Goal: Task Accomplishment & Management: Manage account settings

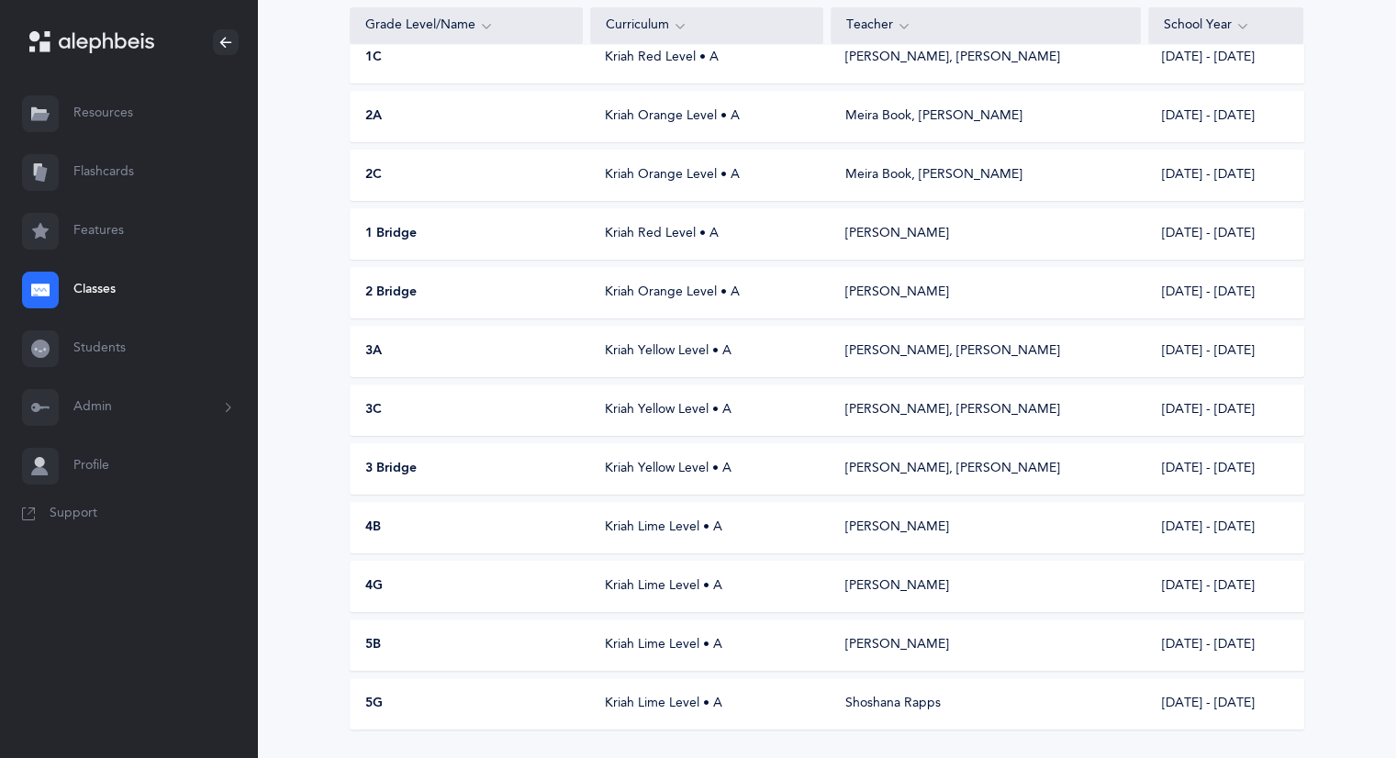
scroll to position [275, 0]
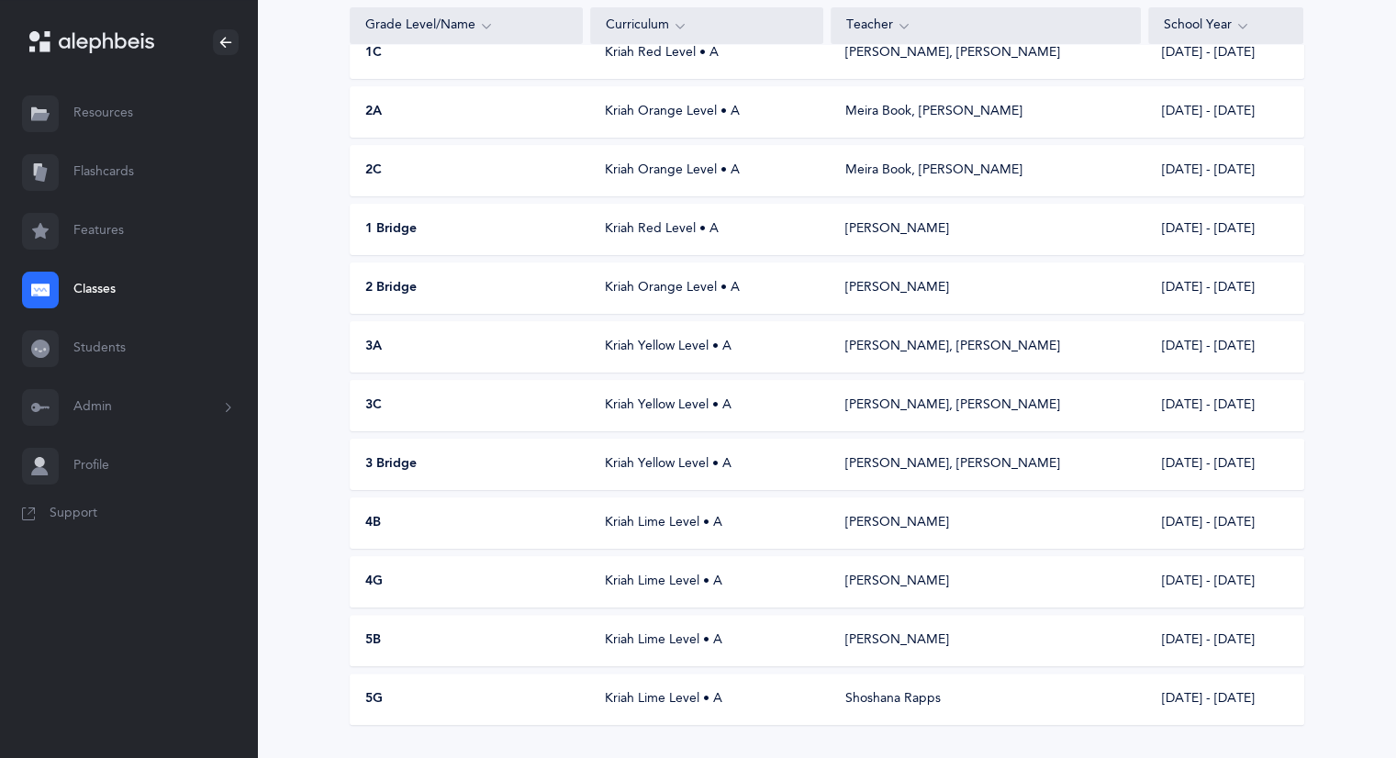
click at [628, 522] on div "Kriah Lime Level • A" at bounding box center [706, 523] width 233 height 18
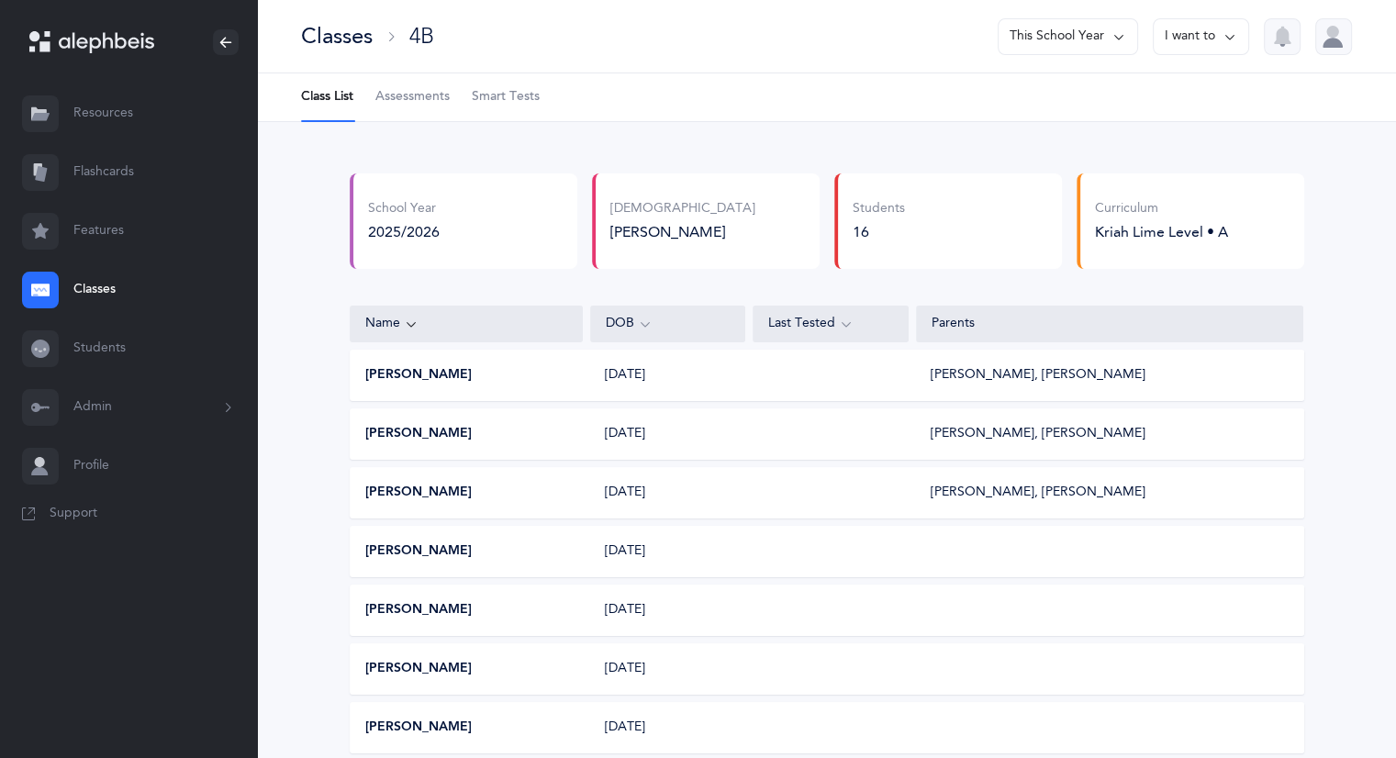
click at [429, 99] on span "Assessments" at bounding box center [413, 97] width 74 height 18
click at [91, 291] on link "Classes" at bounding box center [128, 290] width 257 height 59
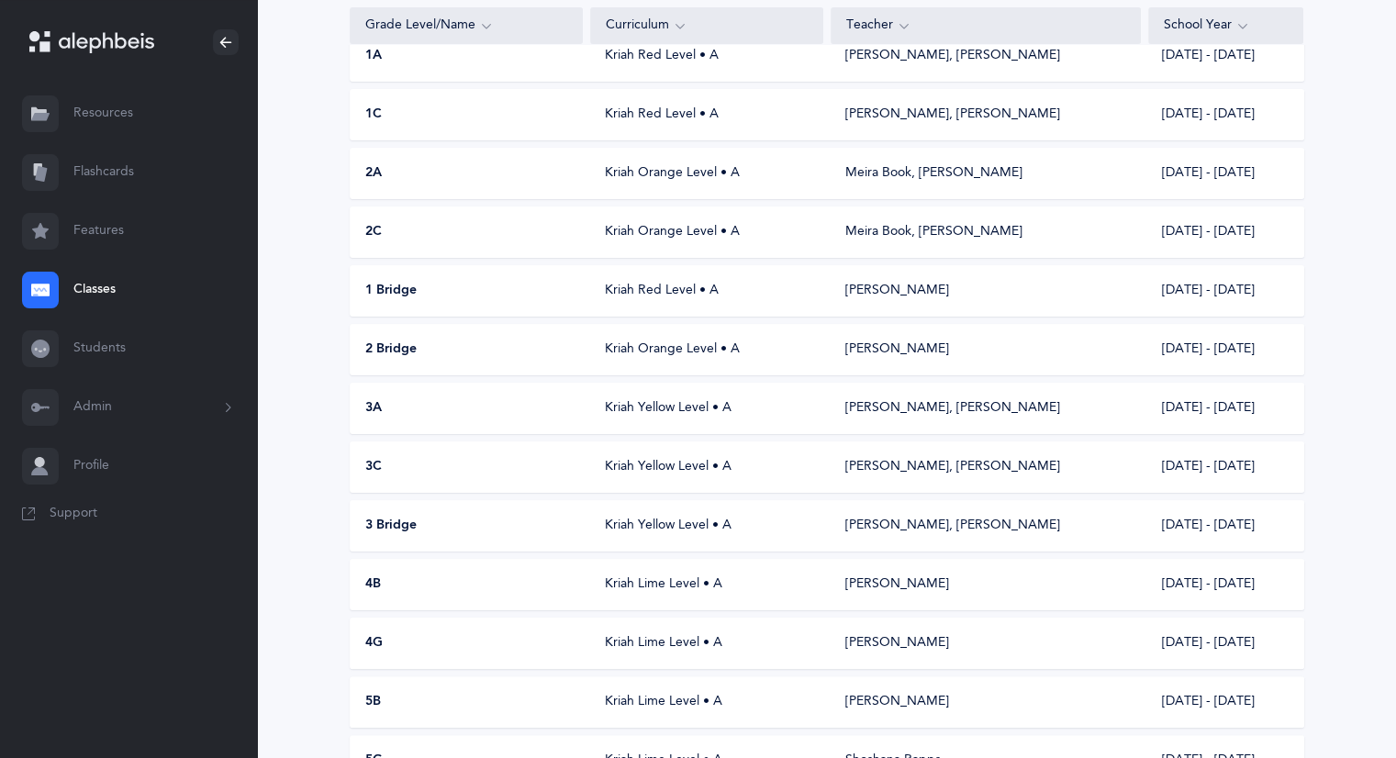
scroll to position [184, 0]
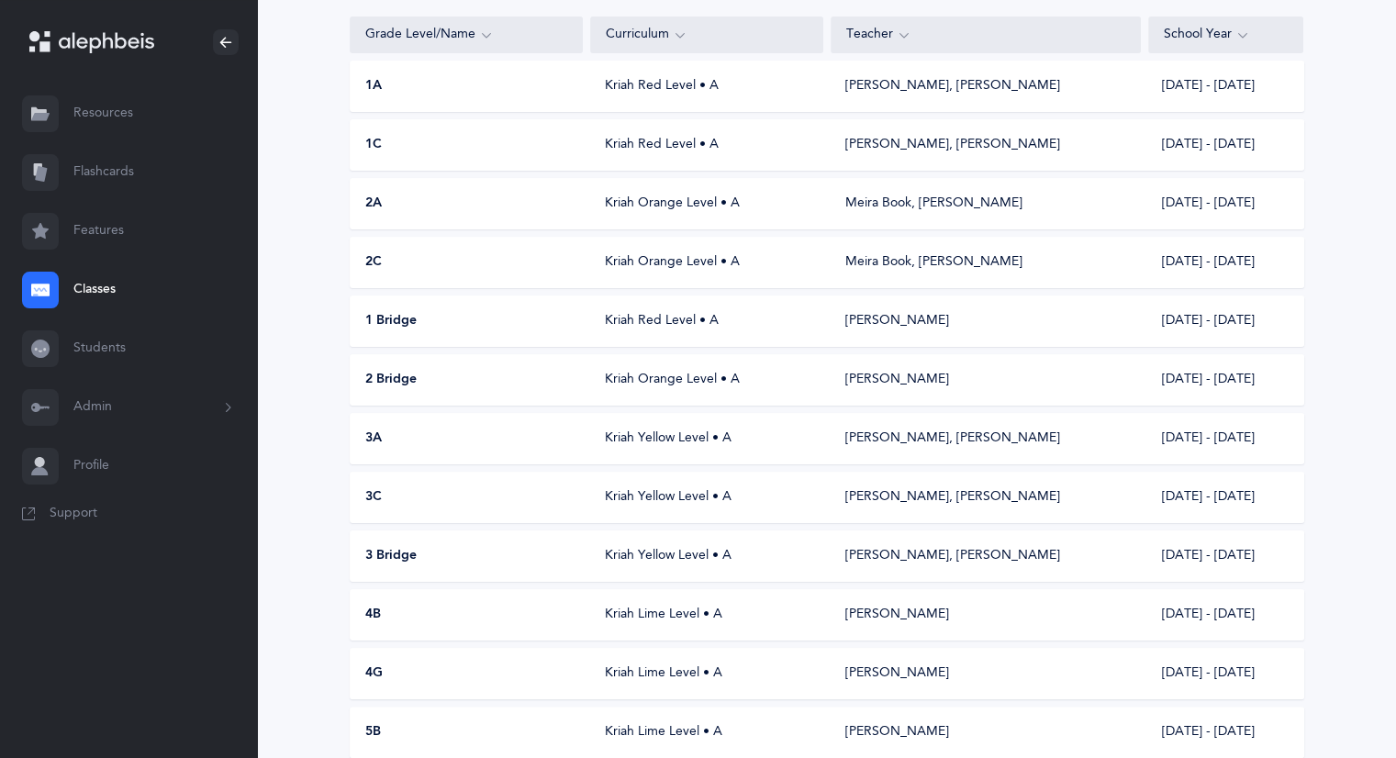
click at [628, 438] on div "Kriah Yellow Level • A" at bounding box center [706, 439] width 233 height 18
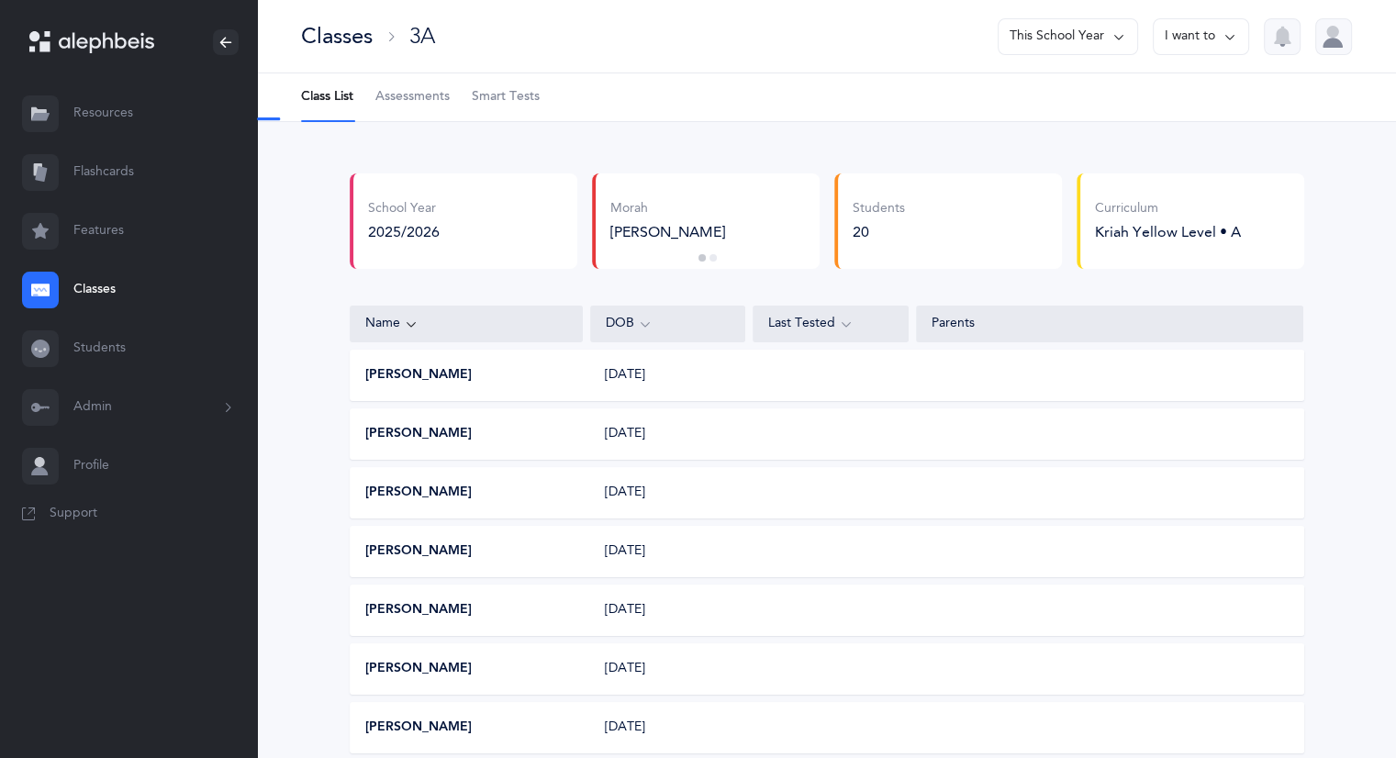
select select "2"
click at [422, 96] on span "Assessments" at bounding box center [413, 97] width 74 height 18
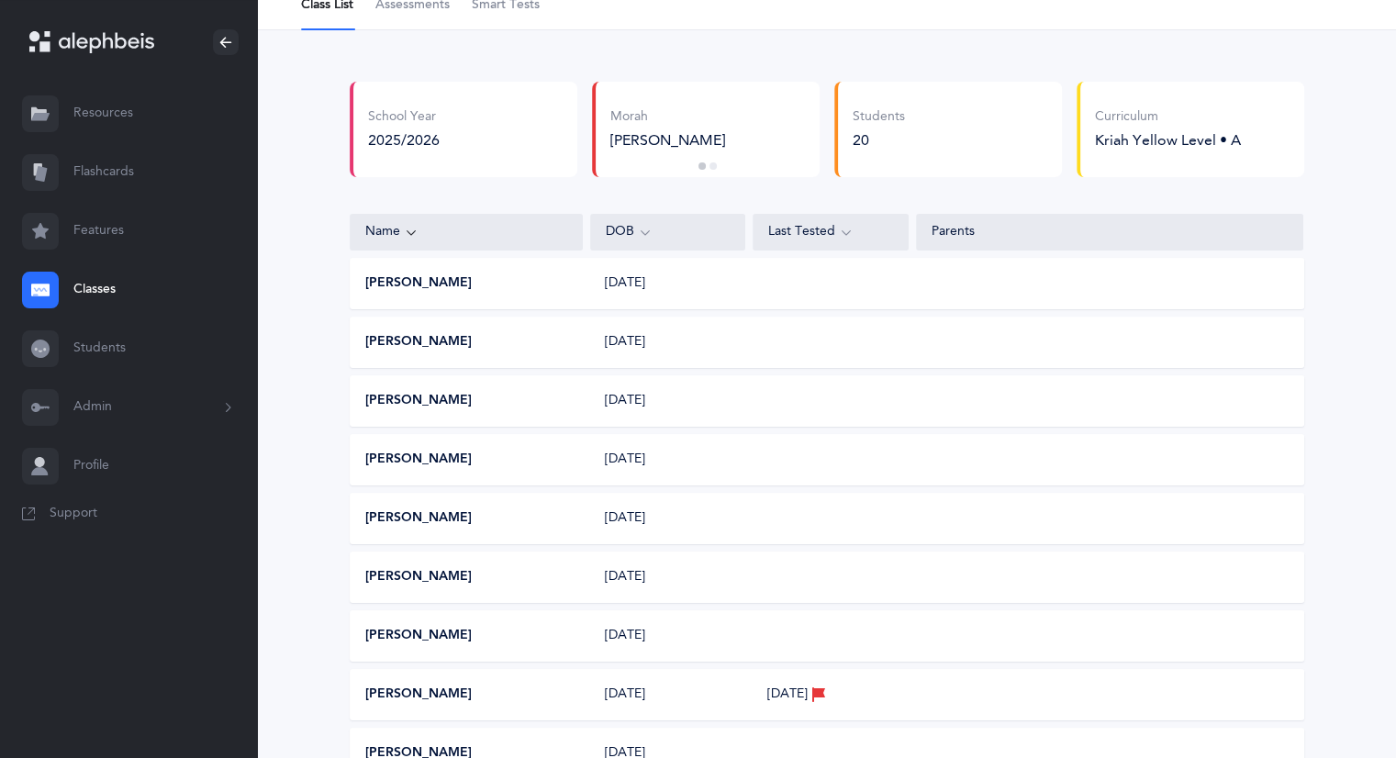
scroll to position [184, 0]
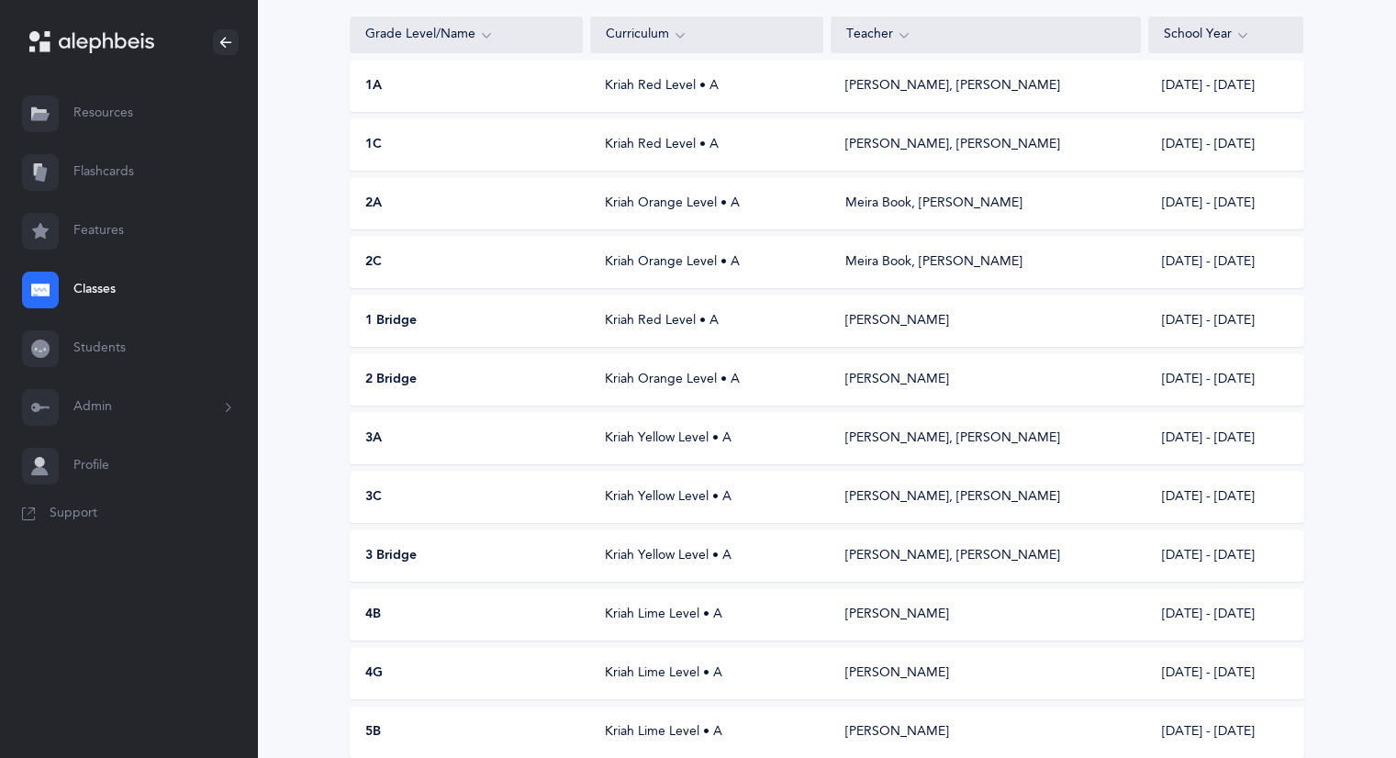
click at [618, 493] on div "Kriah Yellow Level • A" at bounding box center [706, 497] width 233 height 18
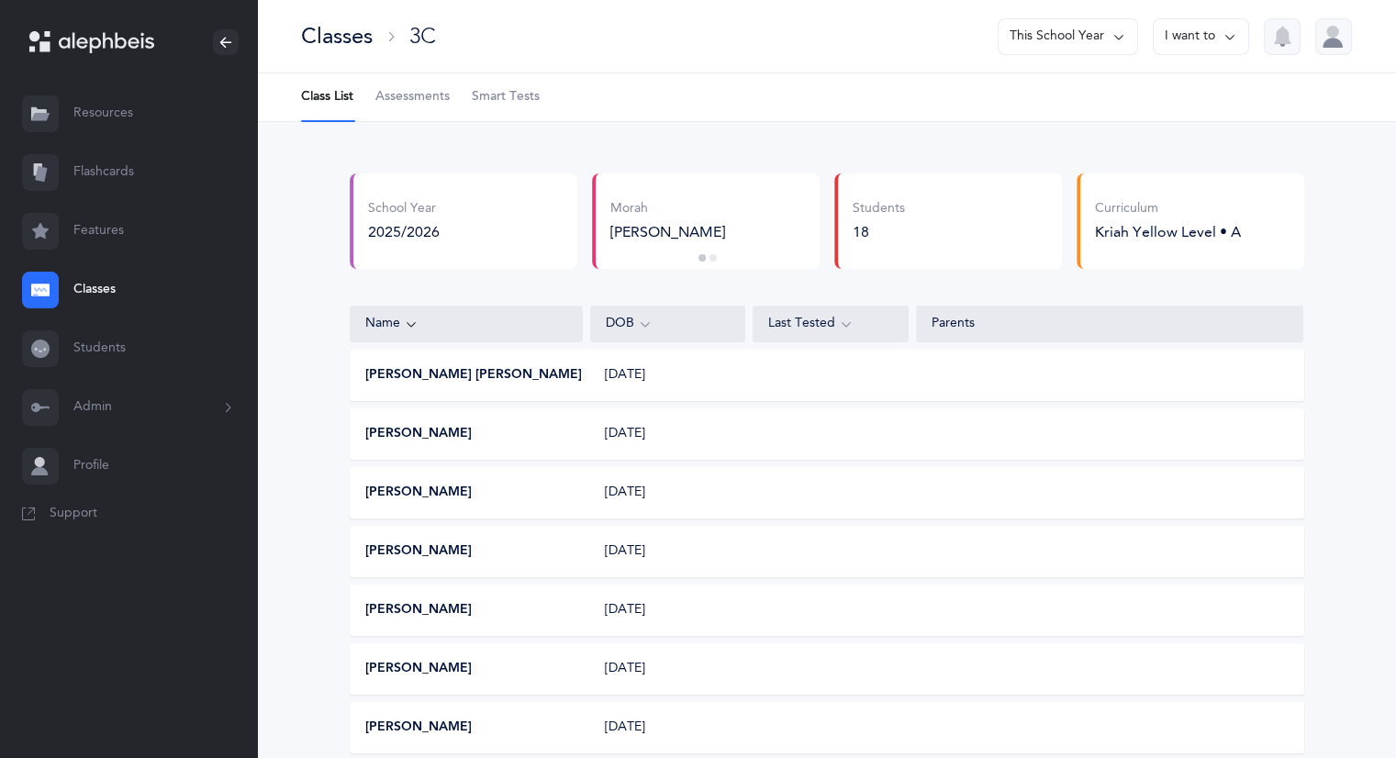
click at [390, 99] on span "Assessments" at bounding box center [413, 97] width 74 height 18
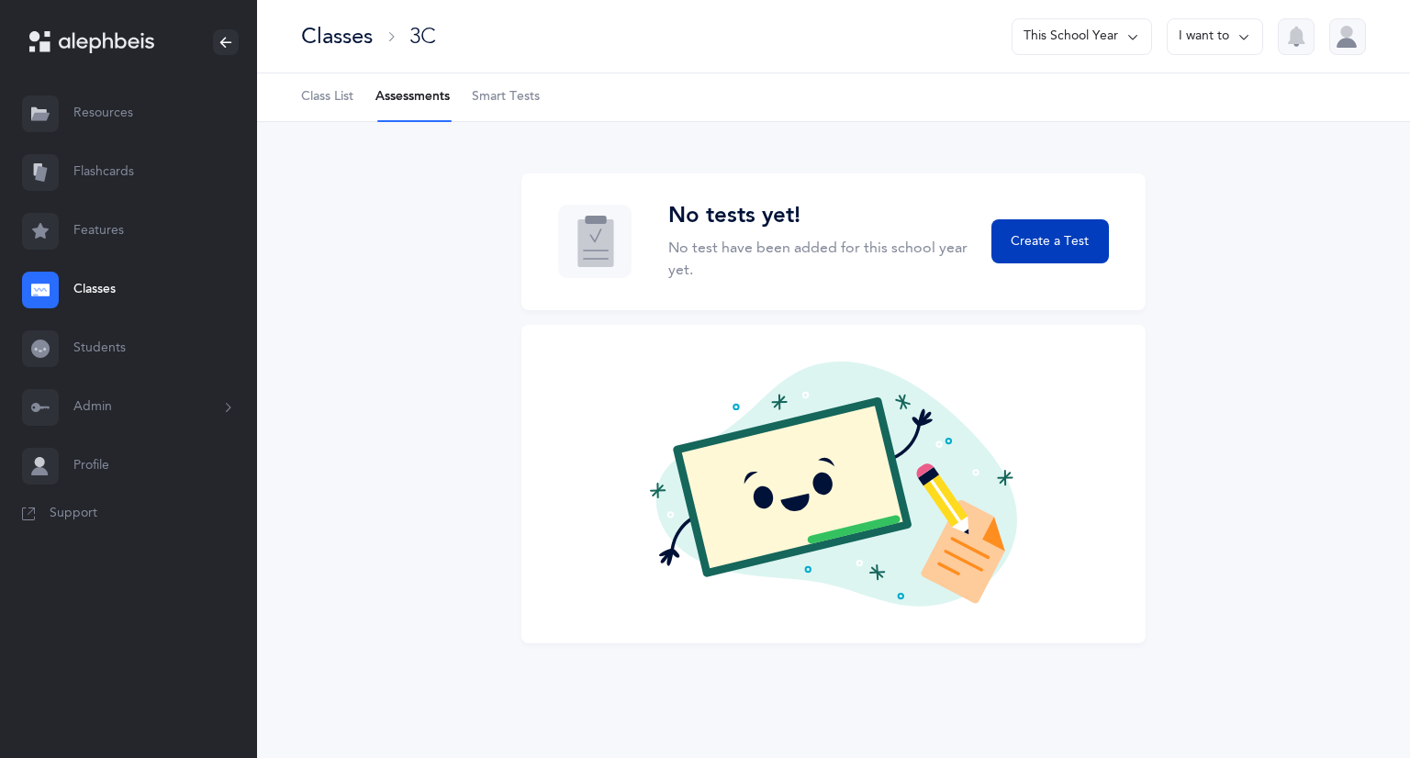
click at [1060, 233] on span "Create a Test" at bounding box center [1050, 241] width 78 height 19
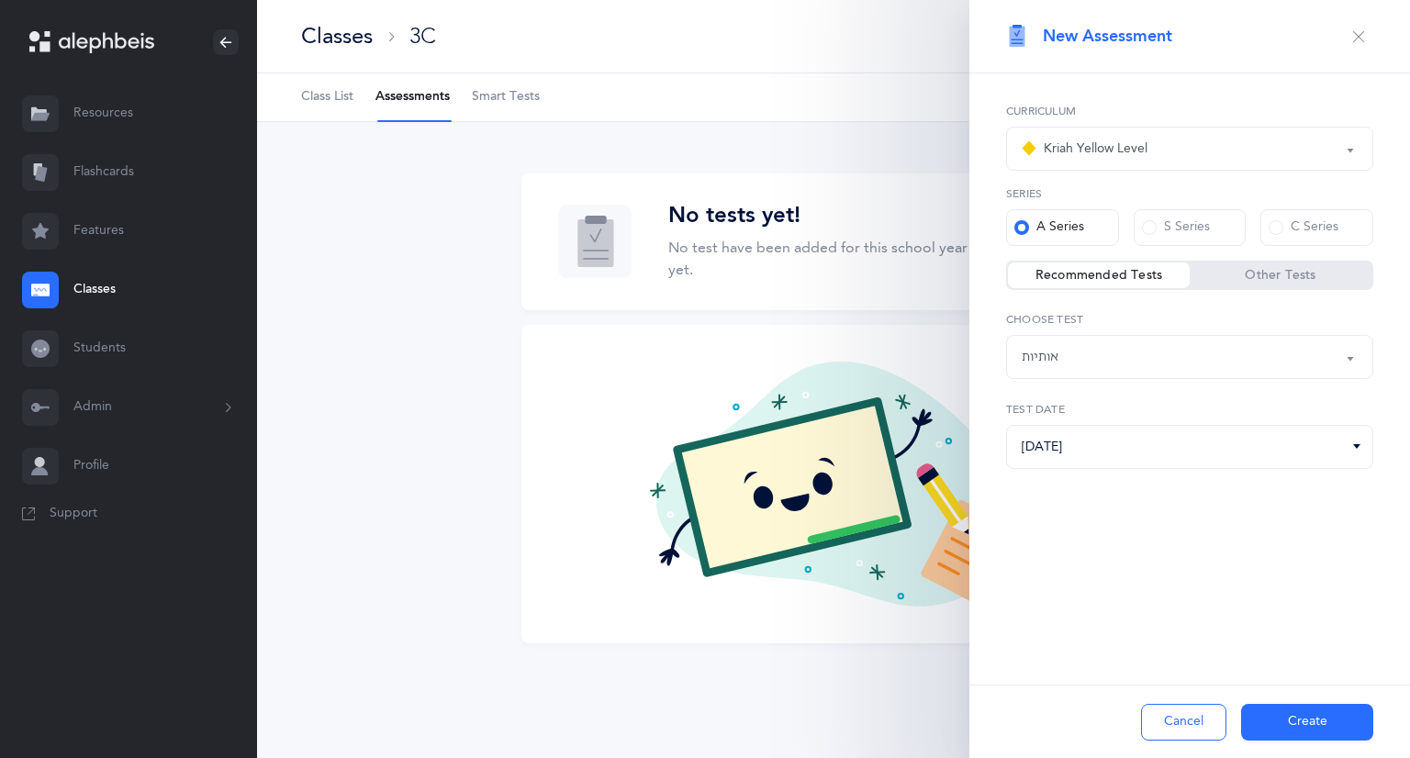
click at [1308, 720] on button "Create" at bounding box center [1307, 722] width 132 height 37
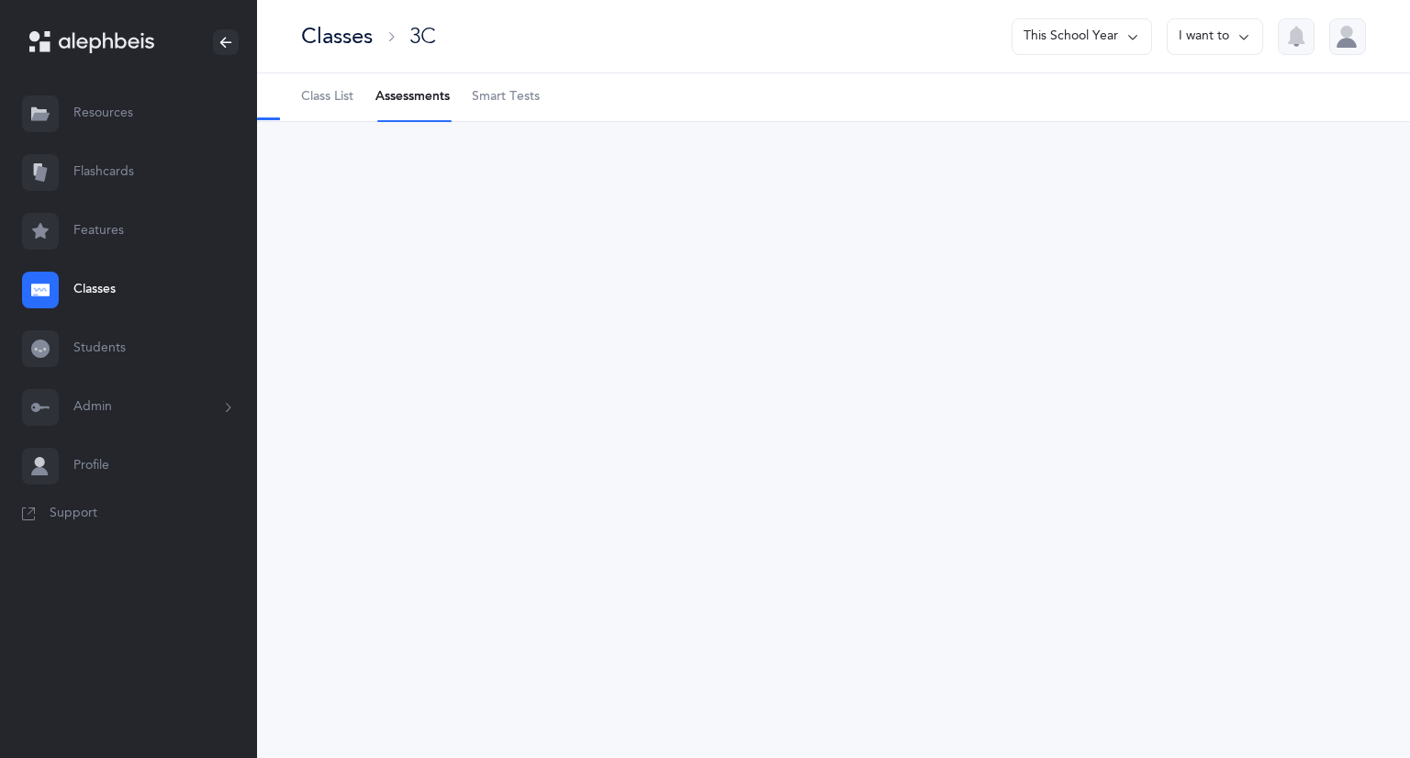
select select "2"
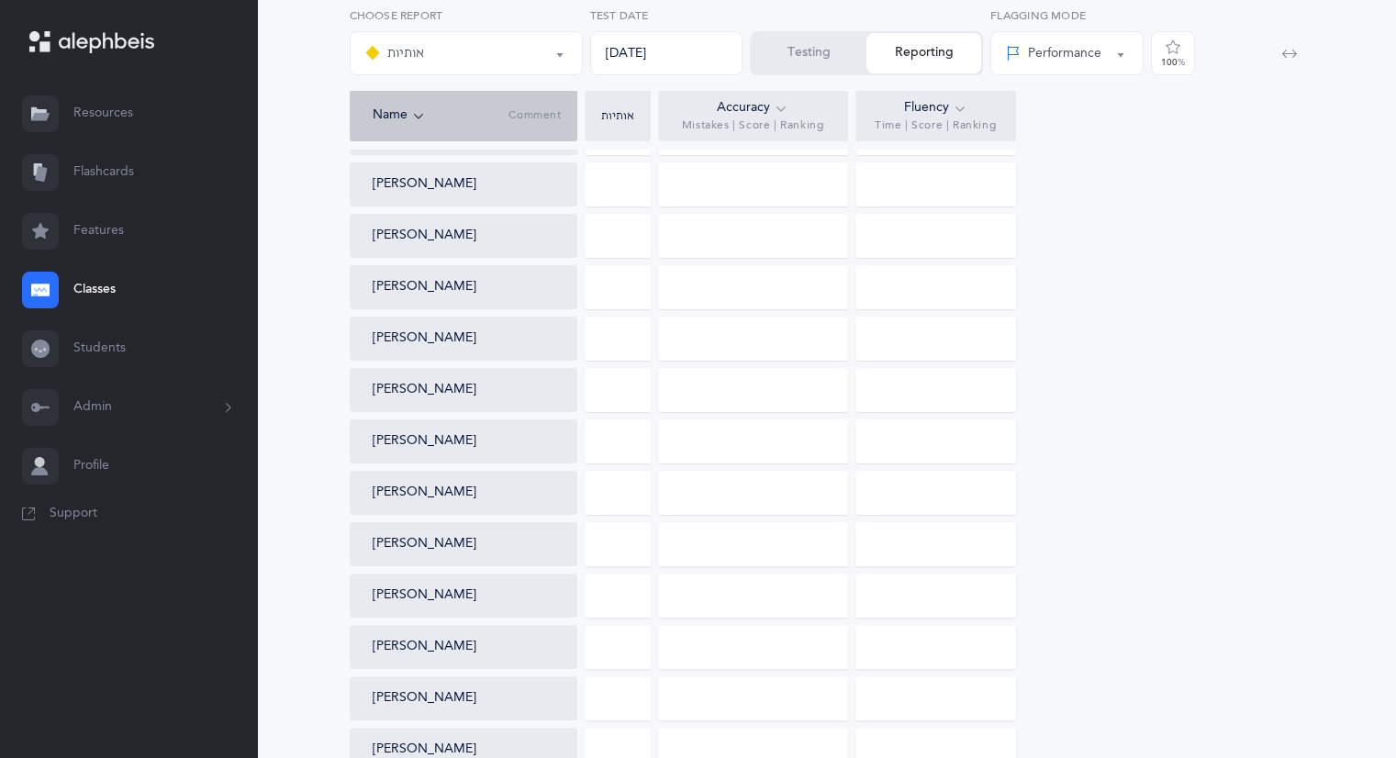
scroll to position [367, 0]
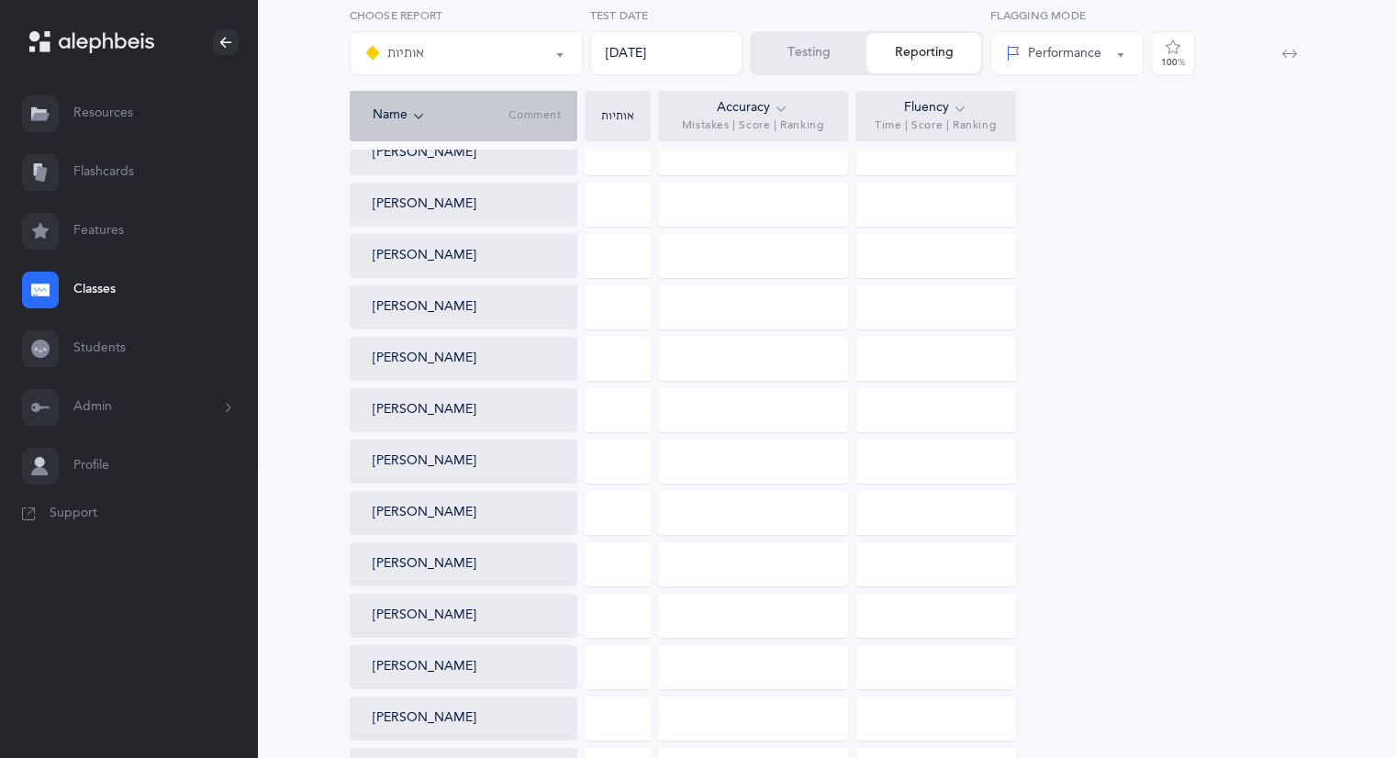
click at [99, 288] on link "Classes" at bounding box center [128, 290] width 257 height 59
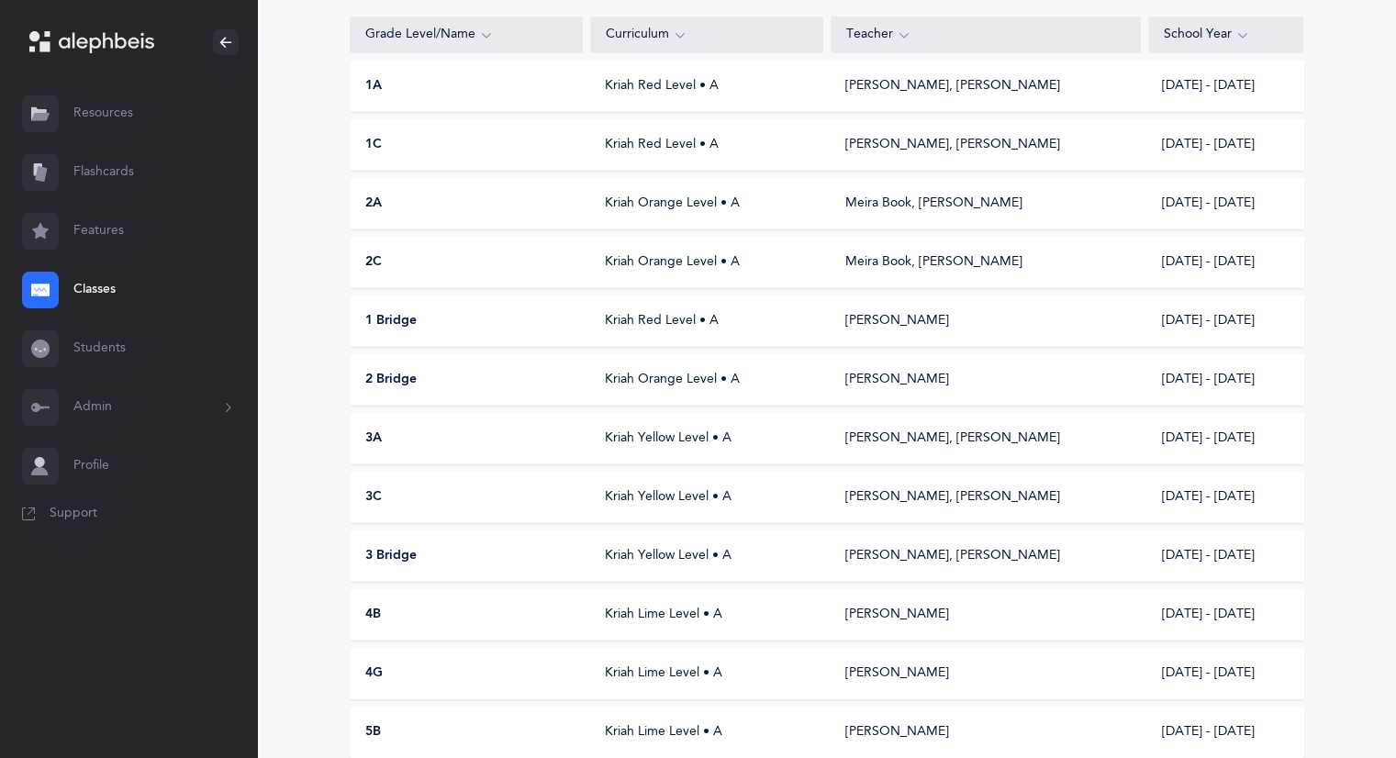
click at [659, 501] on div "Kriah Yellow Level • A" at bounding box center [706, 497] width 233 height 18
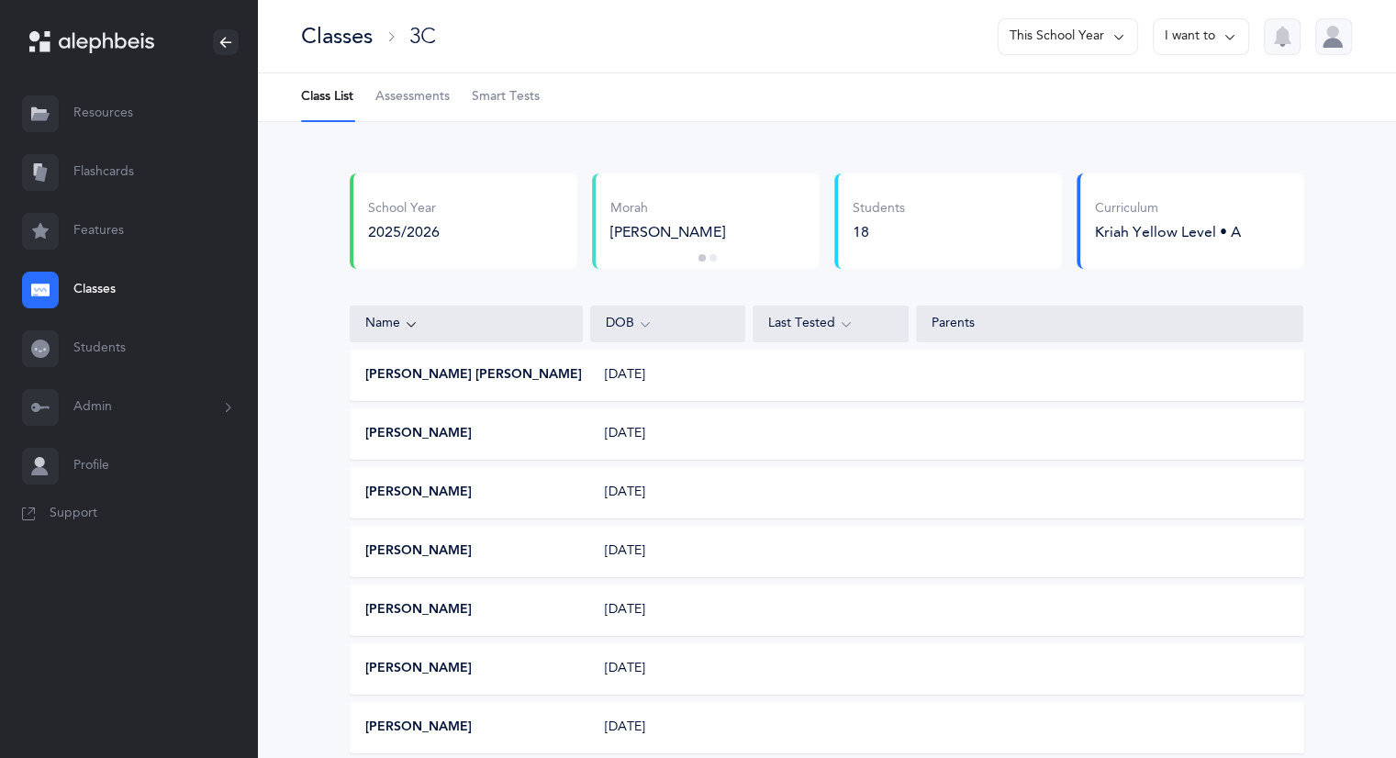
click at [1228, 29] on icon at bounding box center [1230, 37] width 15 height 20
click at [1162, 129] on button "Edit class" at bounding box center [1168, 126] width 131 height 33
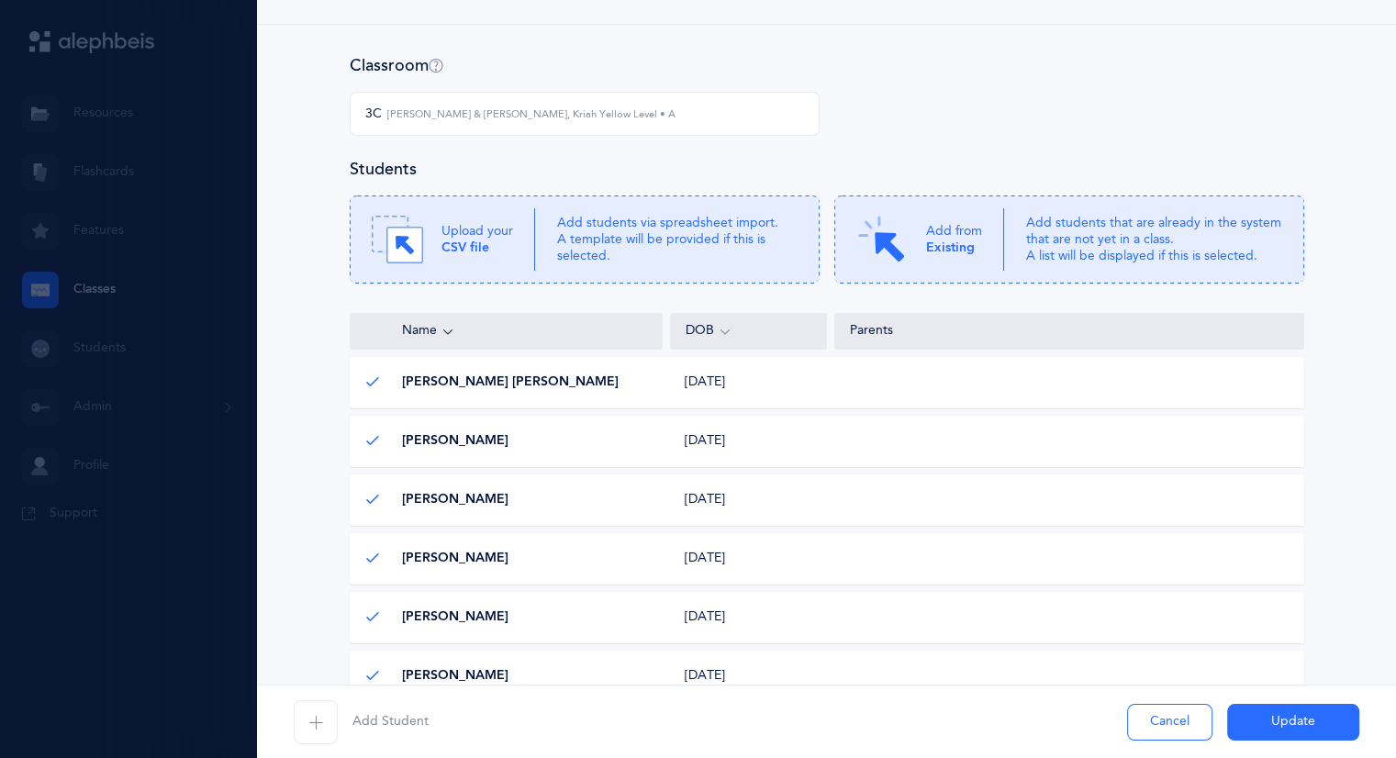
scroll to position [184, 0]
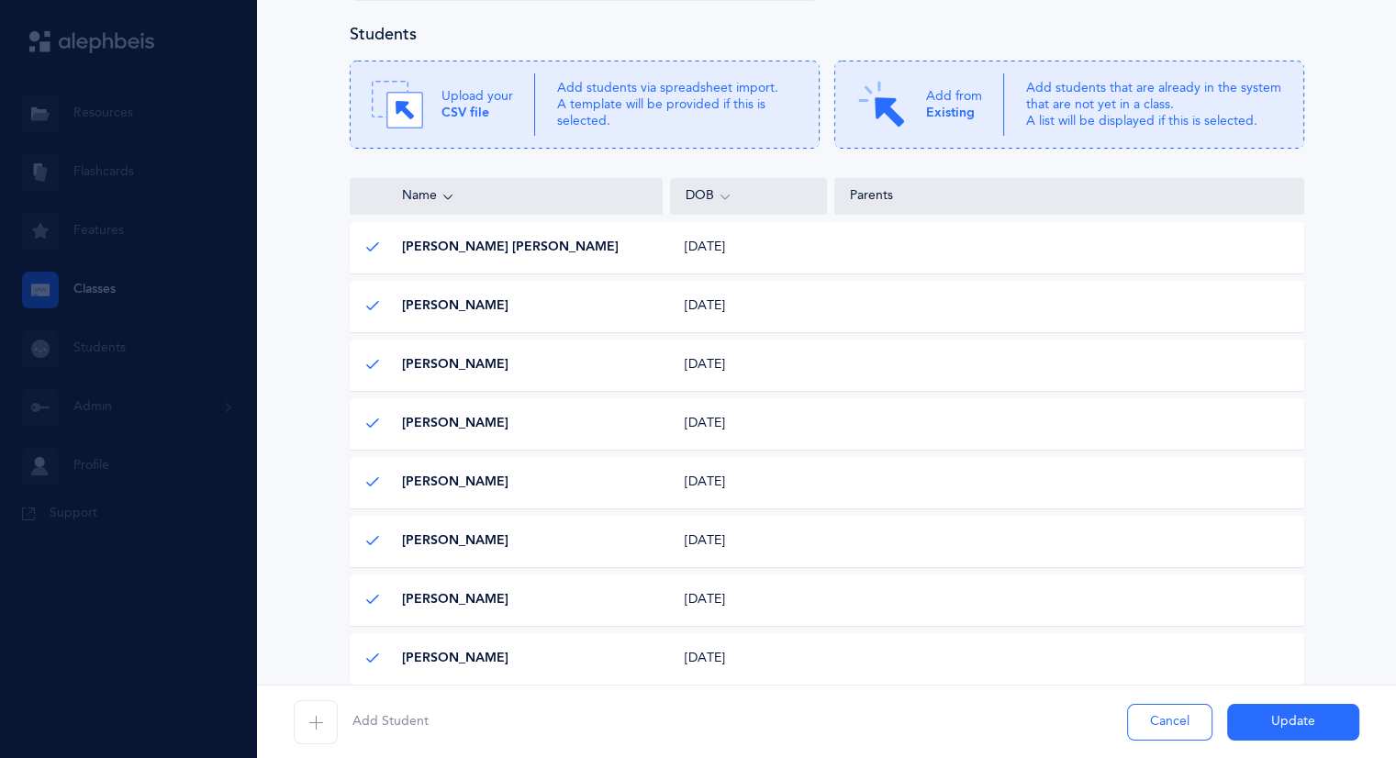
click at [313, 724] on icon "button" at bounding box center [315, 722] width 15 height 15
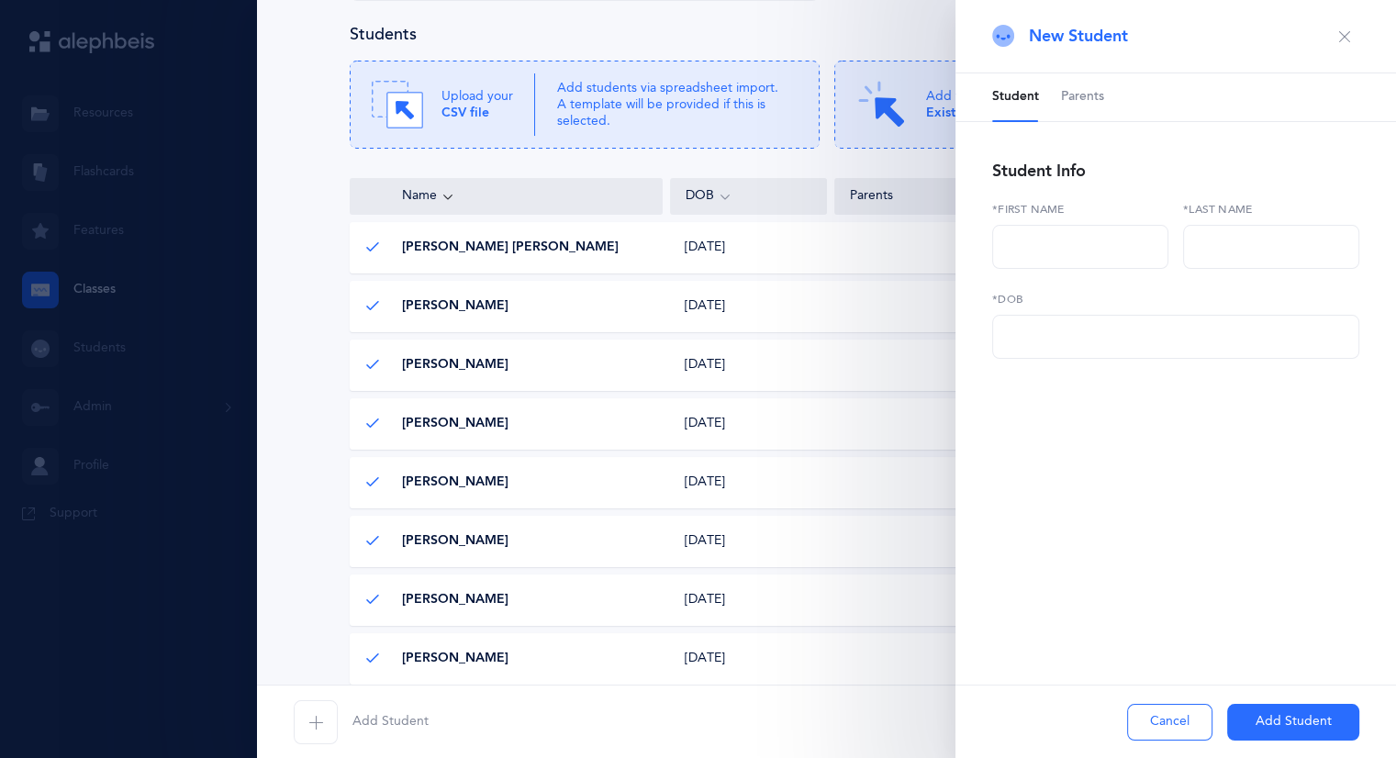
click at [1347, 38] on icon "button" at bounding box center [1345, 36] width 15 height 15
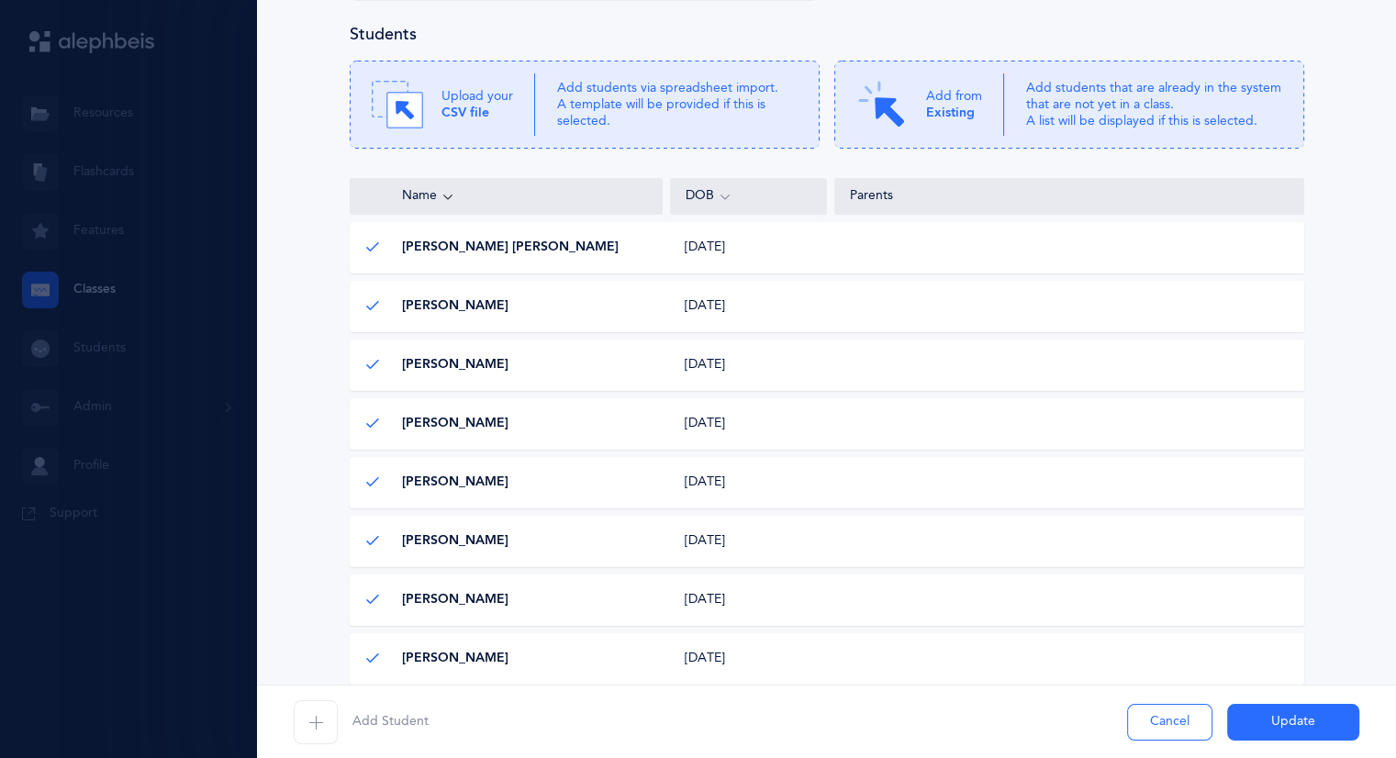
click at [1161, 723] on button "Cancel" at bounding box center [1169, 722] width 85 height 37
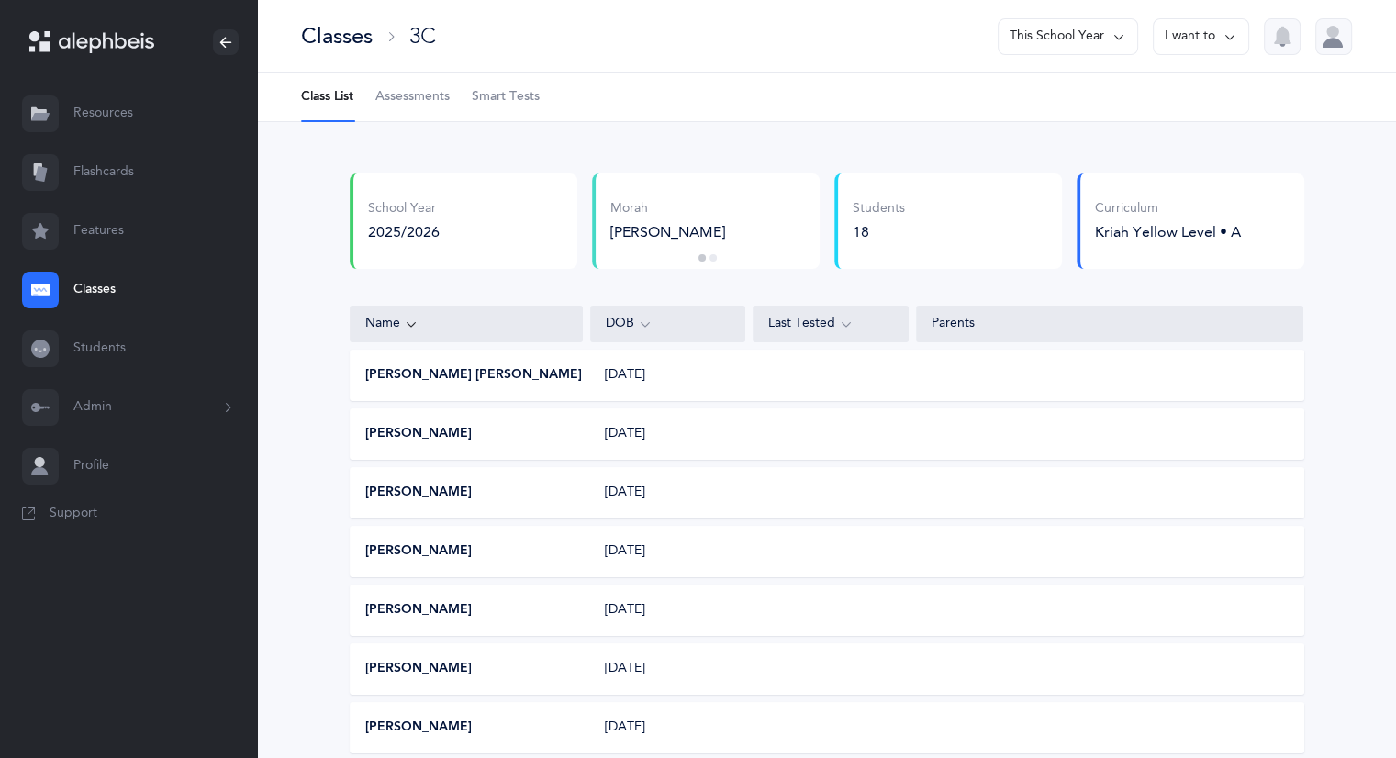
click at [107, 353] on link "Students" at bounding box center [128, 349] width 257 height 59
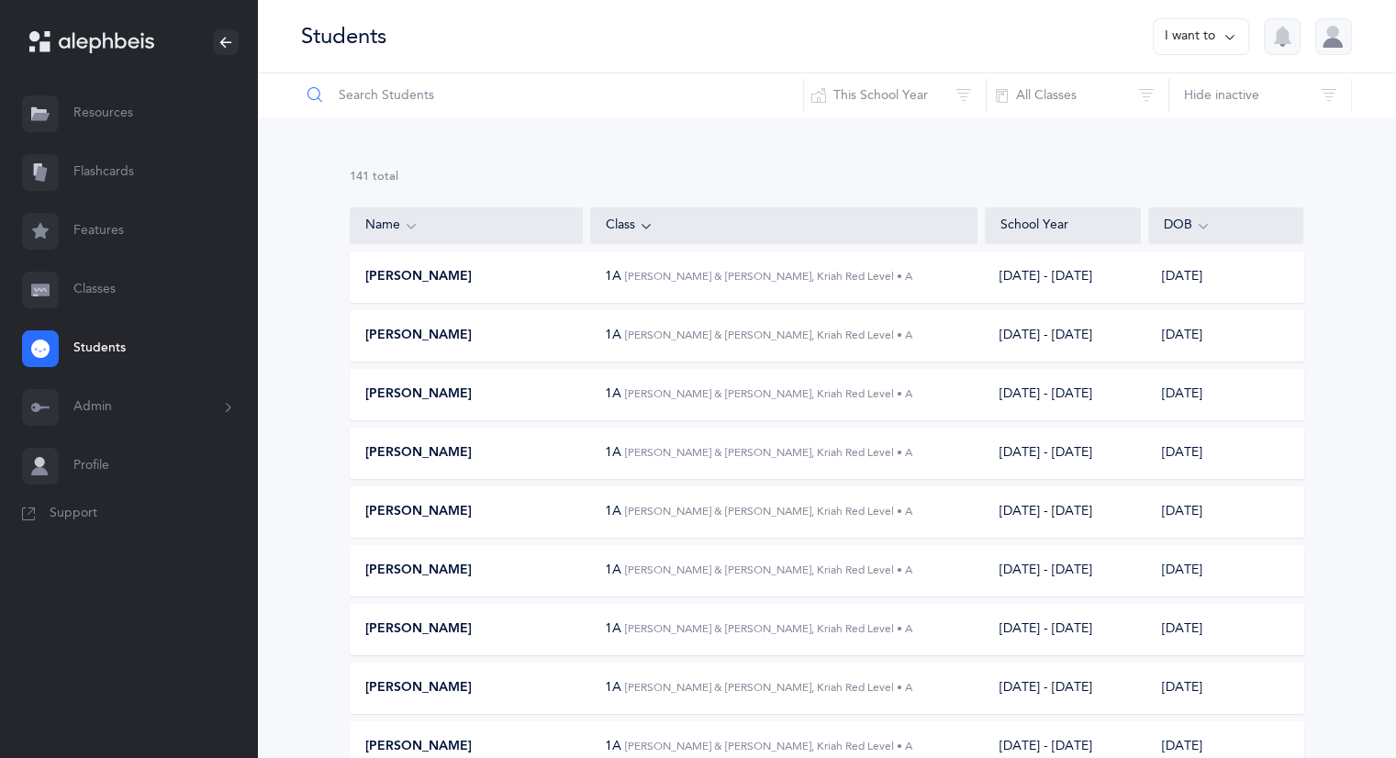
click at [383, 95] on input "text" at bounding box center [552, 95] width 504 height 44
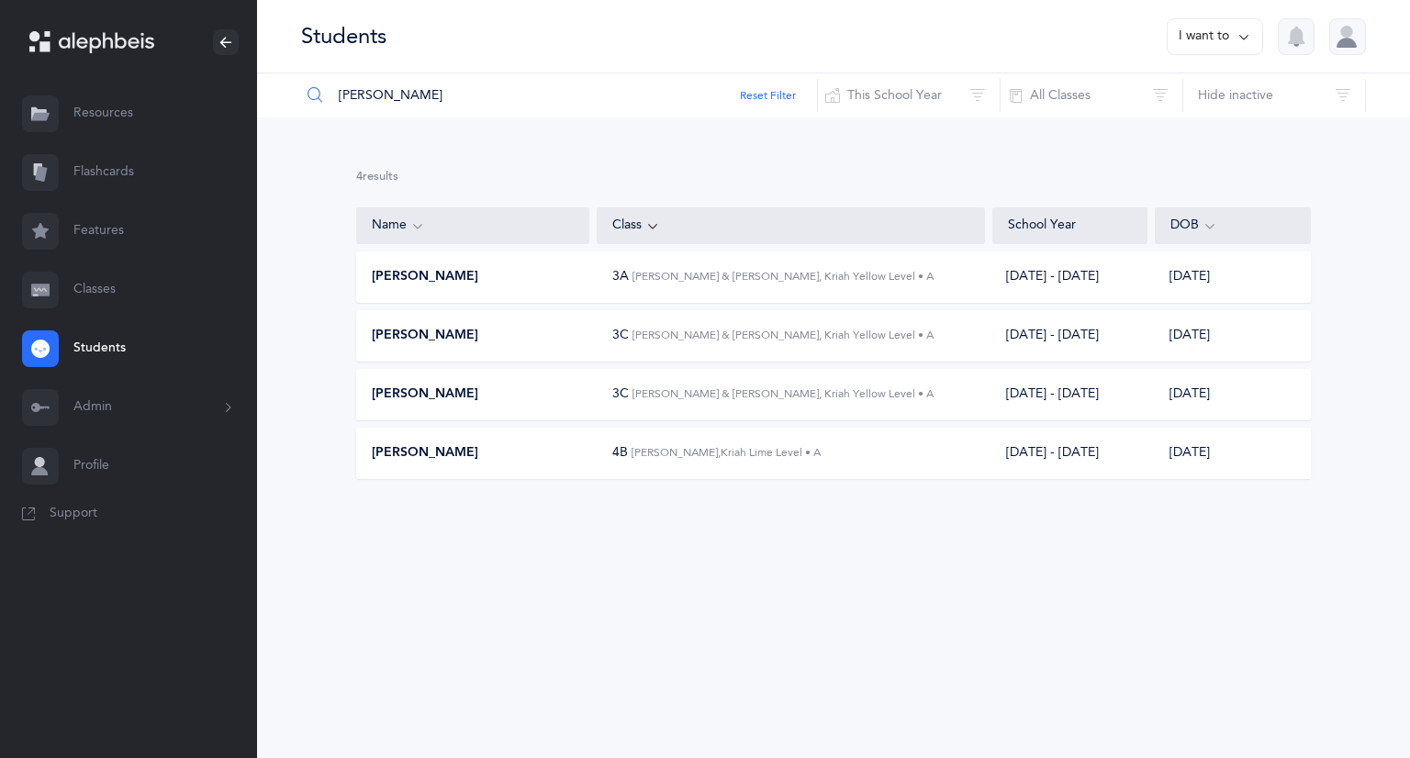
type input "[PERSON_NAME]"
click at [637, 279] on span "[PERSON_NAME] & [PERSON_NAME], Kriah Yellow Level • A" at bounding box center [783, 276] width 301 height 13
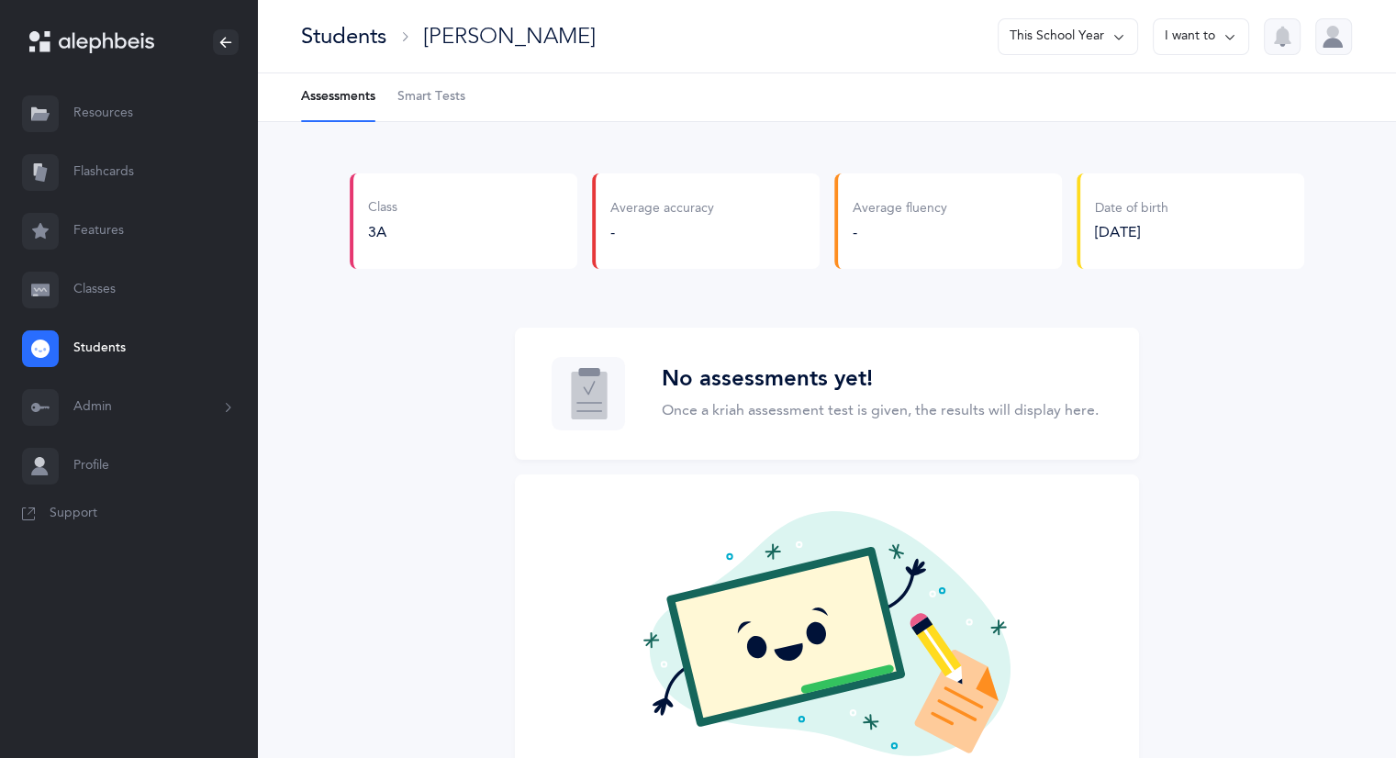
click at [99, 291] on link "Classes" at bounding box center [128, 290] width 257 height 59
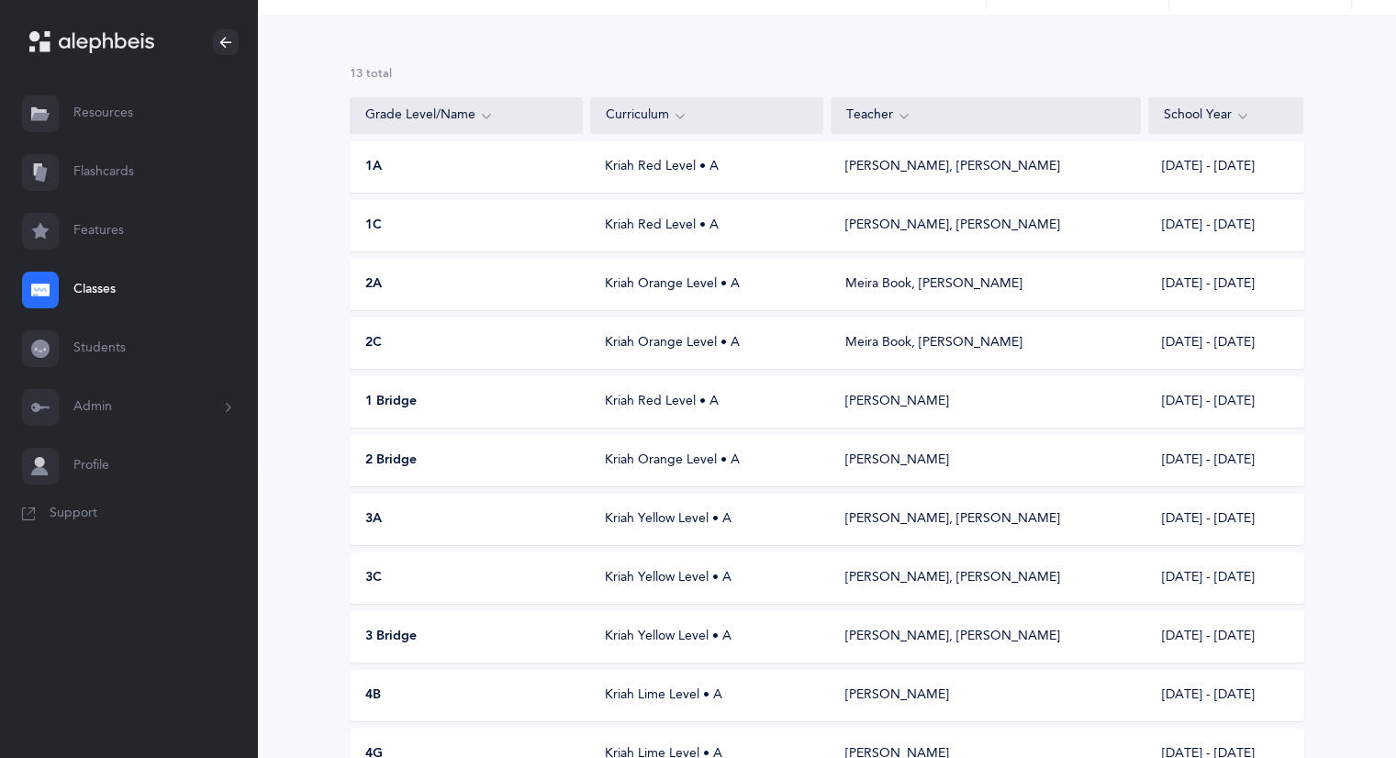
scroll to position [92, 0]
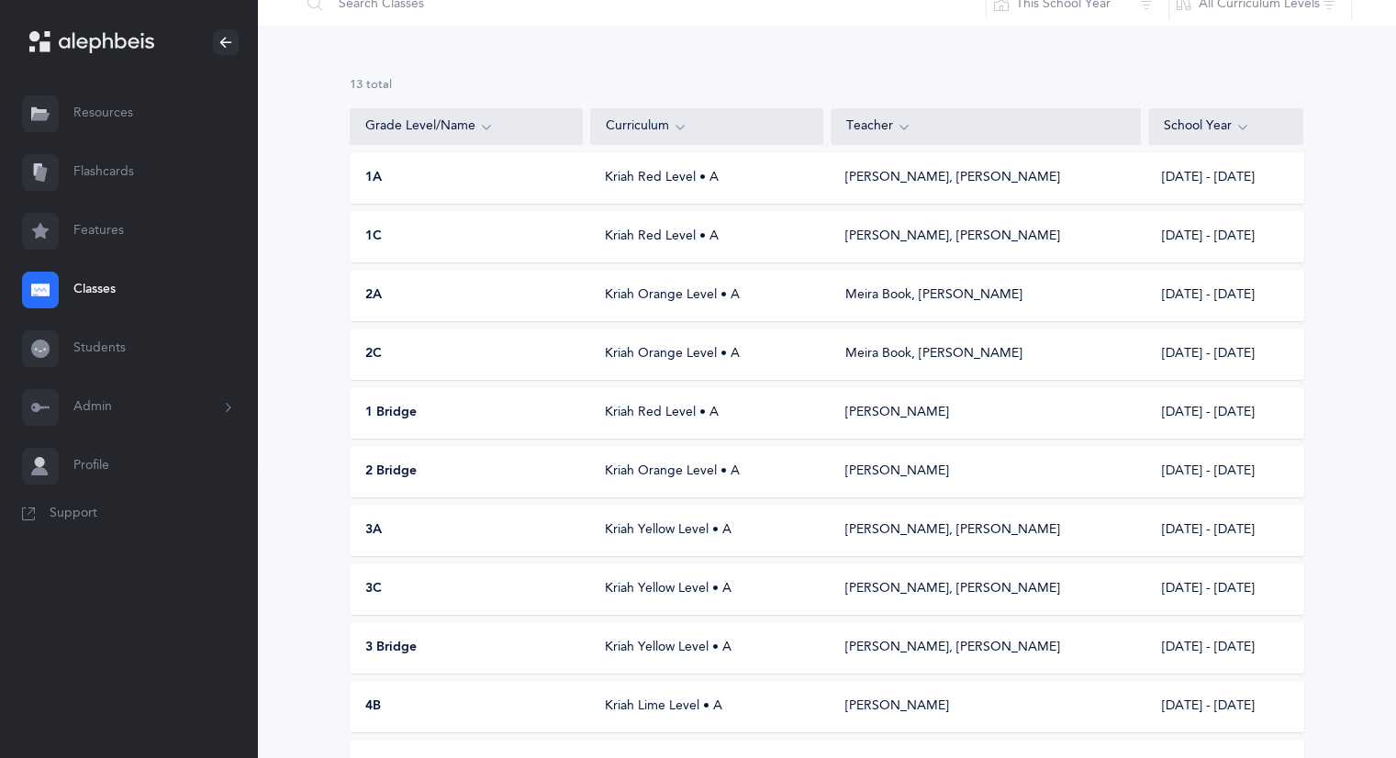
click at [102, 287] on link "Classes" at bounding box center [128, 290] width 257 height 59
click at [654, 529] on div "Kriah Yellow Level • A" at bounding box center [706, 531] width 233 height 18
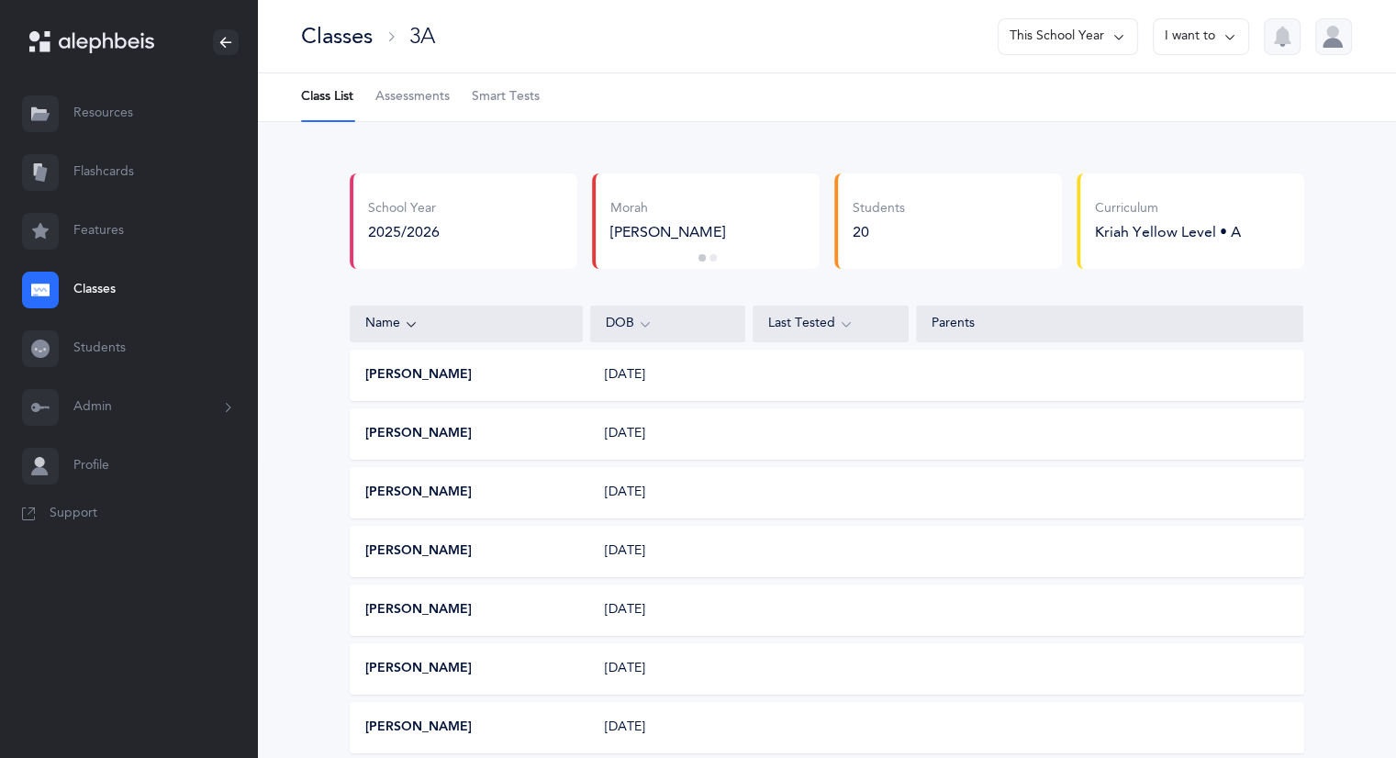
click at [1230, 31] on icon at bounding box center [1230, 37] width 15 height 20
click at [1167, 122] on button "Edit class" at bounding box center [1168, 126] width 131 height 33
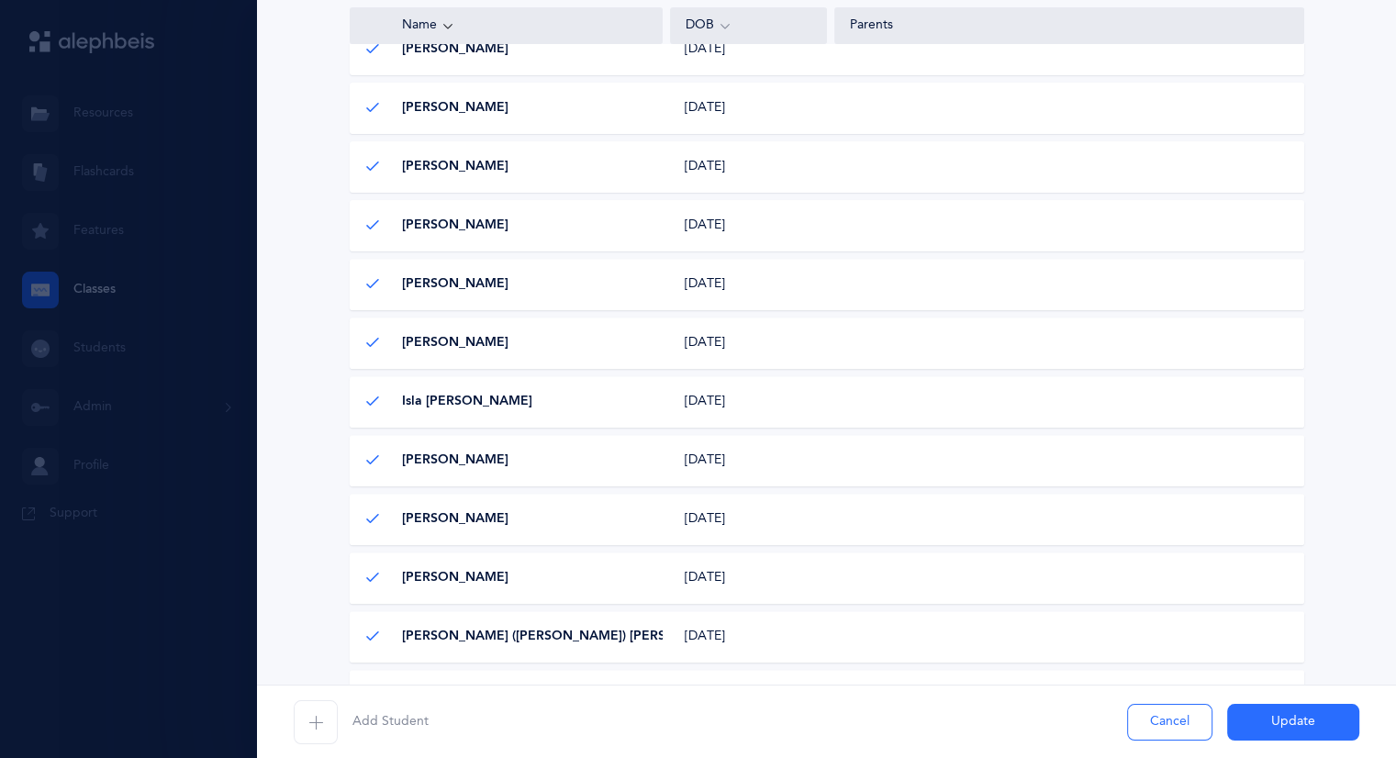
scroll to position [643, 0]
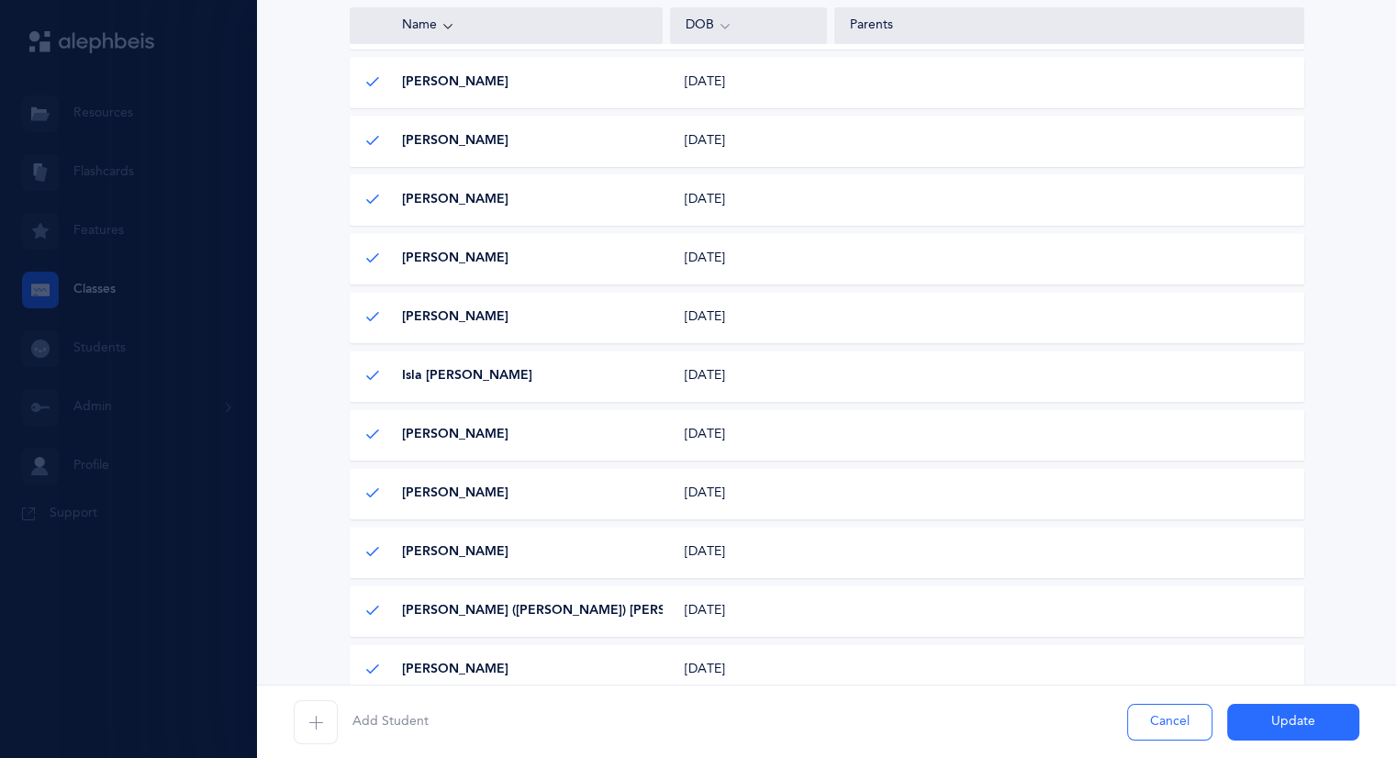
click at [482, 497] on span "[PERSON_NAME]" at bounding box center [455, 494] width 107 height 18
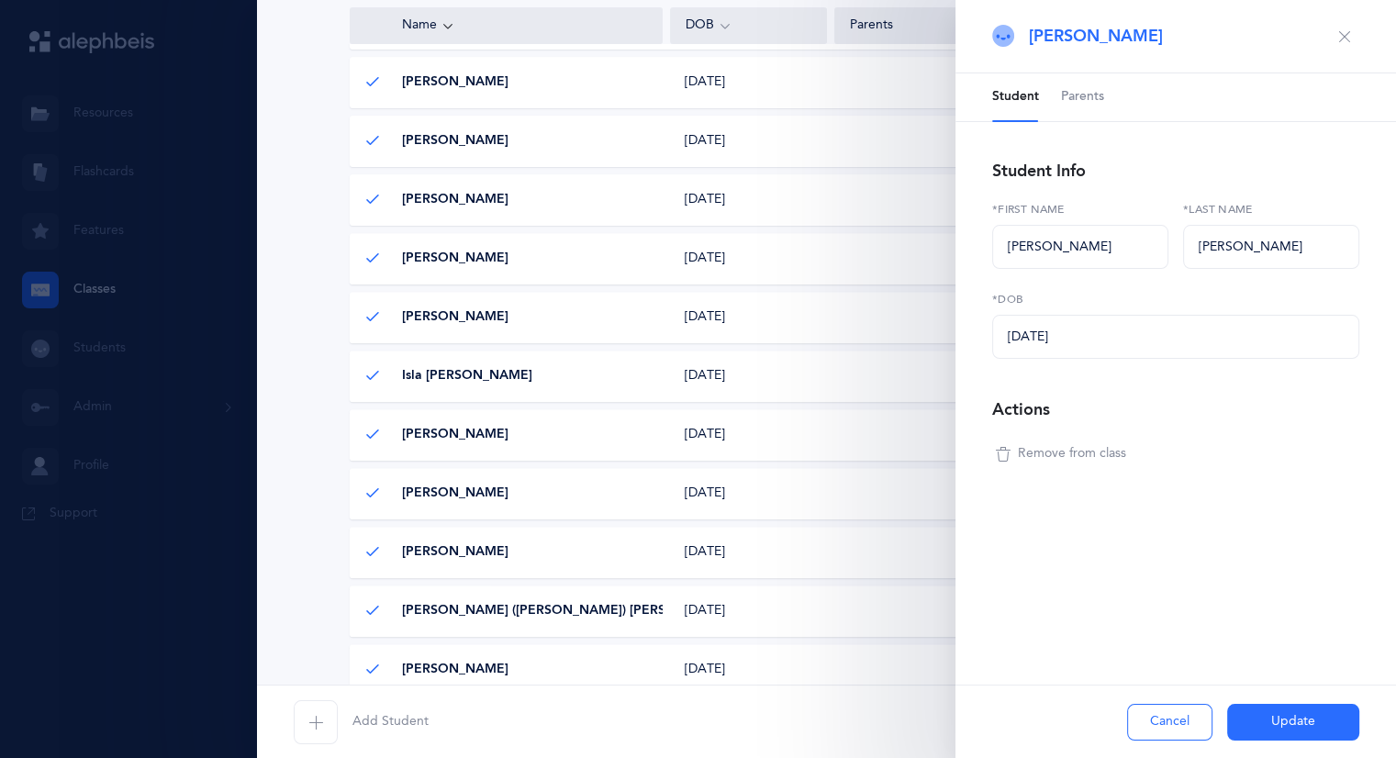
click at [1006, 457] on icon "button" at bounding box center [1003, 454] width 15 height 15
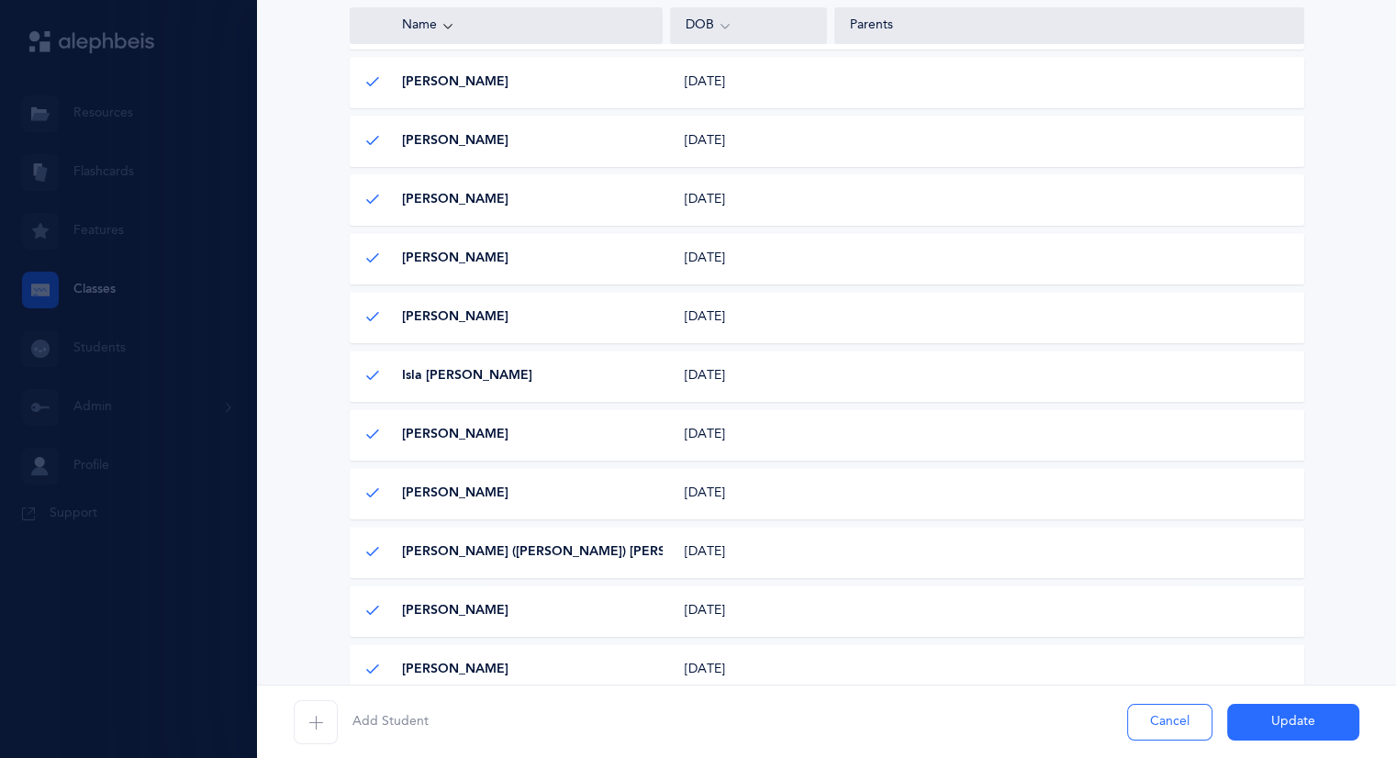
click at [1274, 726] on button "Update" at bounding box center [1294, 722] width 132 height 37
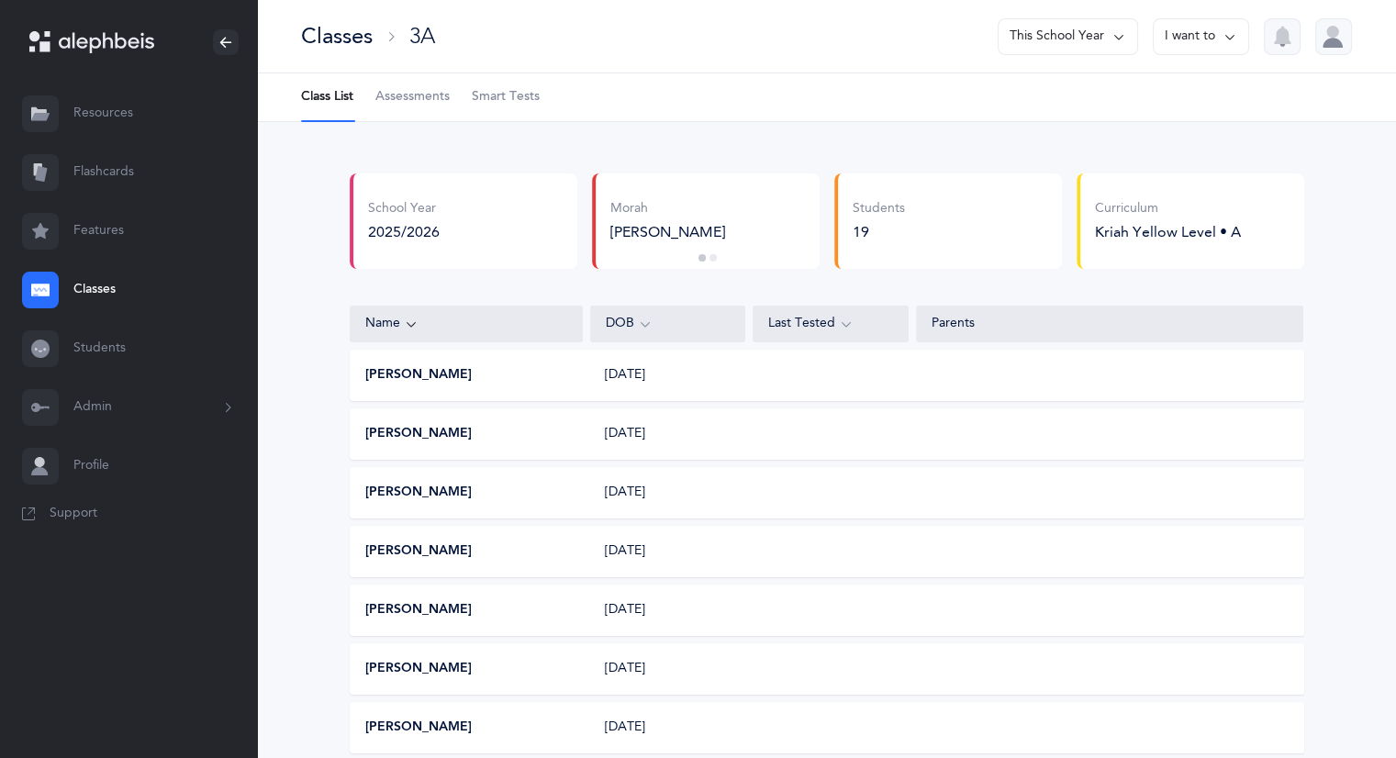
click at [103, 288] on link "Classes" at bounding box center [128, 290] width 257 height 59
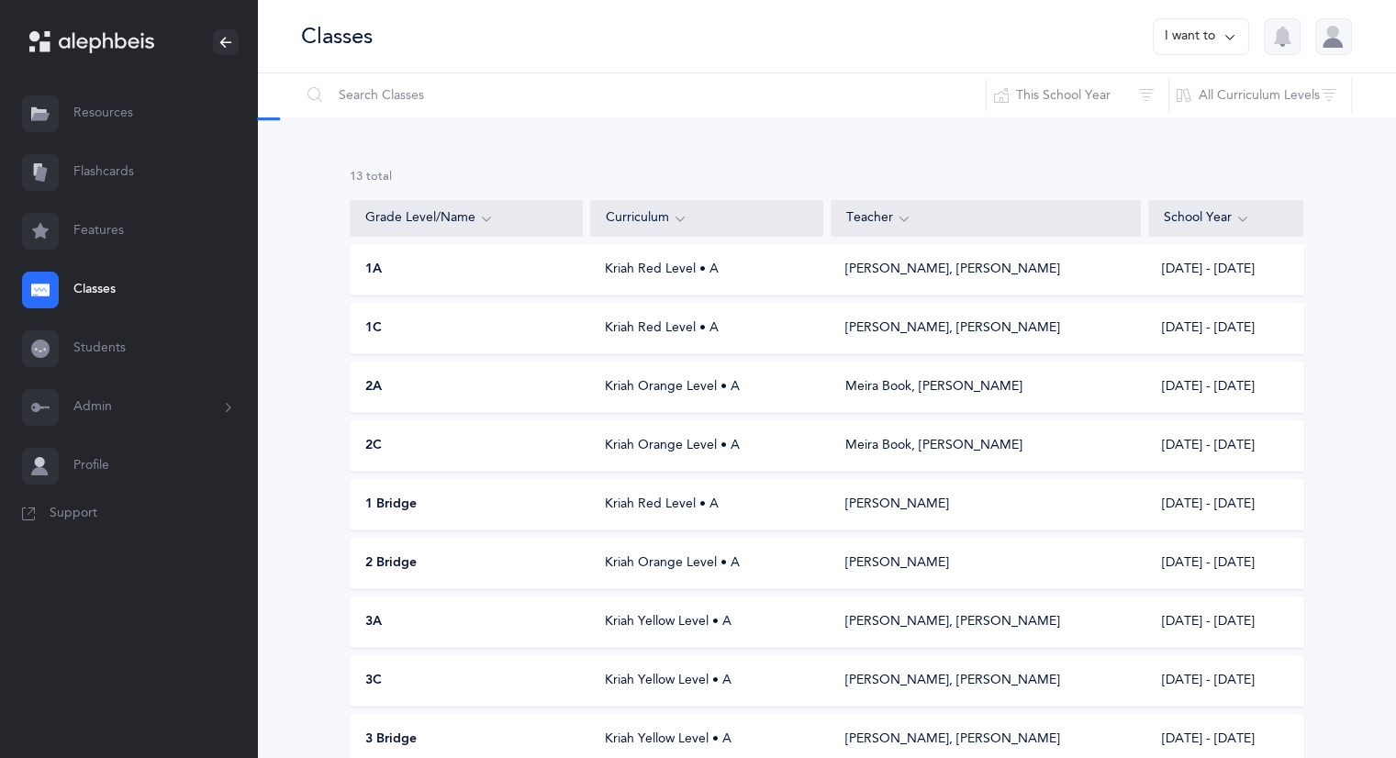
scroll to position [92, 0]
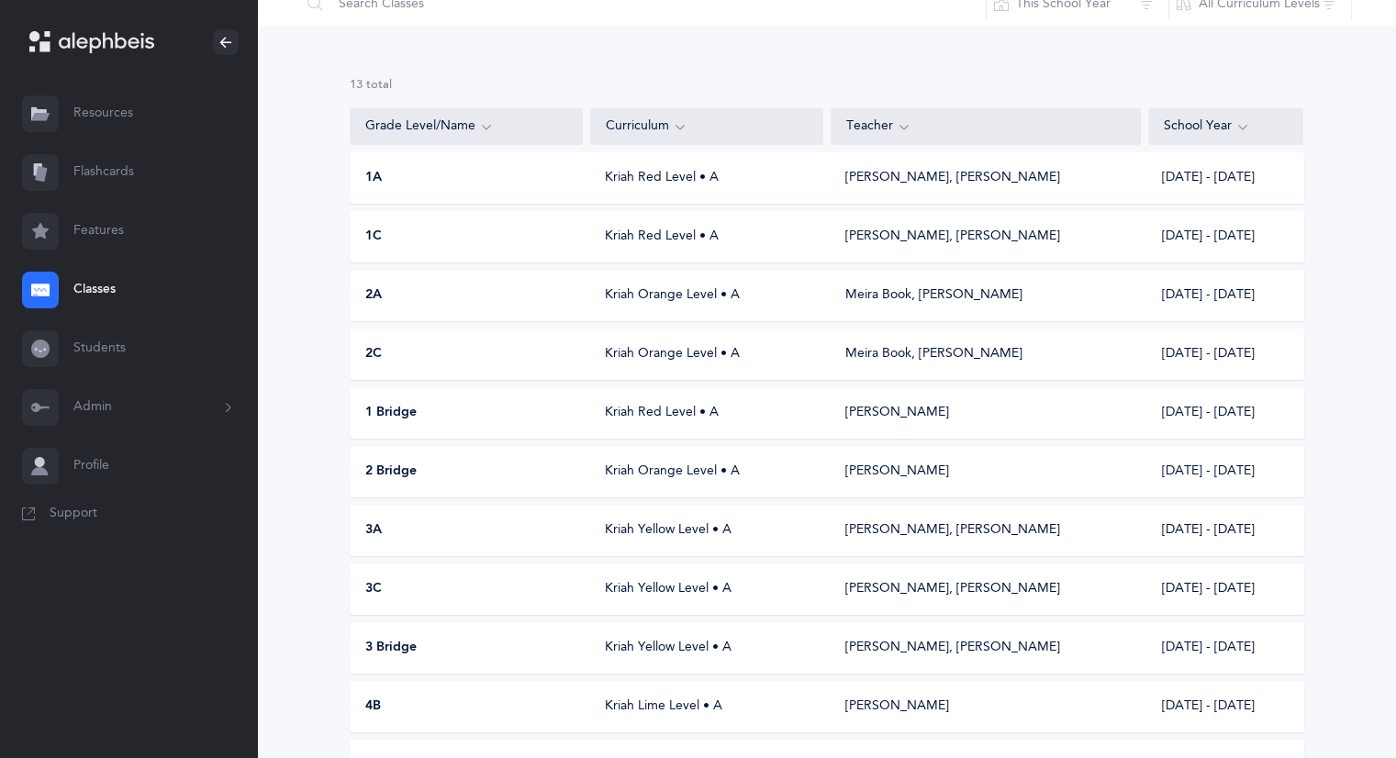
click at [646, 583] on div "Kriah Yellow Level • A" at bounding box center [706, 589] width 233 height 18
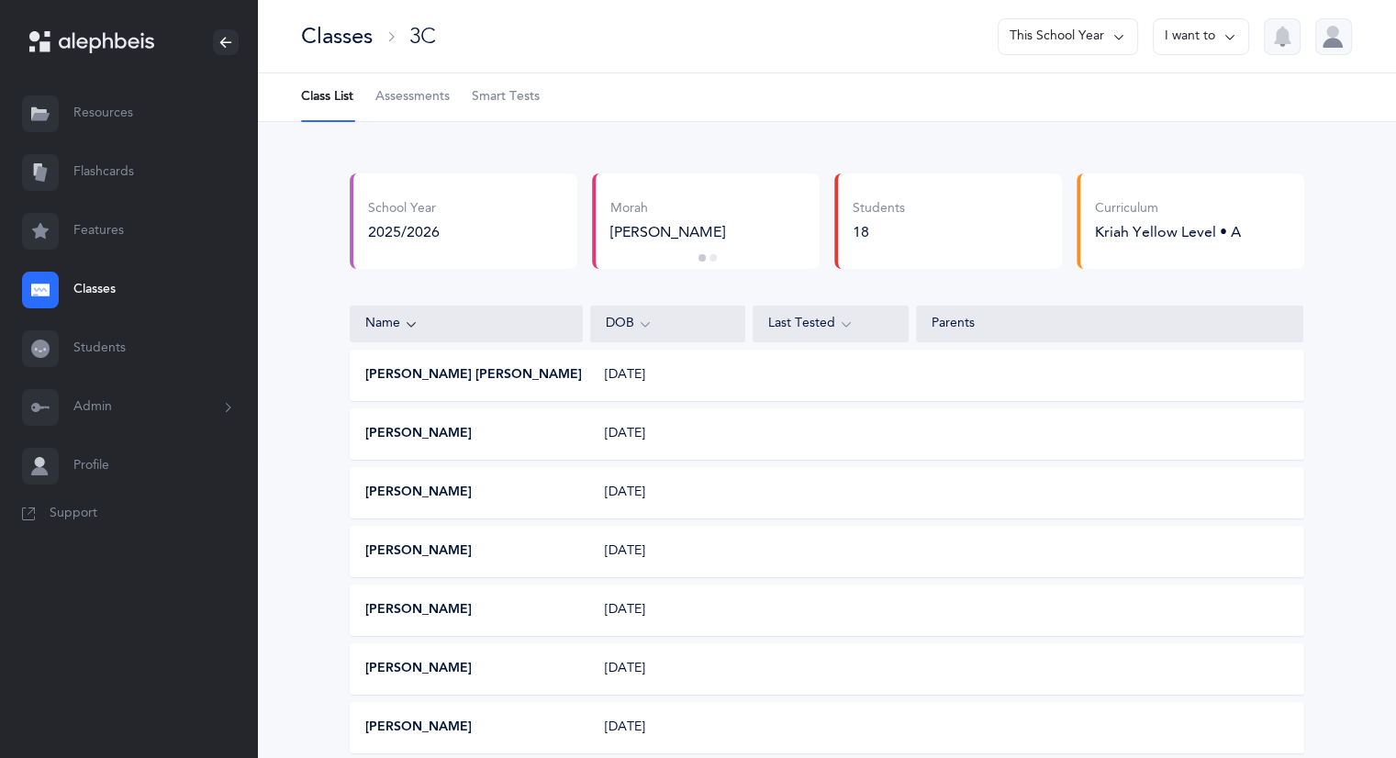
click at [1227, 33] on icon at bounding box center [1230, 37] width 15 height 20
click at [1173, 129] on button "Edit class" at bounding box center [1168, 126] width 131 height 33
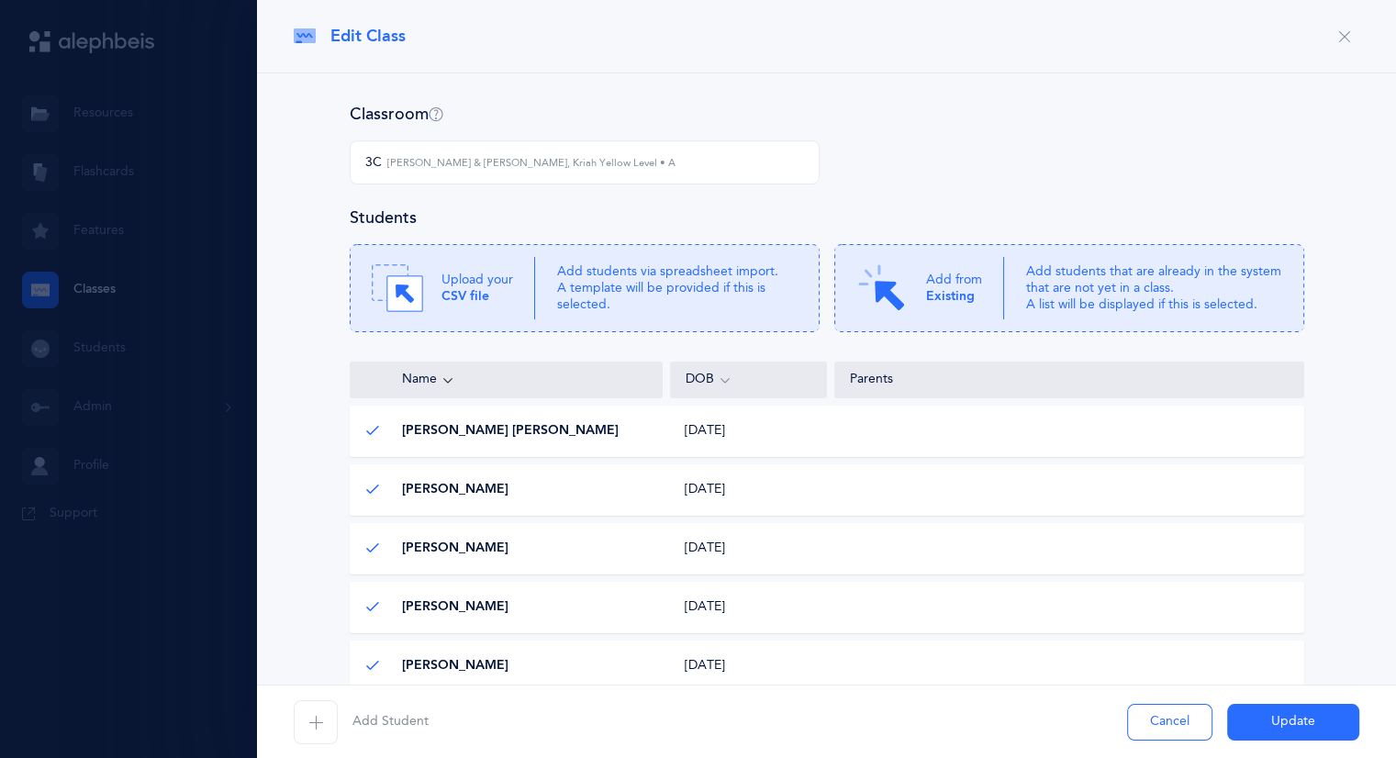
scroll to position [367, 0]
click at [315, 719] on icon "button" at bounding box center [315, 722] width 15 height 15
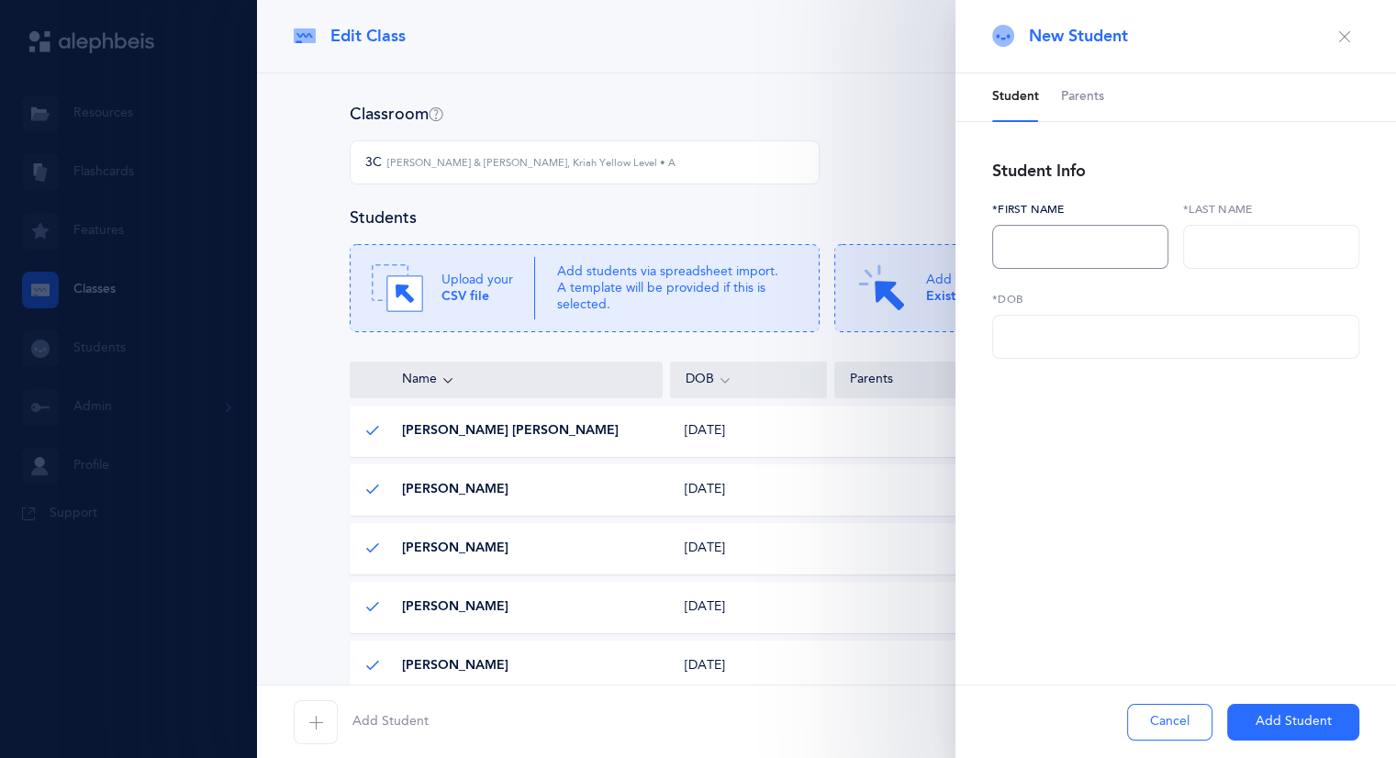
click at [1044, 243] on input "text" at bounding box center [1081, 247] width 176 height 44
type input "[PERSON_NAME]"
click at [1238, 246] on input "text" at bounding box center [1271, 247] width 176 height 44
type input "[PERSON_NAME]"
click at [1083, 338] on input "text" at bounding box center [1176, 337] width 367 height 44
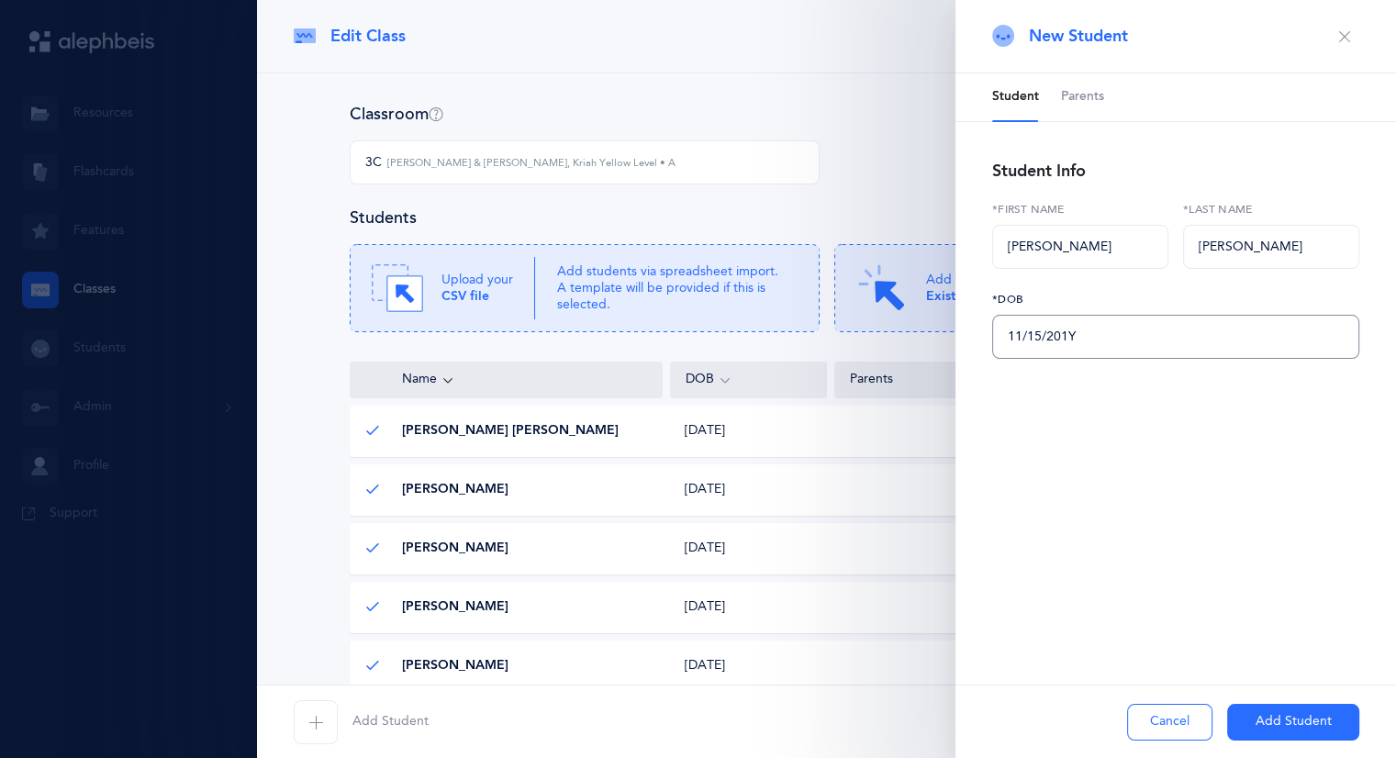
type input "[DATE]"
click at [1326, 721] on button "Add Student" at bounding box center [1294, 722] width 132 height 37
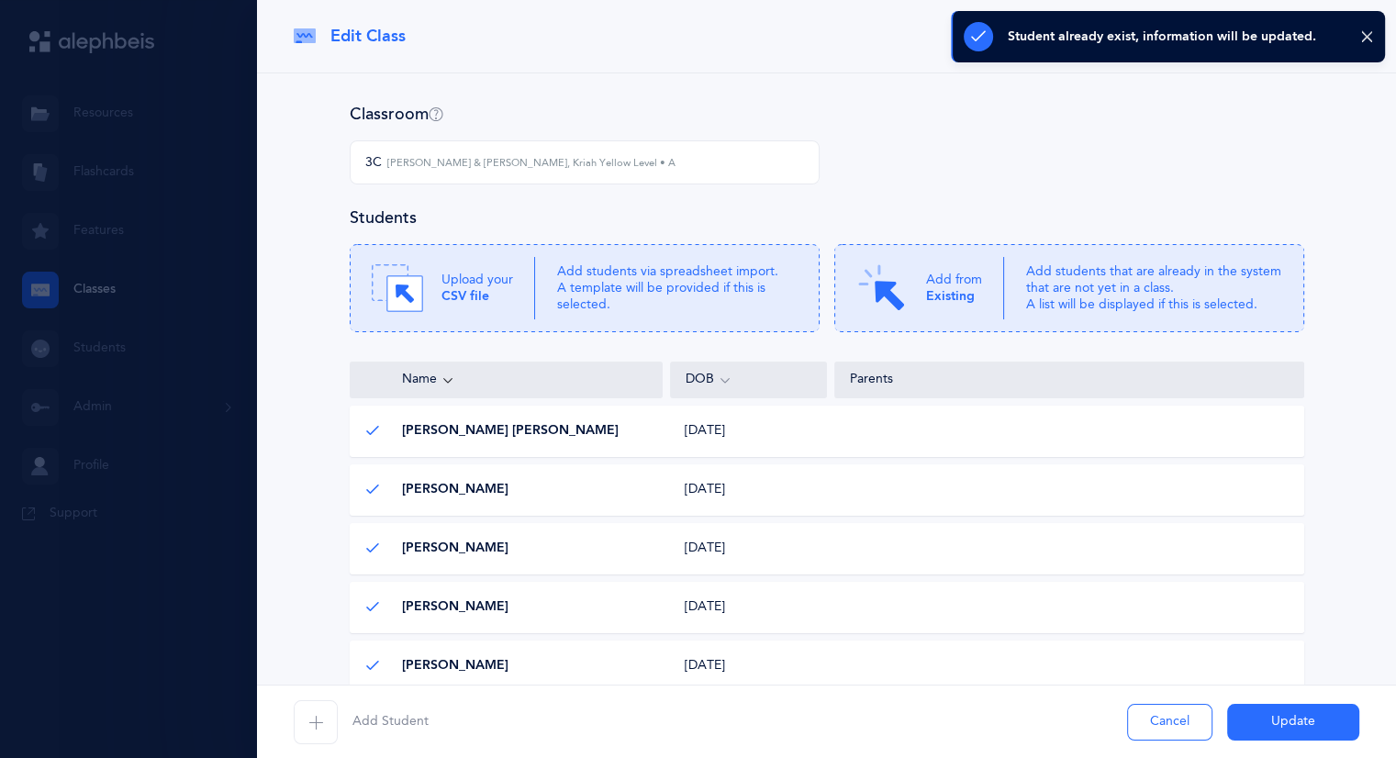
click at [1309, 723] on button "Update" at bounding box center [1294, 722] width 132 height 37
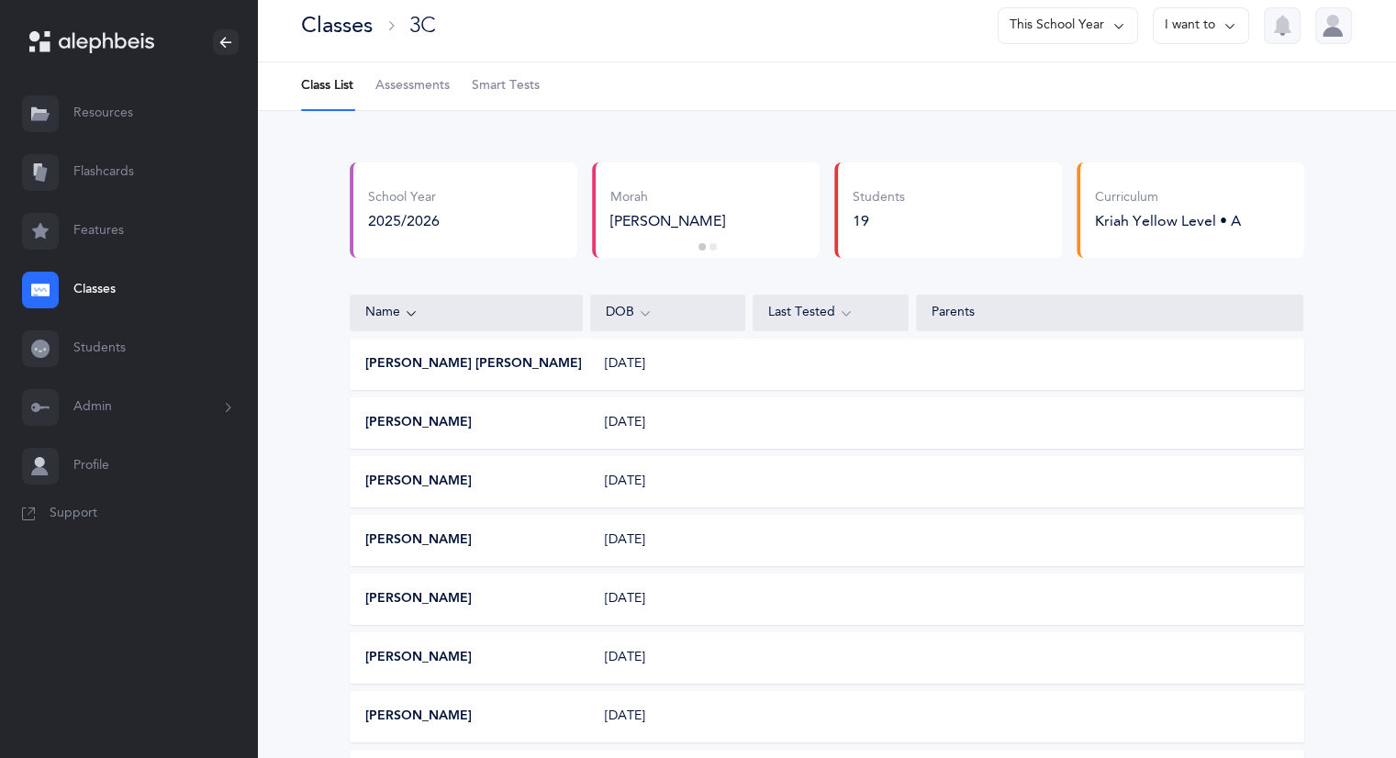
scroll to position [0, 0]
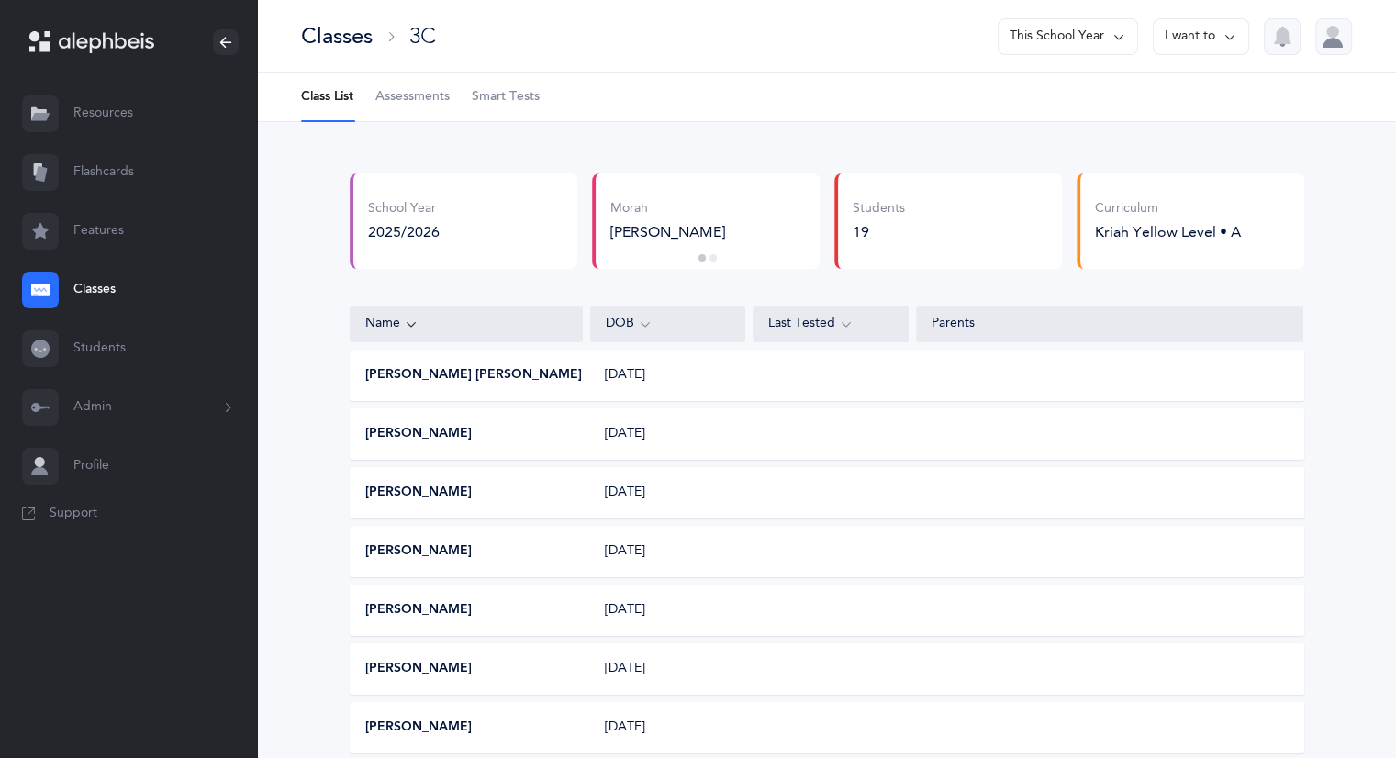
click at [409, 95] on span "Assessments" at bounding box center [413, 97] width 74 height 18
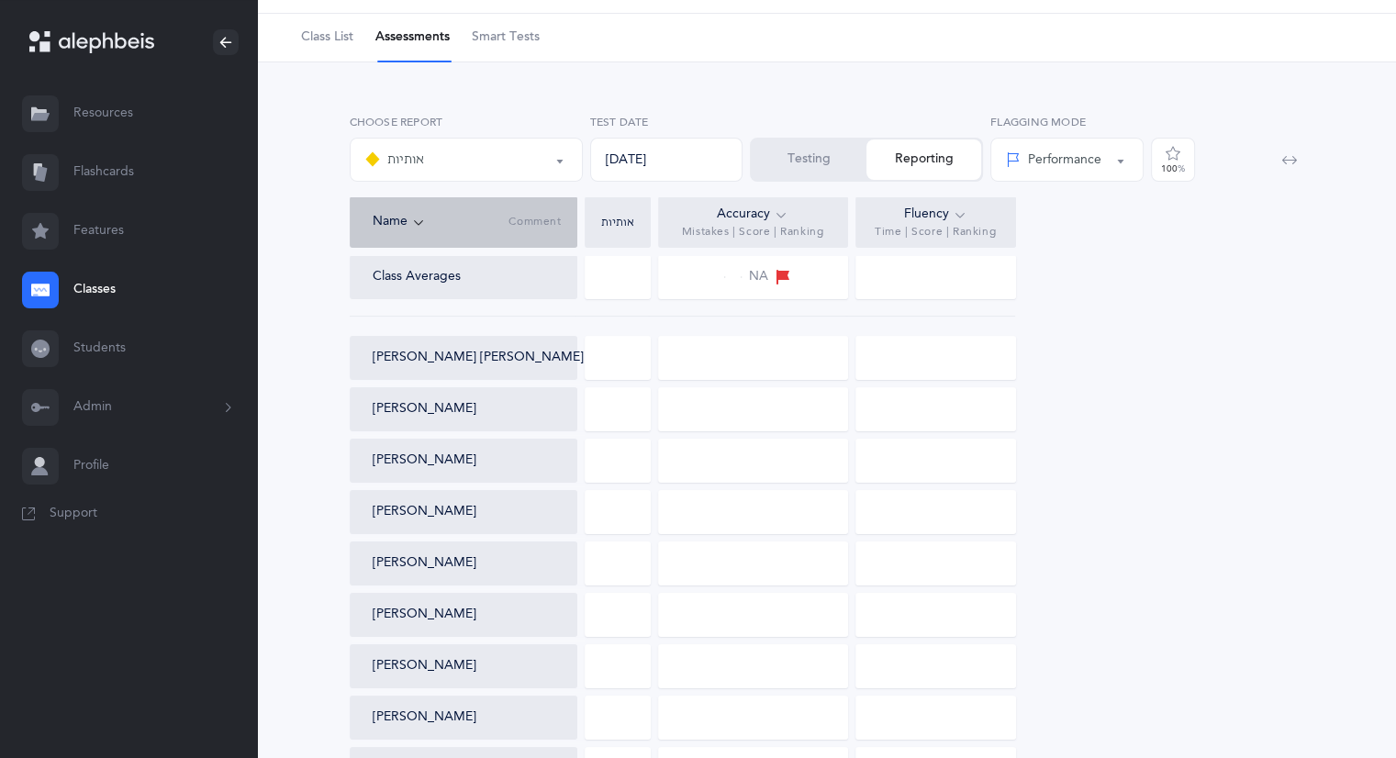
scroll to position [92, 0]
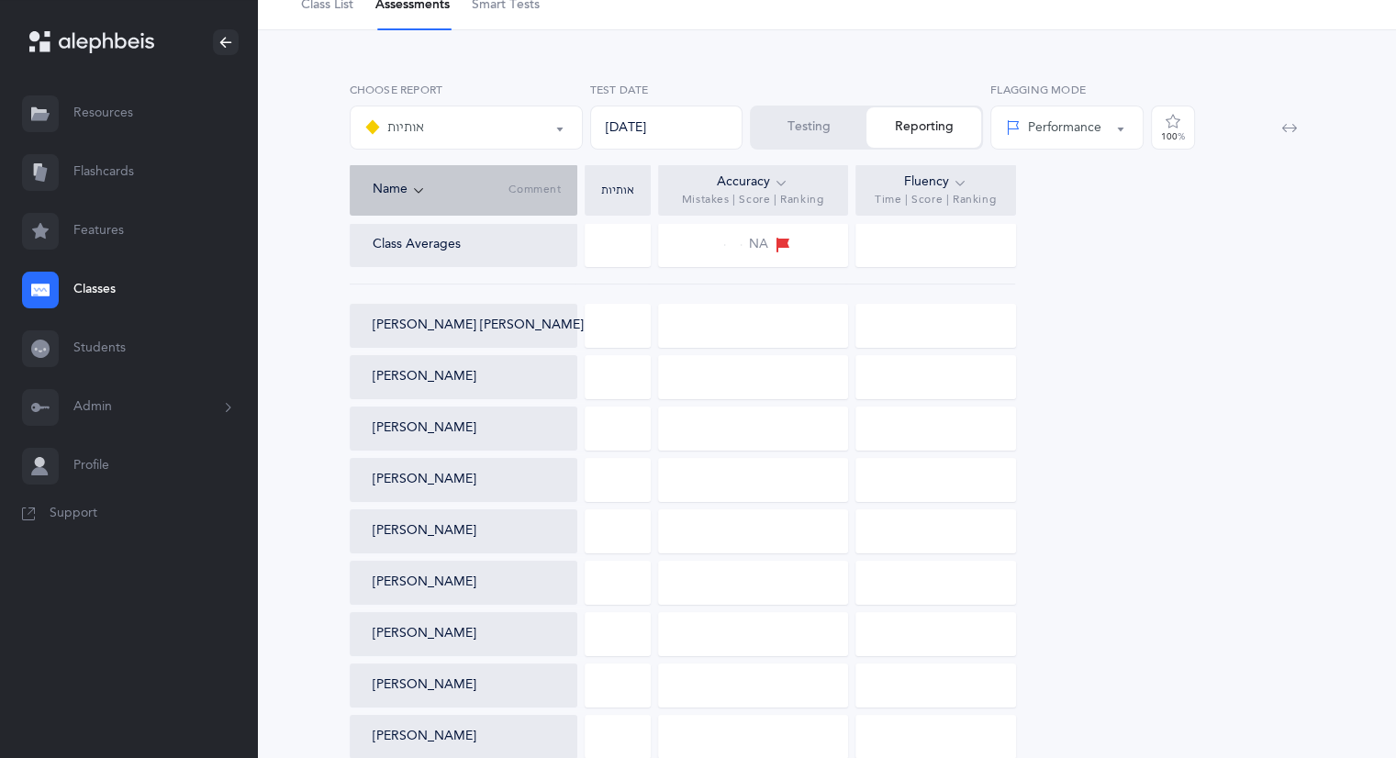
click at [800, 126] on button "Testing" at bounding box center [809, 127] width 115 height 40
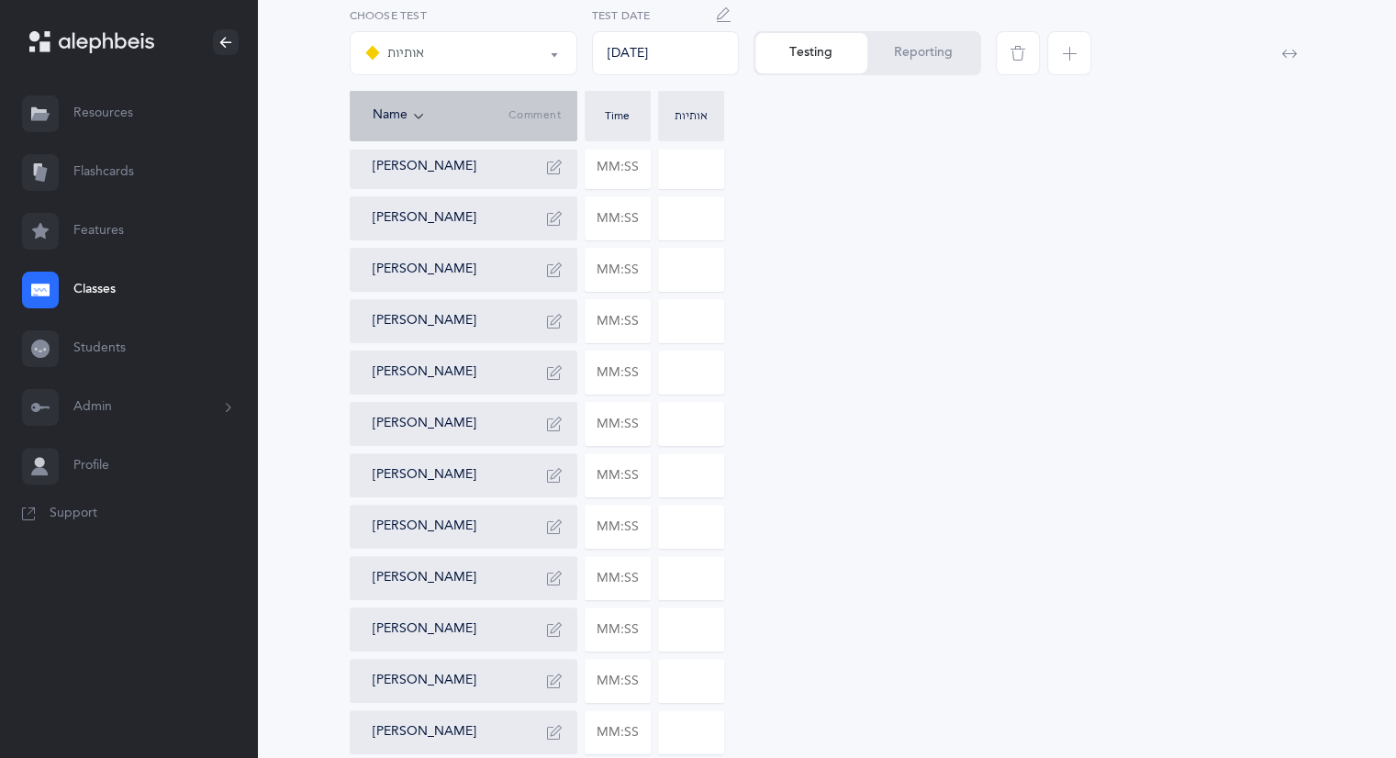
scroll to position [459, 0]
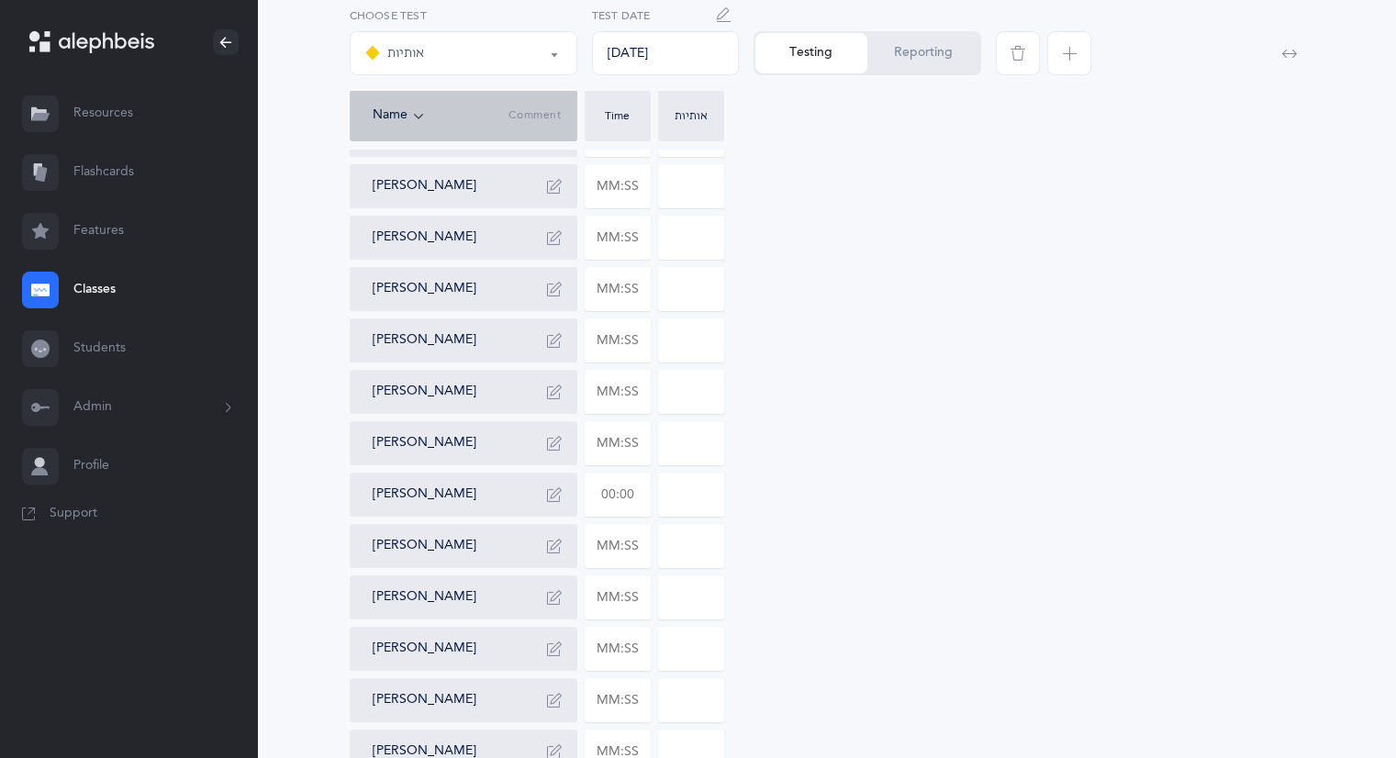
click at [639, 495] on input "text" at bounding box center [618, 495] width 64 height 42
type input "00:06"
type input "03:29"
click at [697, 501] on input "0" at bounding box center [691, 495] width 64 height 42
drag, startPoint x: 694, startPoint y: 499, endPoint x: 665, endPoint y: 495, distance: 29.7
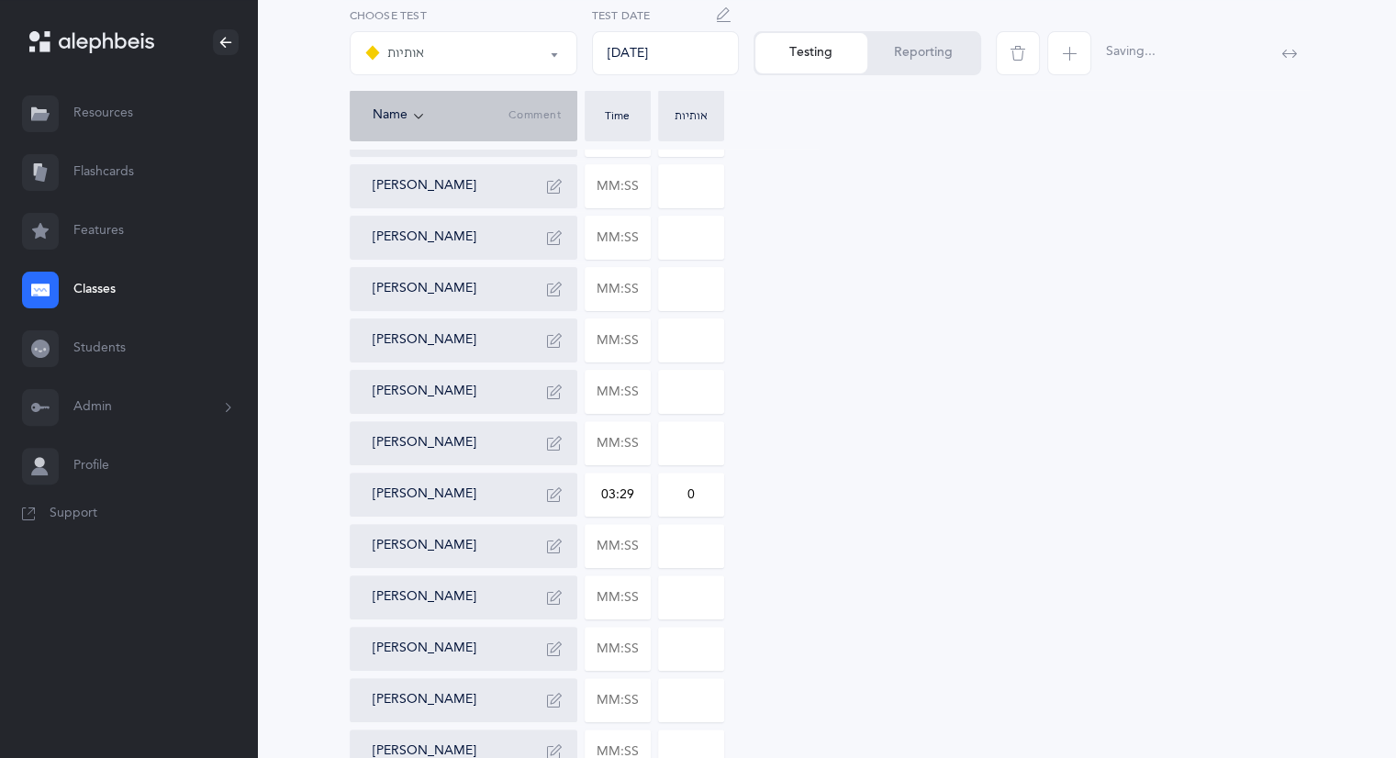
click at [665, 495] on input "0" at bounding box center [691, 495] width 64 height 42
type input "6"
click at [870, 500] on div "[PERSON_NAME] [PERSON_NAME] [PERSON_NAME] [PERSON_NAME] [PERSON_NAME] [PERSON_N…" at bounding box center [827, 341] width 955 height 970
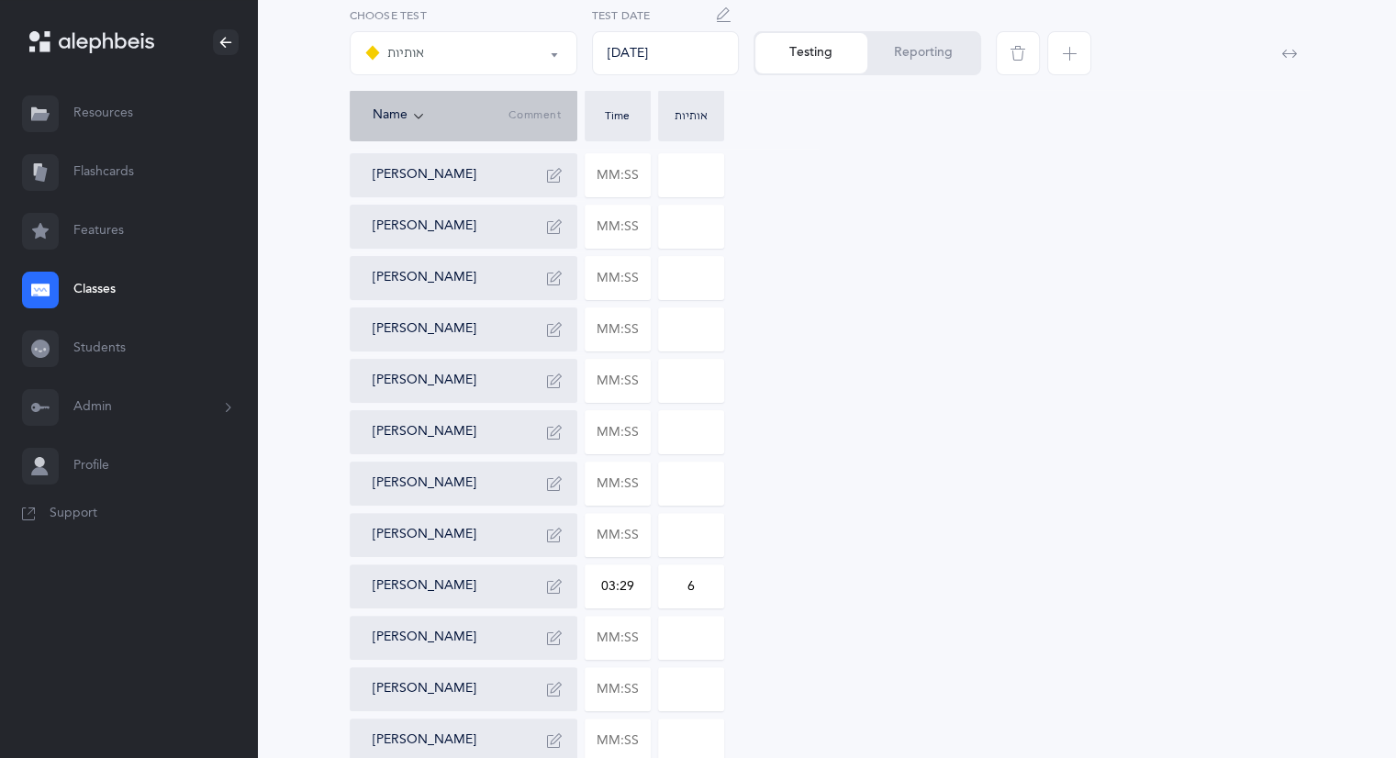
click at [921, 40] on button "Reporting" at bounding box center [924, 53] width 112 height 40
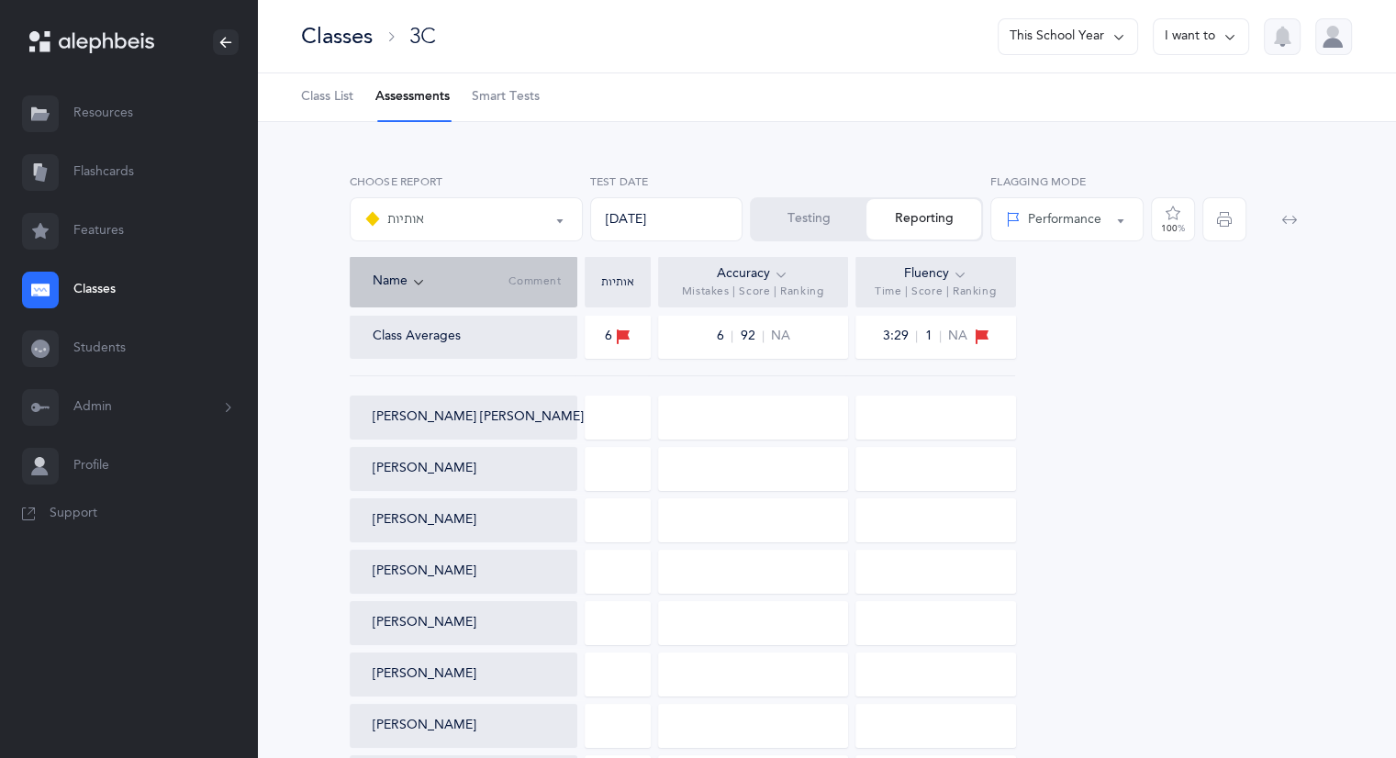
scroll to position [0, 0]
click at [415, 100] on li "Assessments" at bounding box center [413, 97] width 74 height 48
click at [1227, 34] on icon at bounding box center [1230, 37] width 15 height 20
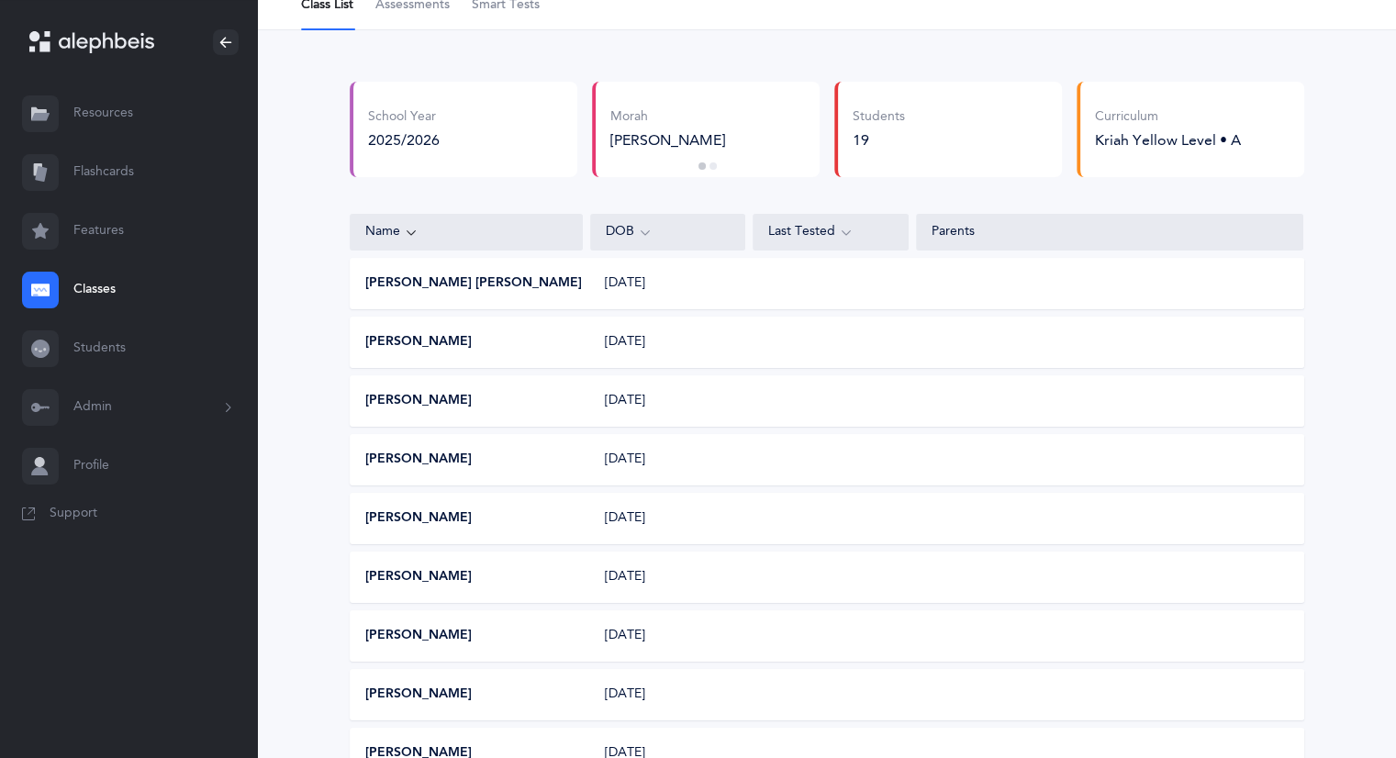
scroll to position [184, 0]
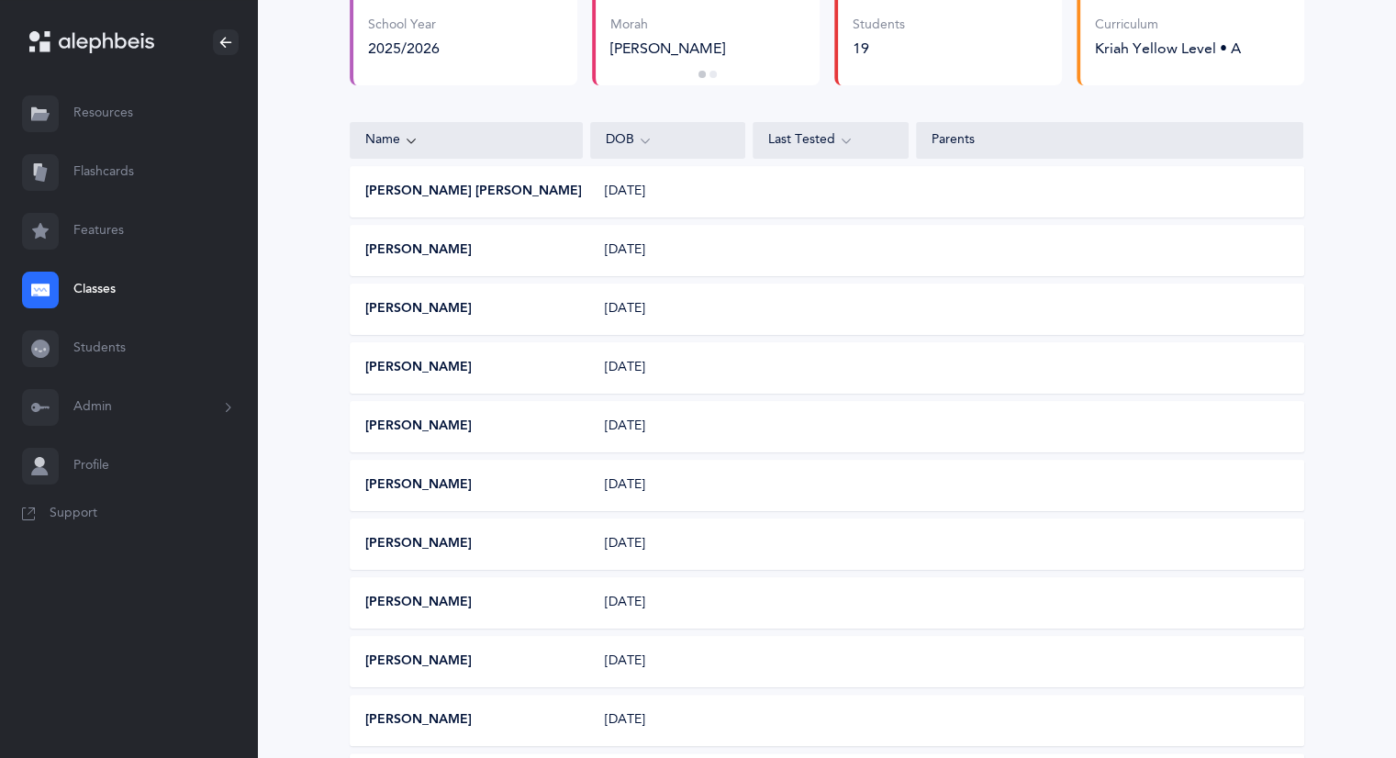
click at [84, 297] on link "Classes" at bounding box center [128, 290] width 257 height 59
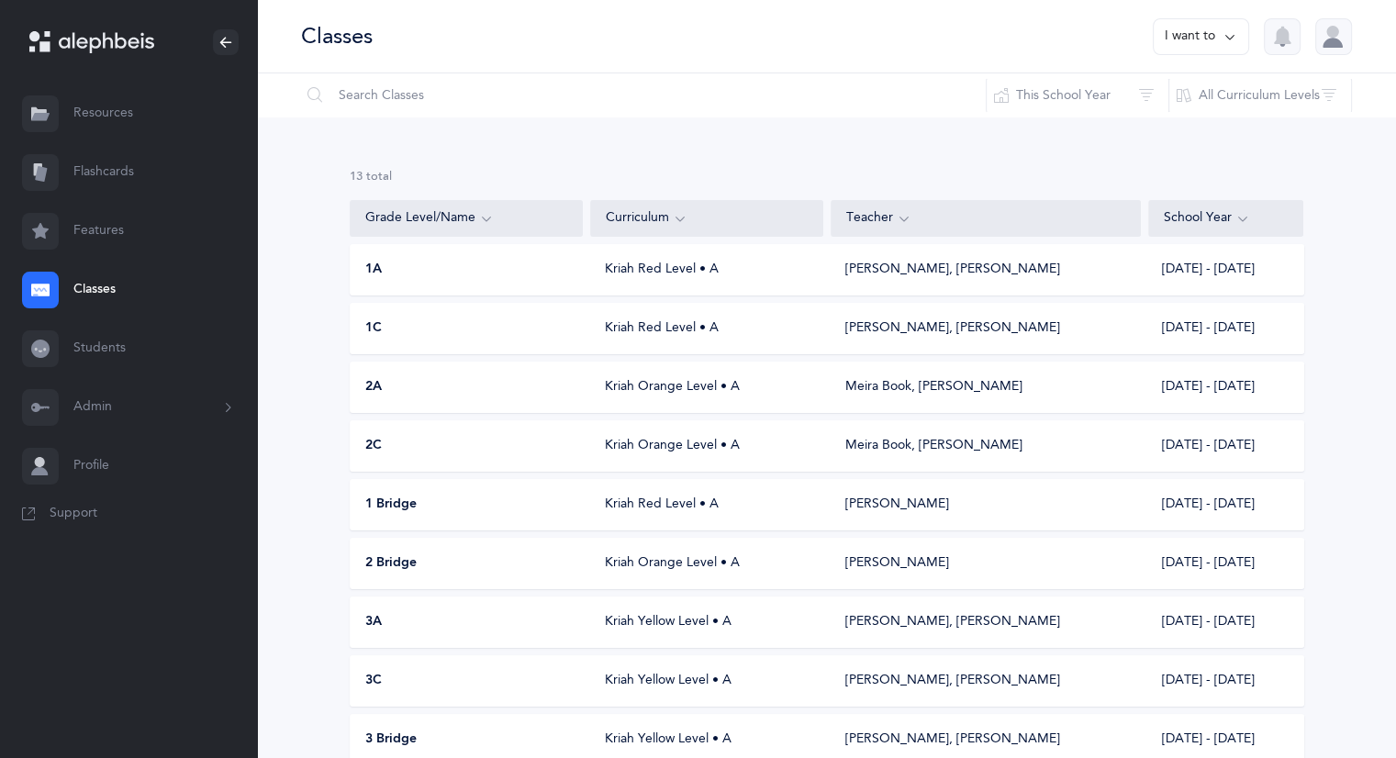
click at [1238, 28] on button "I want to" at bounding box center [1201, 36] width 96 height 37
click at [1284, 170] on div "13 results total" at bounding box center [827, 177] width 955 height 17
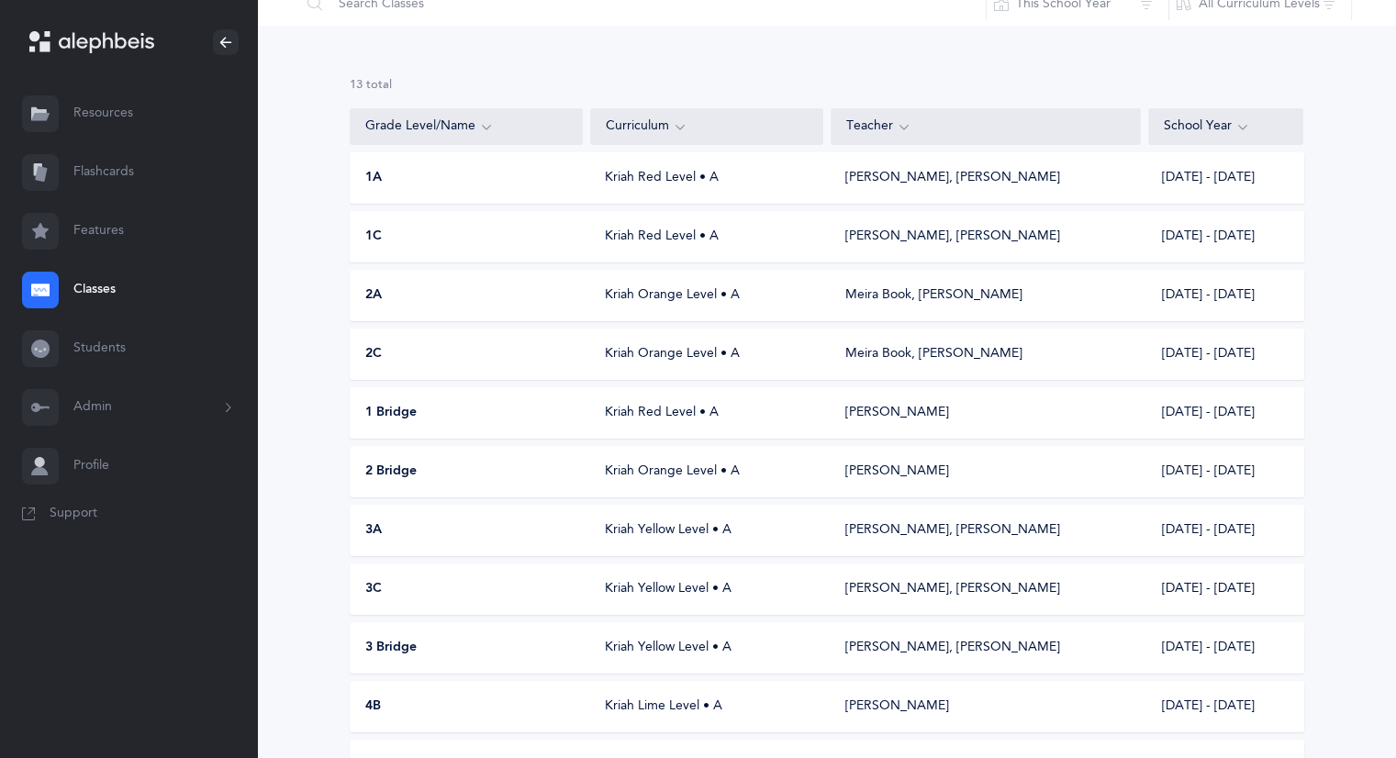
scroll to position [275, 0]
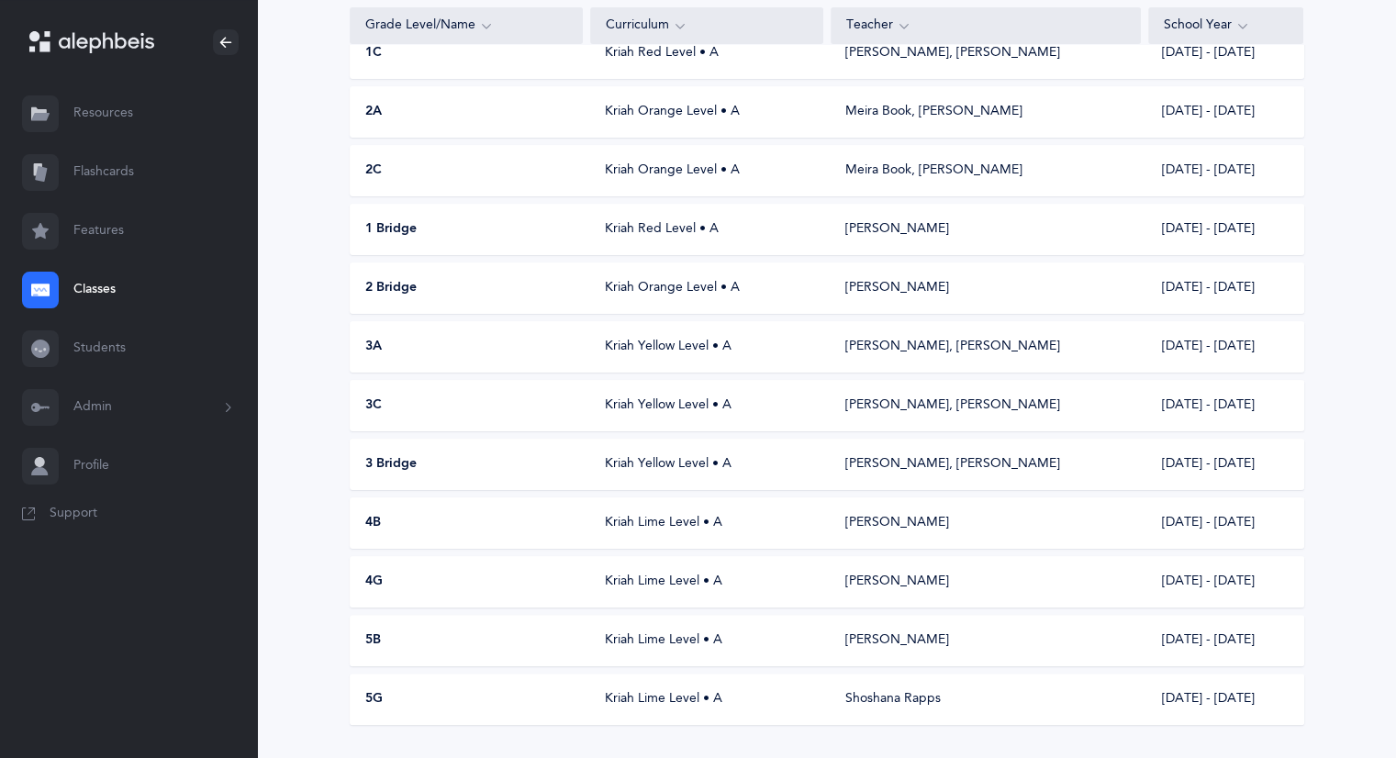
click at [617, 405] on div "Kriah Yellow Level • A" at bounding box center [706, 406] width 233 height 18
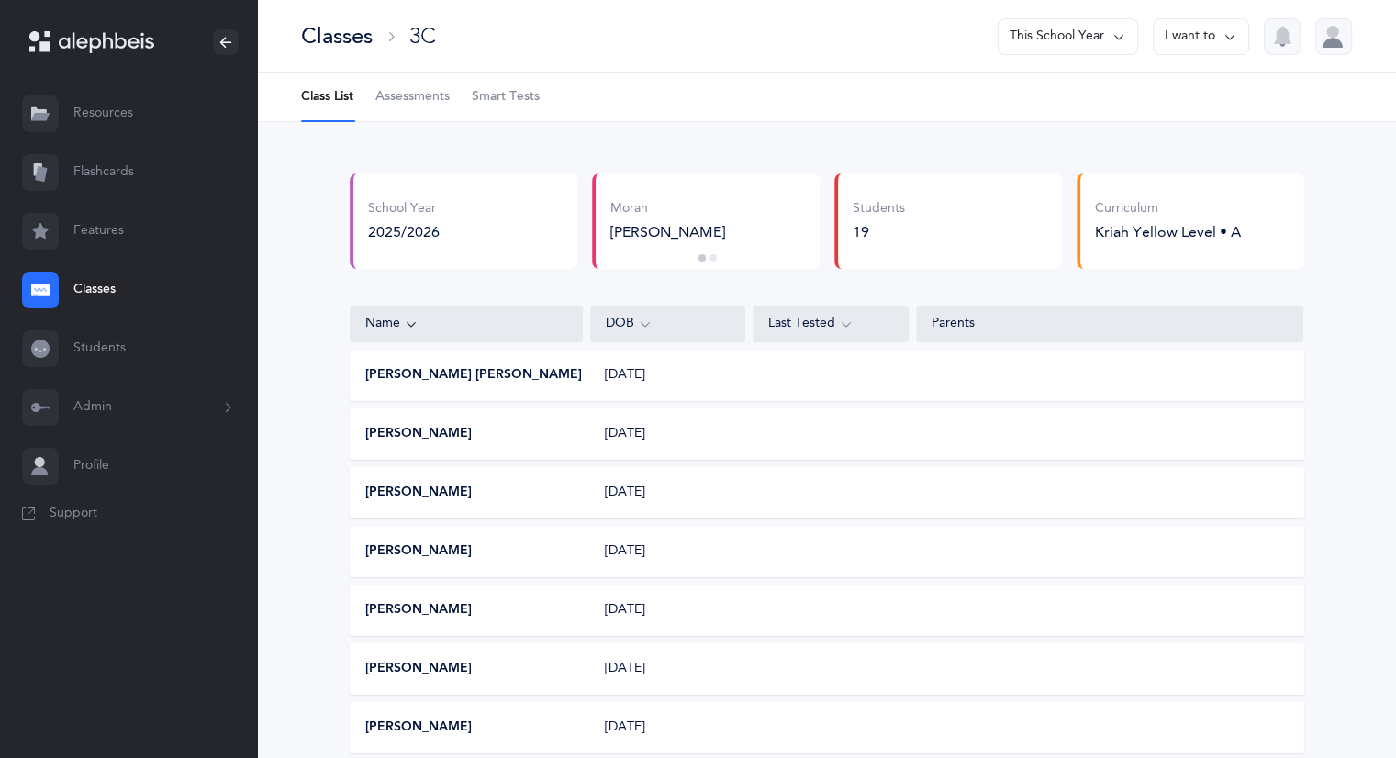
click at [1235, 33] on icon at bounding box center [1230, 37] width 15 height 20
click at [394, 97] on span "Assessments" at bounding box center [413, 97] width 74 height 18
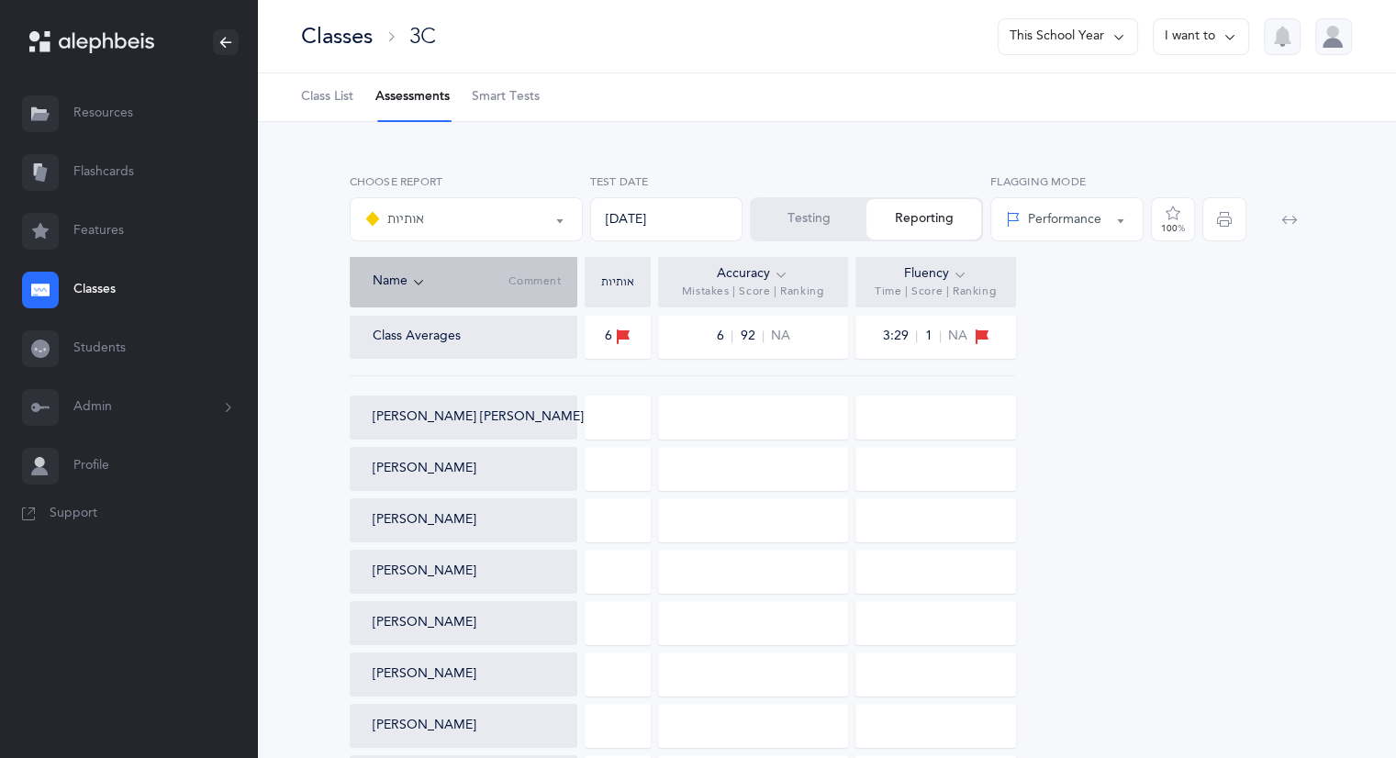
click at [1227, 30] on icon at bounding box center [1230, 37] width 15 height 20
click at [793, 217] on button "Testing" at bounding box center [809, 219] width 115 height 40
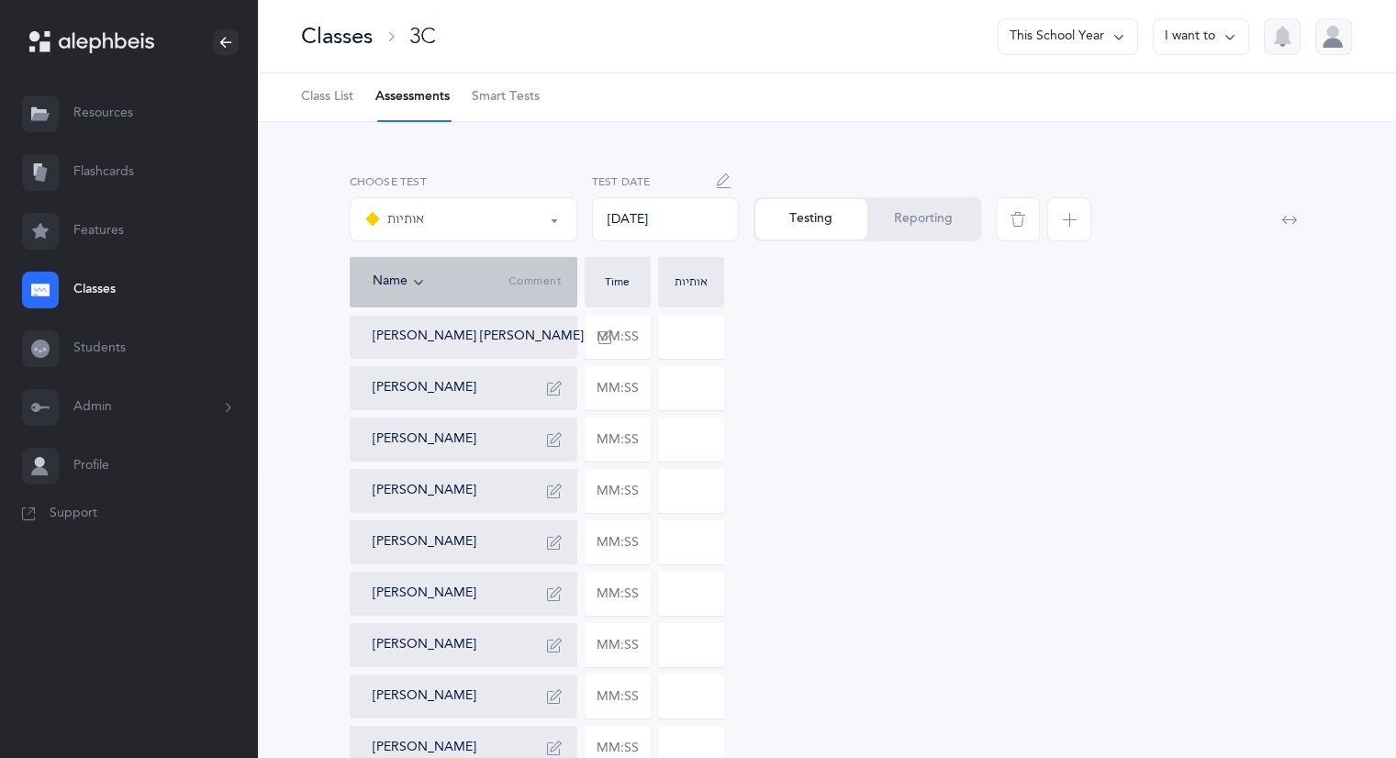
click at [1229, 36] on icon at bounding box center [1230, 37] width 15 height 20
click at [1067, 219] on icon "button" at bounding box center [1069, 219] width 15 height 15
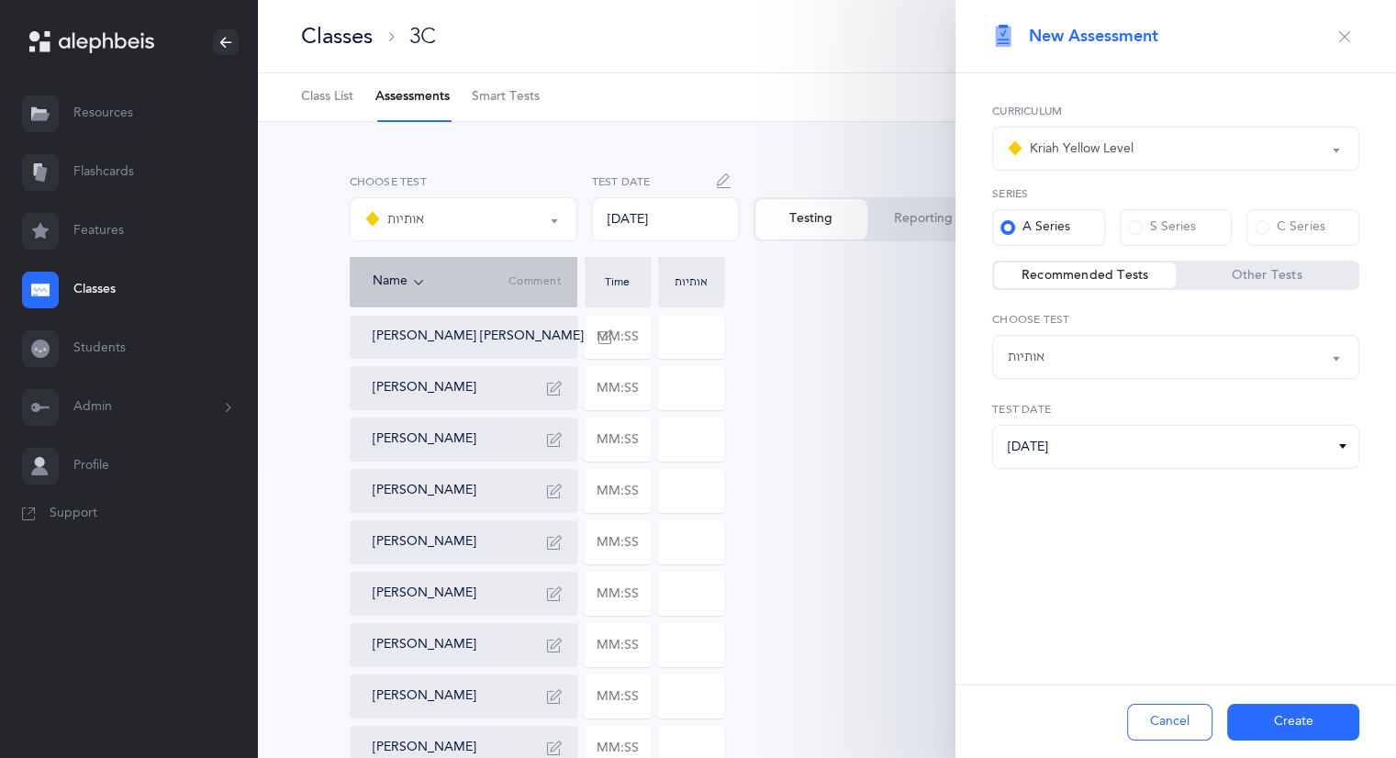
click at [1340, 355] on button "אותיות" at bounding box center [1176, 357] width 367 height 44
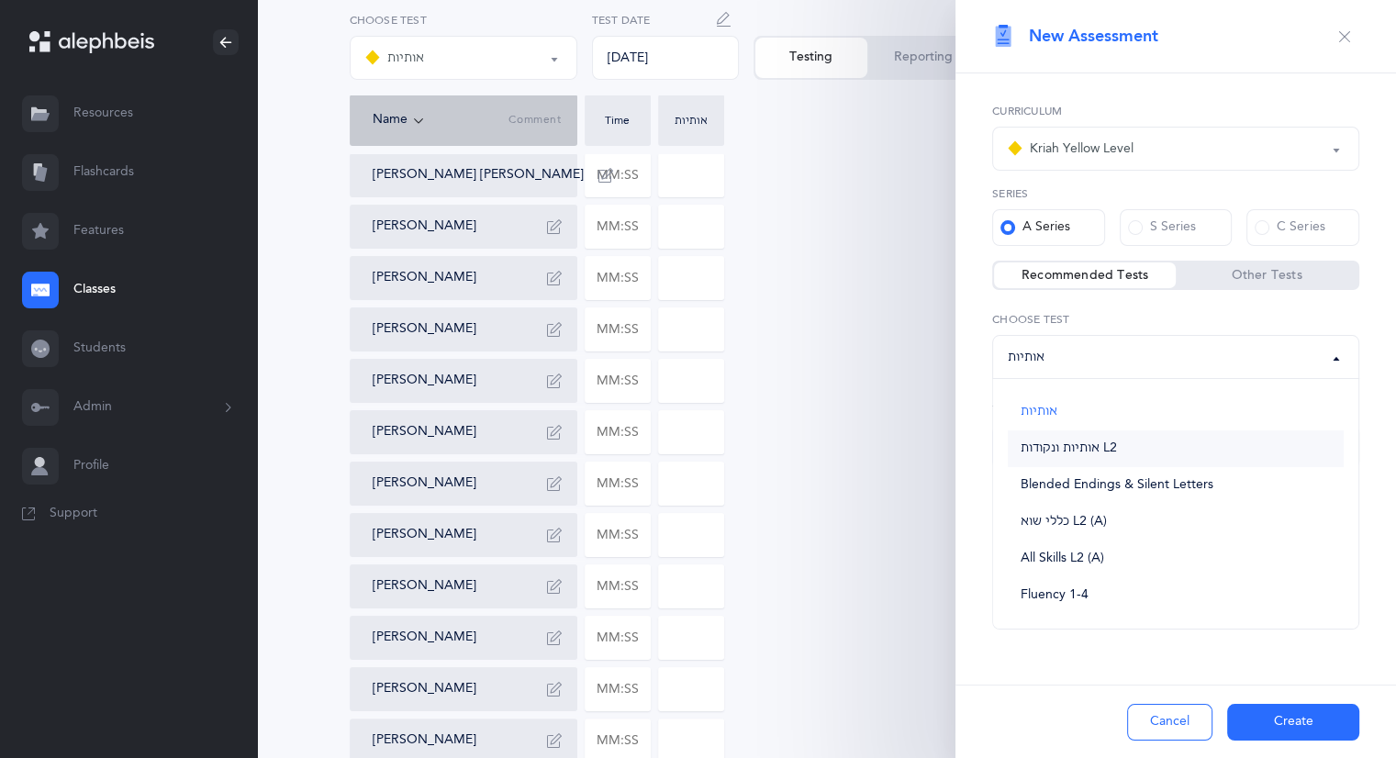
scroll to position [184, 0]
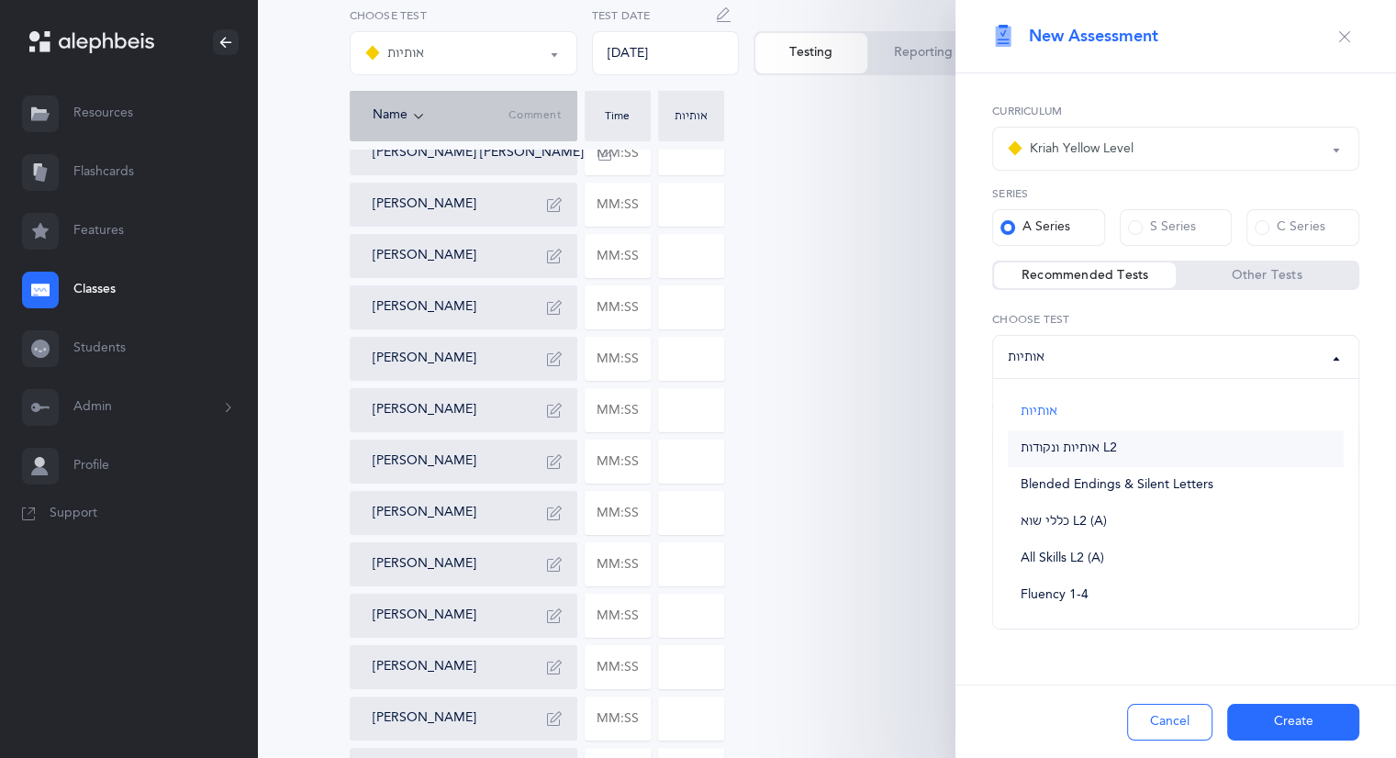
click at [1080, 450] on span "אותיות ונקודות L2" at bounding box center [1069, 449] width 96 height 17
select select "9"
click at [1307, 724] on button "Create" at bounding box center [1294, 722] width 132 height 37
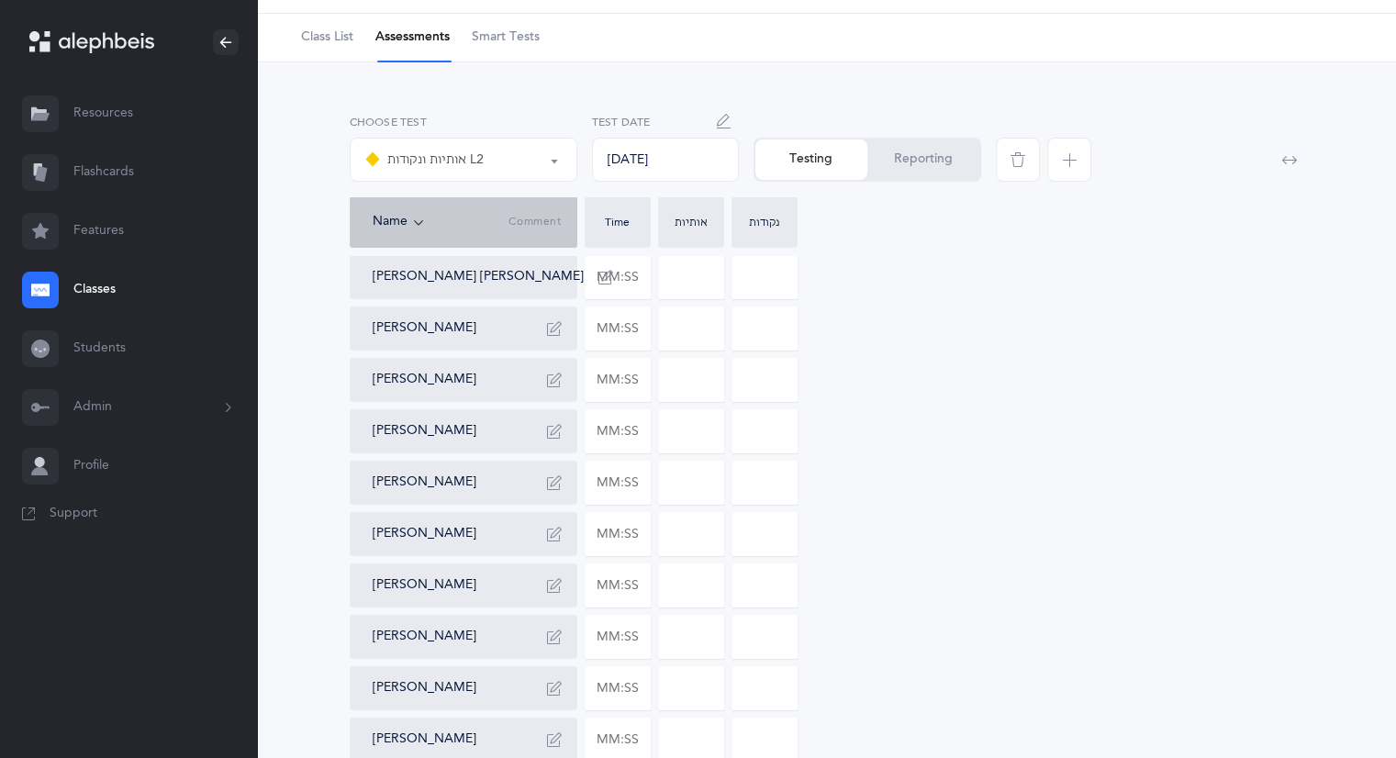
scroll to position [92, 0]
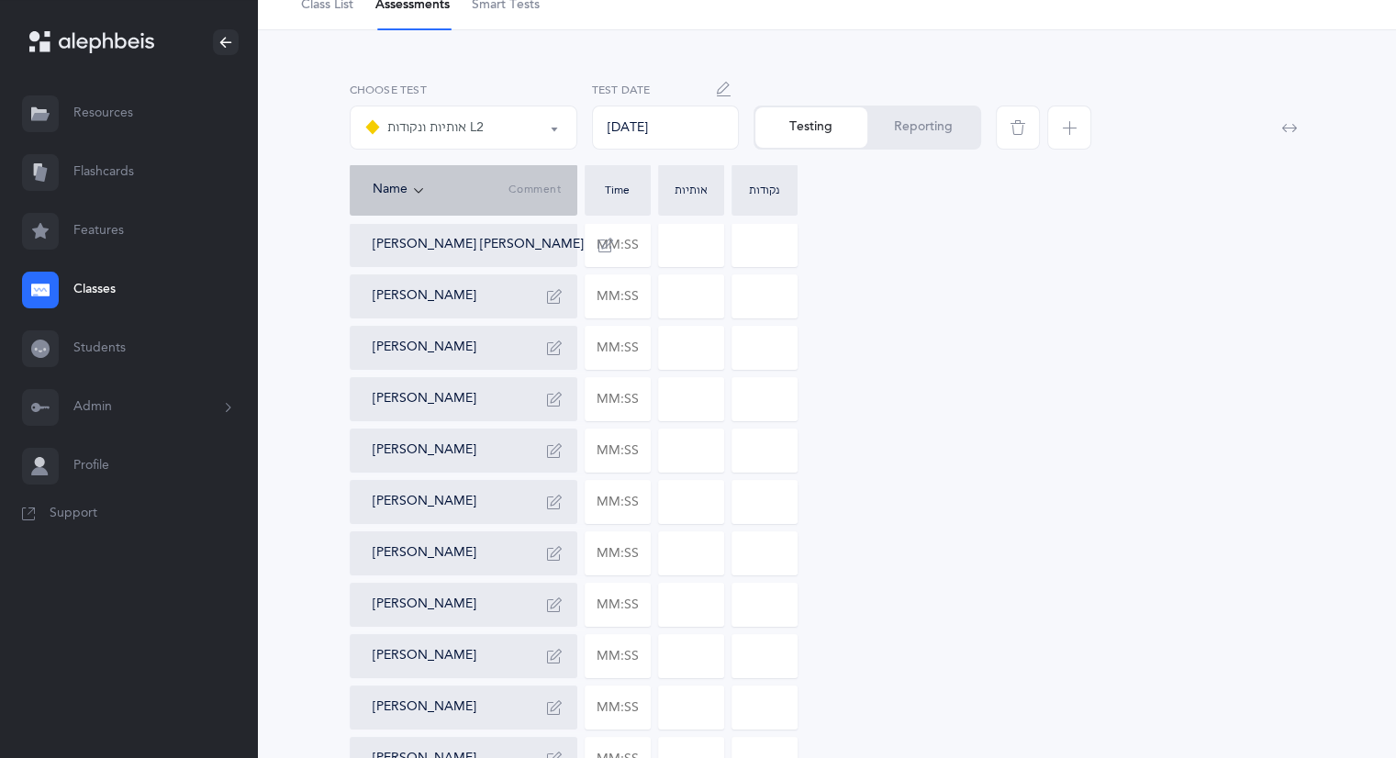
click at [723, 86] on icon "button" at bounding box center [724, 89] width 15 height 15
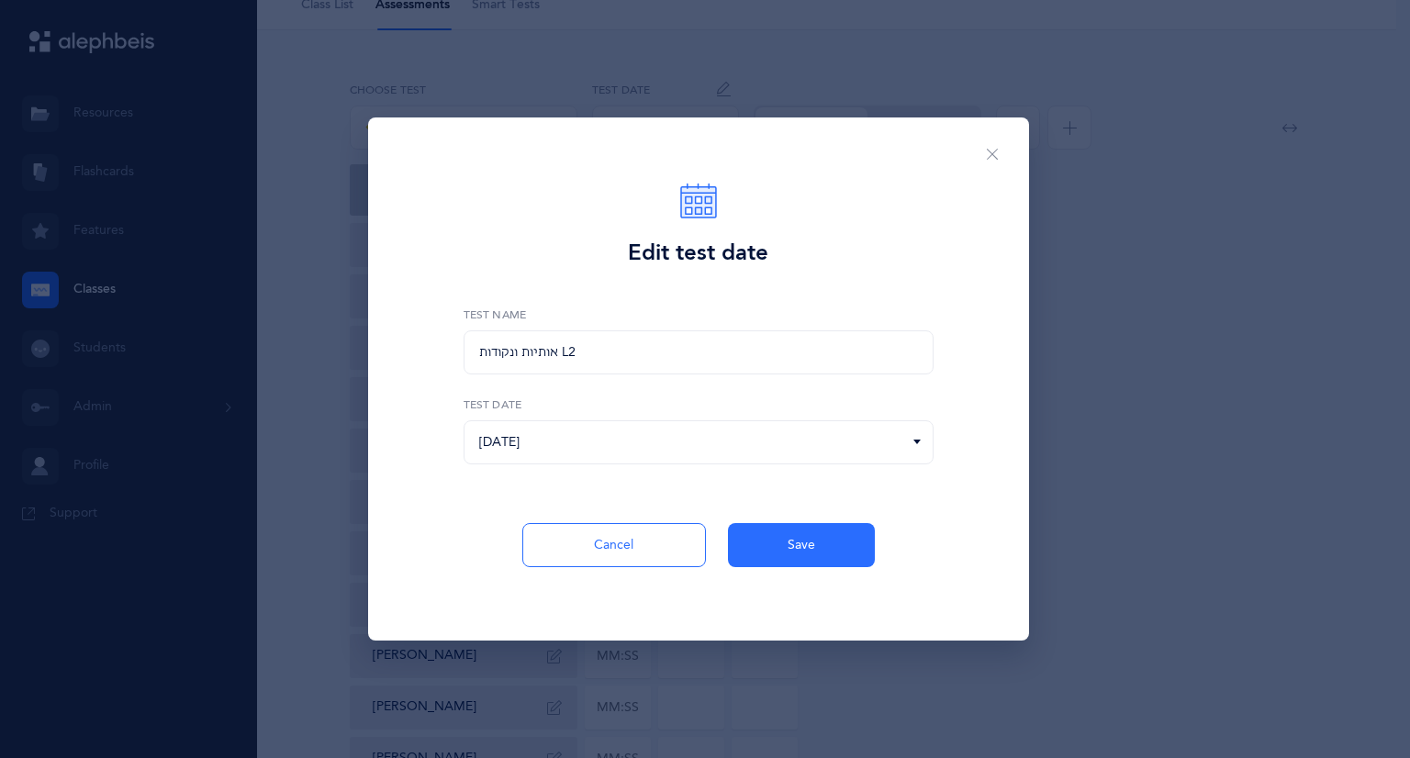
click at [921, 442] on icon at bounding box center [917, 442] width 15 height 17
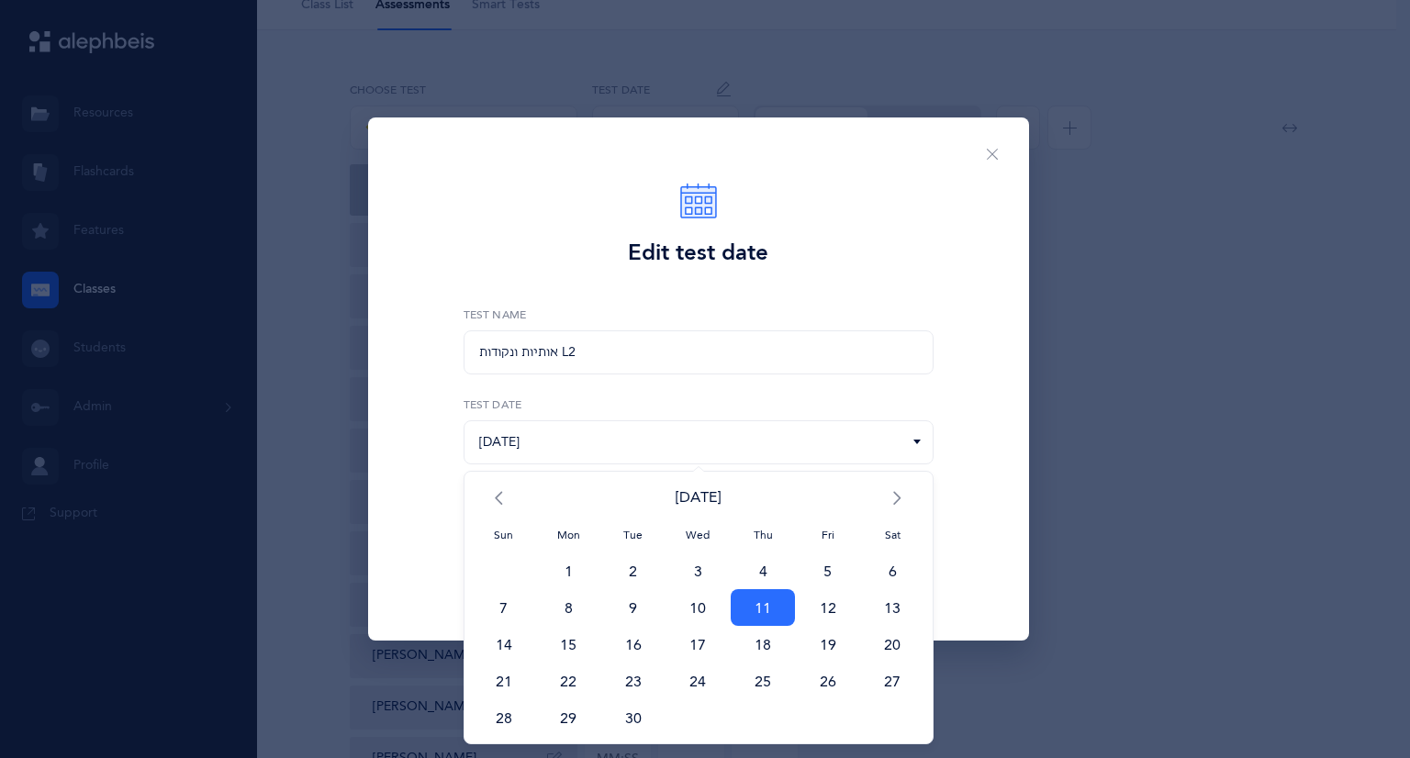
click at [701, 603] on span "10" at bounding box center [698, 607] width 65 height 37
type input "[DATE]"
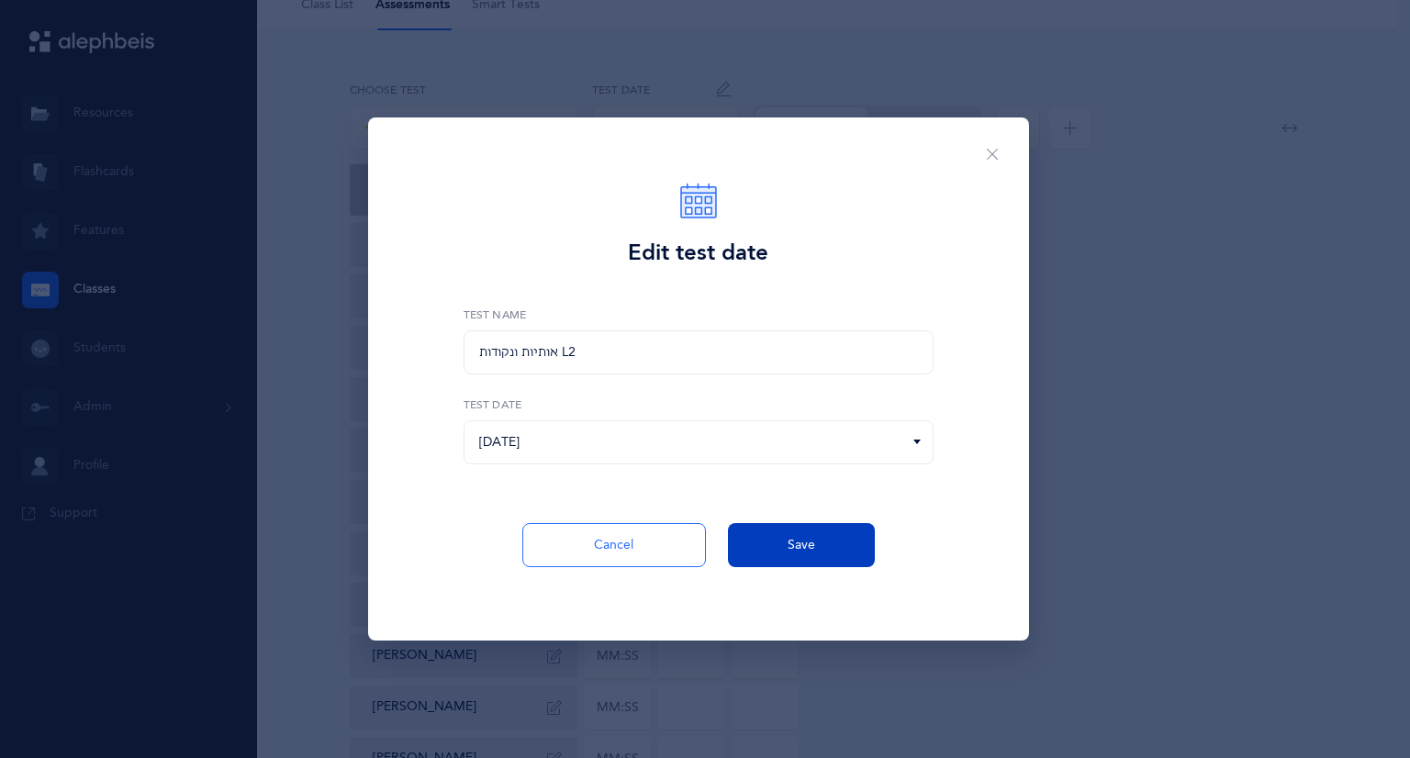
click at [835, 548] on button "Save" at bounding box center [801, 545] width 147 height 44
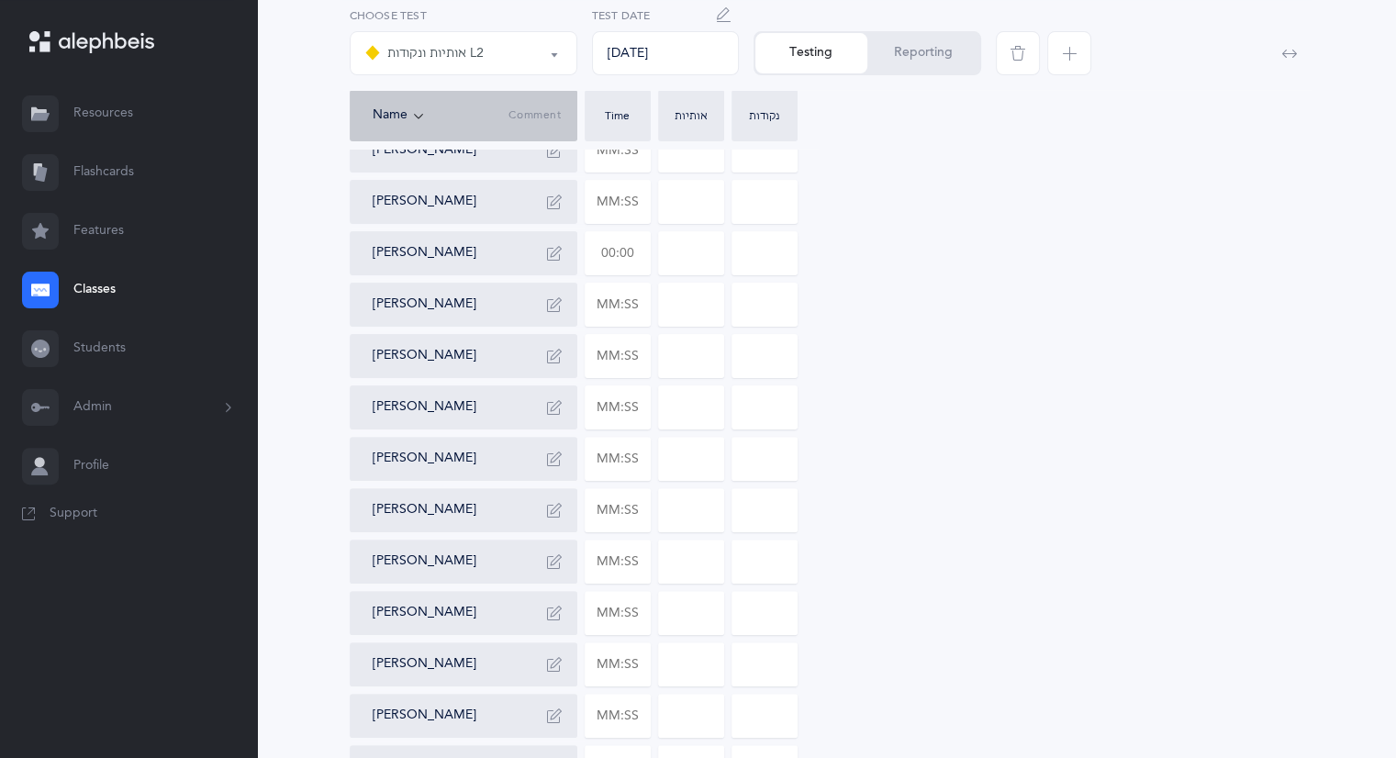
scroll to position [459, 0]
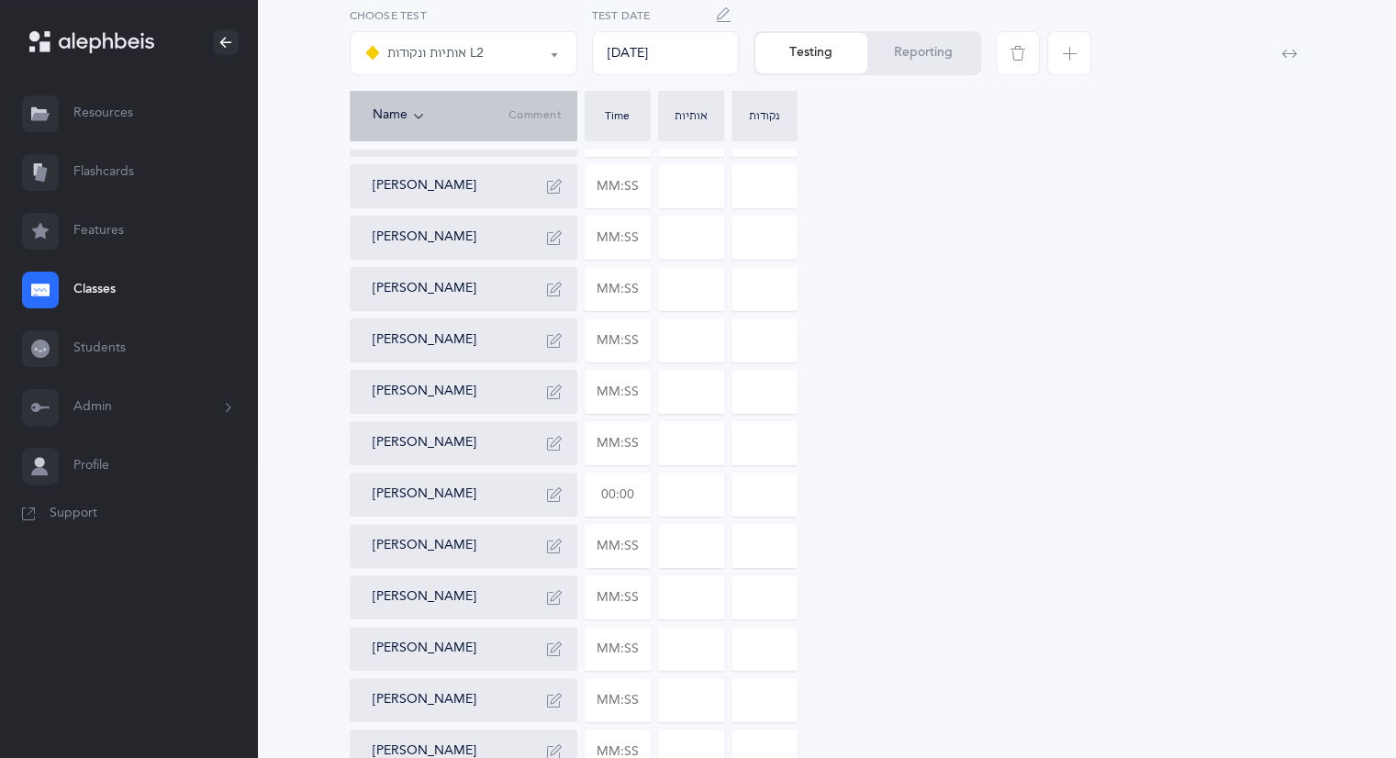
click at [648, 489] on input "text" at bounding box center [618, 495] width 64 height 42
type input "01:15"
type input "0"
click at [709, 507] on input "0" at bounding box center [691, 495] width 64 height 42
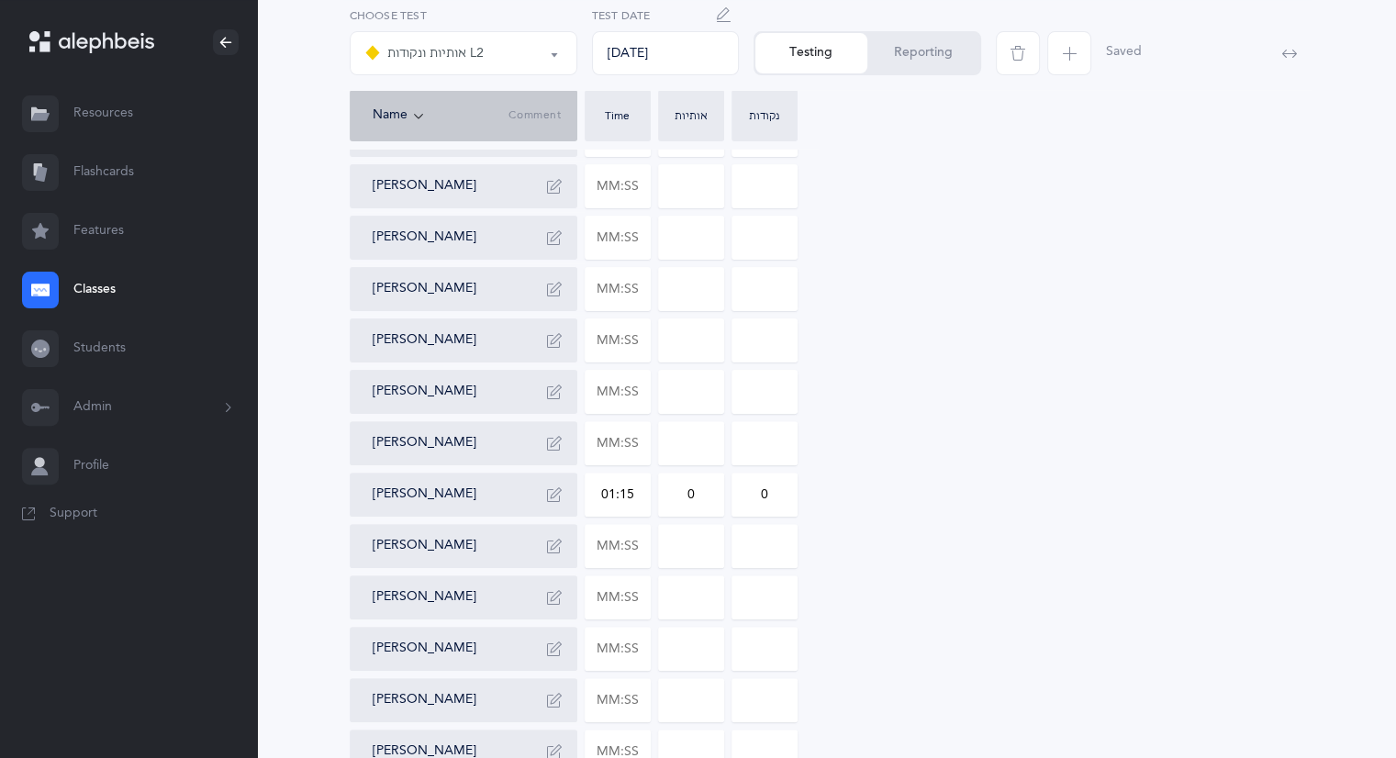
type input "02"
drag, startPoint x: 701, startPoint y: 491, endPoint x: 668, endPoint y: 490, distance: 32.1
click at [668, 490] on input "02" at bounding box center [691, 495] width 64 height 42
type input "2"
drag, startPoint x: 776, startPoint y: 489, endPoint x: 752, endPoint y: 488, distance: 23.9
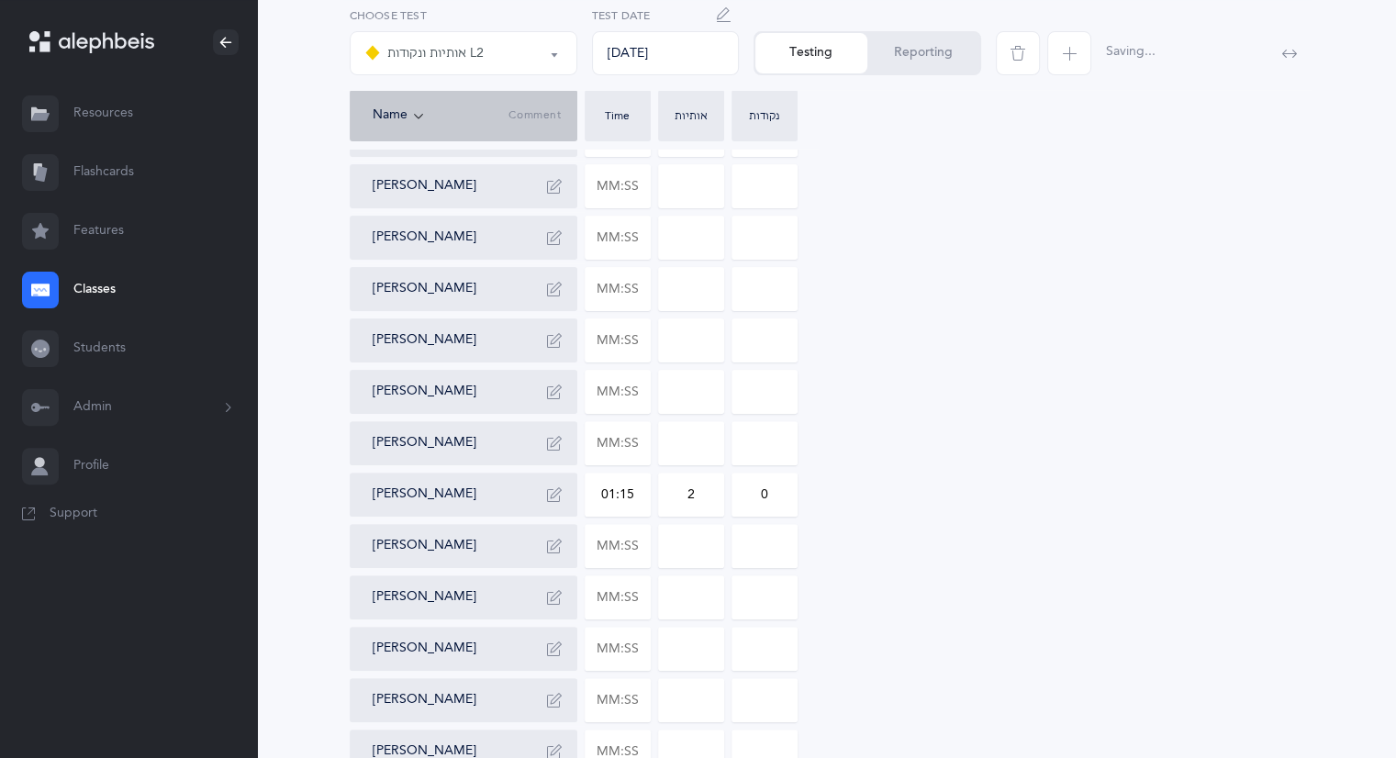
click at [752, 488] on input "0" at bounding box center [765, 495] width 64 height 42
type input "1"
click at [844, 510] on div "[PERSON_NAME] [PERSON_NAME] [PERSON_NAME] [PERSON_NAME] [PERSON_NAME] [PERSON_N…" at bounding box center [827, 341] width 955 height 970
click at [551, 496] on icon "button" at bounding box center [554, 495] width 15 height 15
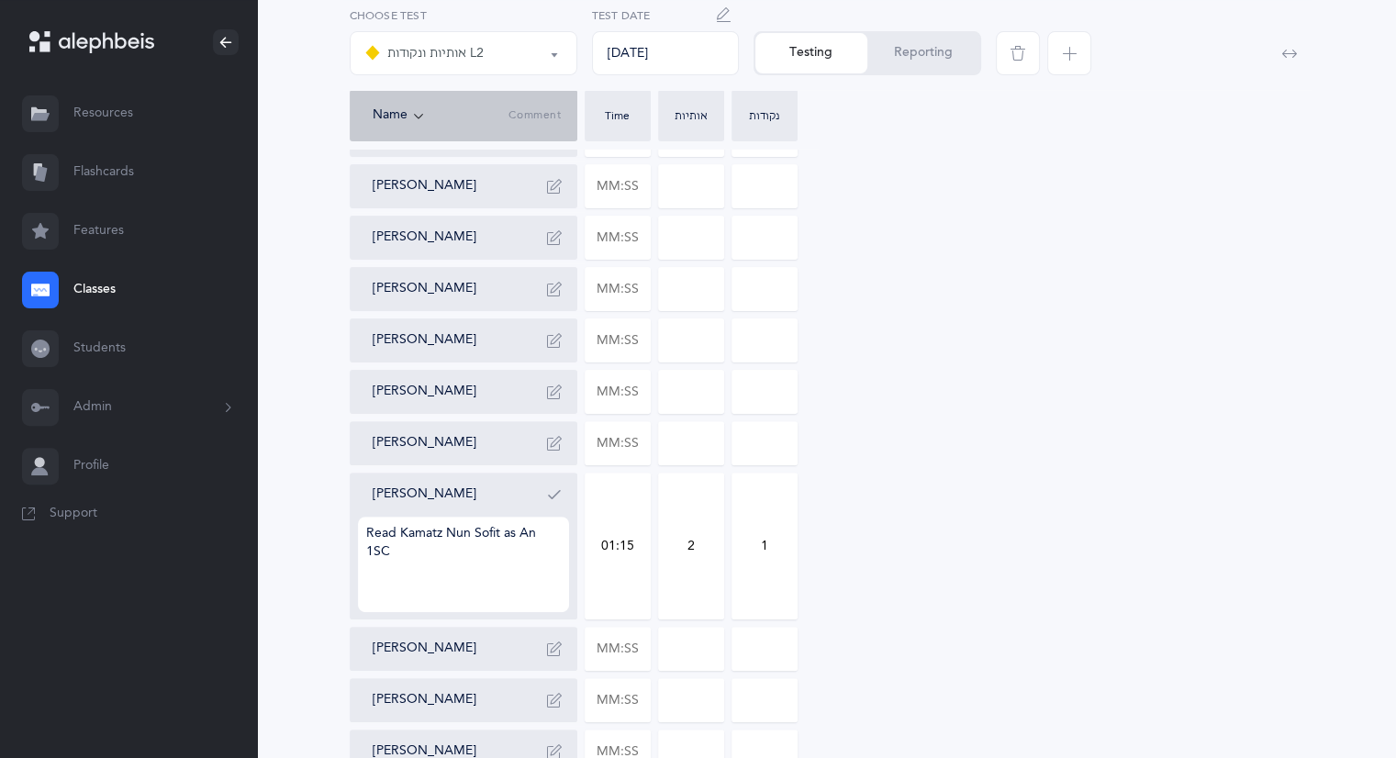
type textarea "Read Kamatz Nun Sofit as An 1SC"
click at [555, 496] on icon "button" at bounding box center [554, 495] width 15 height 15
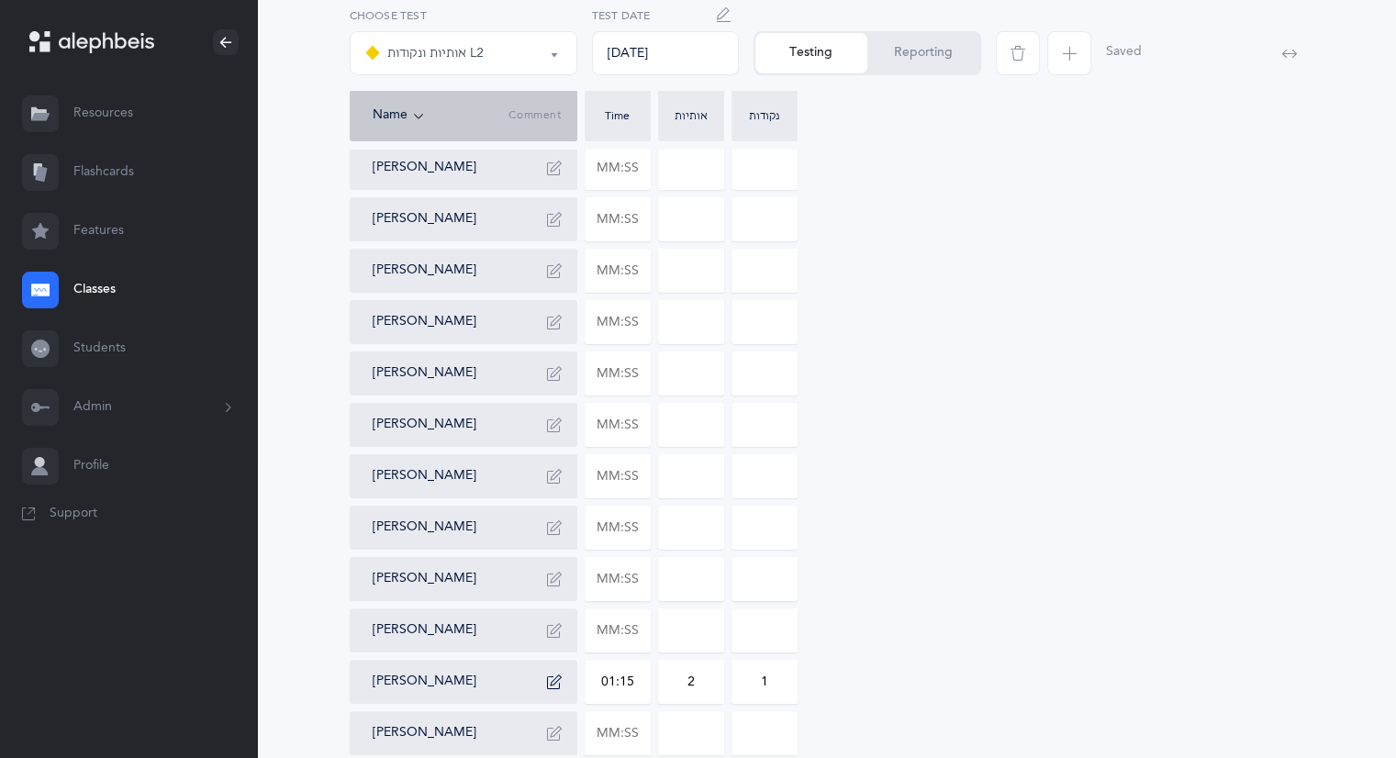
scroll to position [155, 0]
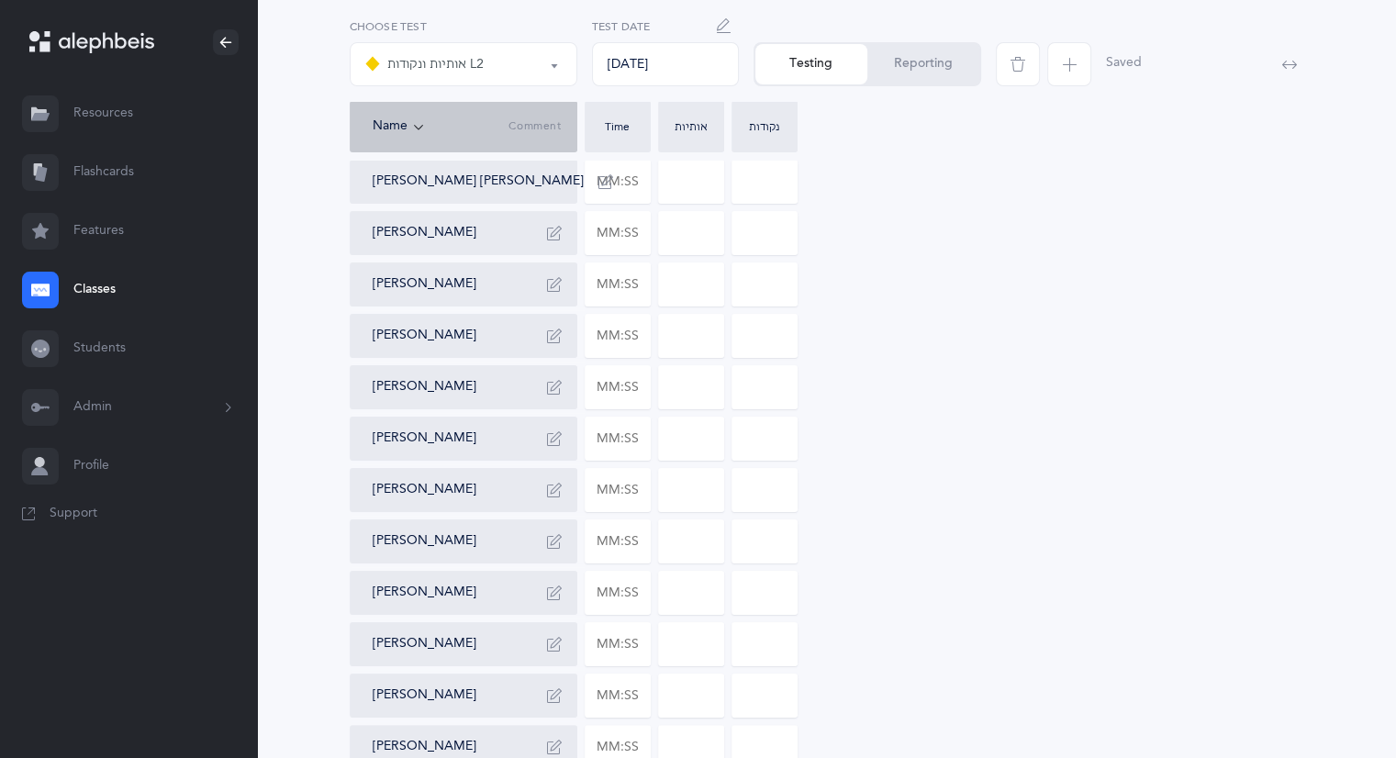
click at [935, 63] on button "Reporting" at bounding box center [924, 64] width 112 height 40
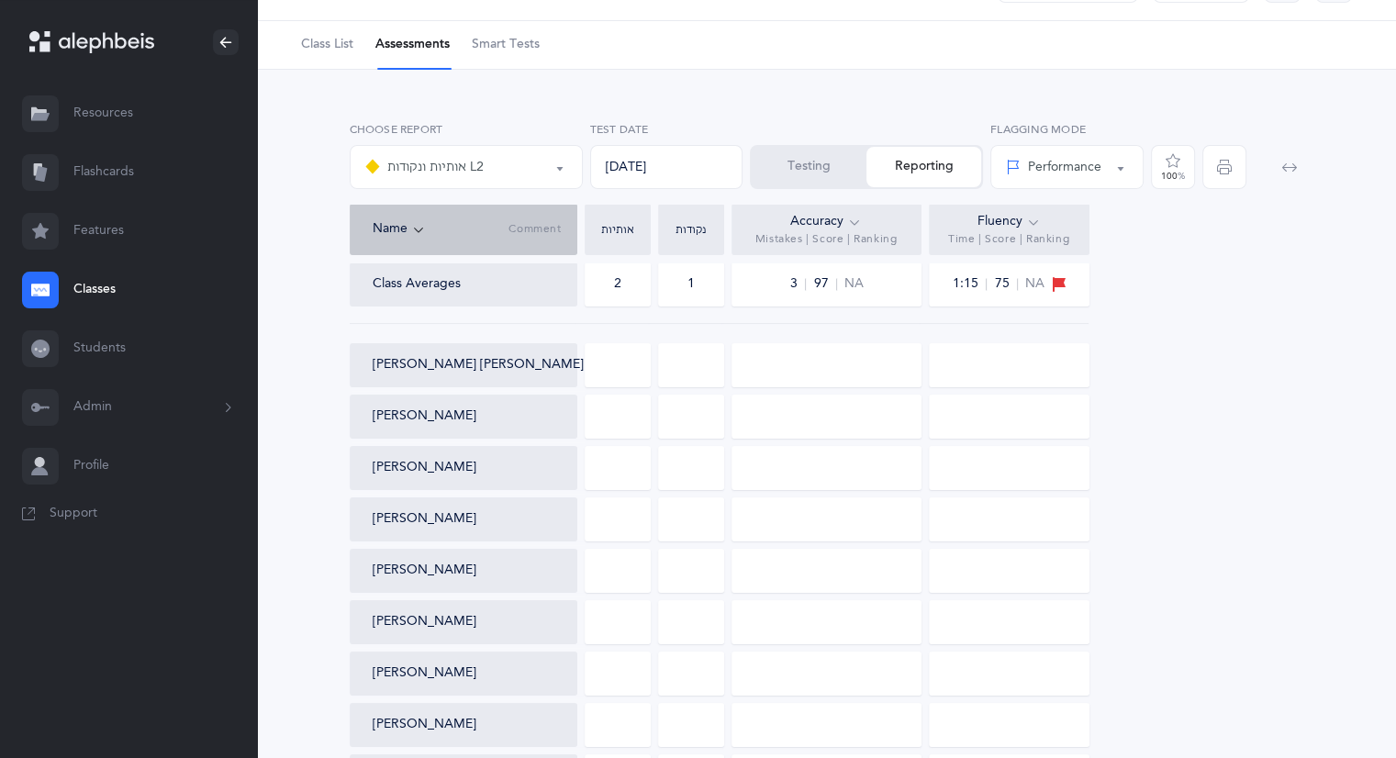
scroll to position [144, 0]
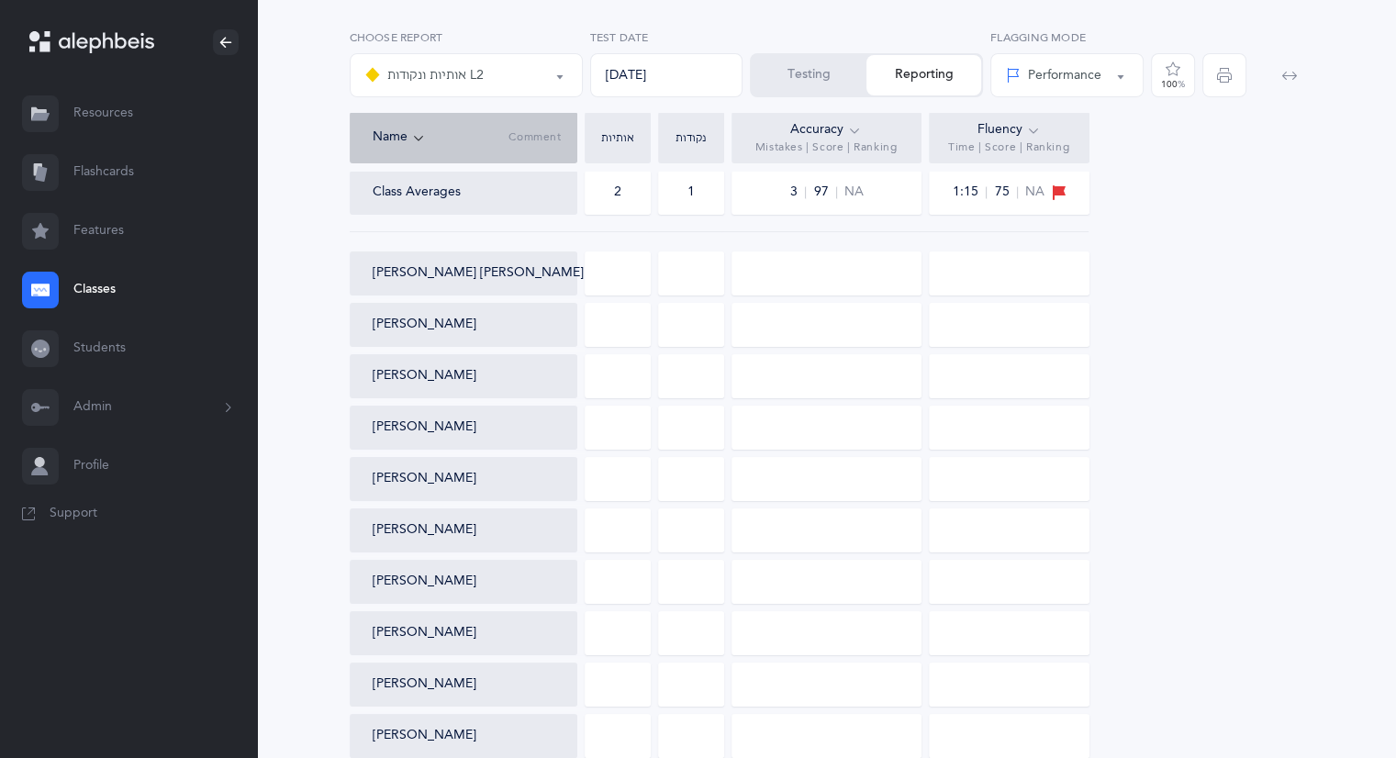
click at [562, 71] on button "אותיות ונקודות L2" at bounding box center [466, 75] width 233 height 44
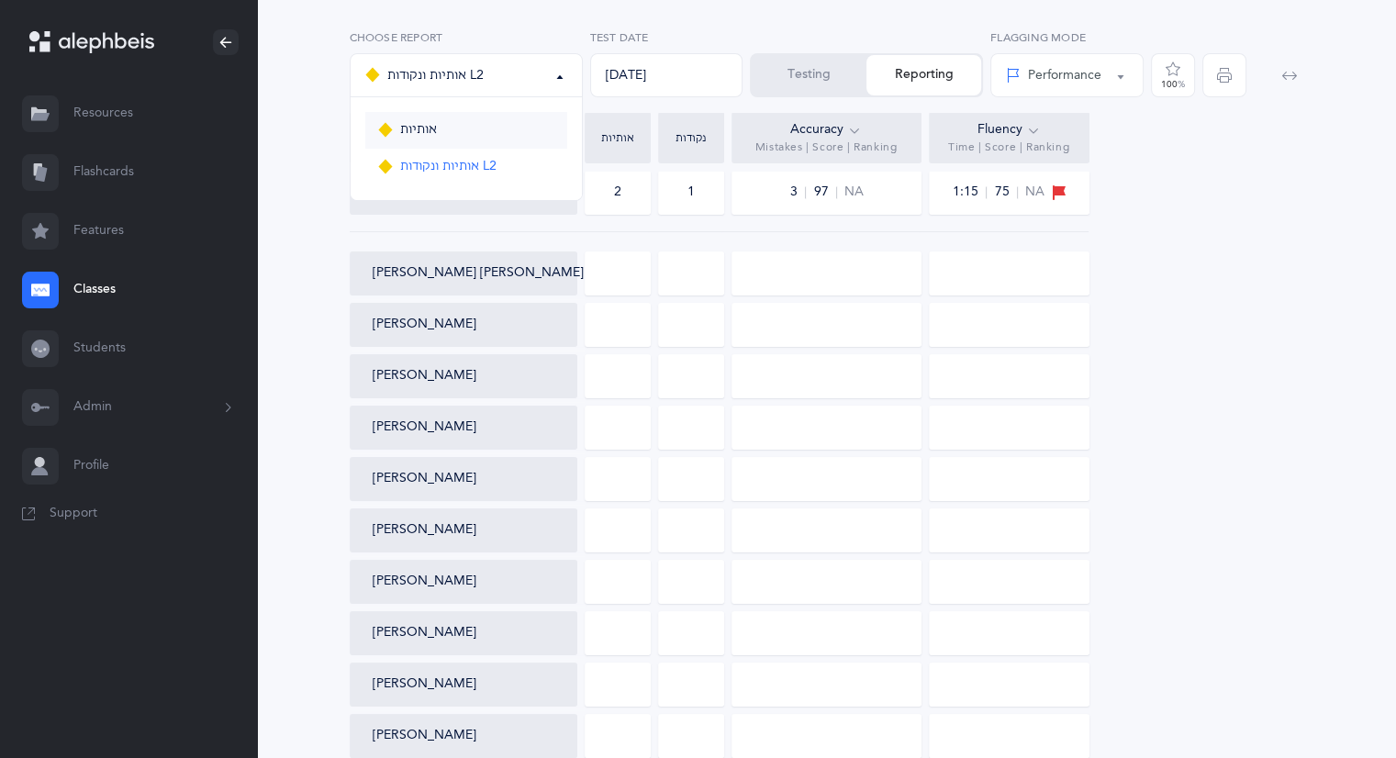
click at [437, 129] on link "אותיות" at bounding box center [466, 130] width 202 height 37
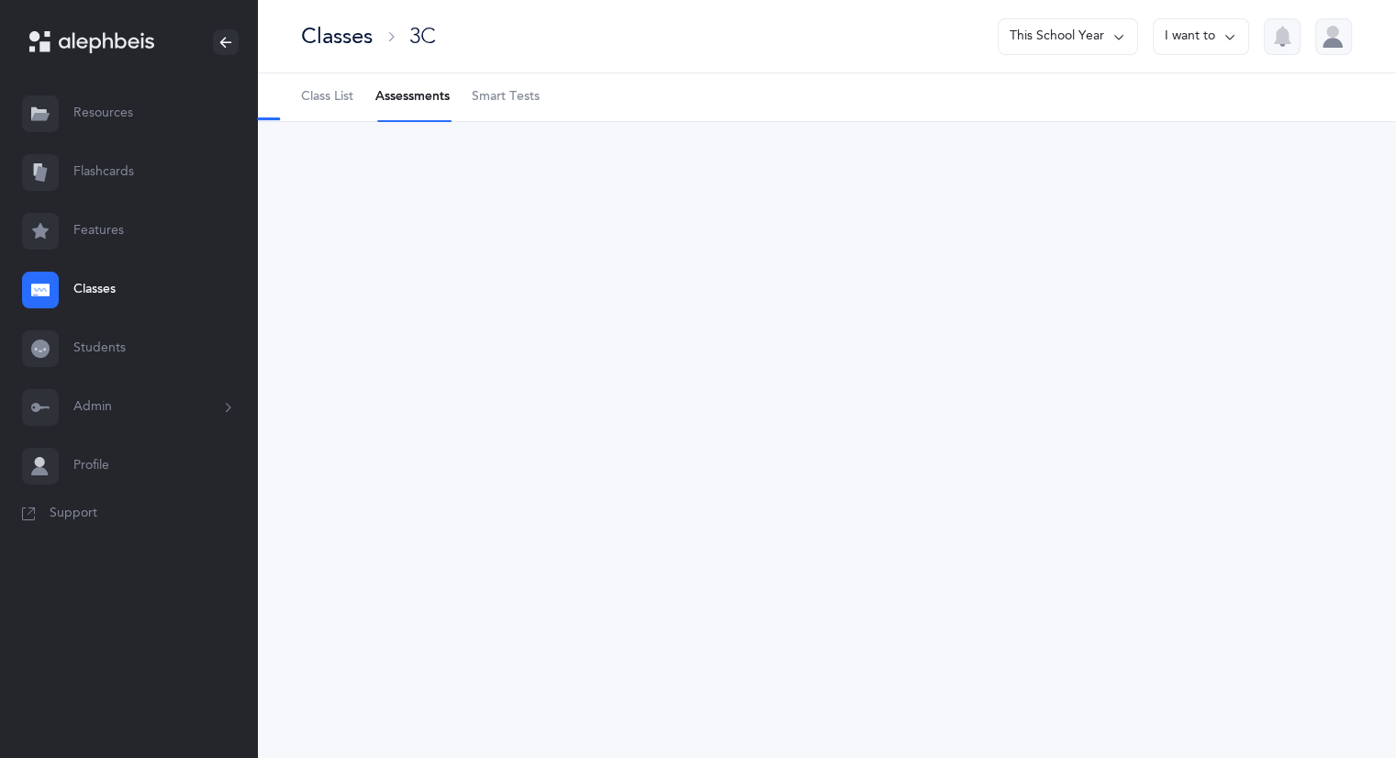
scroll to position [0, 0]
select select "2"
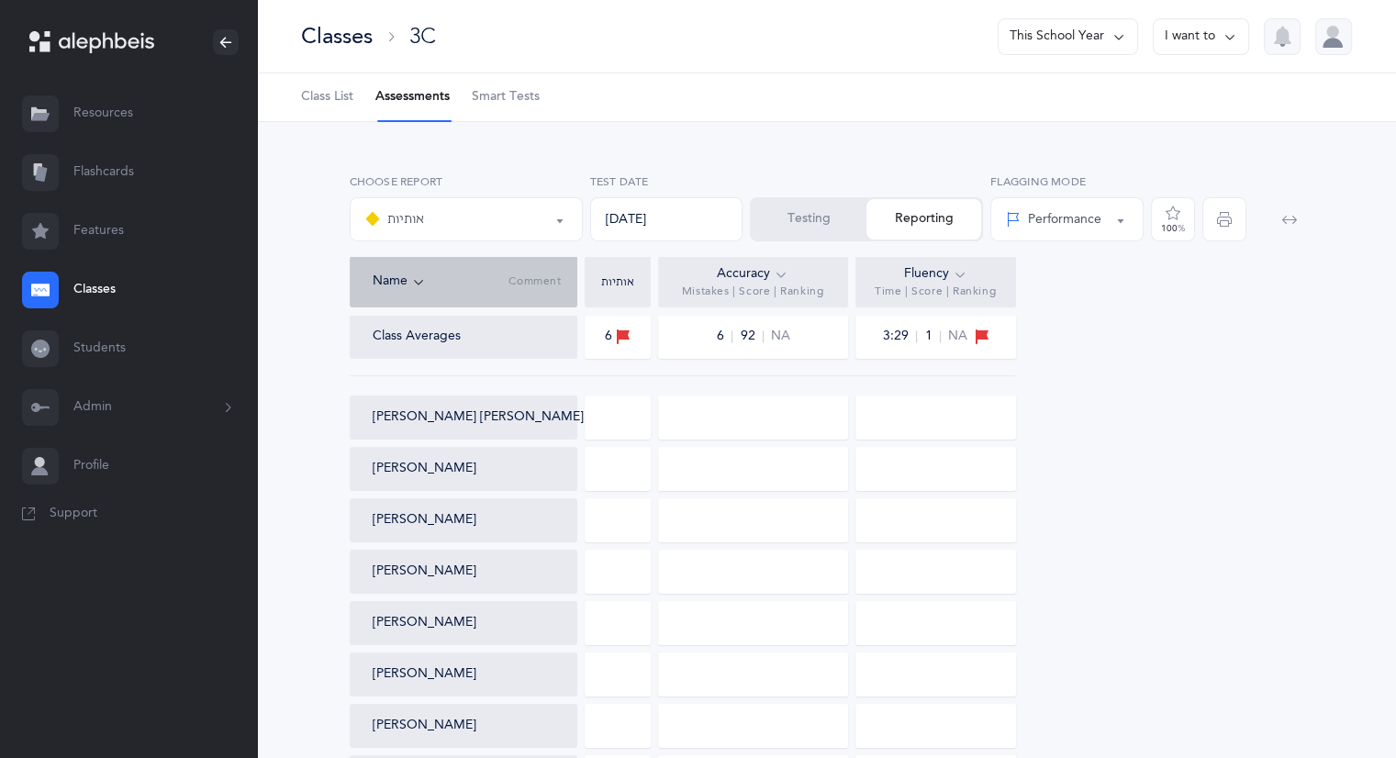
click at [789, 211] on button "Testing" at bounding box center [809, 219] width 115 height 40
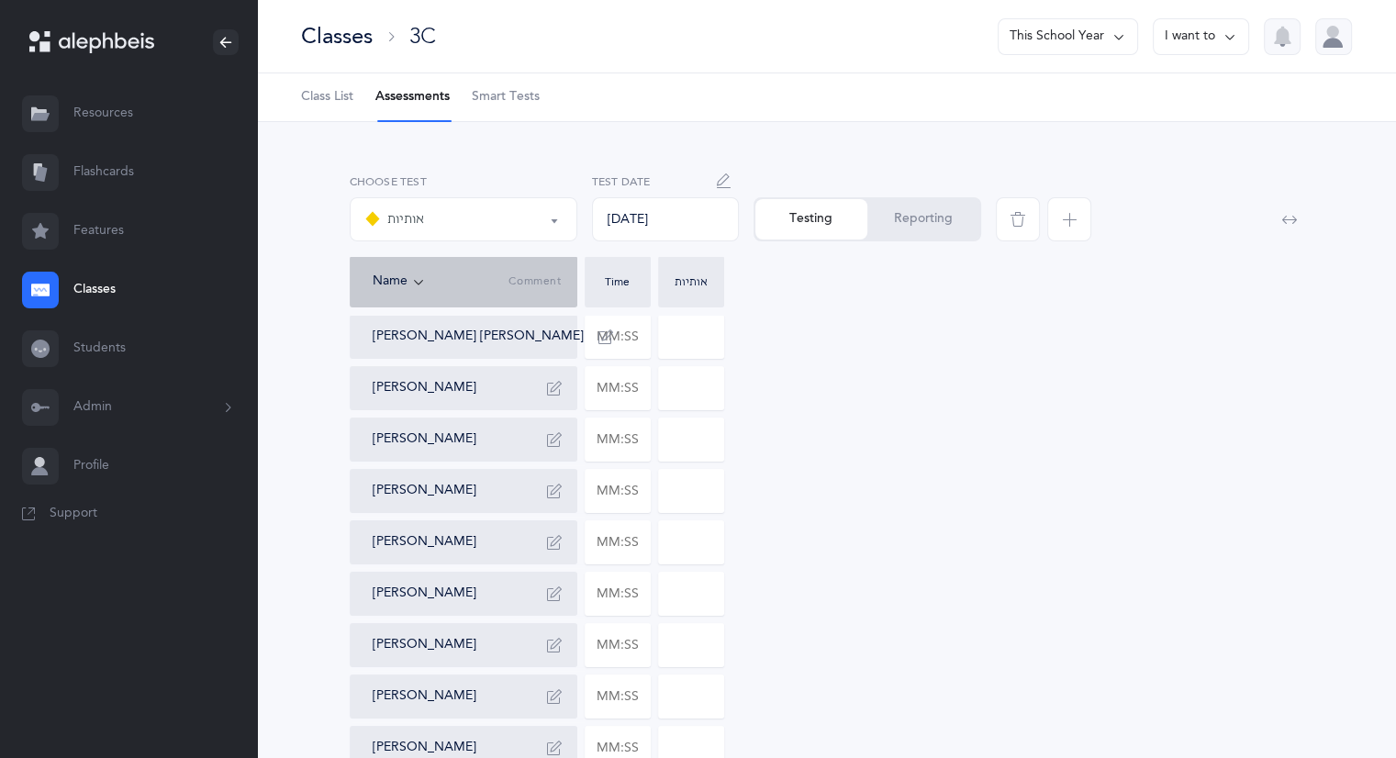
click at [720, 181] on icon "button" at bounding box center [724, 181] width 15 height 15
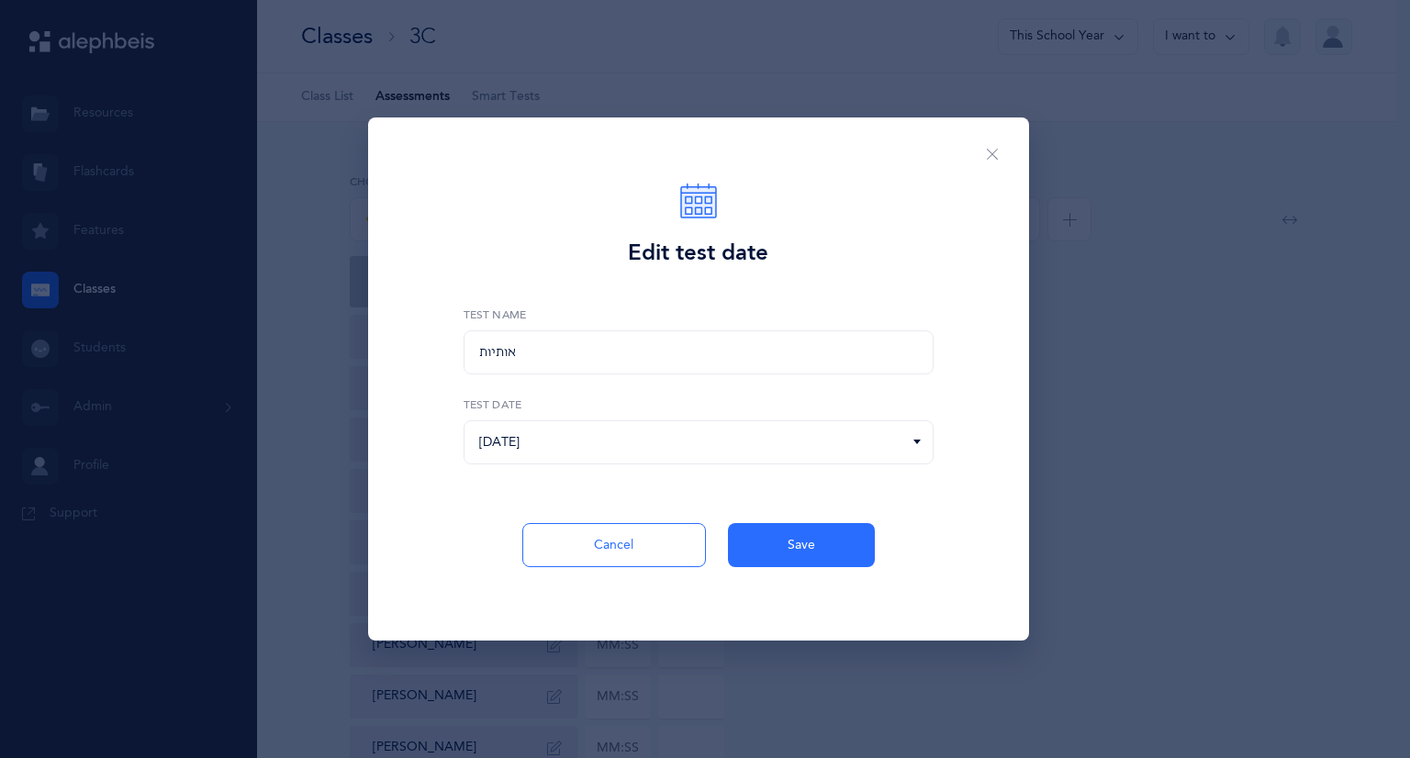
click at [921, 436] on icon at bounding box center [917, 442] width 15 height 17
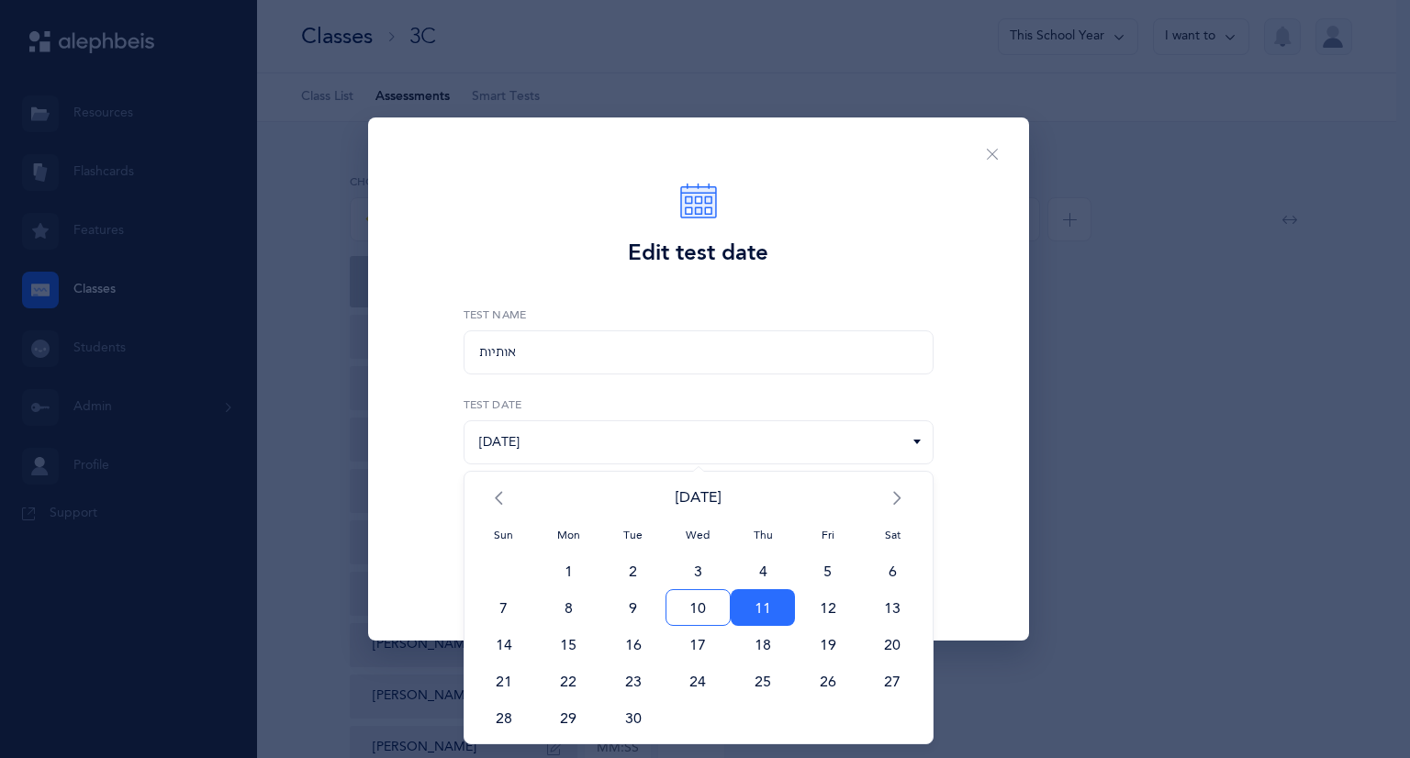
click at [701, 607] on span "10" at bounding box center [698, 607] width 65 height 37
type input "[DATE]"
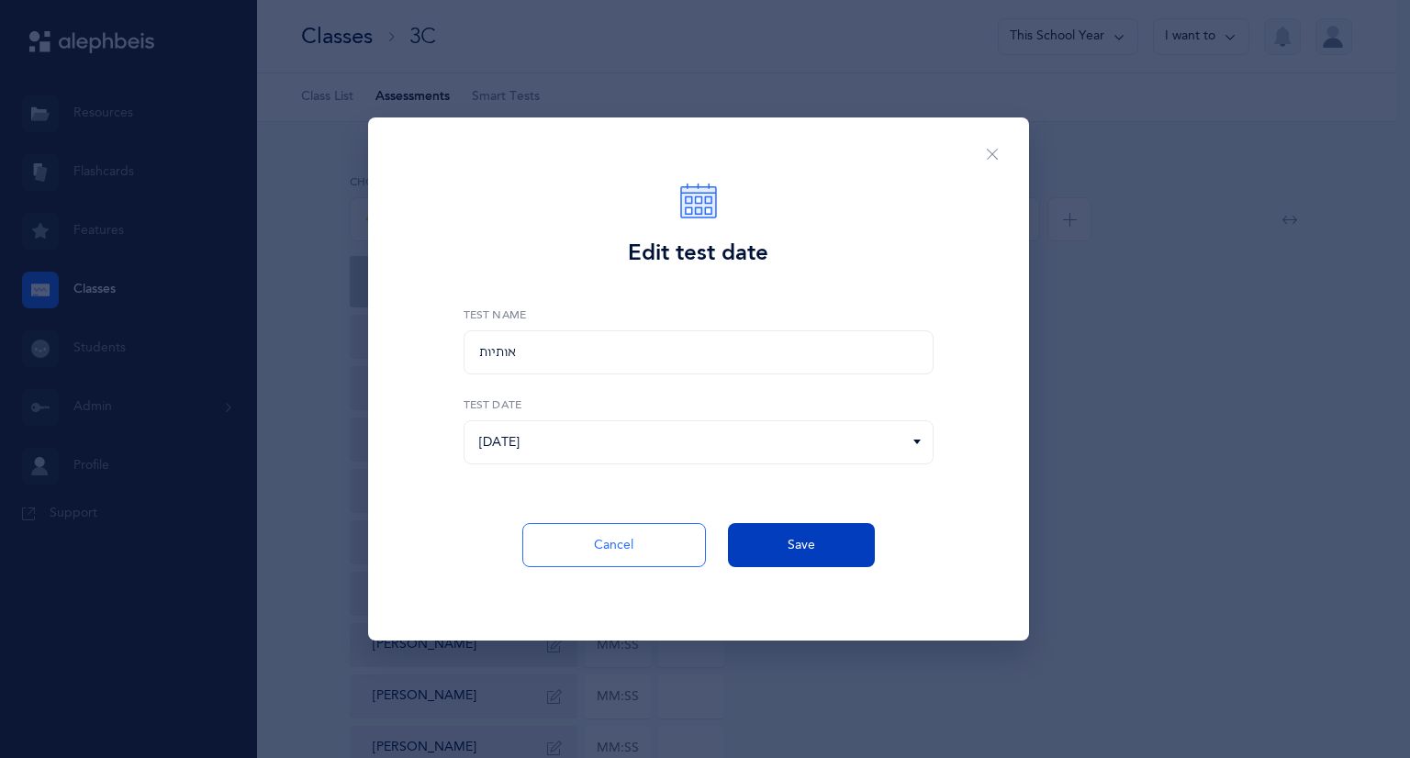
click at [801, 545] on span "Save" at bounding box center [802, 545] width 28 height 19
type input "03:29"
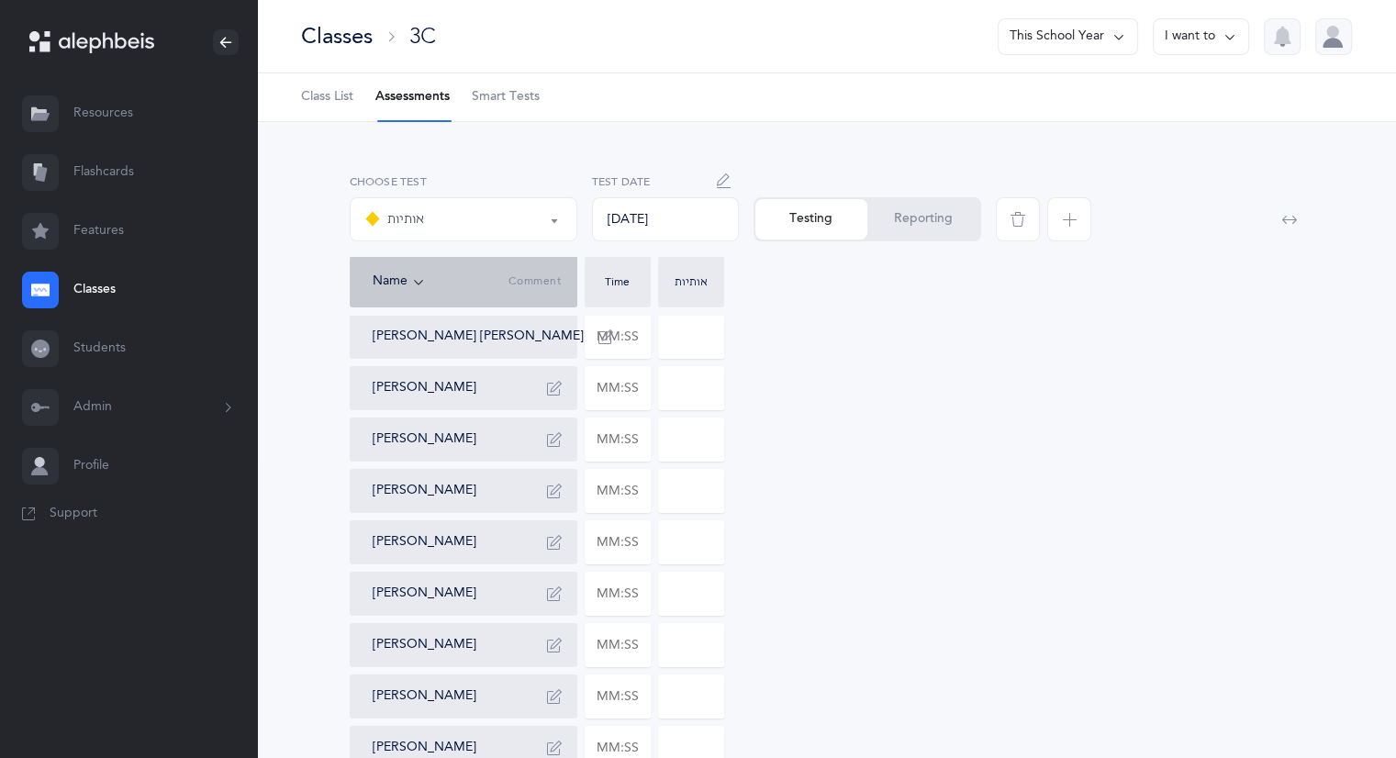
click at [82, 288] on link "Classes" at bounding box center [128, 290] width 257 height 59
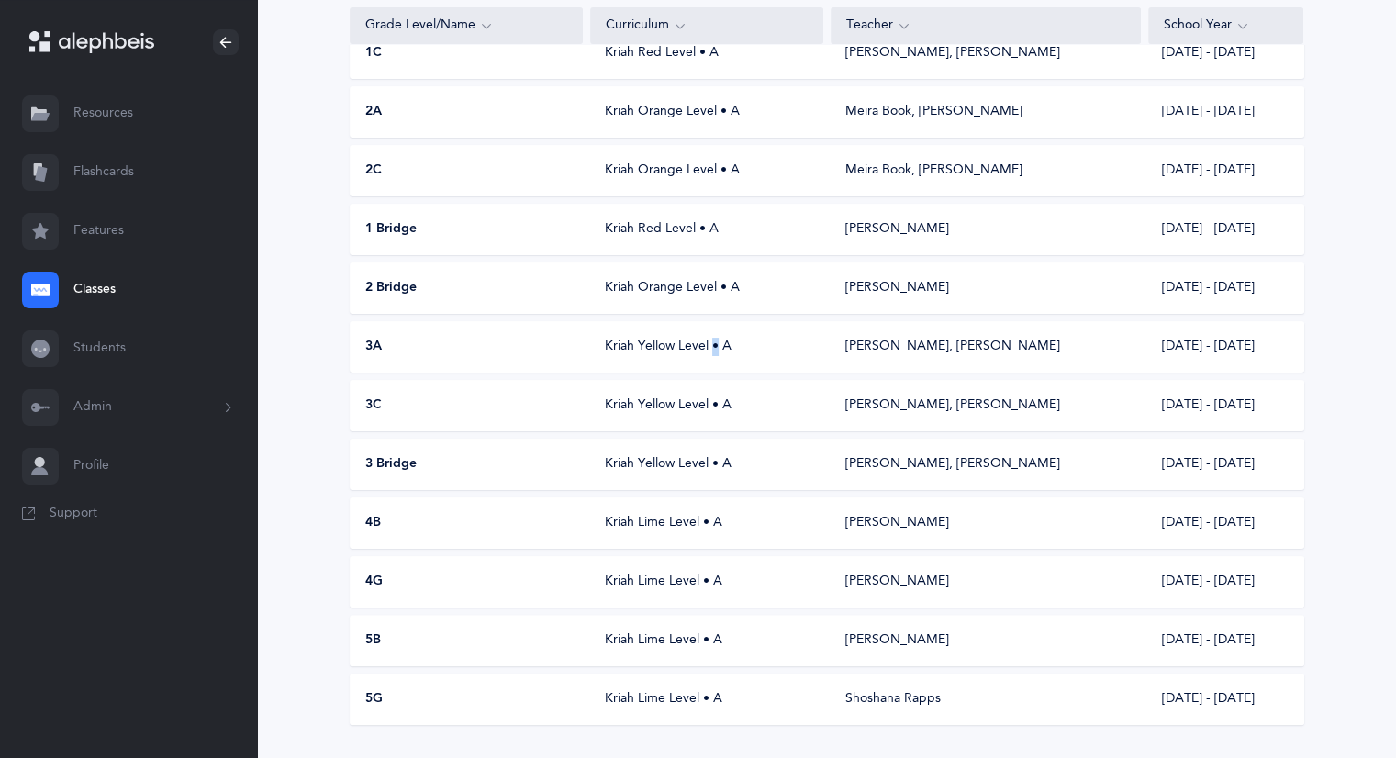
click at [620, 344] on div "Kriah Yellow Level • A" at bounding box center [706, 347] width 233 height 18
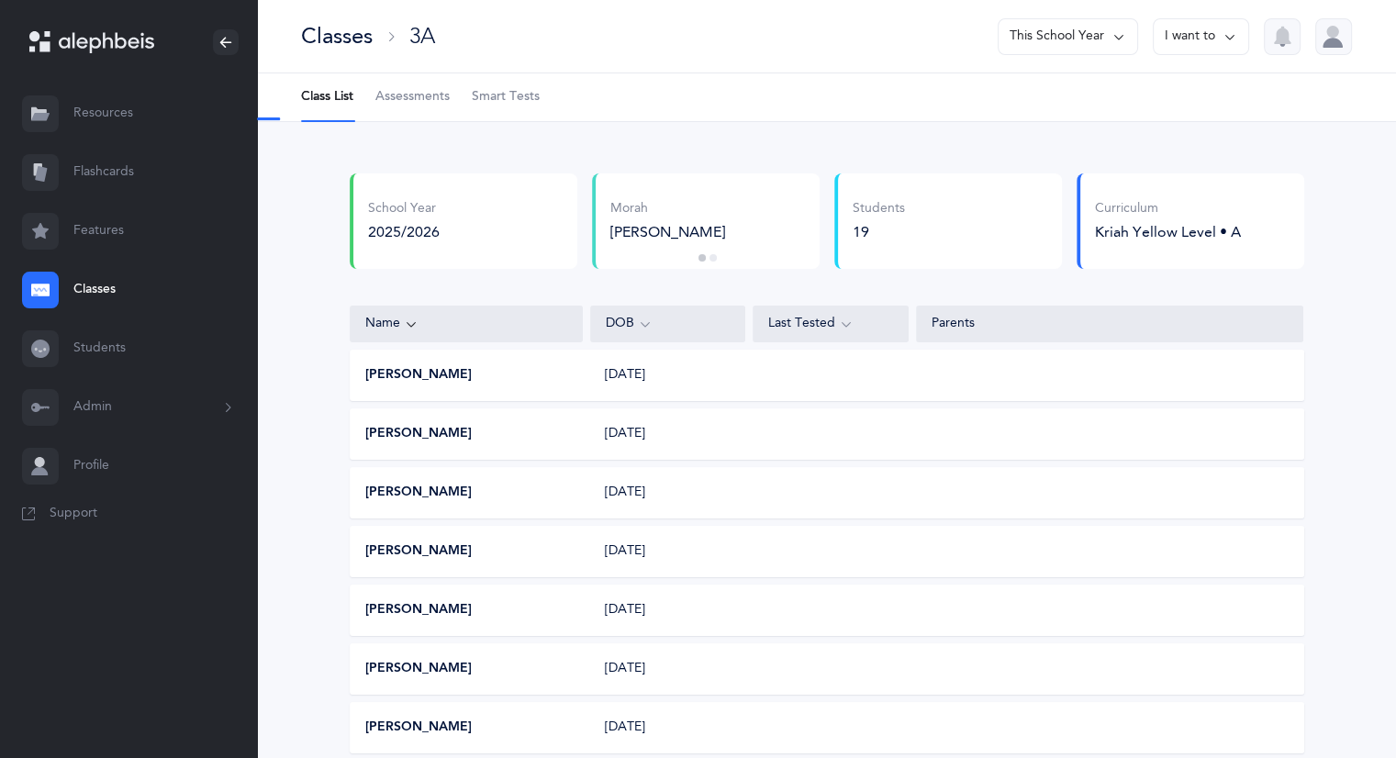
select select "2"
click at [432, 95] on span "Assessments" at bounding box center [413, 97] width 74 height 18
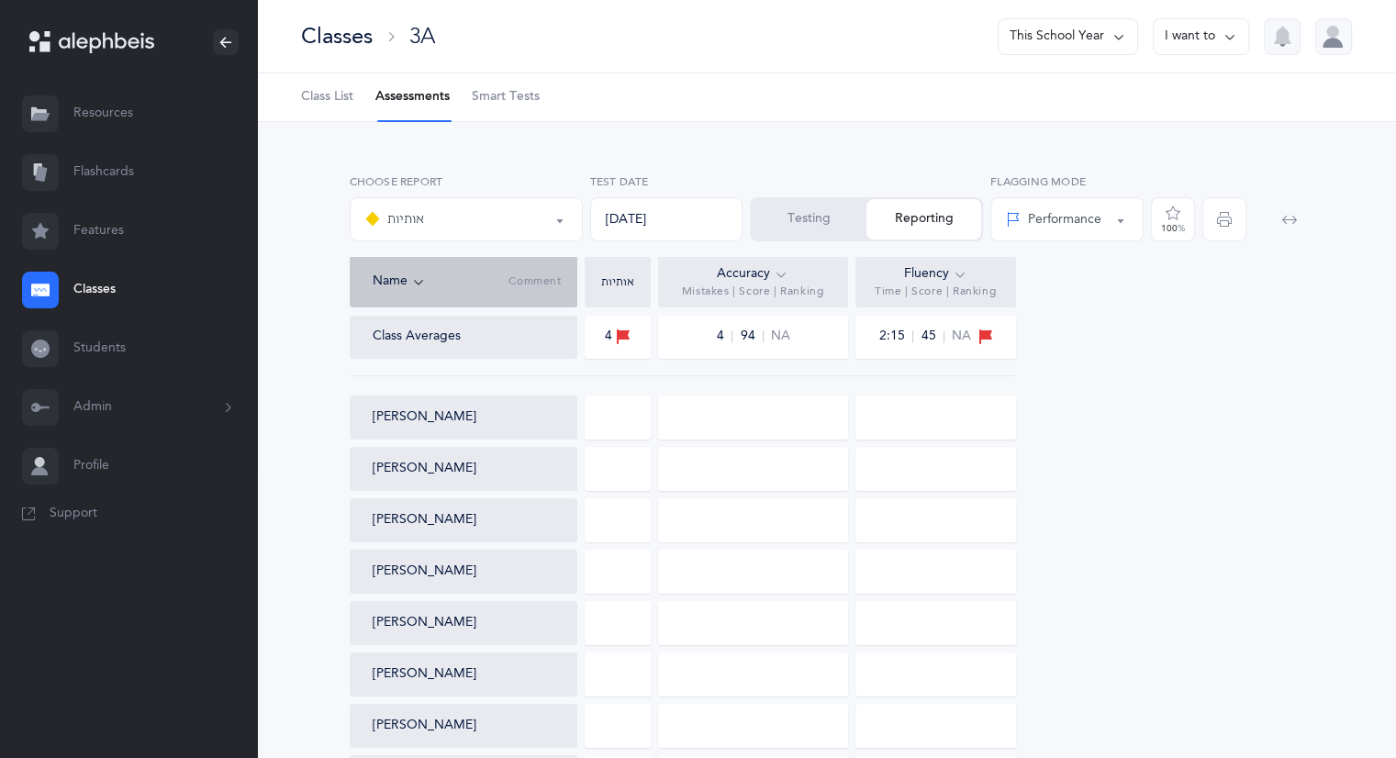
click at [566, 215] on button "אותיות" at bounding box center [466, 219] width 233 height 44
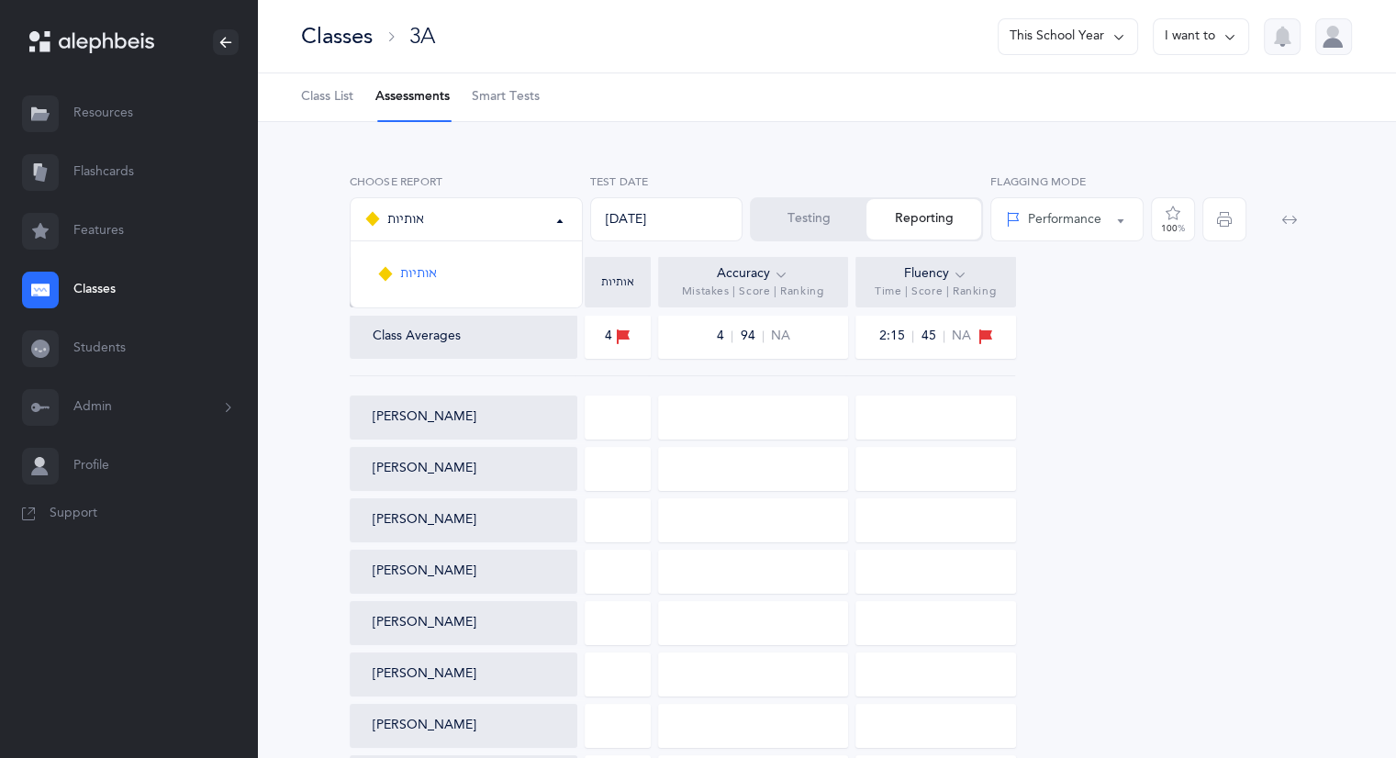
click at [812, 225] on button "Testing" at bounding box center [809, 219] width 115 height 40
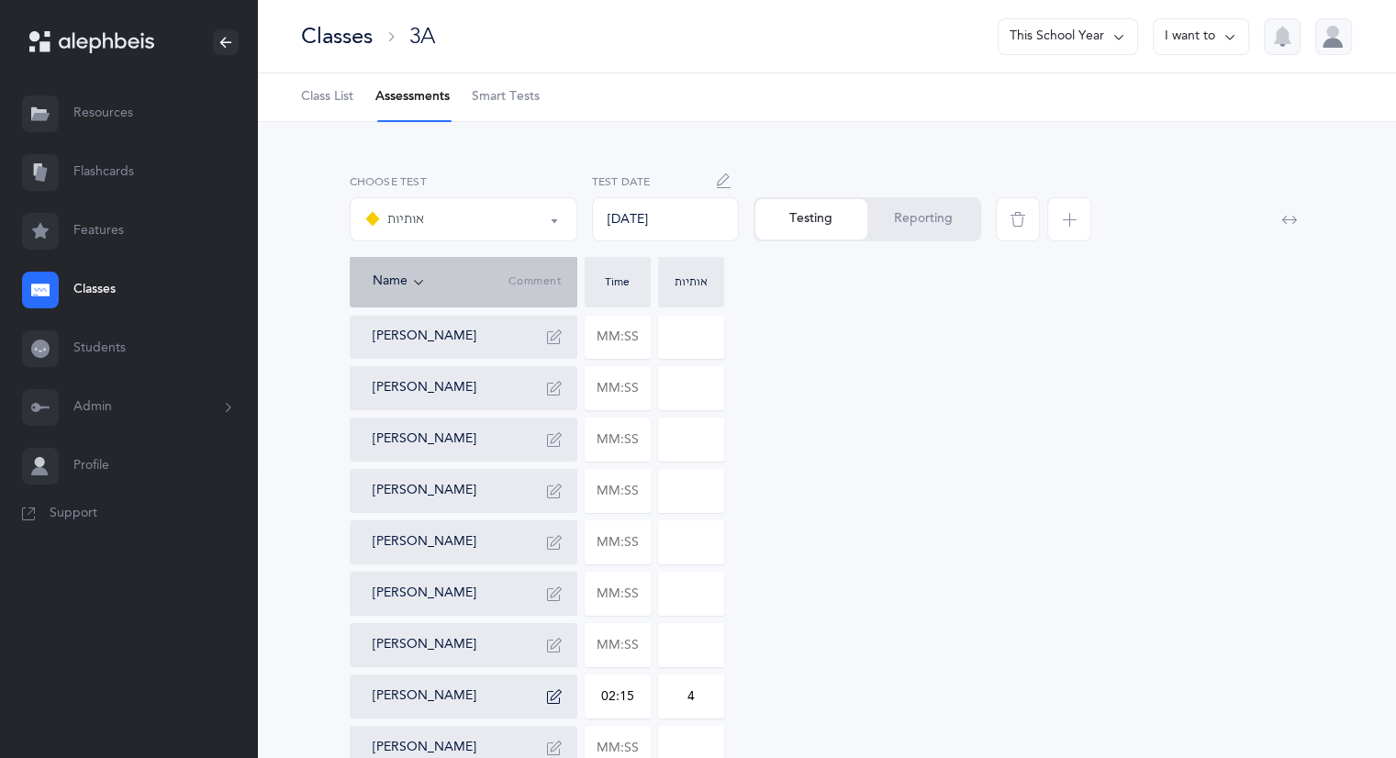
click at [558, 219] on button "אותיות" at bounding box center [464, 219] width 228 height 44
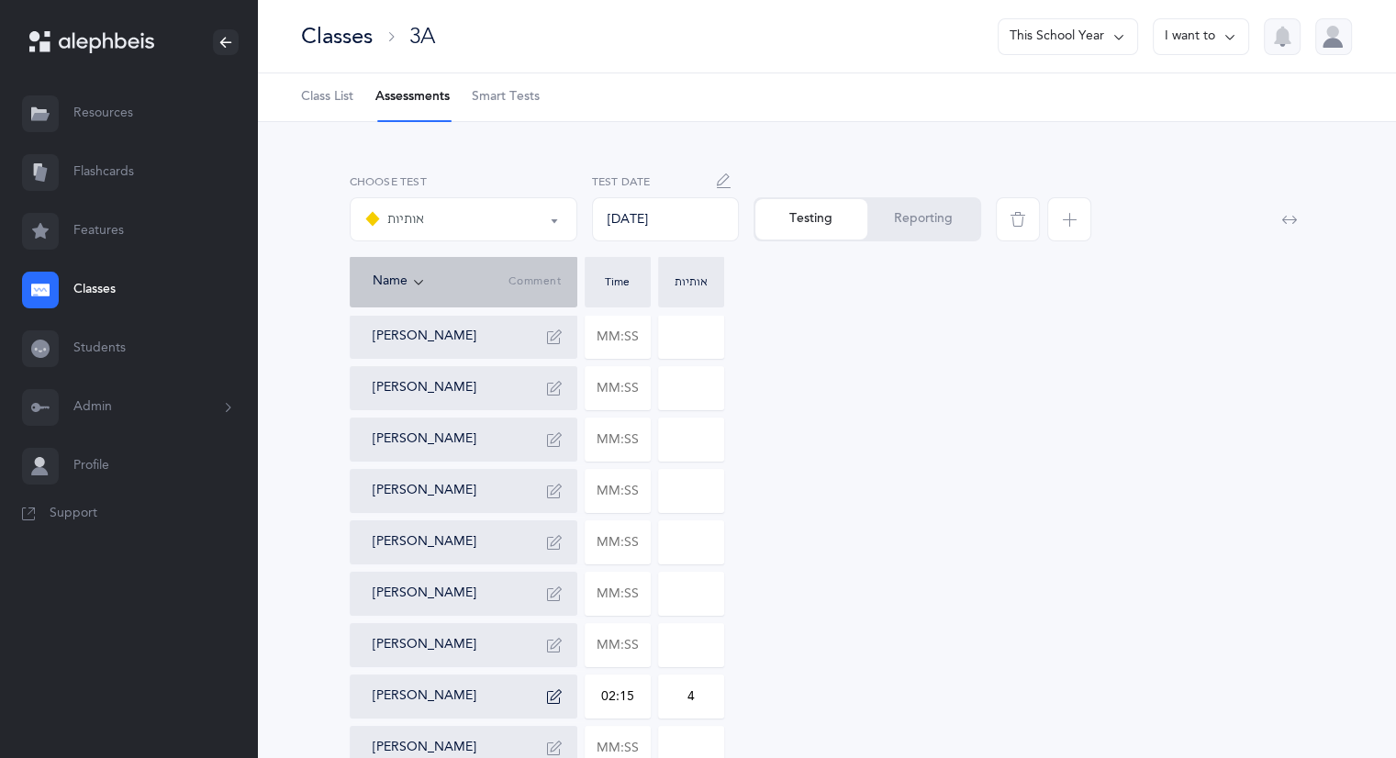
click at [104, 286] on link "Classes" at bounding box center [128, 290] width 257 height 59
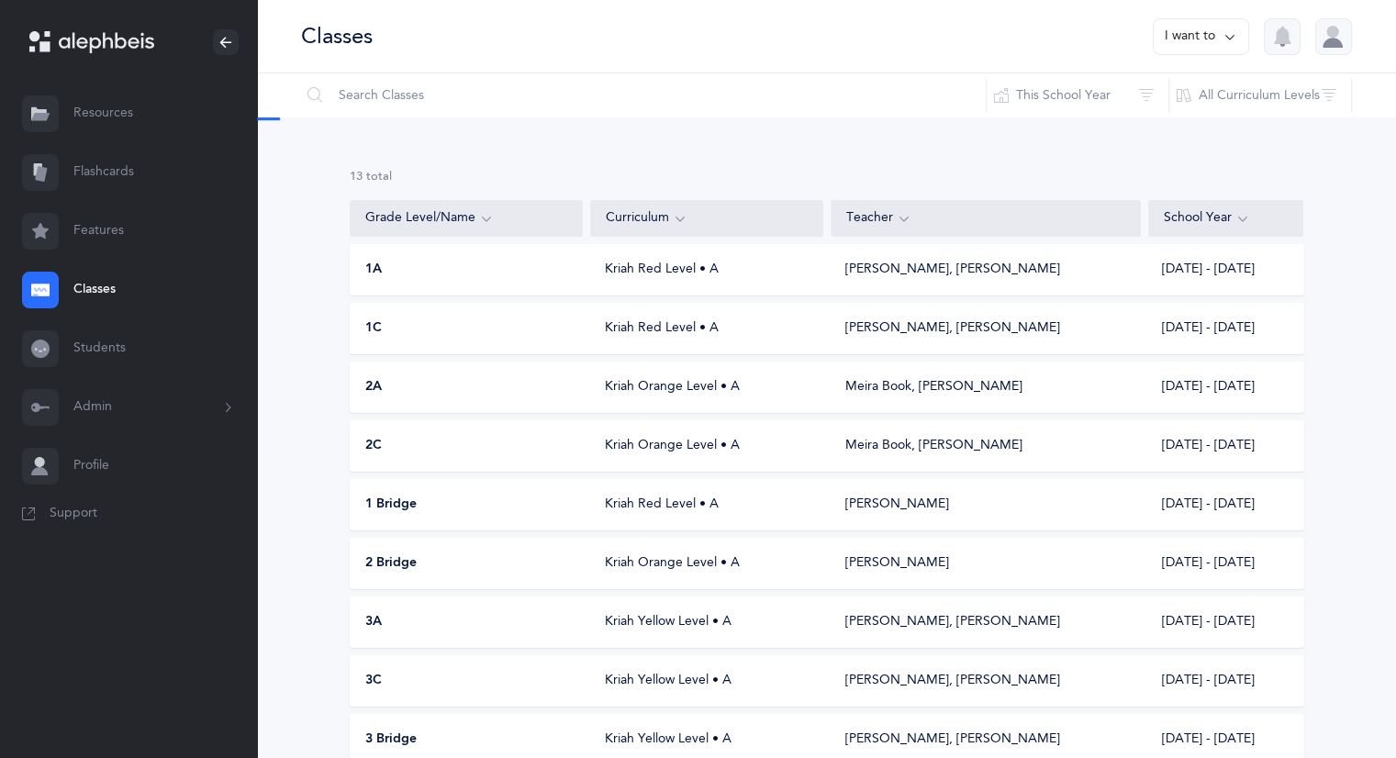
scroll to position [275, 0]
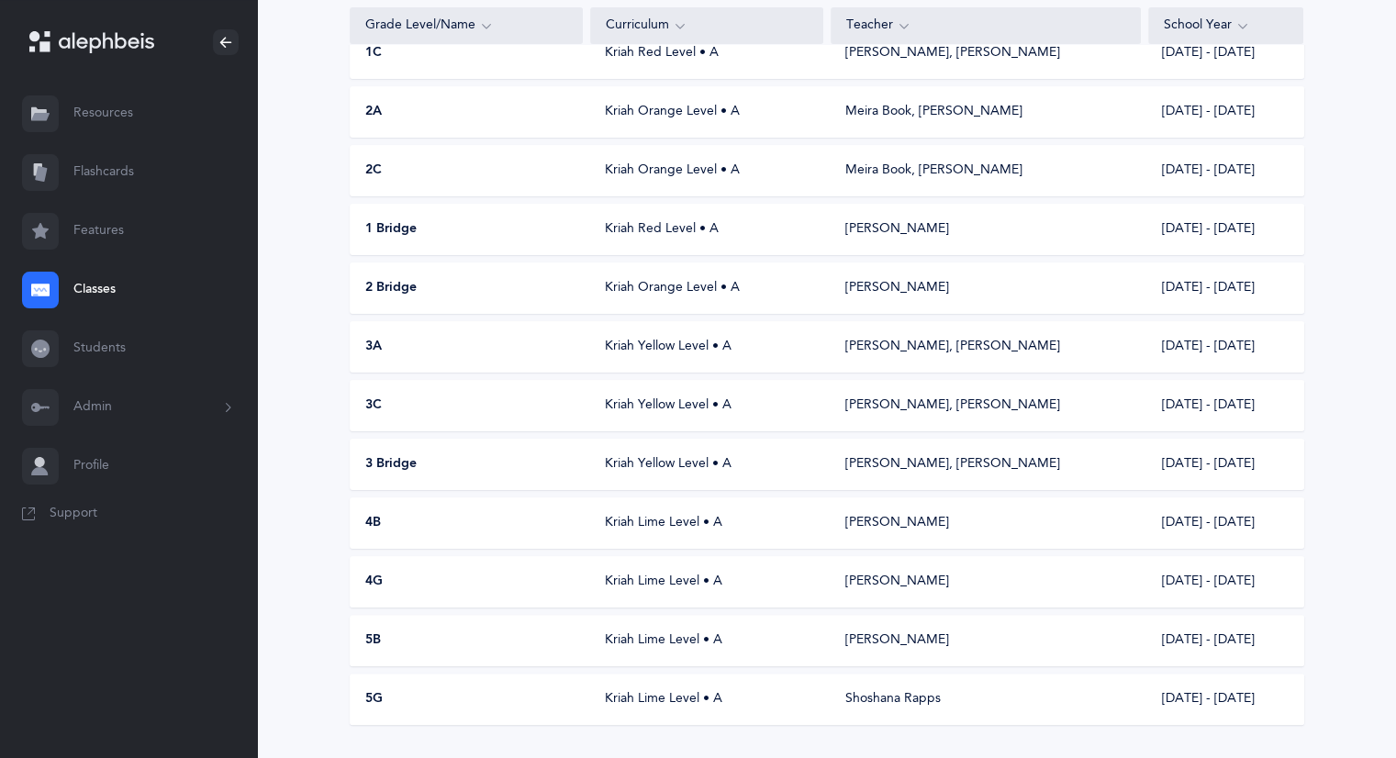
click at [654, 522] on div "Kriah Lime Level • A" at bounding box center [706, 523] width 233 height 18
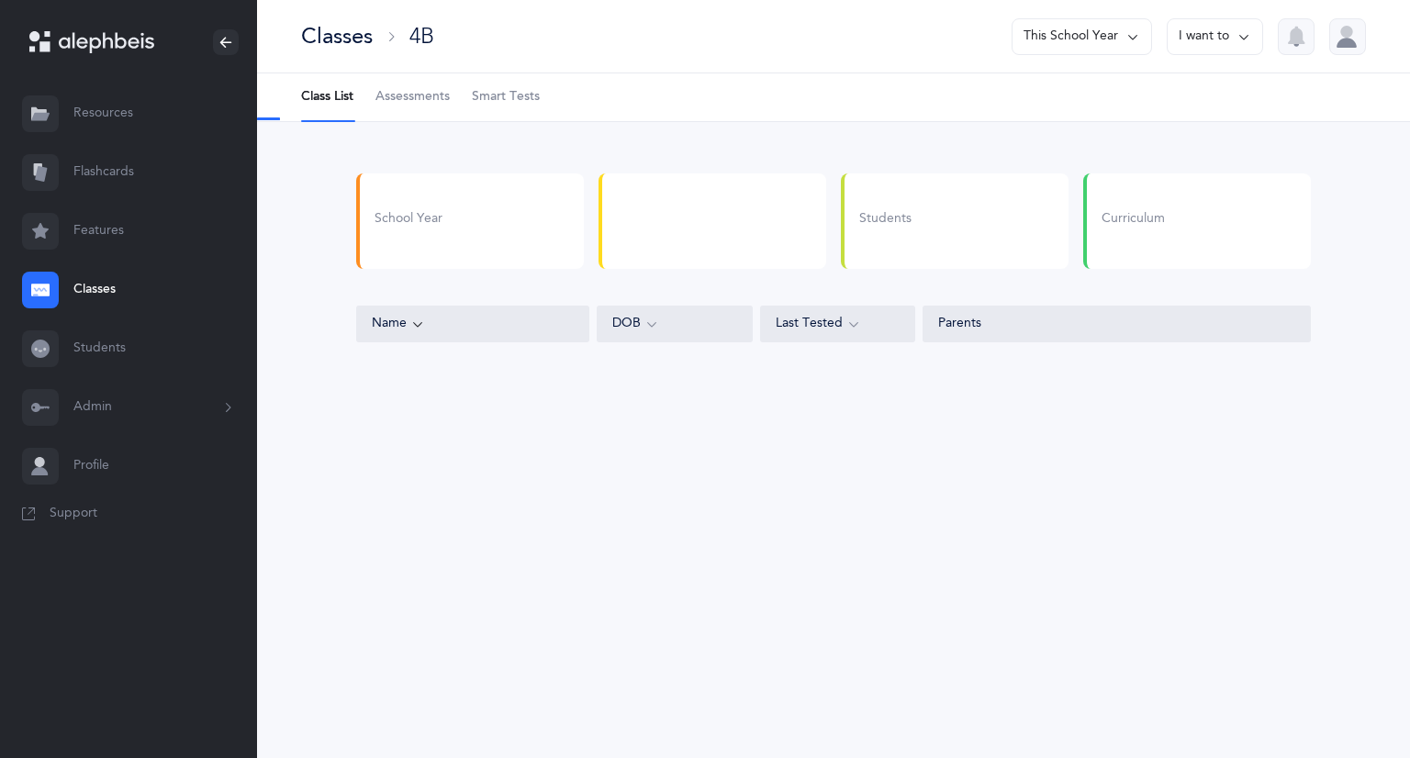
select select "6"
select select "2"
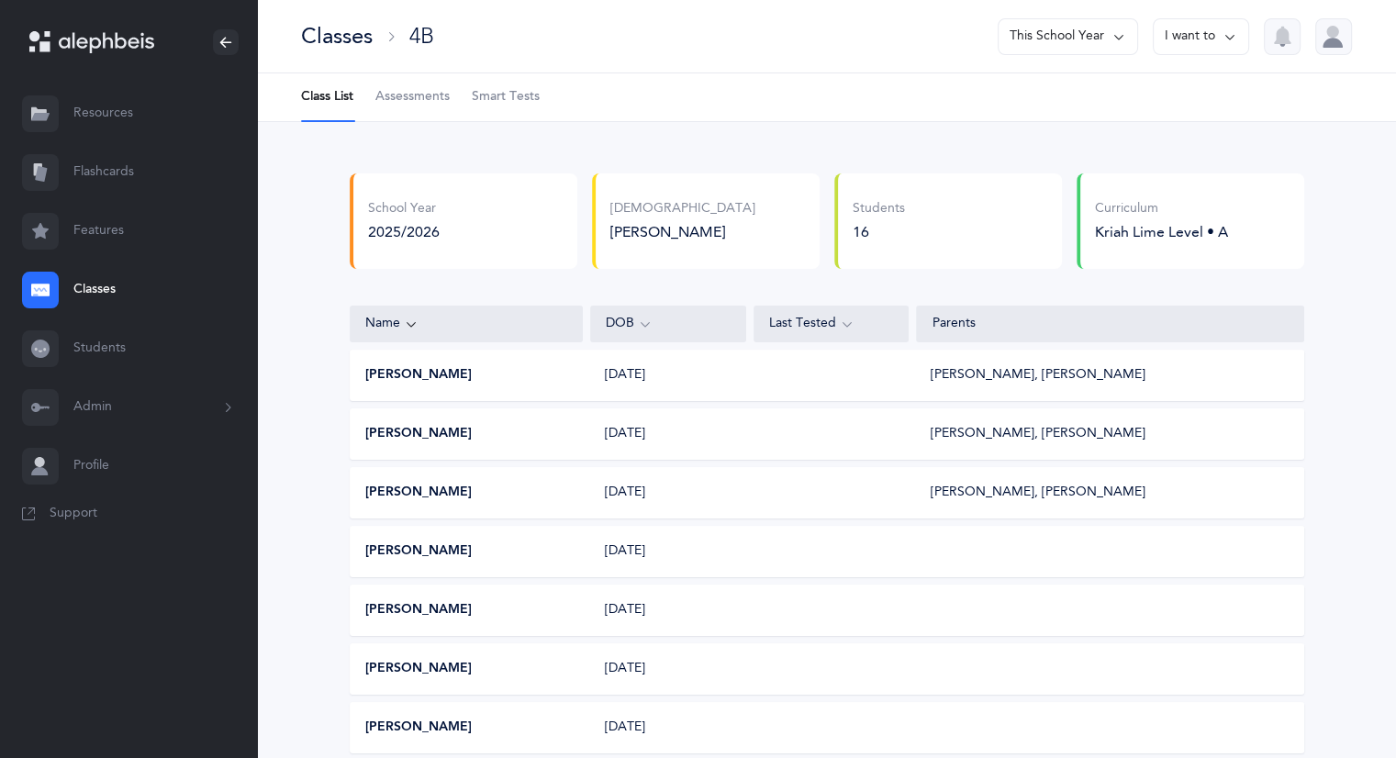
click at [421, 92] on span "Assessments" at bounding box center [413, 97] width 74 height 18
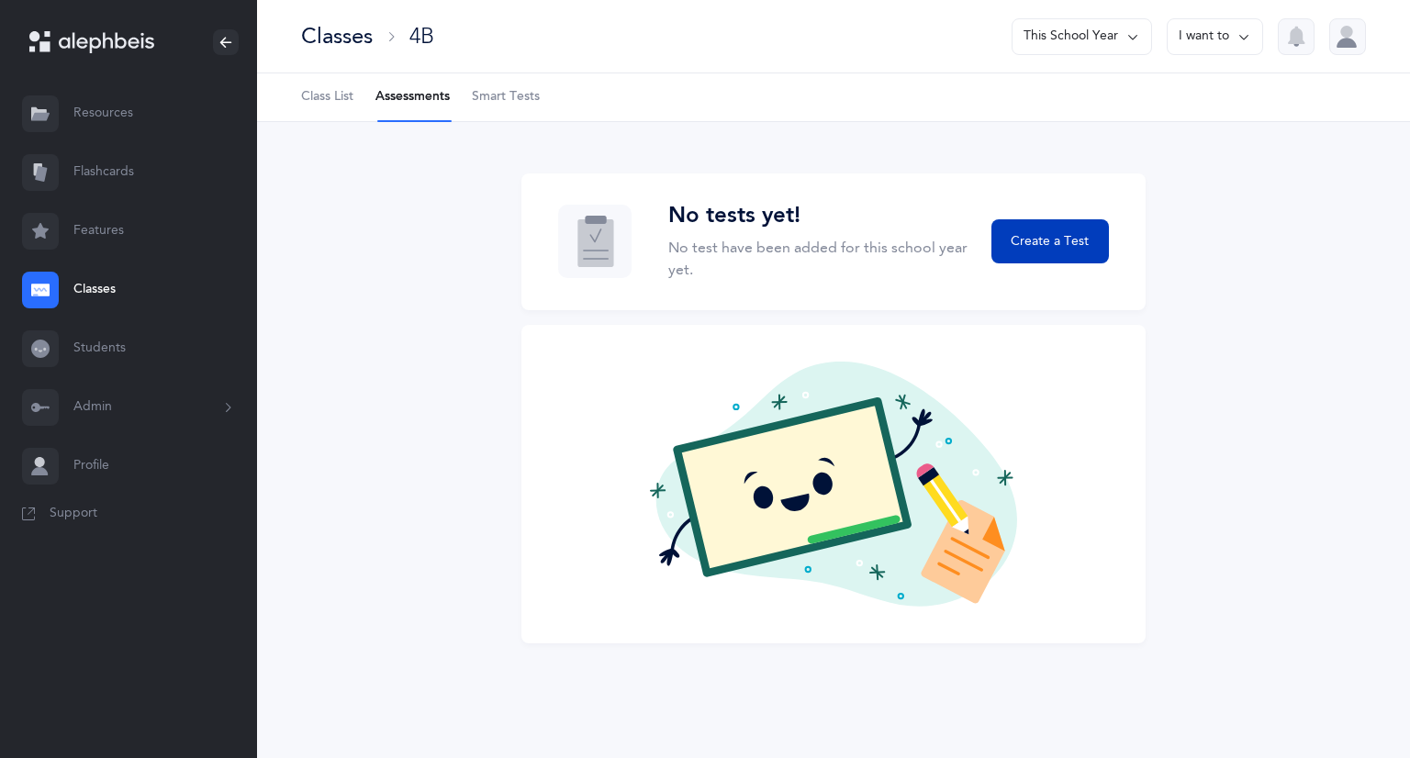
click at [1035, 230] on button "Create a Test" at bounding box center [1051, 241] width 118 height 44
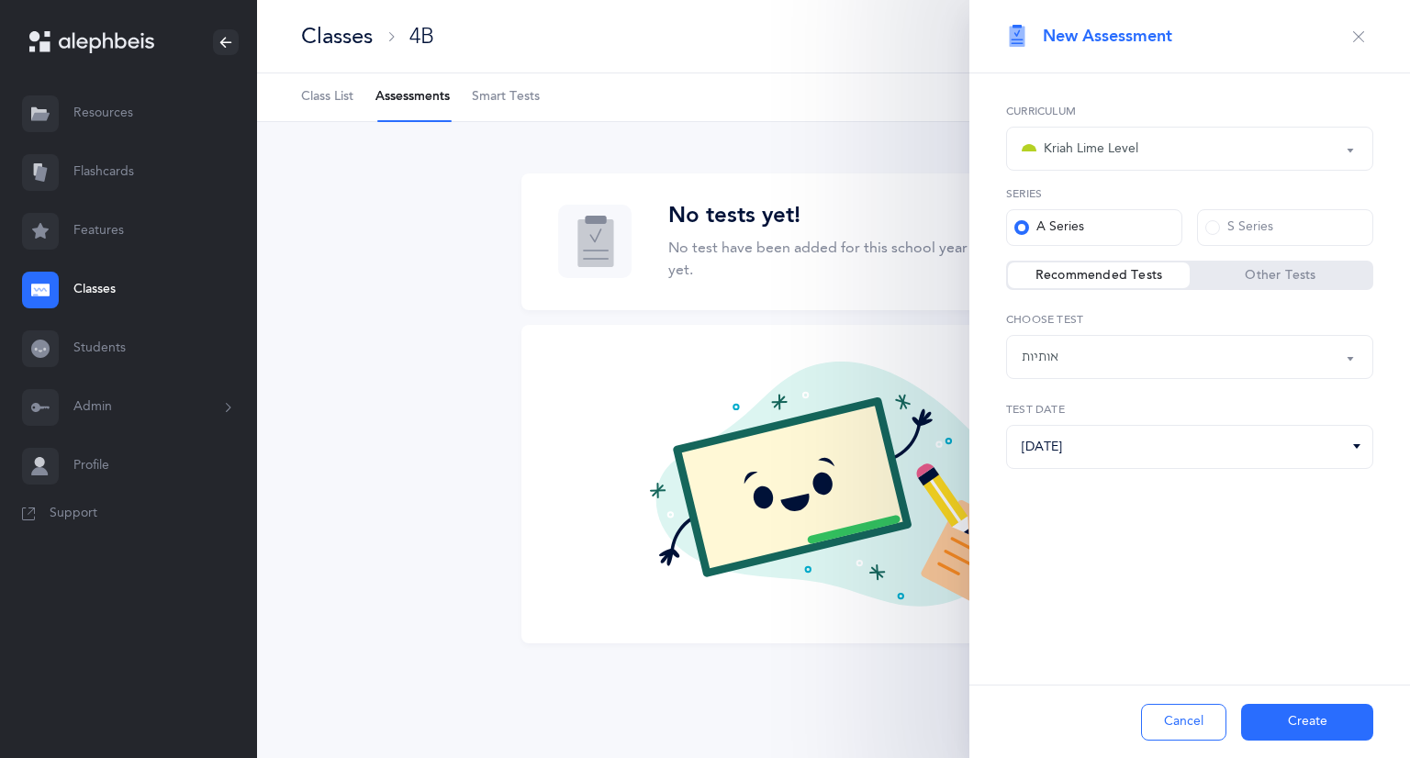
click at [1289, 721] on button "Create" at bounding box center [1307, 722] width 132 height 37
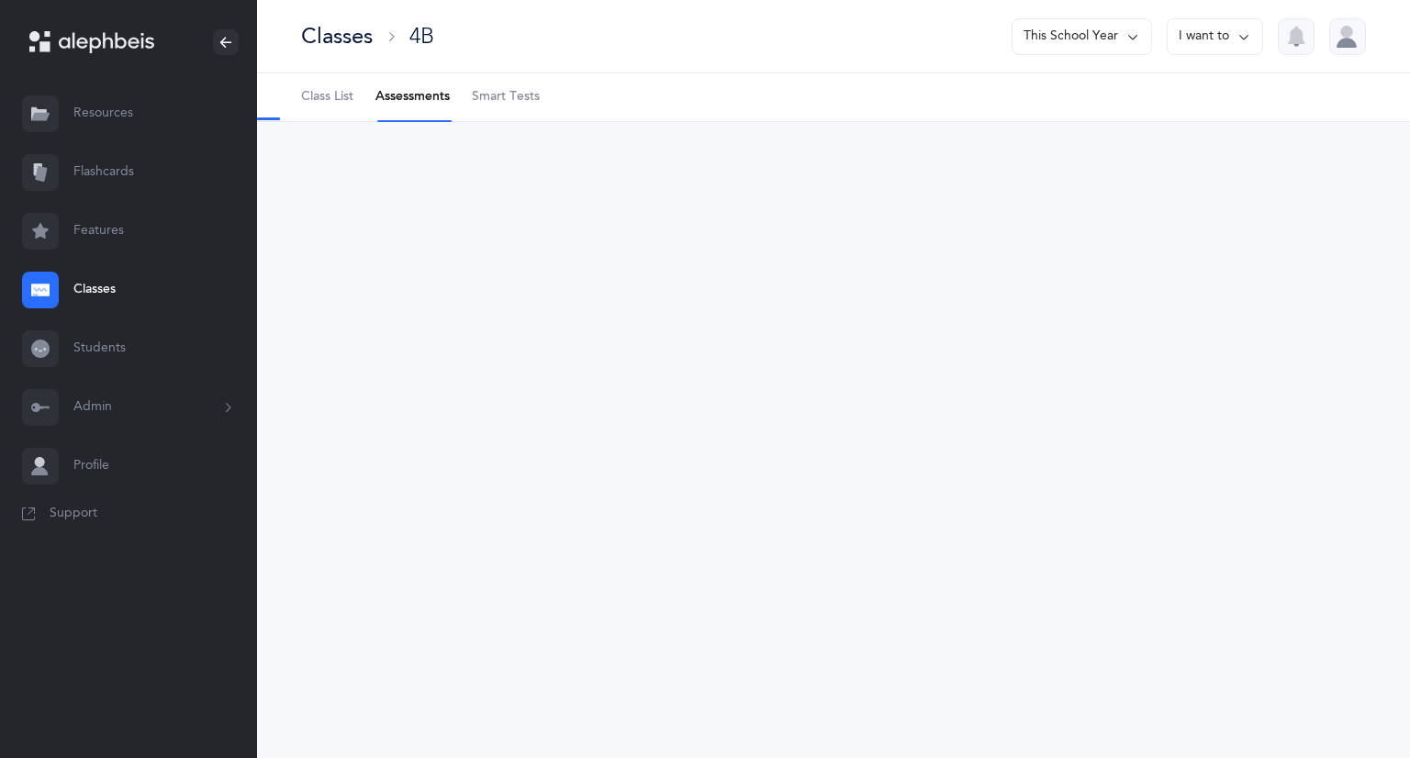
select select "2"
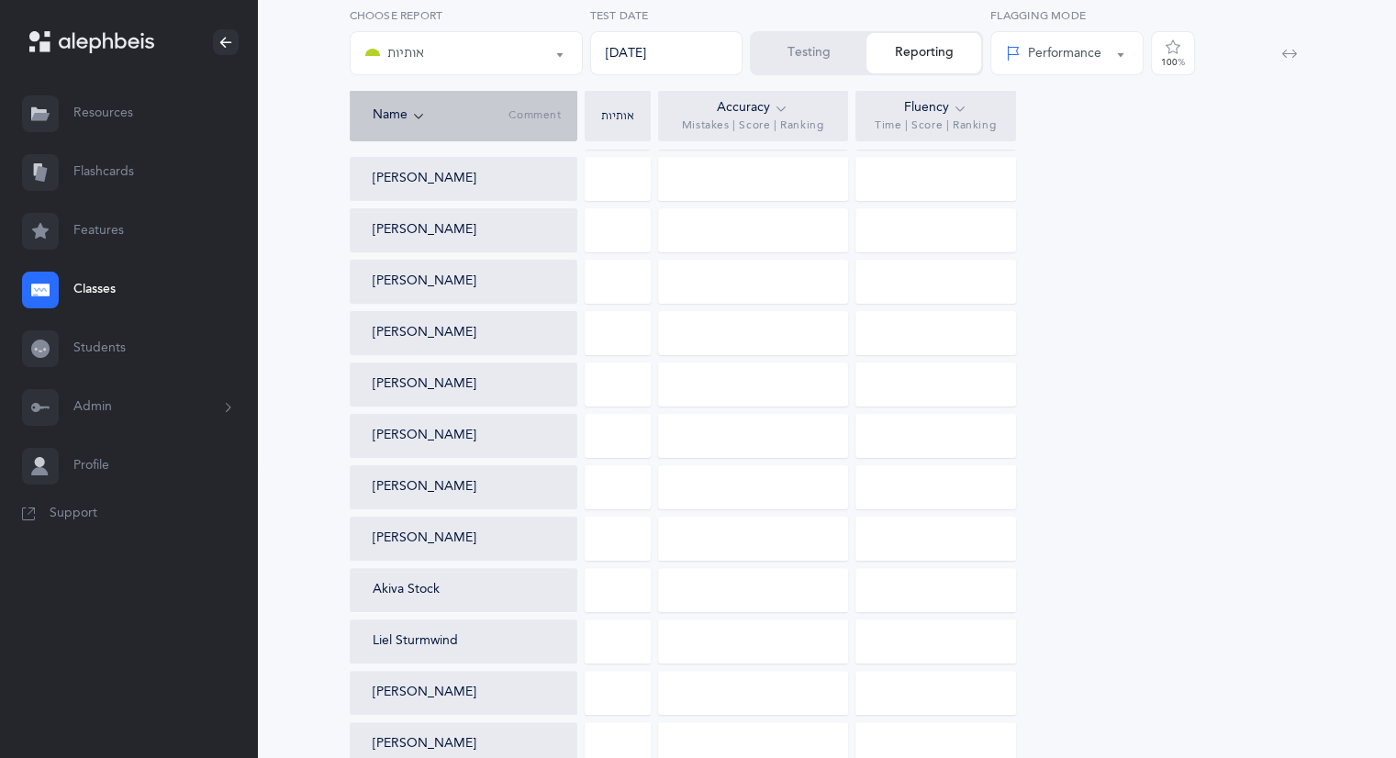
scroll to position [367, 0]
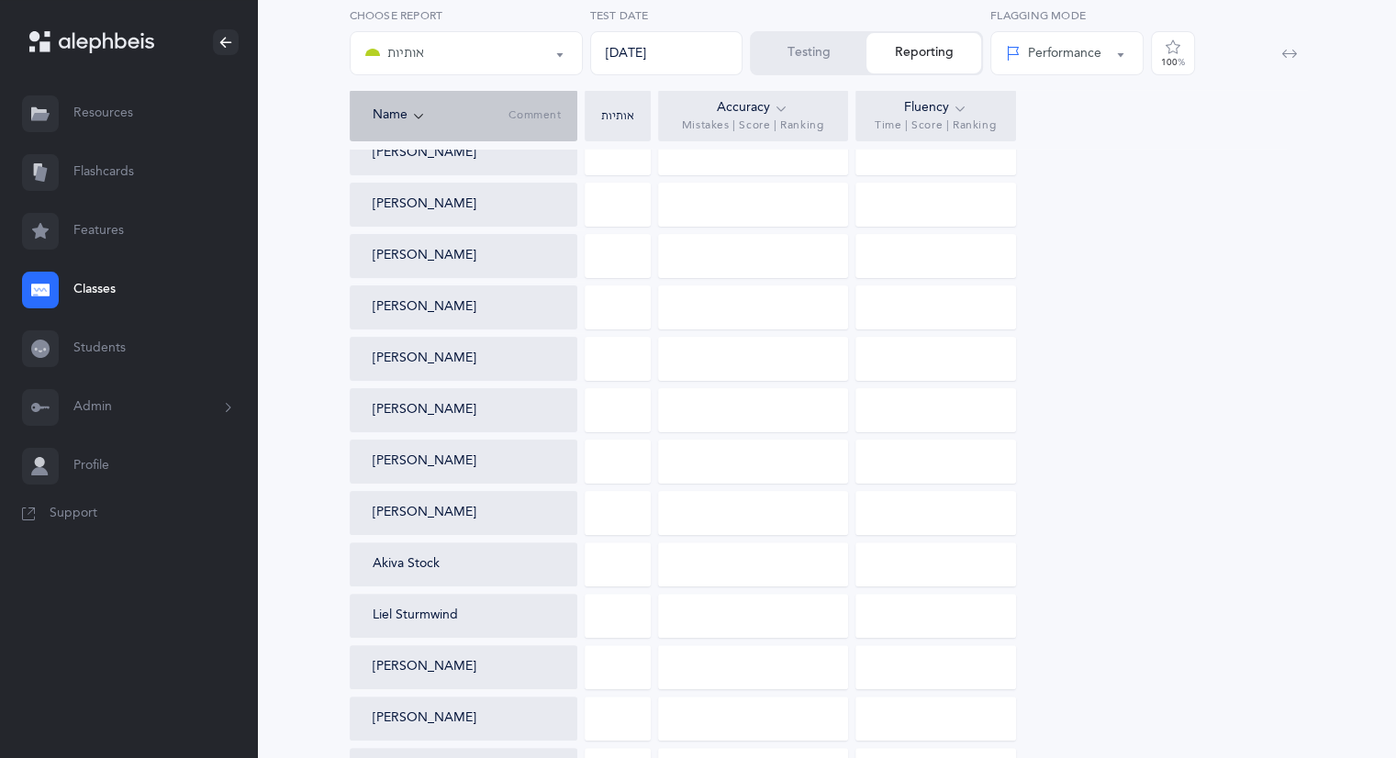
click at [793, 60] on button "Testing" at bounding box center [809, 53] width 115 height 40
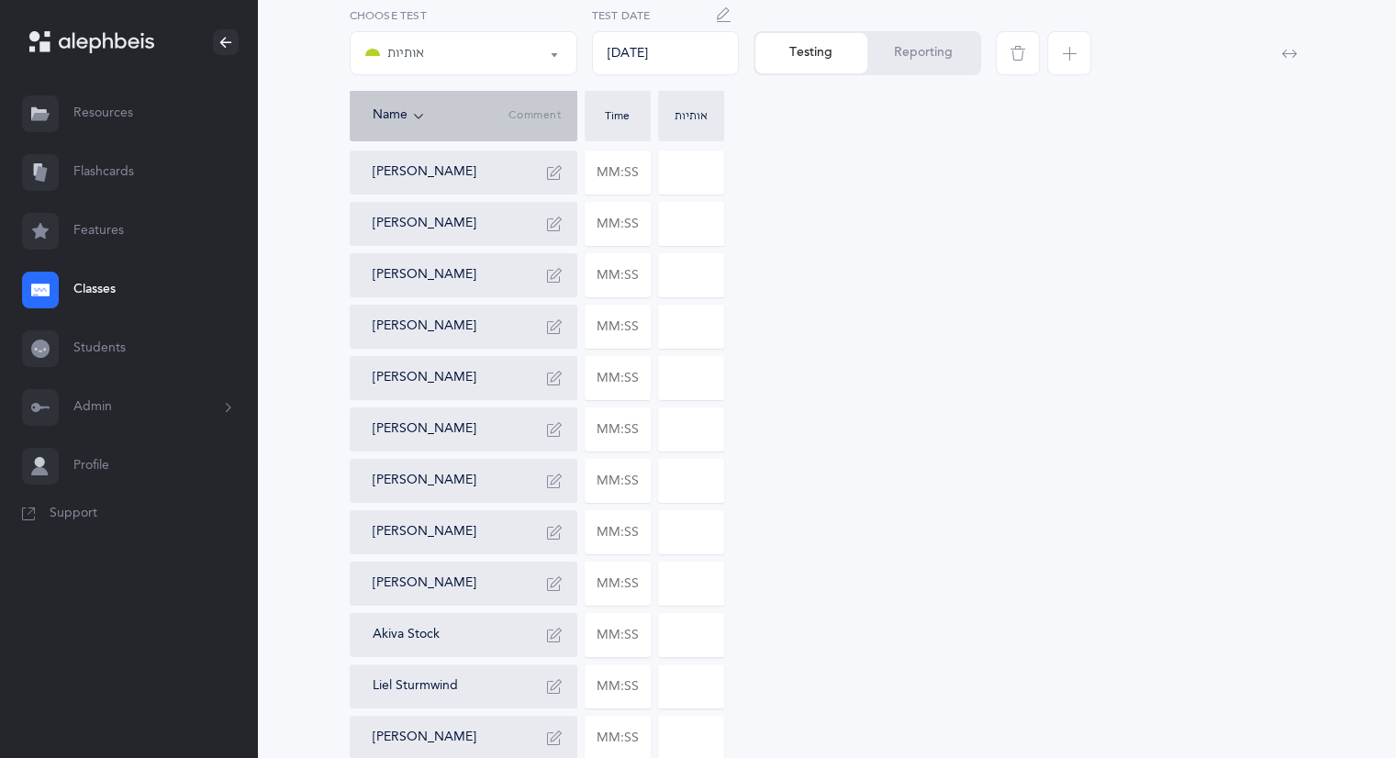
scroll to position [185, 0]
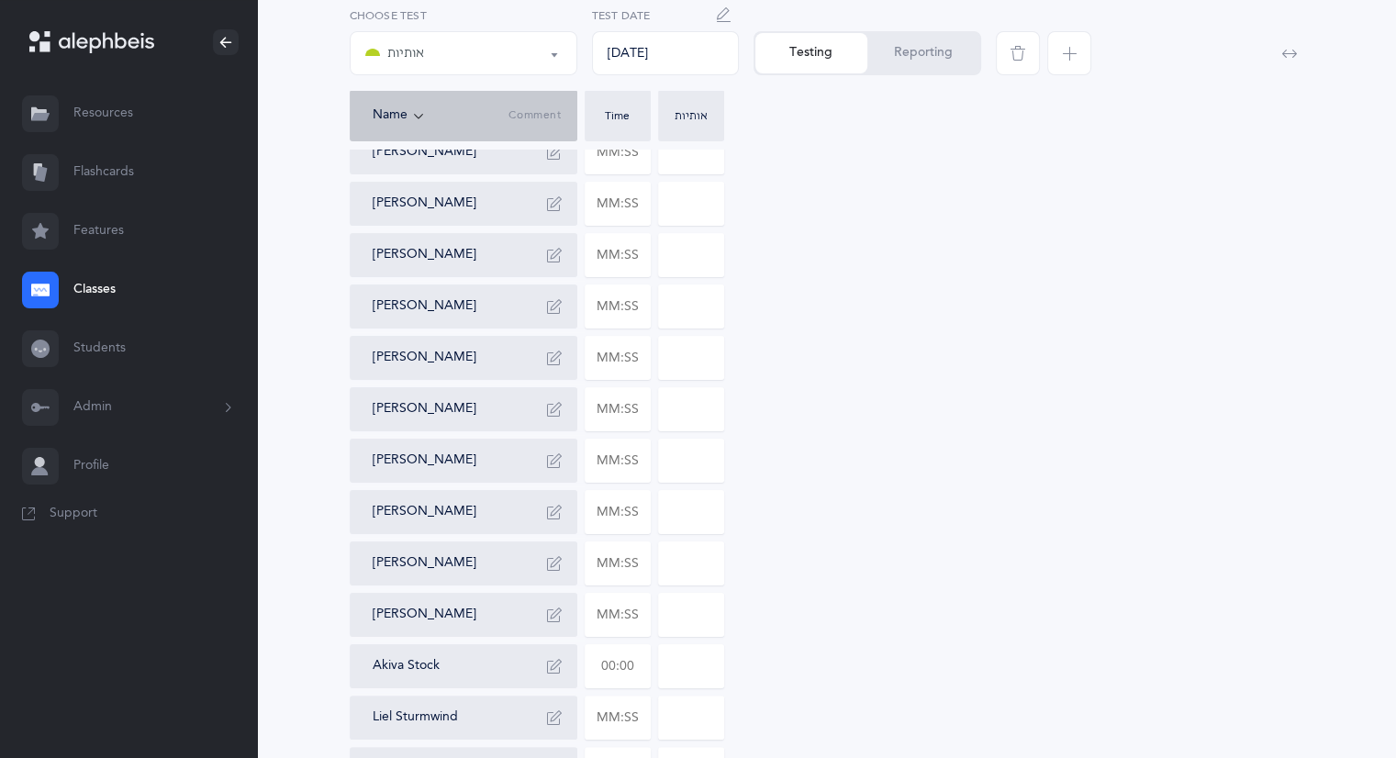
click at [639, 664] on input "text" at bounding box center [618, 666] width 64 height 42
type input "01:41"
type input "0"
click at [686, 666] on input "0" at bounding box center [691, 666] width 64 height 42
drag, startPoint x: 694, startPoint y: 664, endPoint x: 628, endPoint y: 667, distance: 66.2
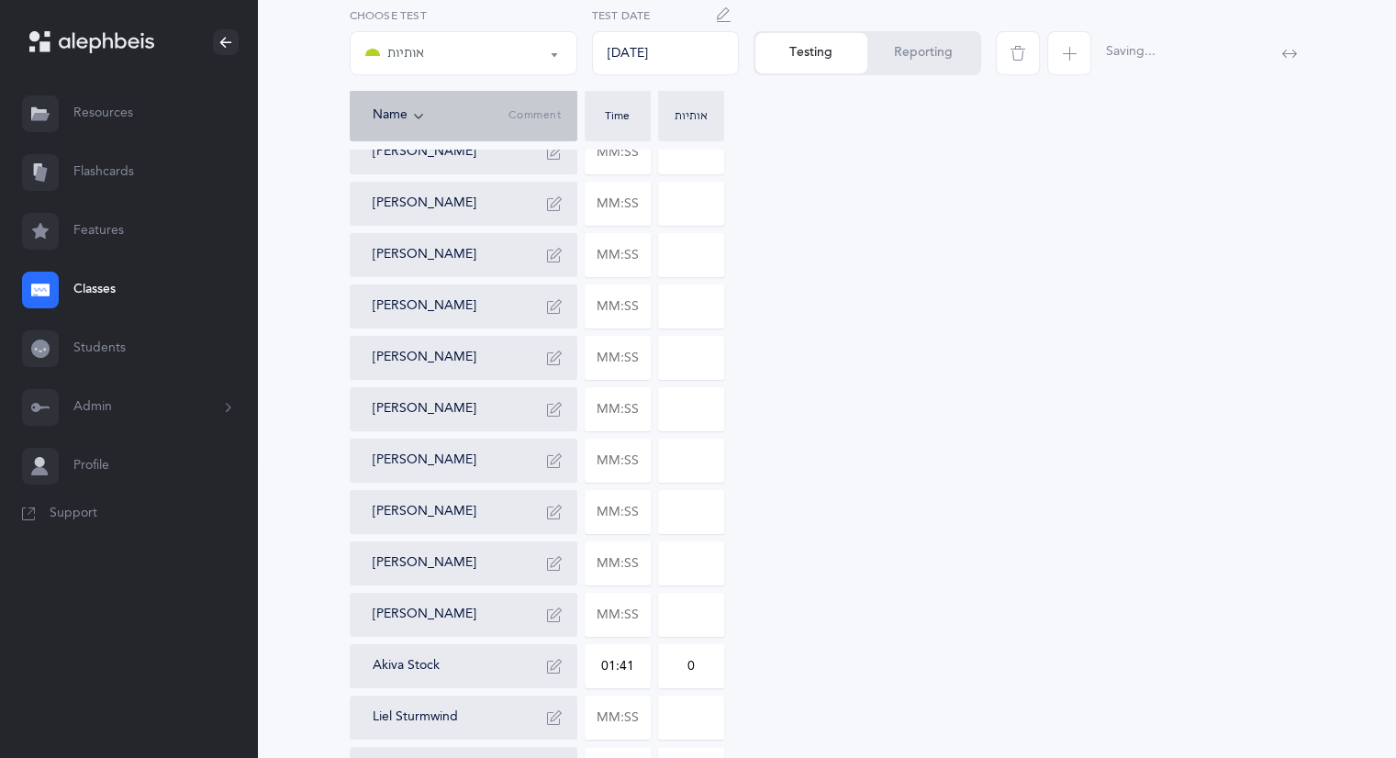
click at [661, 662] on input "0" at bounding box center [691, 666] width 64 height 42
type input "3"
click at [563, 664] on button "button" at bounding box center [554, 666] width 29 height 29
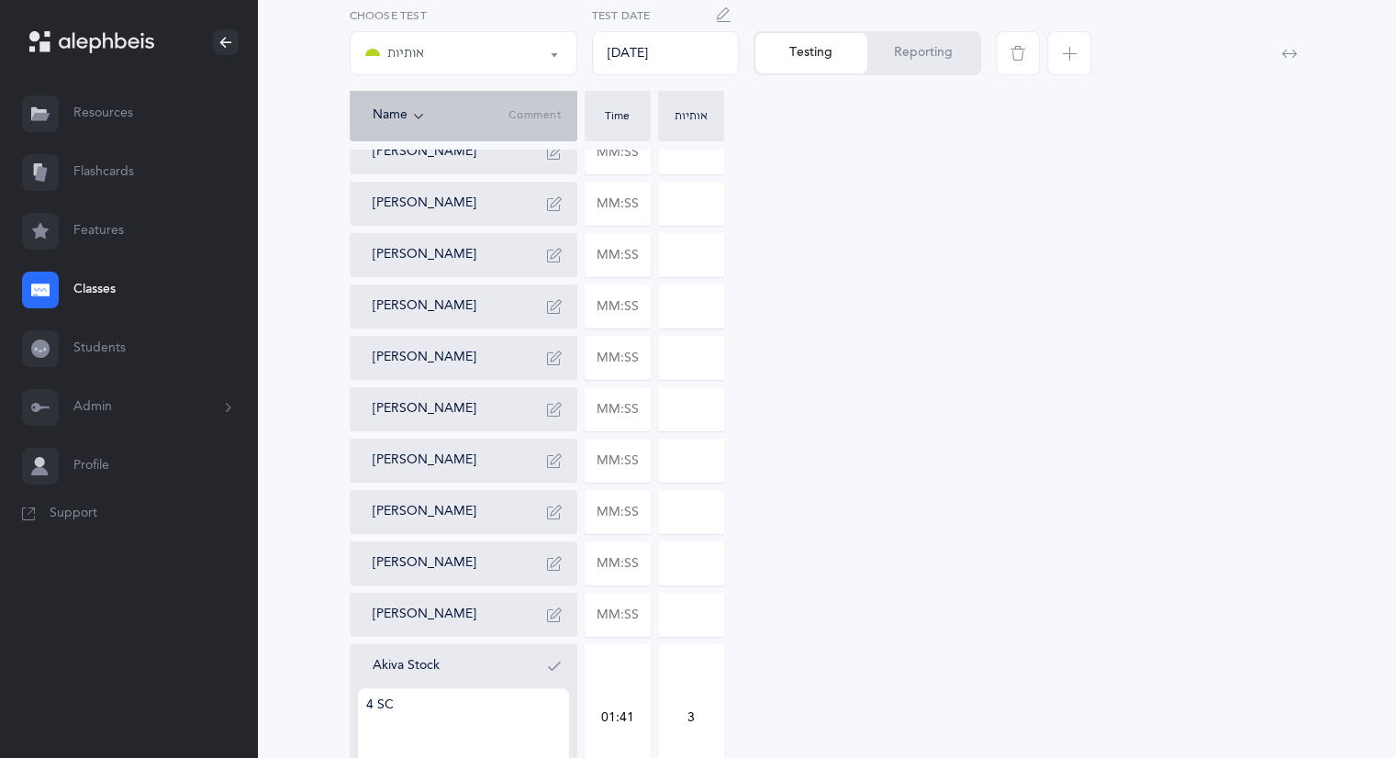
type textarea "4 SC"
click at [555, 665] on icon "button" at bounding box center [554, 666] width 15 height 15
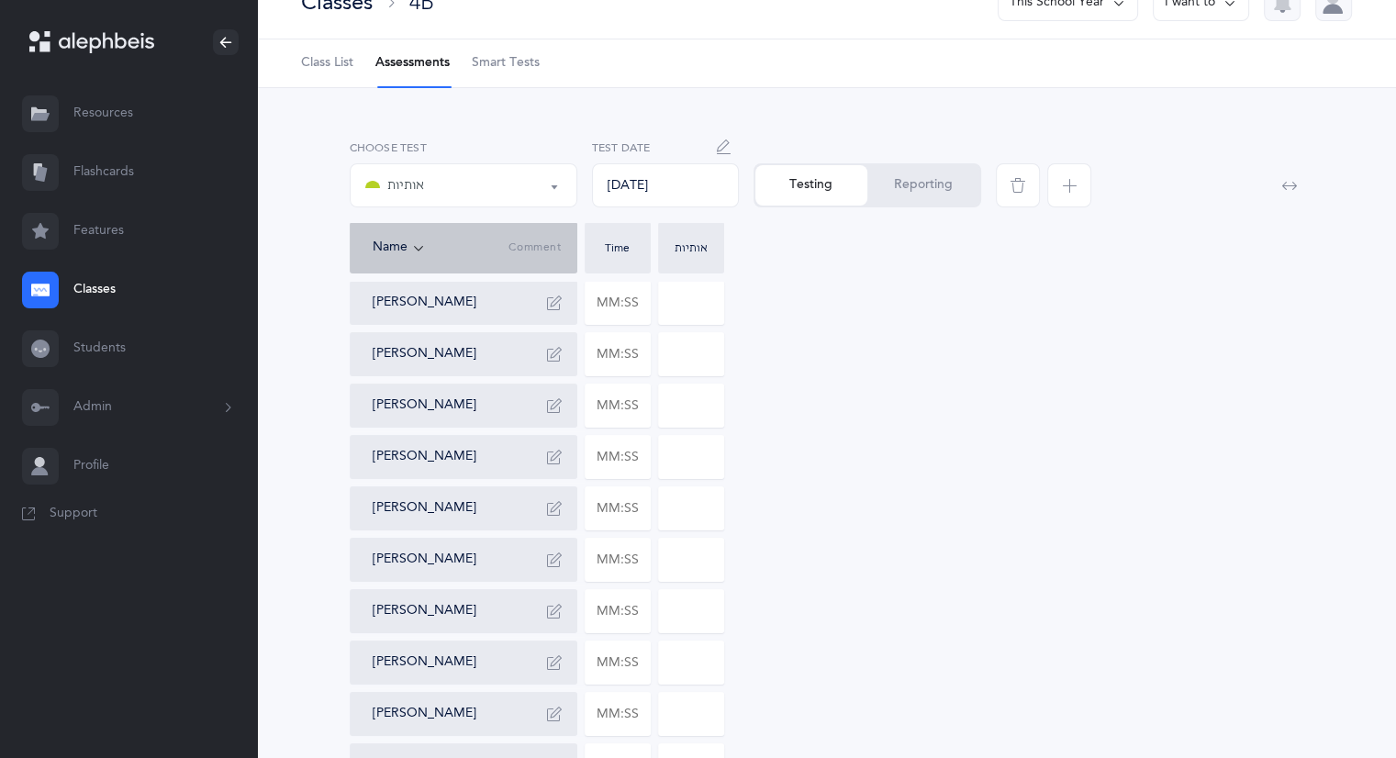
scroll to position [0, 0]
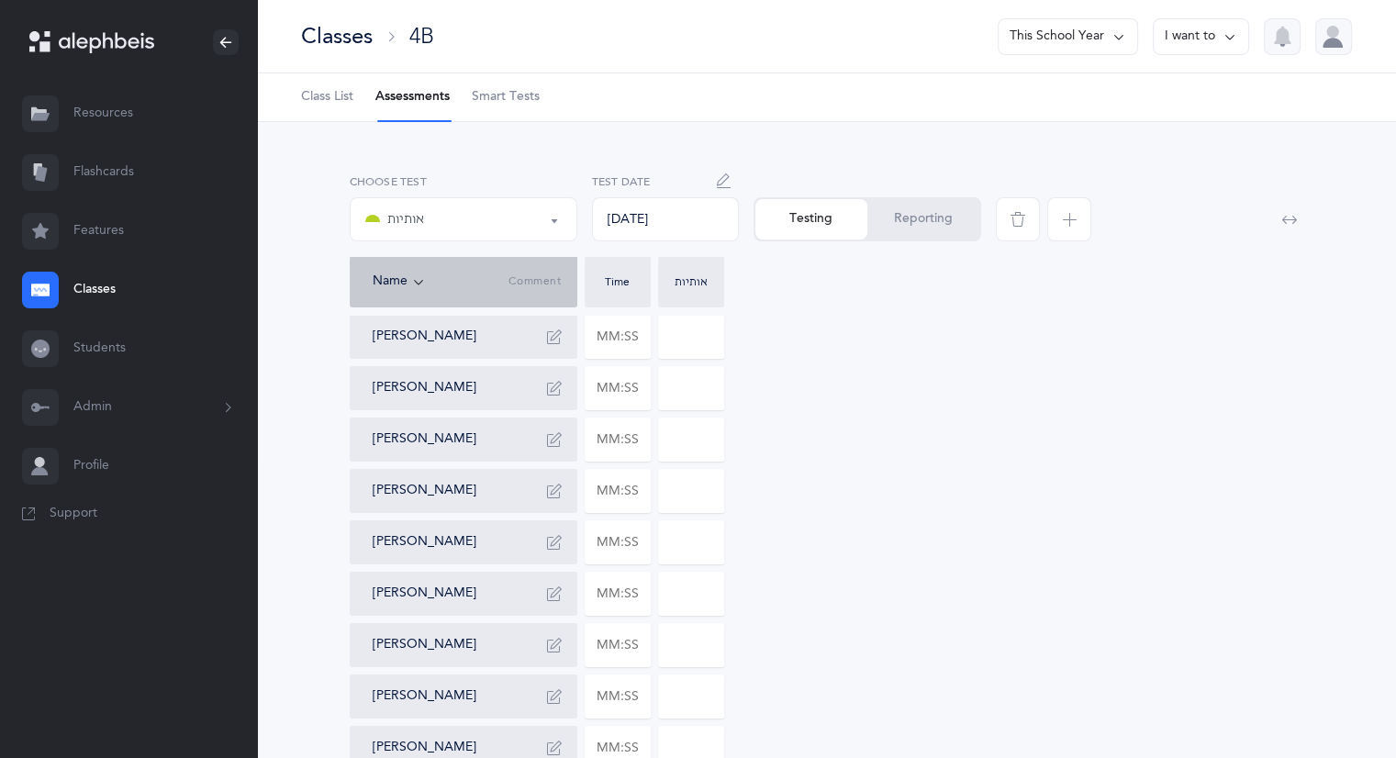
click at [915, 219] on button "Reporting" at bounding box center [924, 219] width 112 height 40
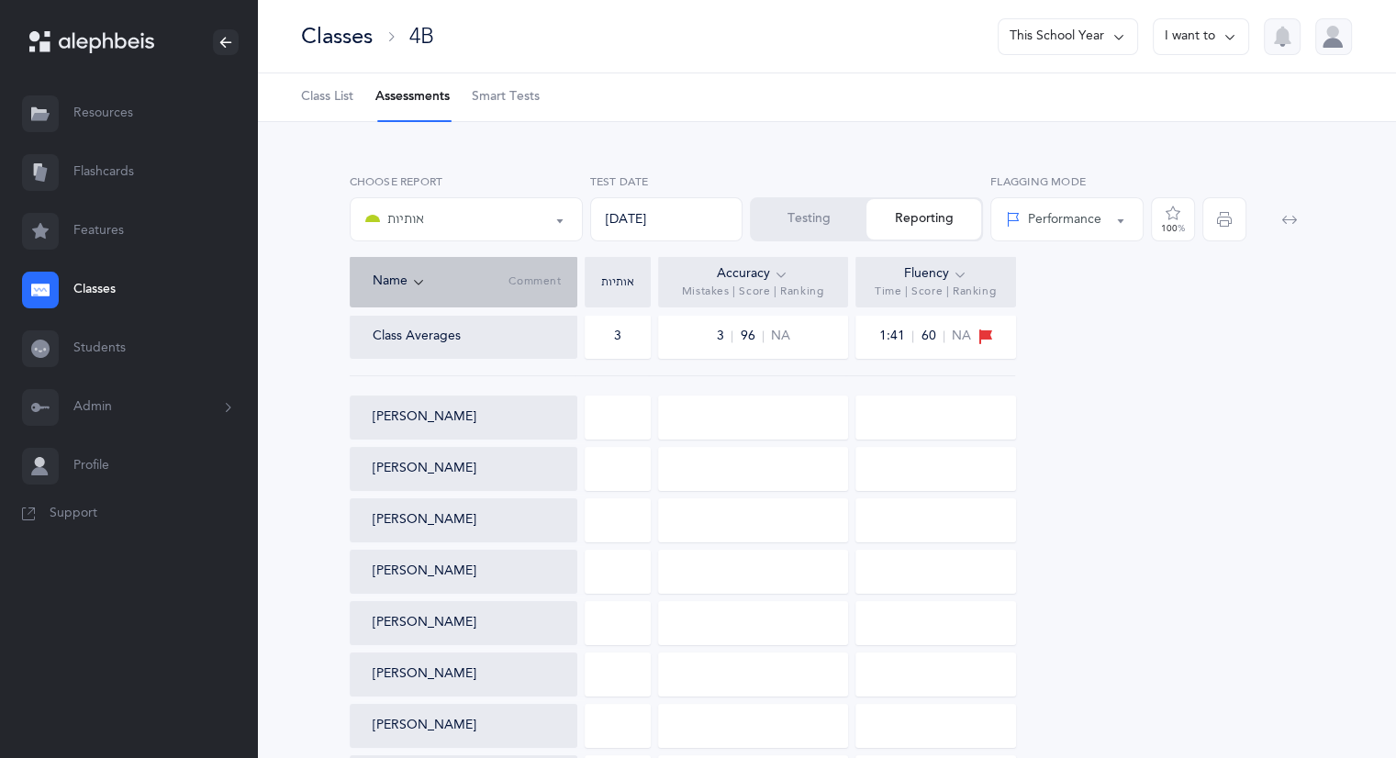
click at [834, 230] on button "Testing" at bounding box center [809, 219] width 115 height 40
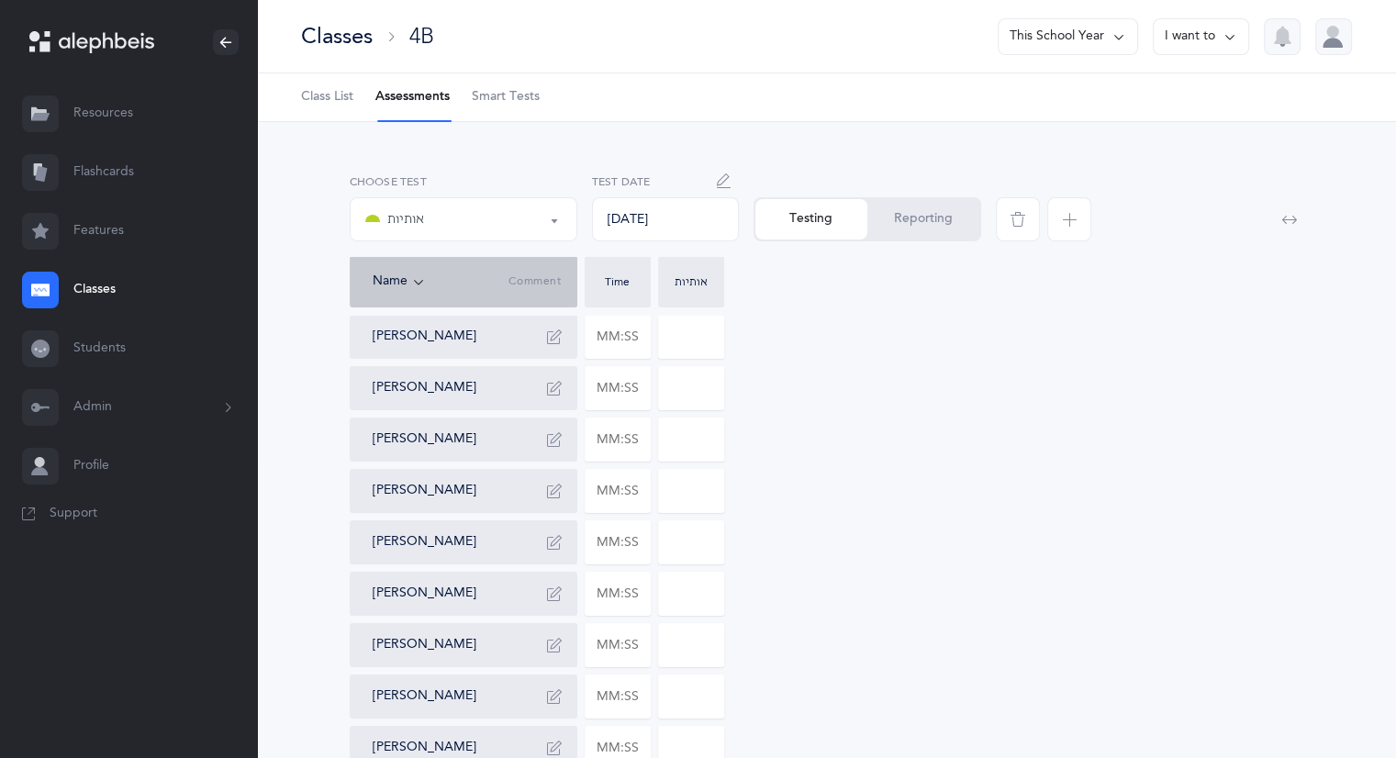
click at [1072, 214] on icon "button" at bounding box center [1069, 219] width 15 height 15
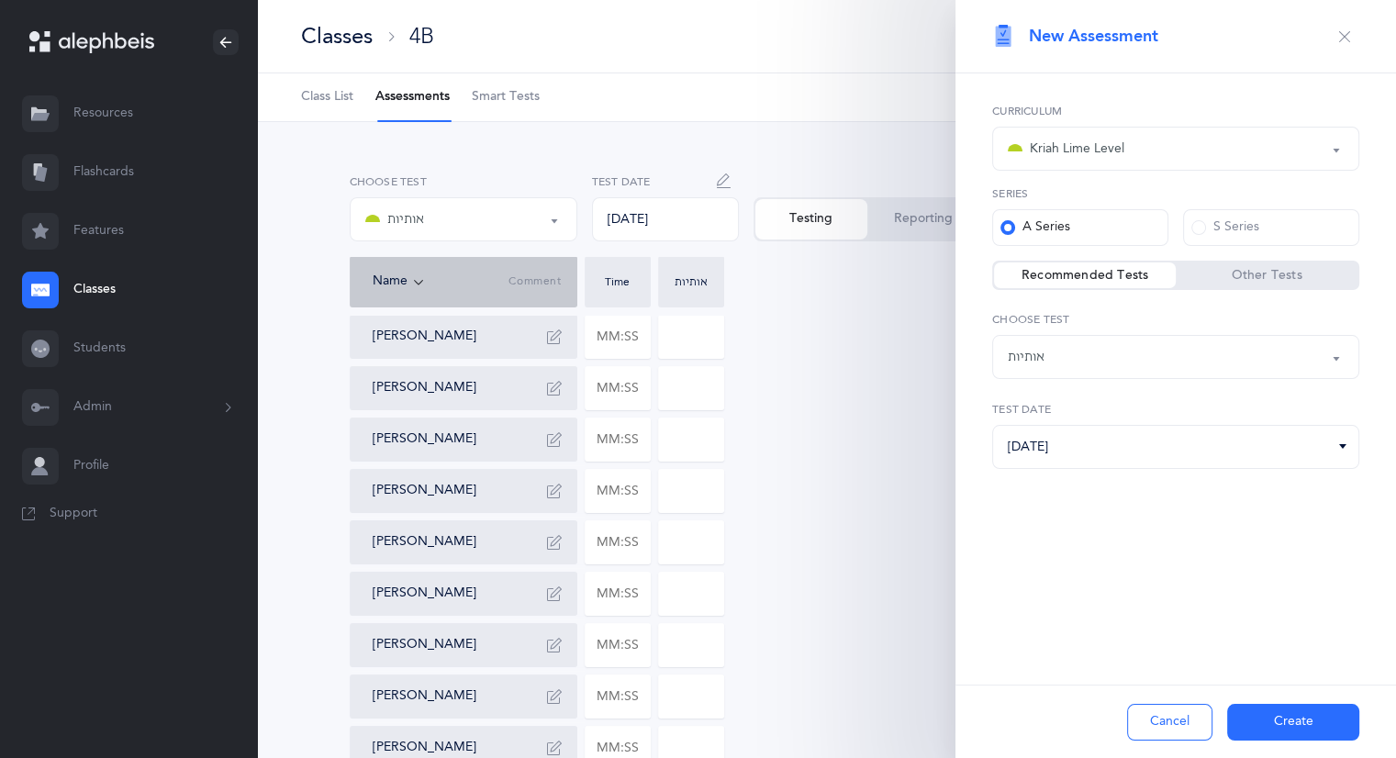
click at [550, 219] on button "אותיות" at bounding box center [464, 219] width 228 height 44
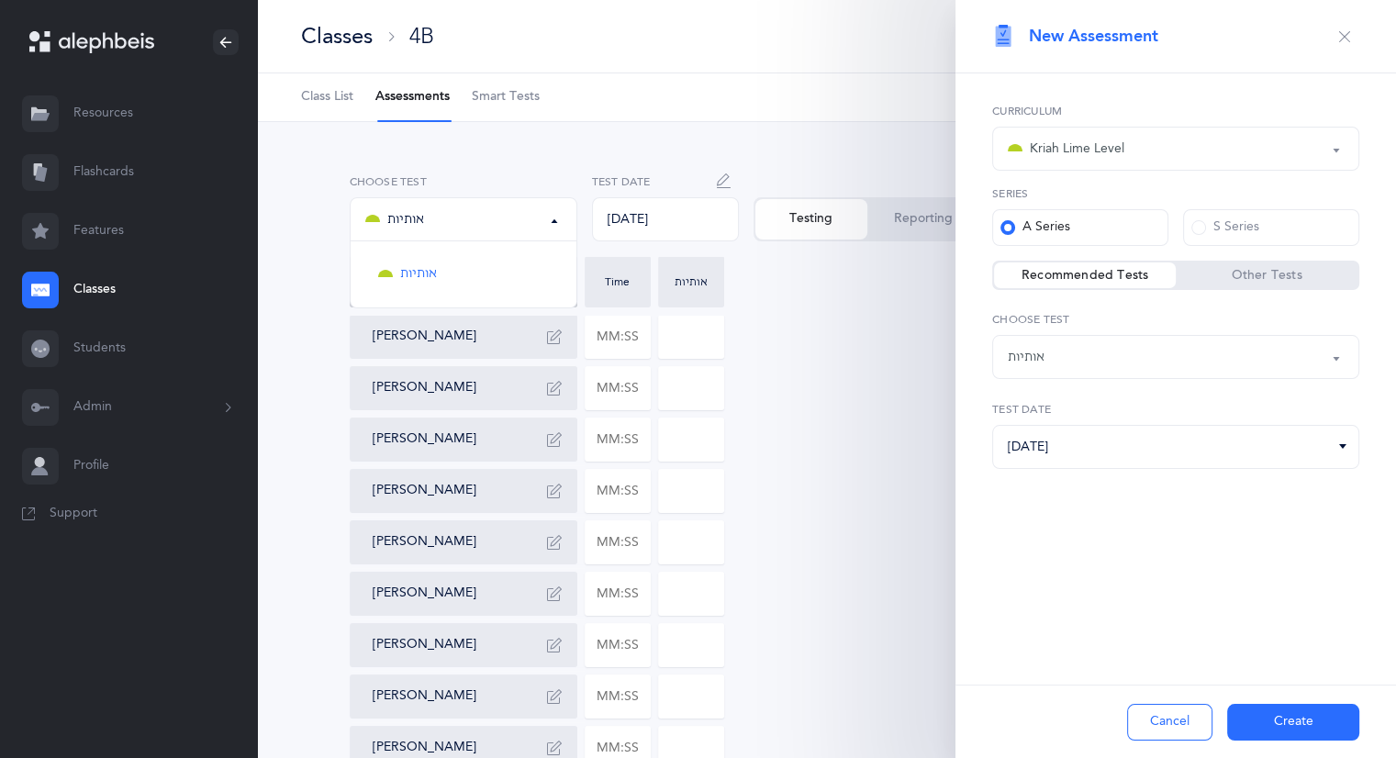
click at [811, 205] on div "Testing Reporting" at bounding box center [868, 219] width 228 height 44
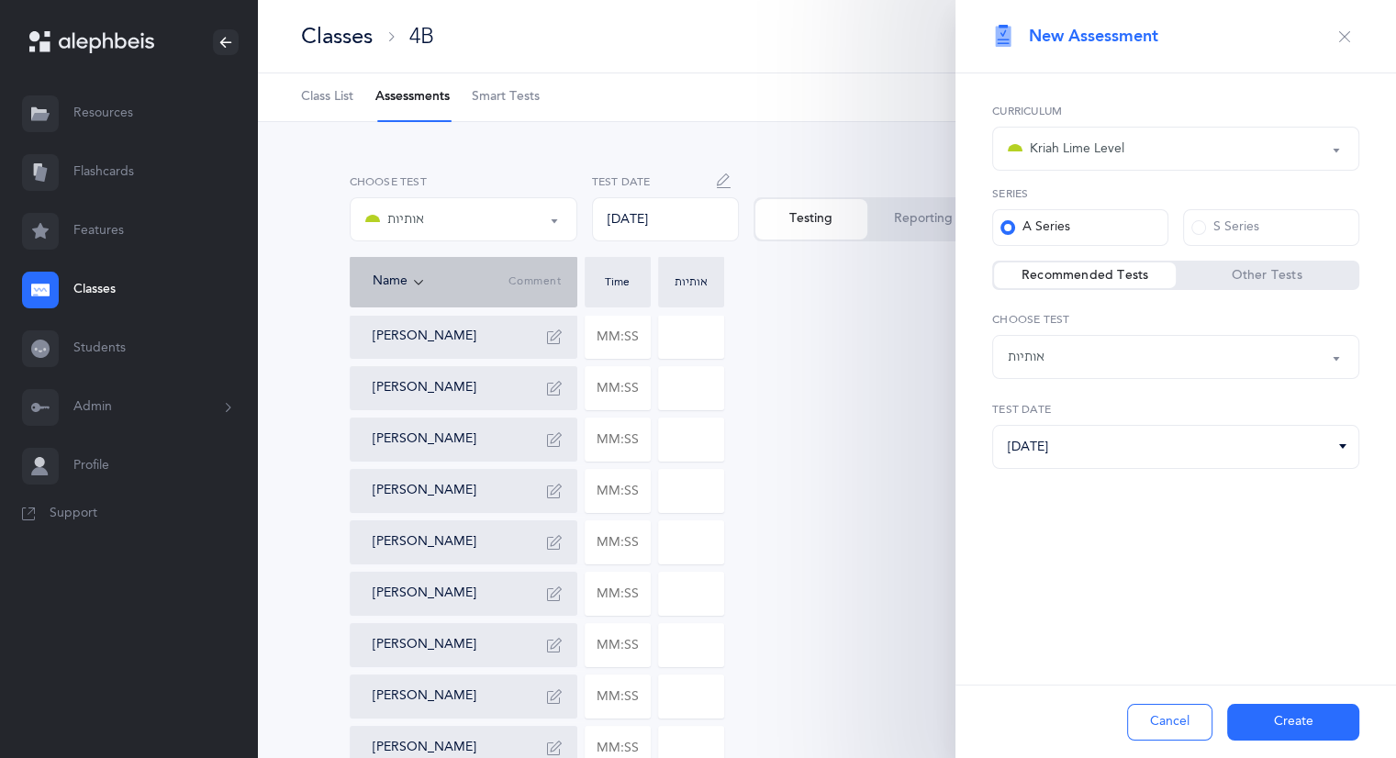
click at [558, 224] on button "אותיות" at bounding box center [464, 219] width 228 height 44
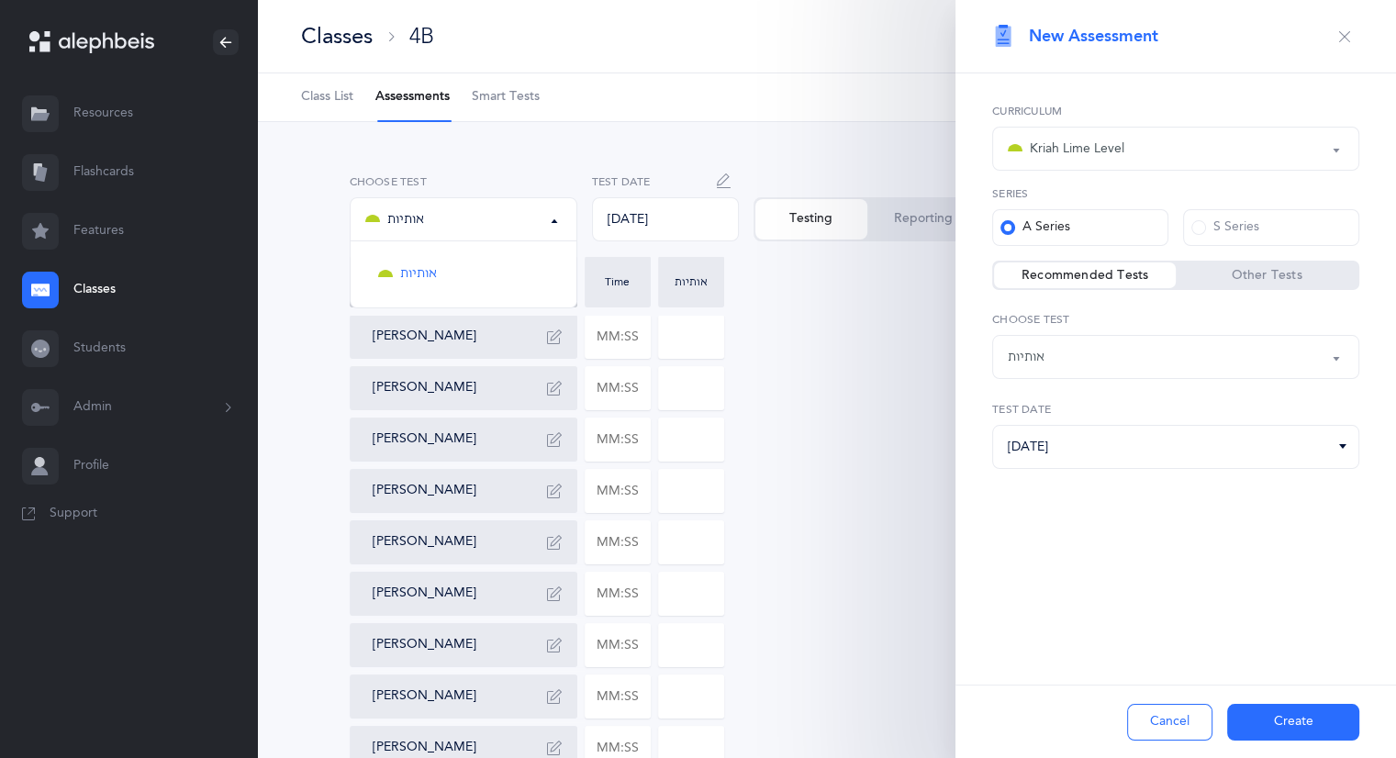
click at [829, 306] on div "Name Comment Time אותיות" at bounding box center [827, 281] width 955 height 51
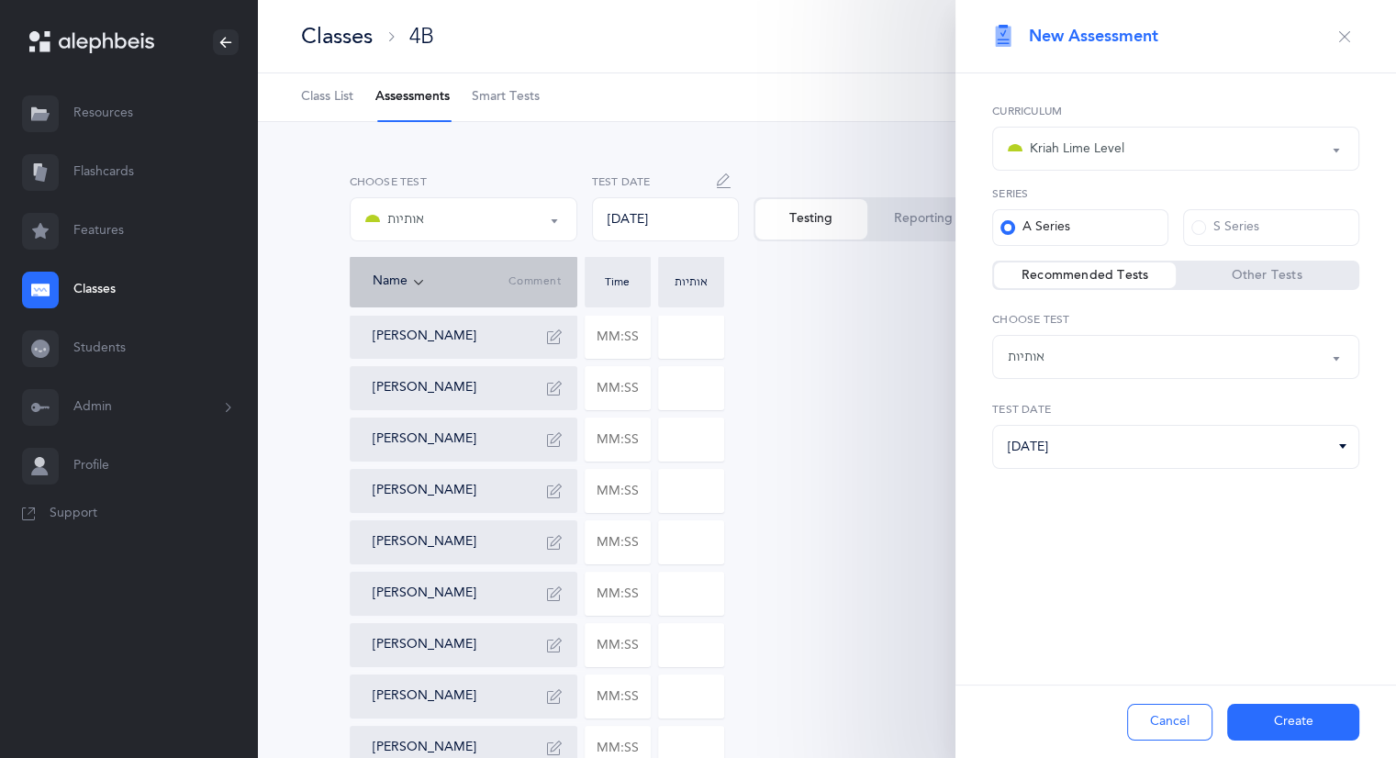
click at [1333, 357] on button "אותיות" at bounding box center [1176, 357] width 367 height 44
click at [1086, 449] on span "אותיות ונקודות L2" at bounding box center [1069, 449] width 96 height 17
select select "9"
click at [1267, 717] on button "Create" at bounding box center [1294, 722] width 132 height 37
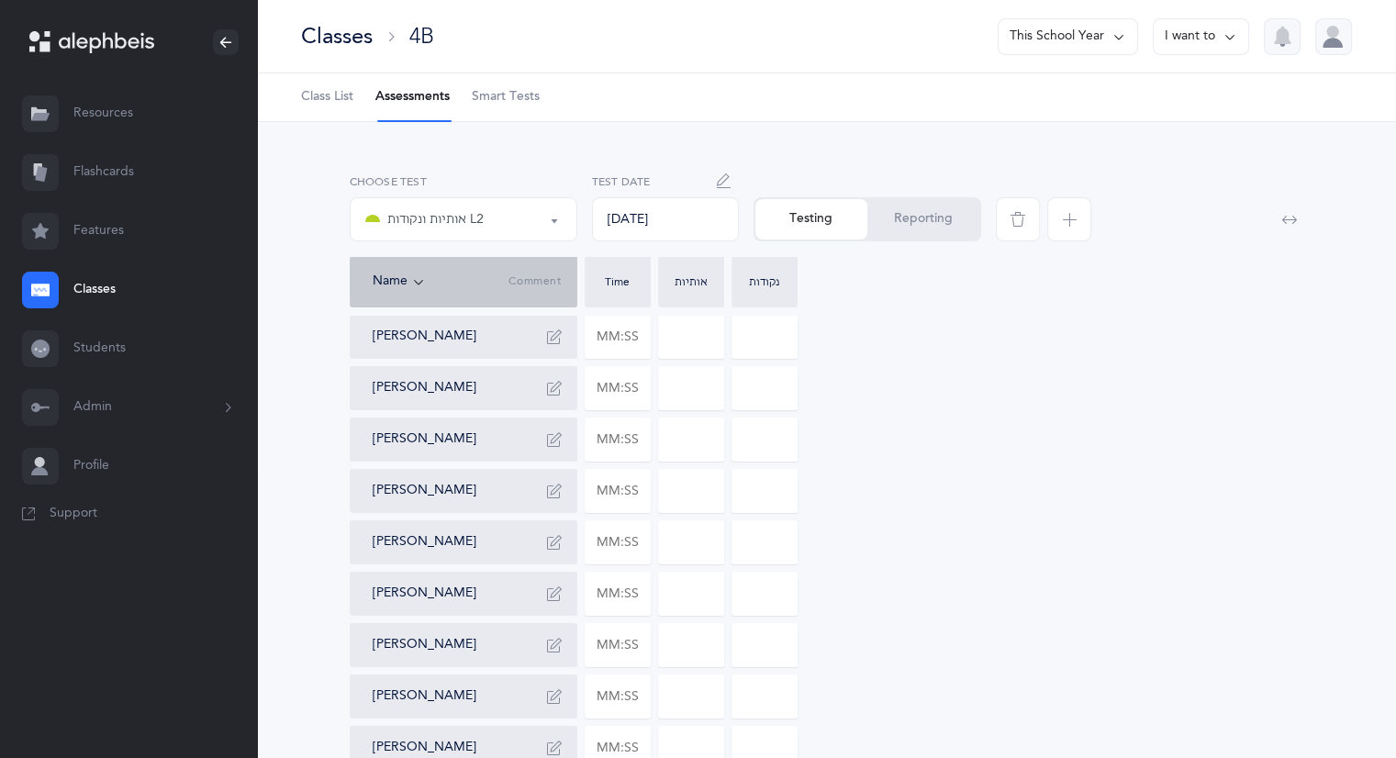
click at [724, 177] on icon "button" at bounding box center [724, 181] width 15 height 15
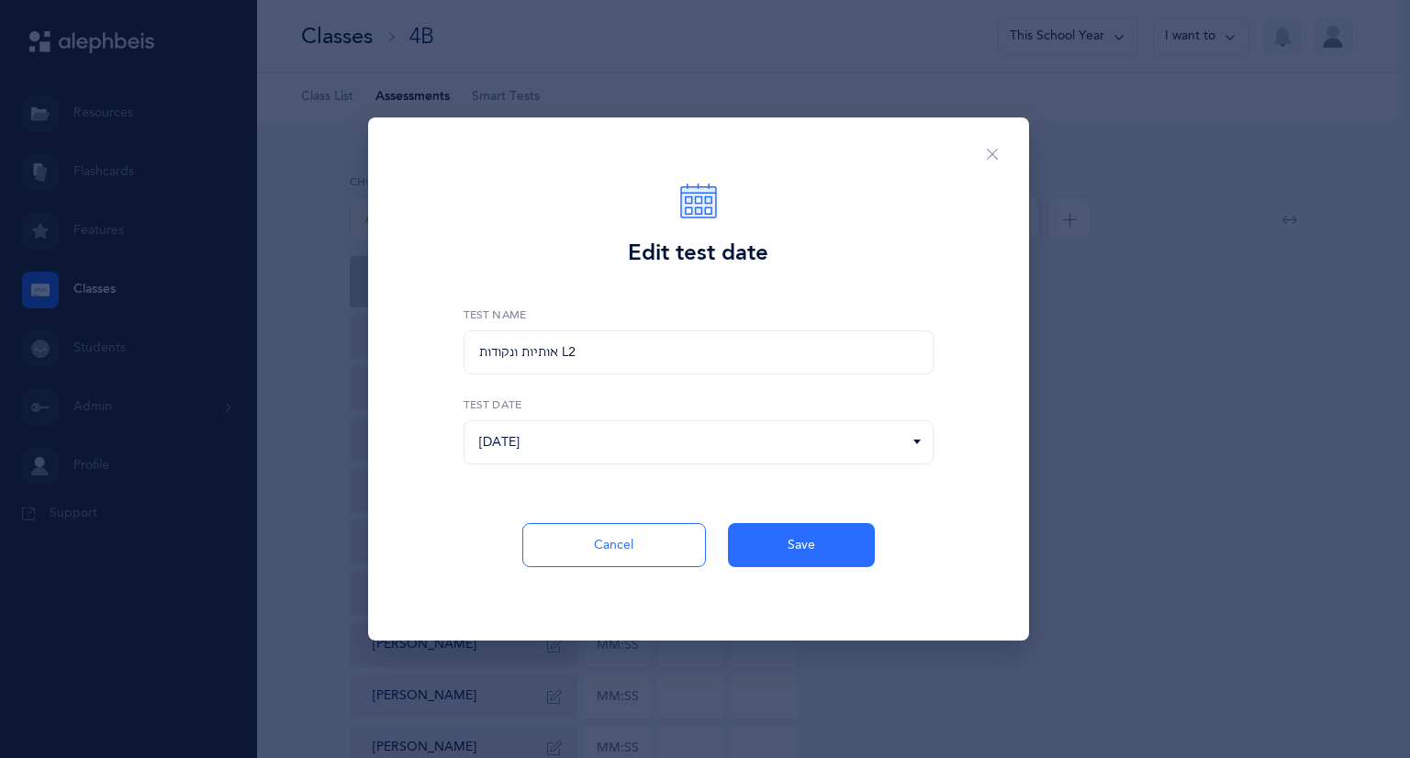
drag, startPoint x: 919, startPoint y: 443, endPoint x: 881, endPoint y: 454, distance: 39.0
click at [918, 443] on icon at bounding box center [917, 442] width 15 height 17
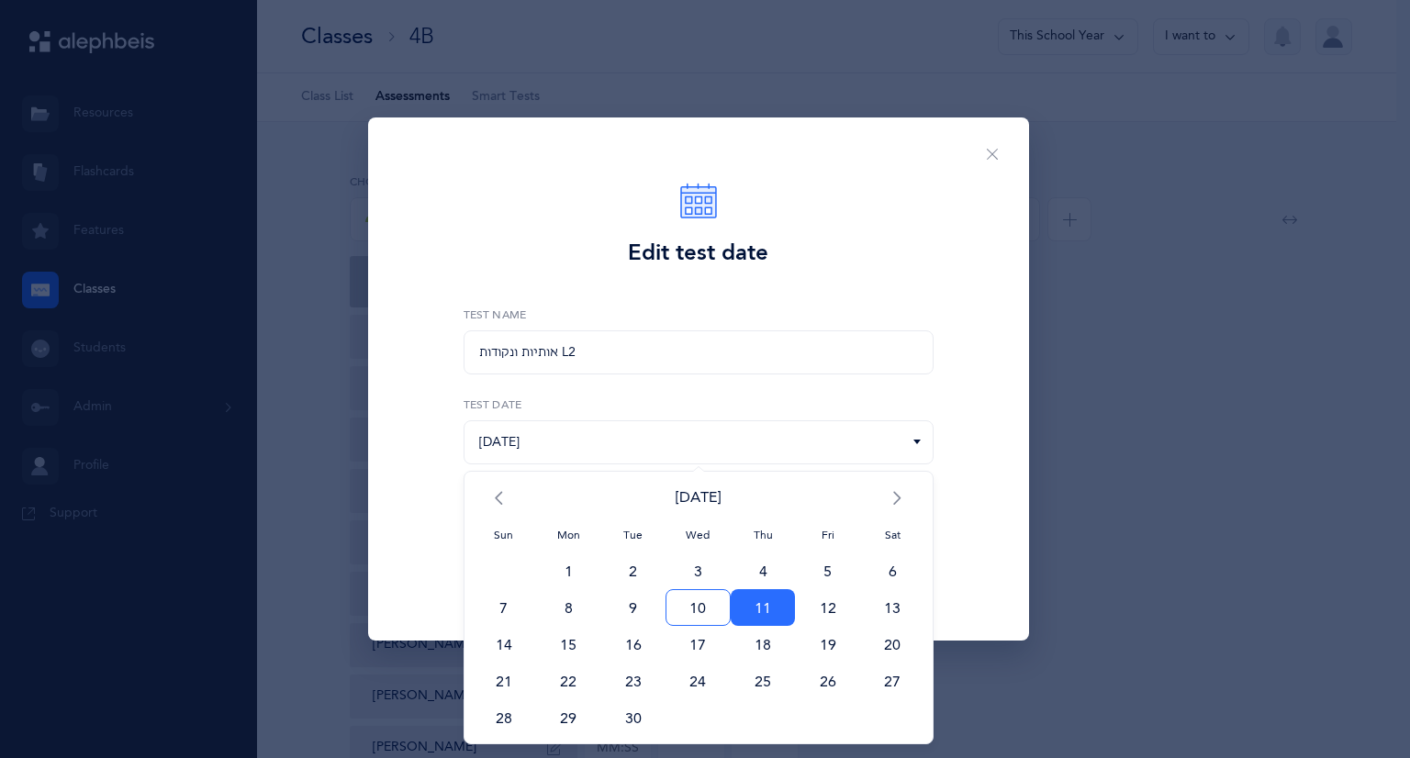
click at [698, 608] on span "10" at bounding box center [698, 607] width 65 height 37
type input "[DATE]"
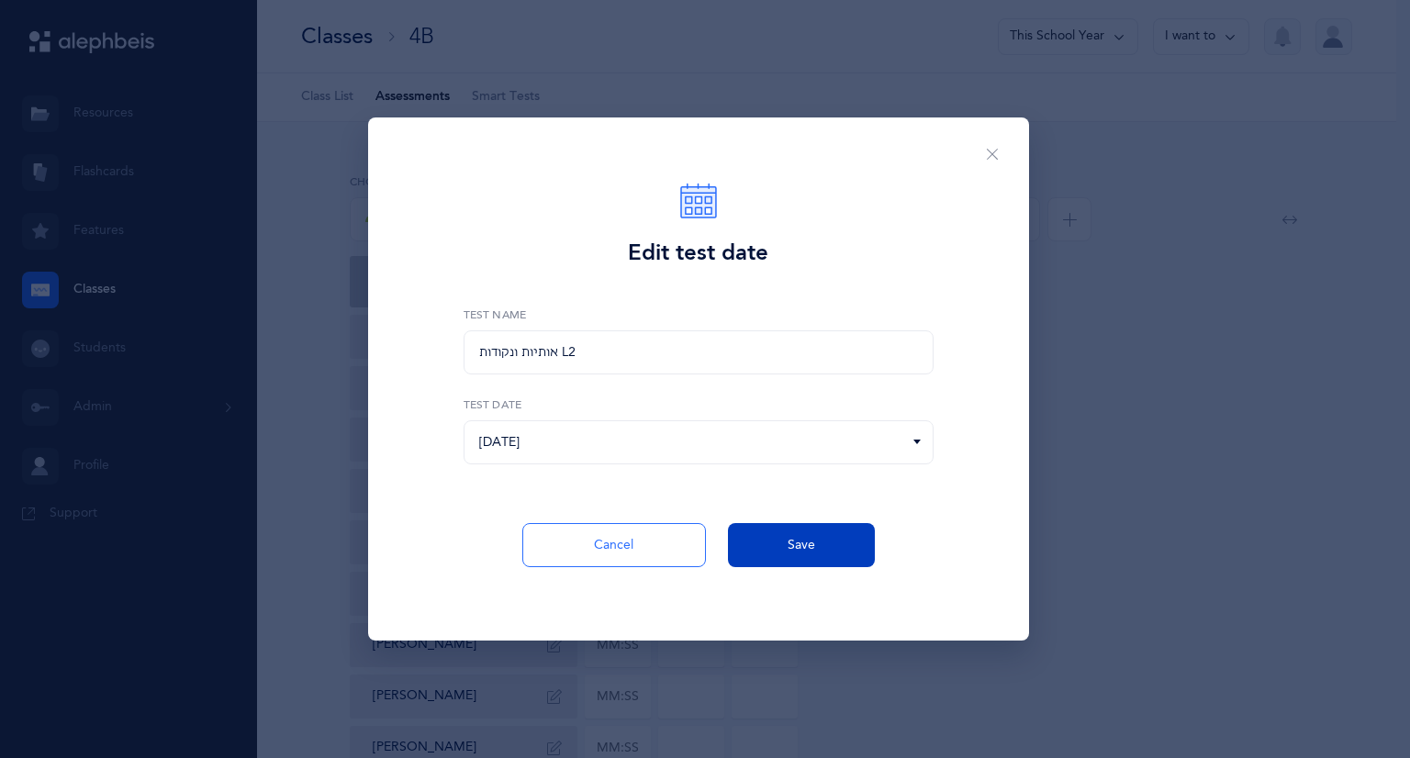
click at [798, 552] on span "Save" at bounding box center [802, 545] width 28 height 19
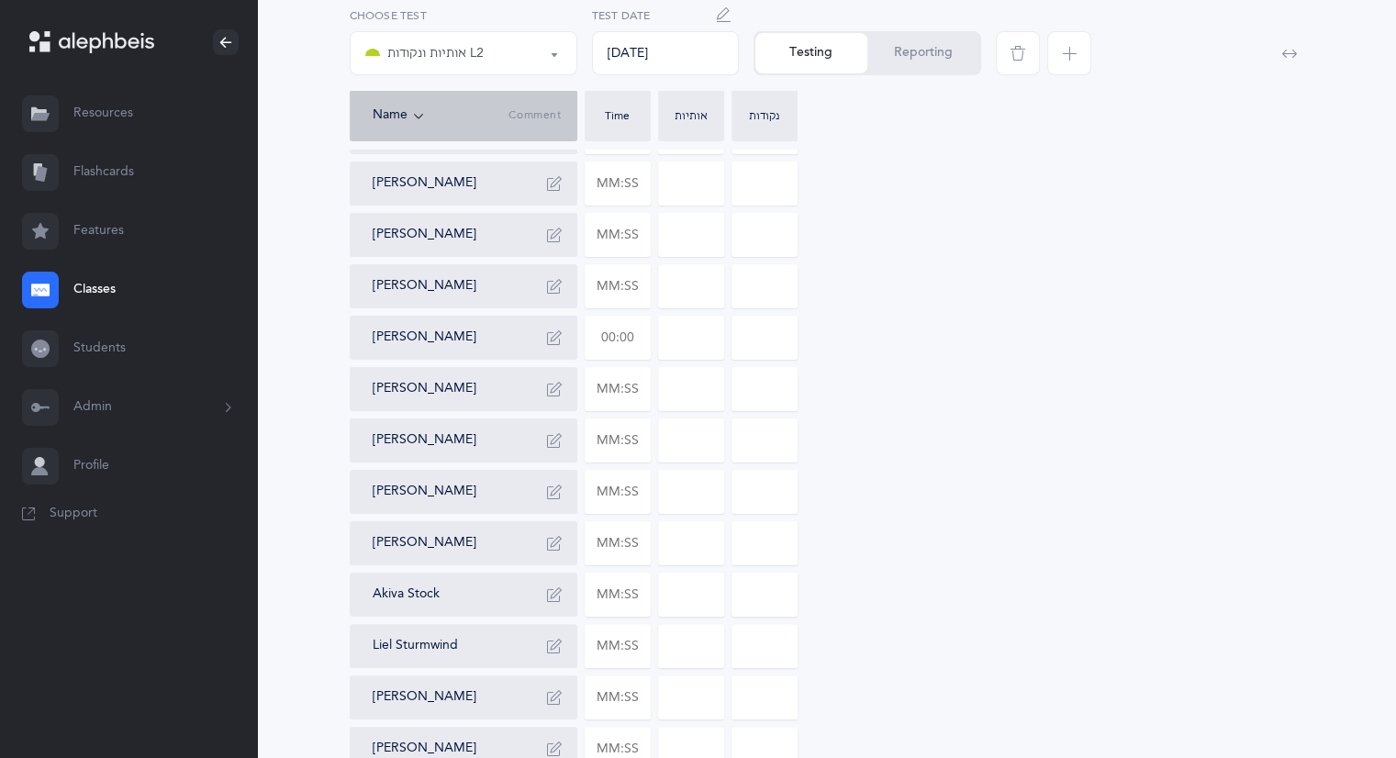
scroll to position [275, 0]
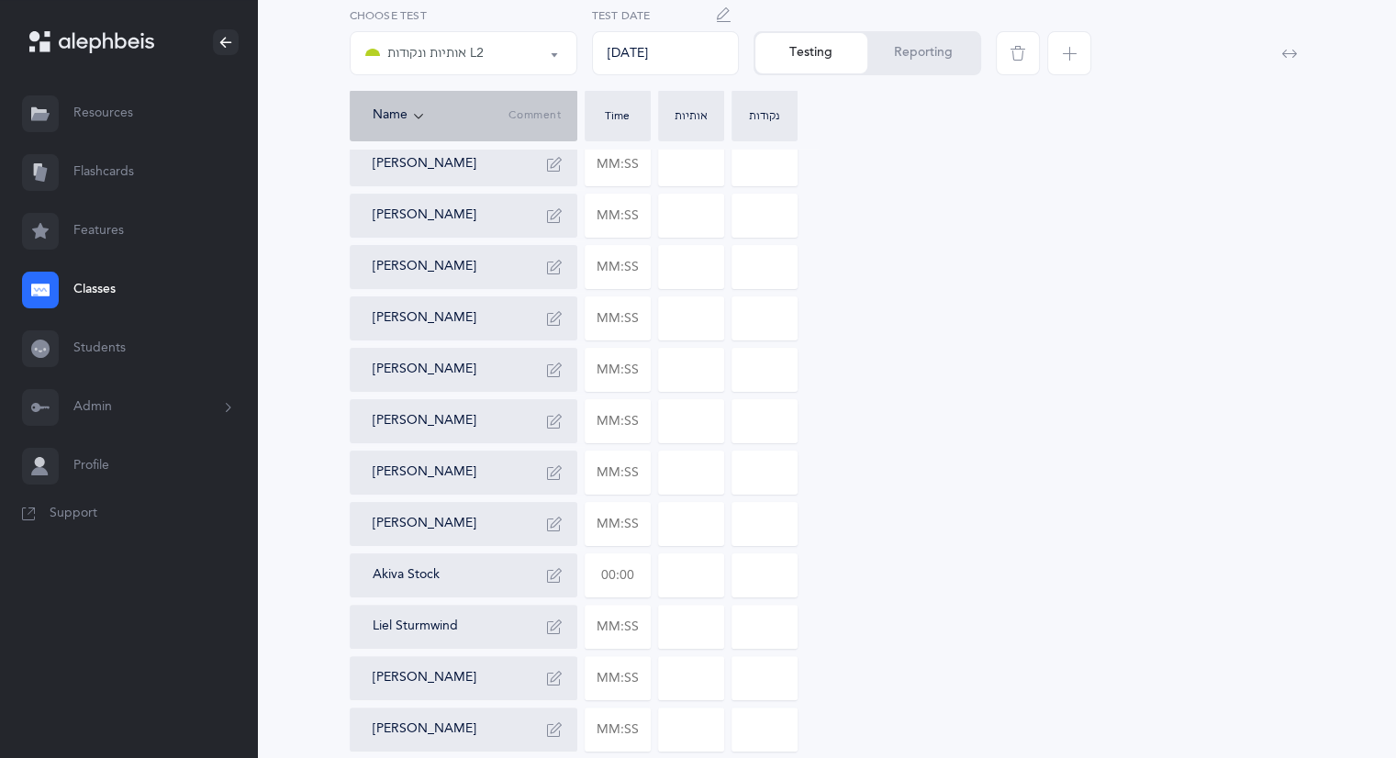
click at [637, 573] on input "text" at bounding box center [618, 576] width 64 height 42
type input "01:55"
type input "0"
click at [690, 565] on input "0" at bounding box center [691, 576] width 64 height 42
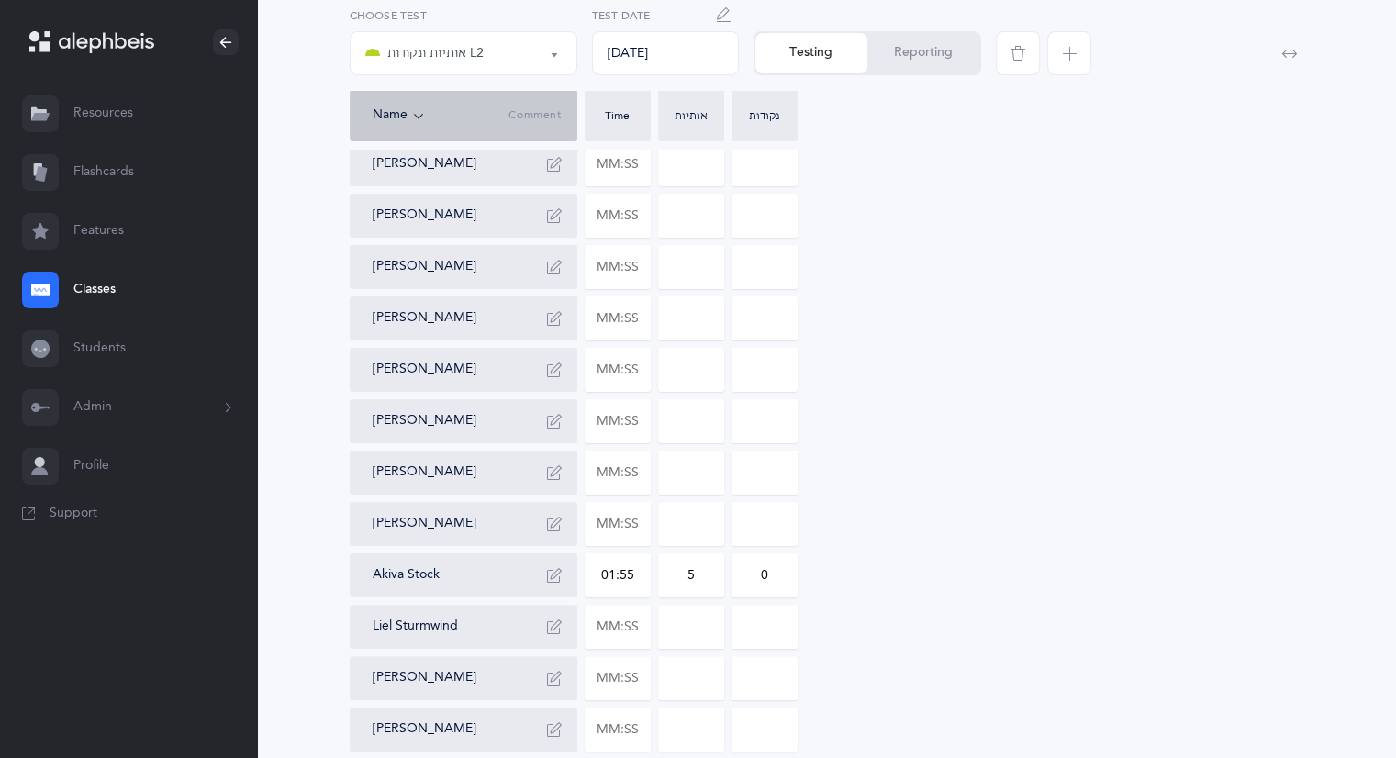
type input "5"
drag, startPoint x: 768, startPoint y: 575, endPoint x: 746, endPoint y: 574, distance: 22.1
click at [746, 574] on input "0" at bounding box center [765, 576] width 64 height 42
type input "1"
click at [911, 55] on button "Reporting" at bounding box center [924, 53] width 112 height 40
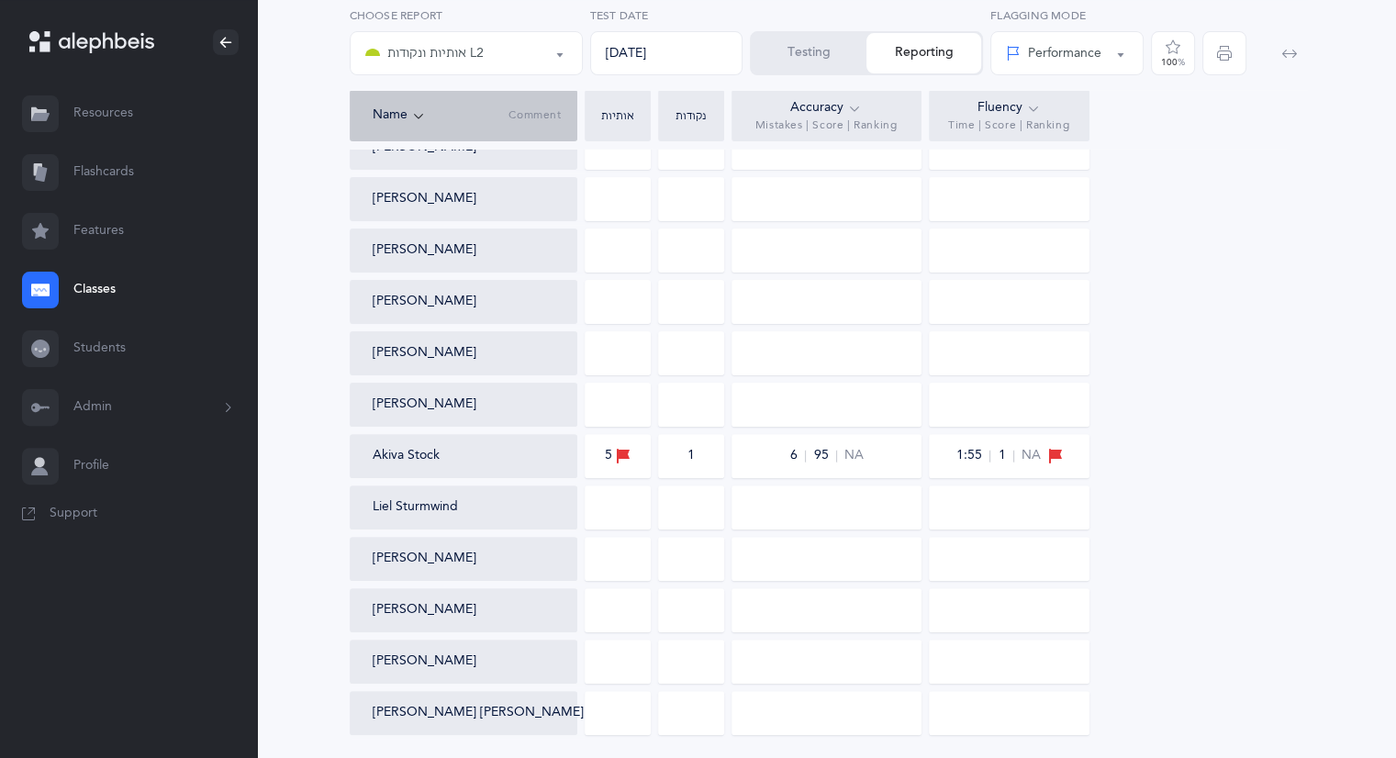
scroll to position [357, 0]
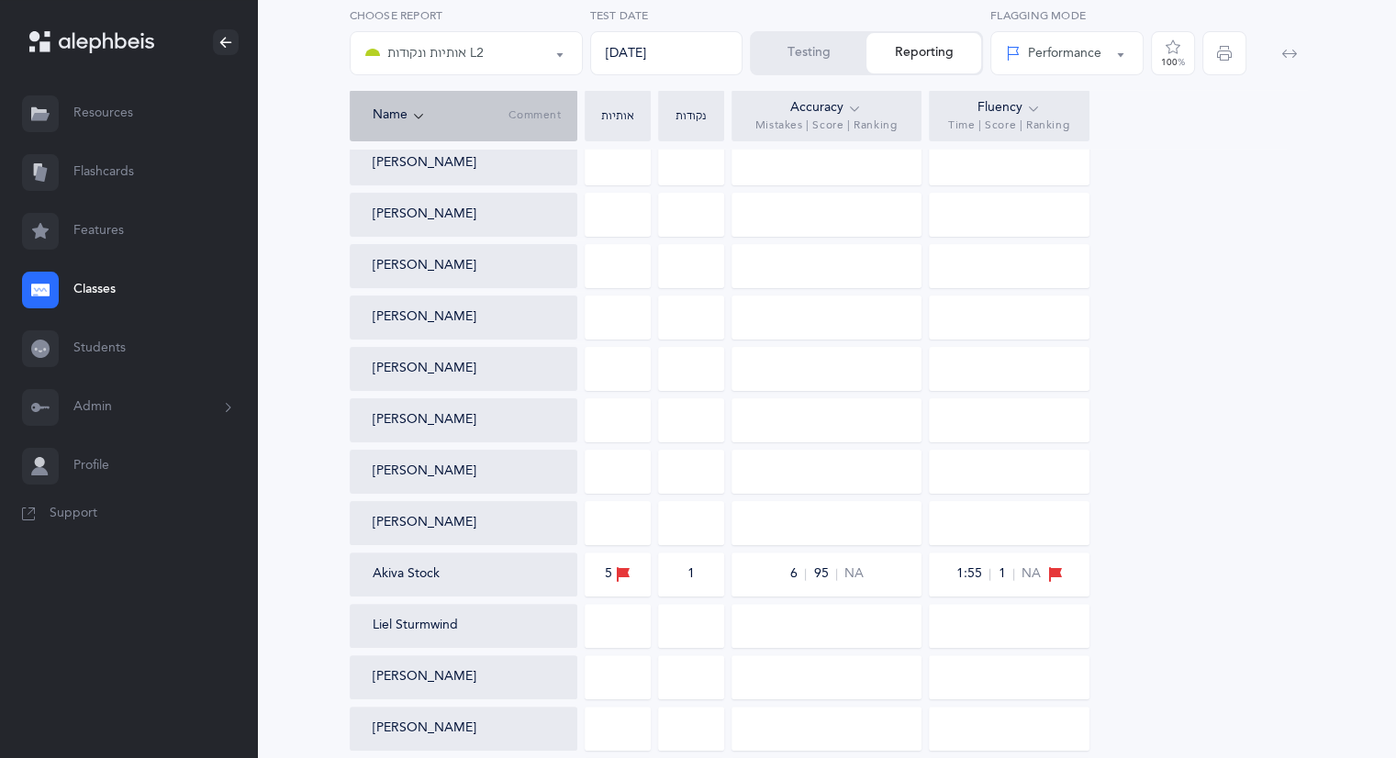
click at [101, 291] on link "Classes" at bounding box center [128, 290] width 257 height 59
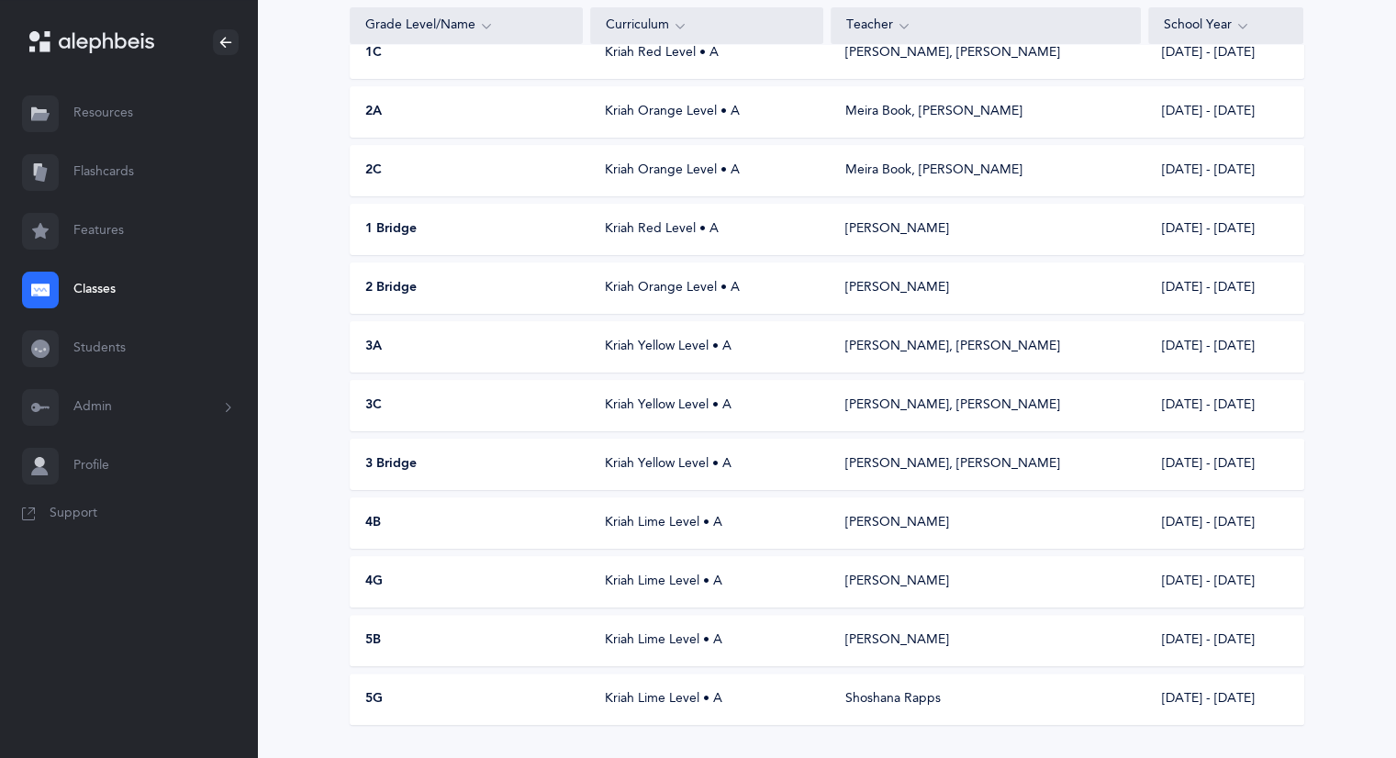
click at [630, 578] on div "Kriah Lime Level • A" at bounding box center [706, 582] width 233 height 18
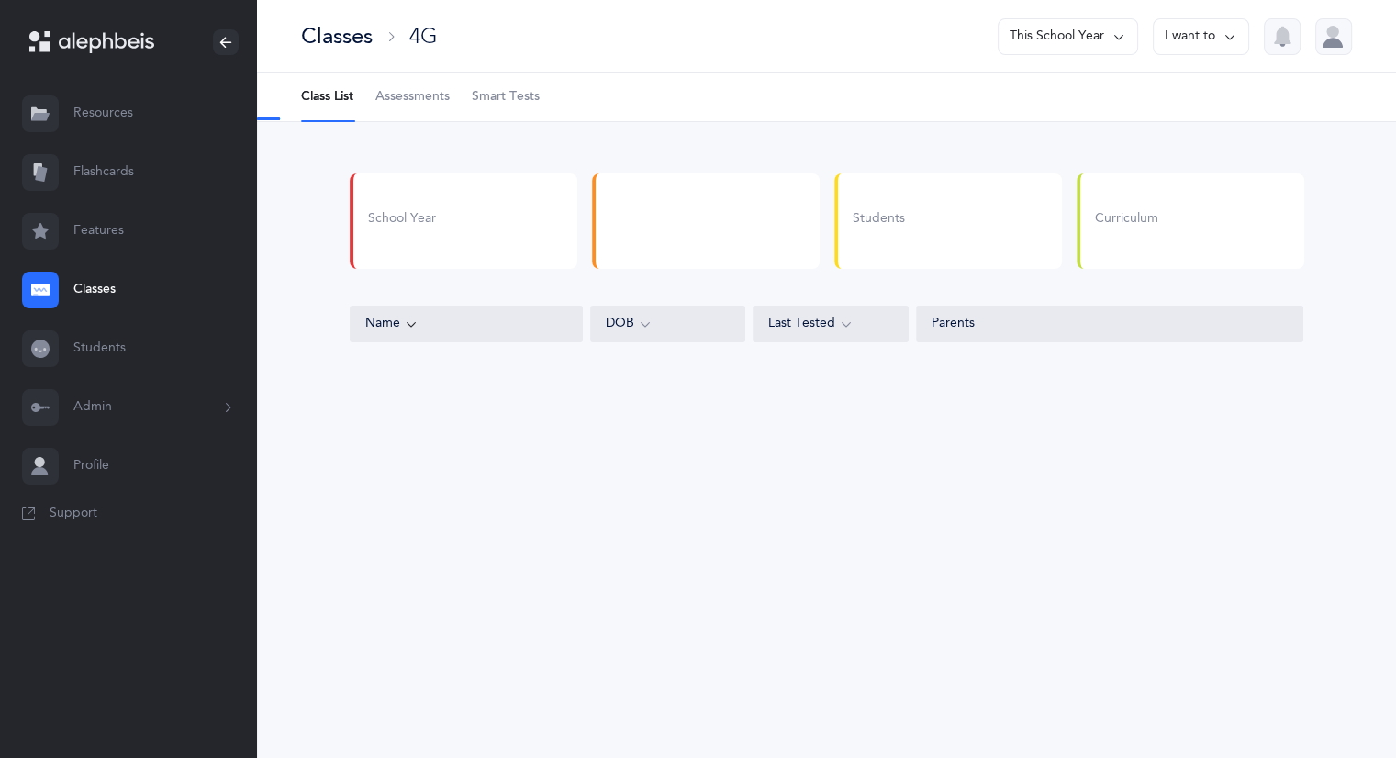
select select "6"
select select "2"
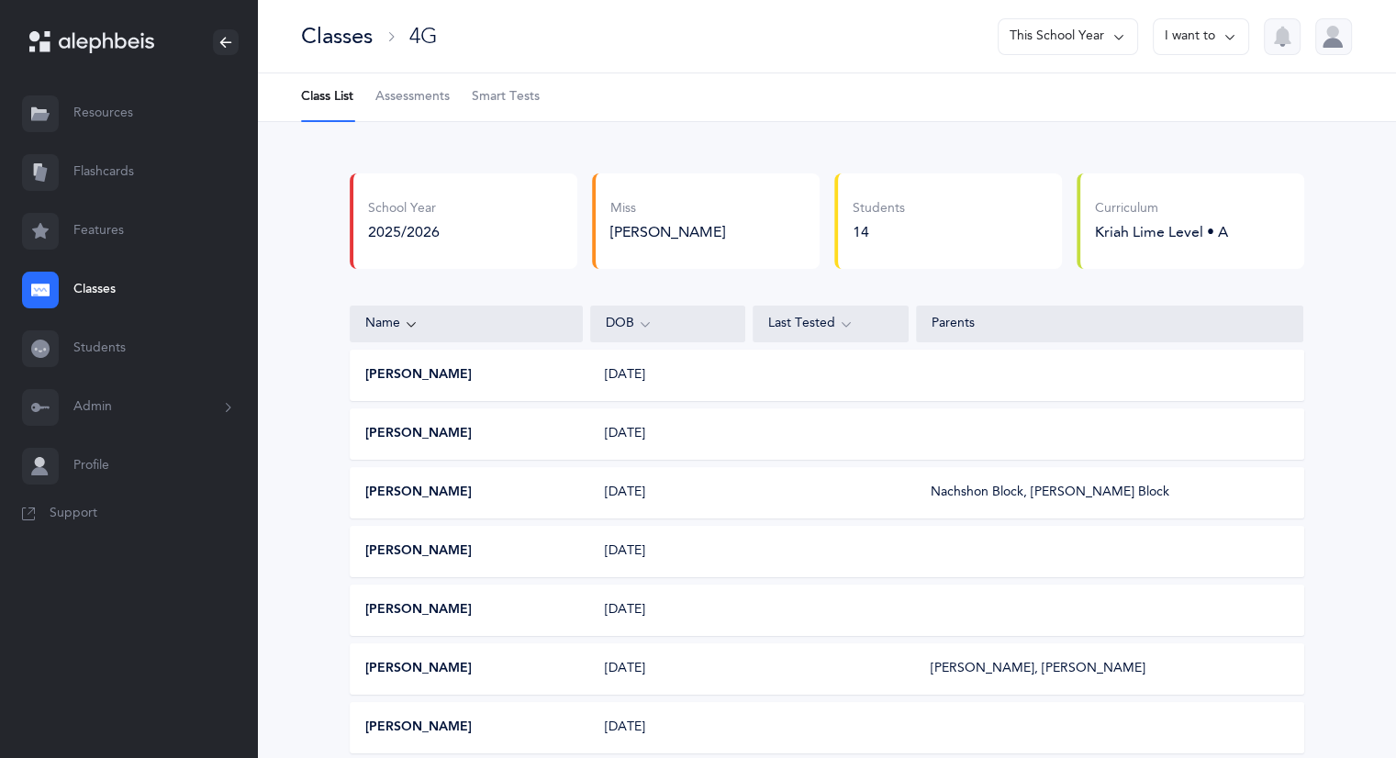
click at [425, 95] on span "Assessments" at bounding box center [413, 97] width 74 height 18
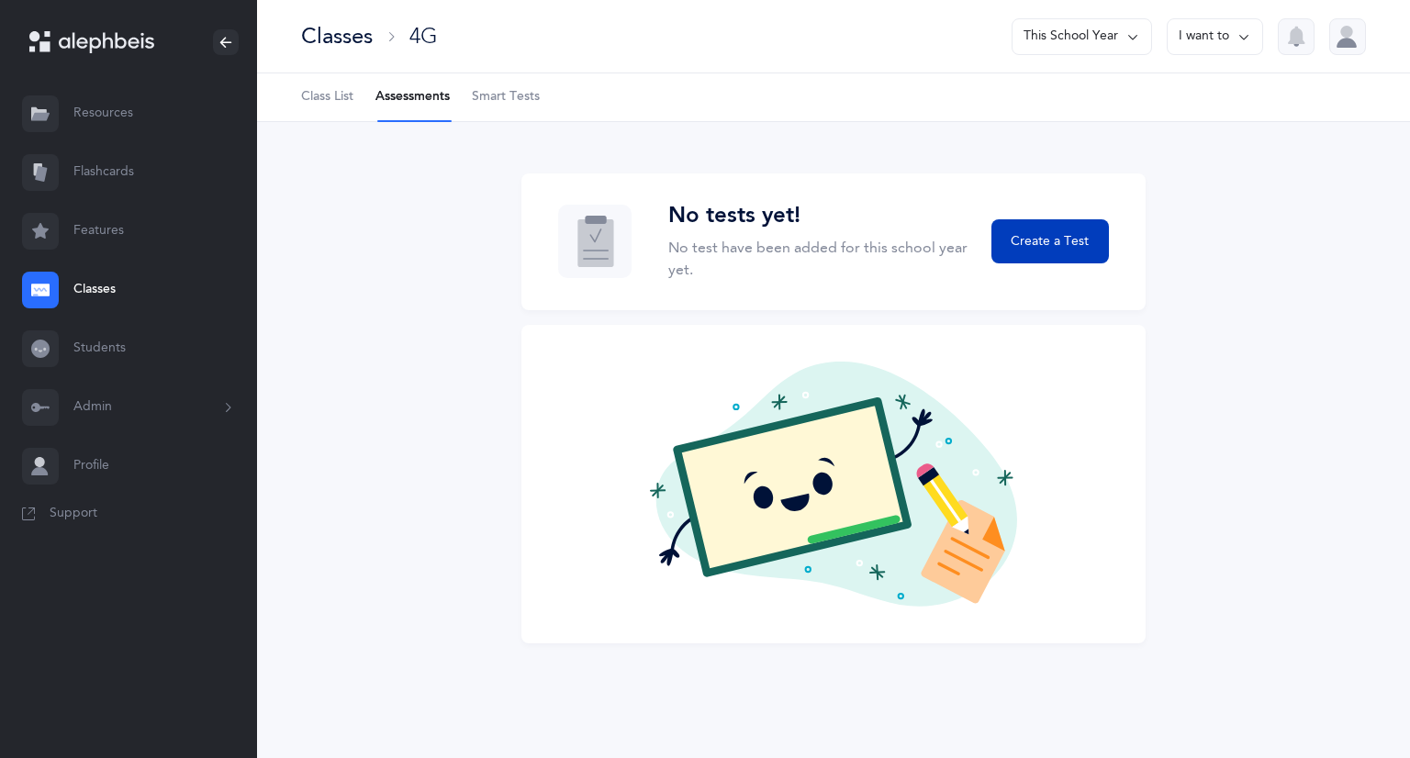
click at [1047, 238] on span "Create a Test" at bounding box center [1050, 241] width 78 height 19
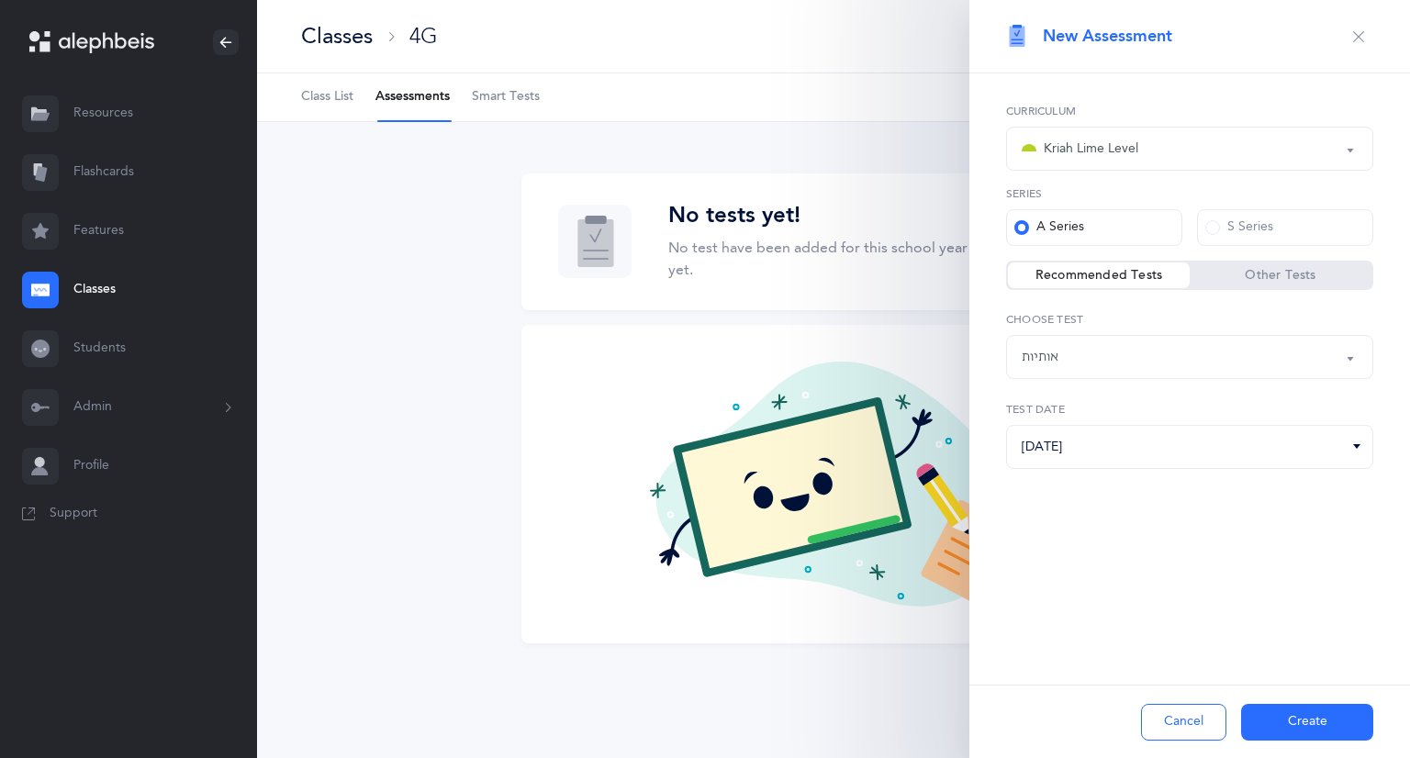
click at [1318, 733] on button "Create" at bounding box center [1307, 722] width 132 height 37
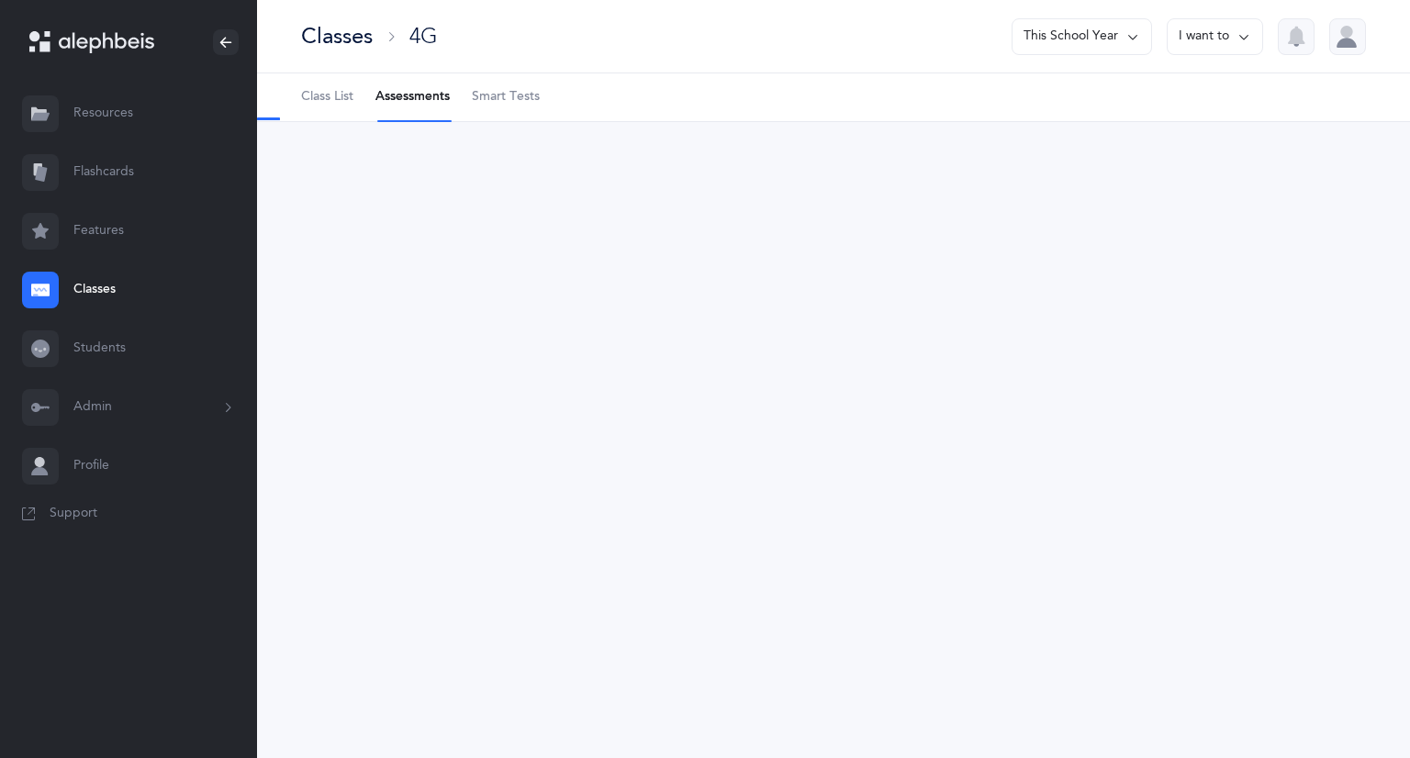
select select "2"
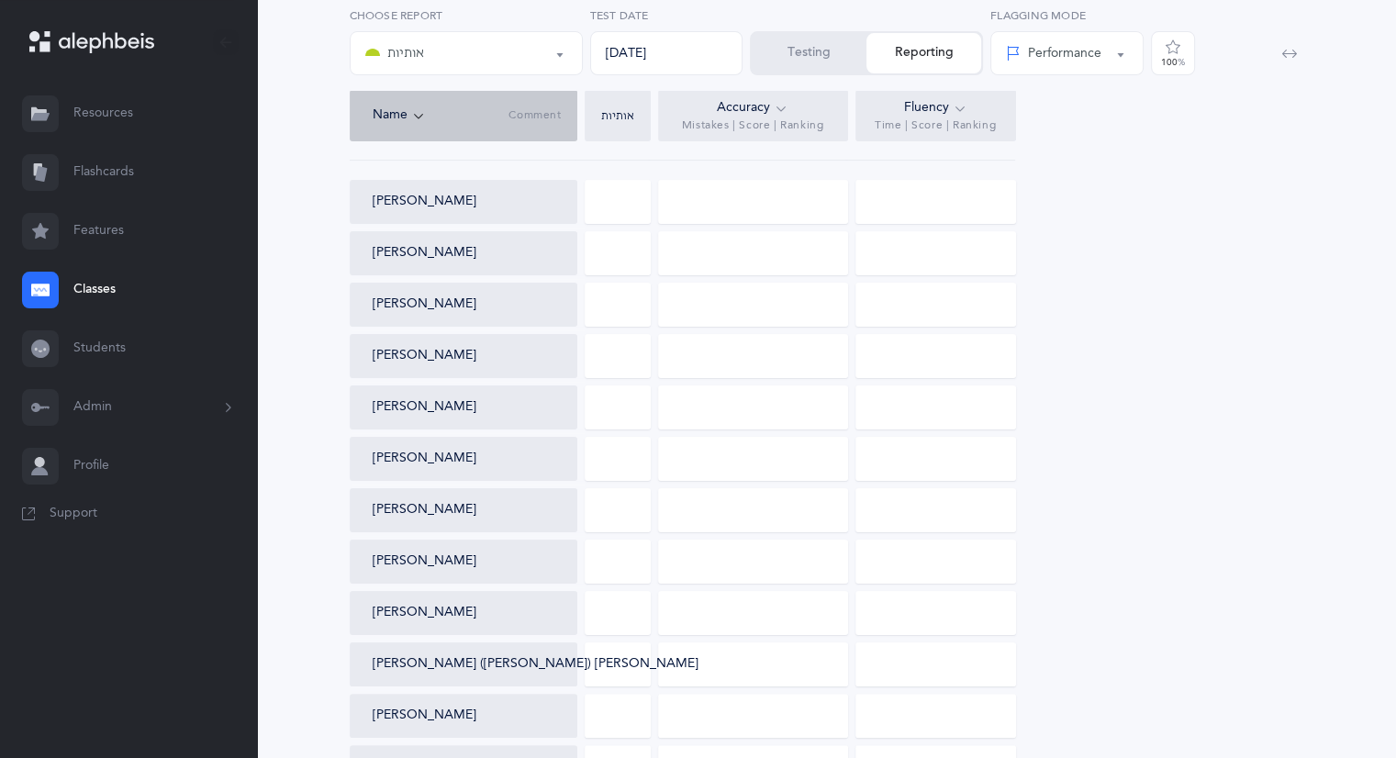
scroll to position [92, 0]
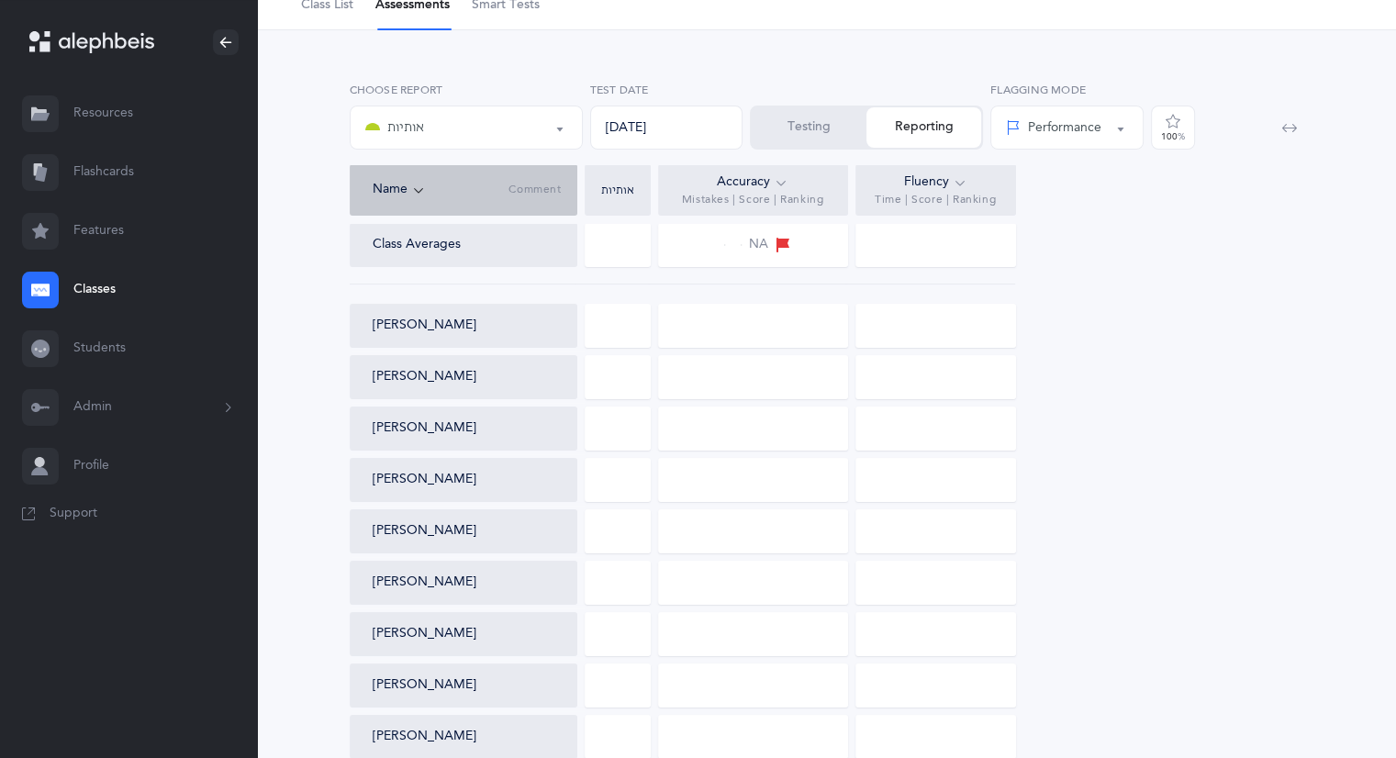
click at [771, 123] on button "Testing" at bounding box center [809, 127] width 115 height 40
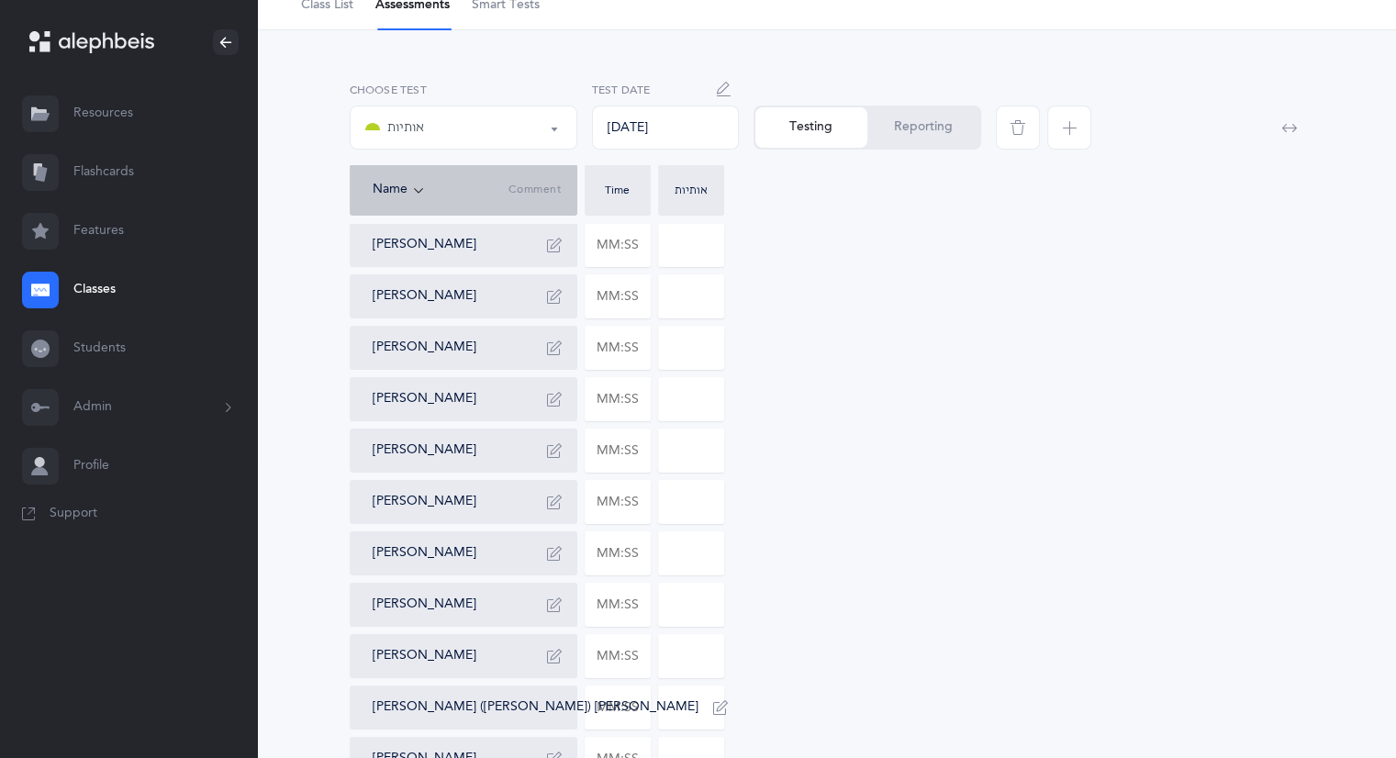
click at [721, 94] on icon "button" at bounding box center [724, 89] width 15 height 15
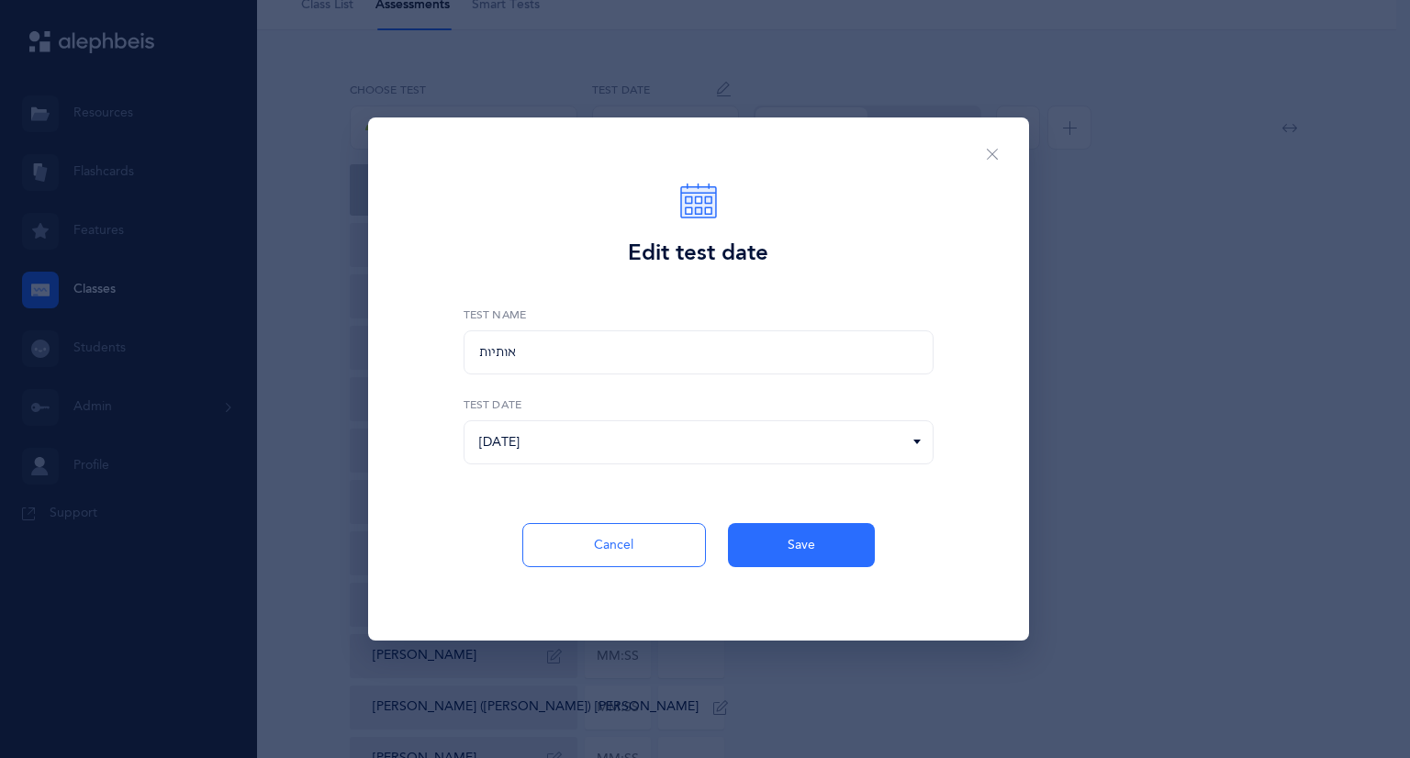
click at [919, 437] on icon at bounding box center [917, 442] width 15 height 17
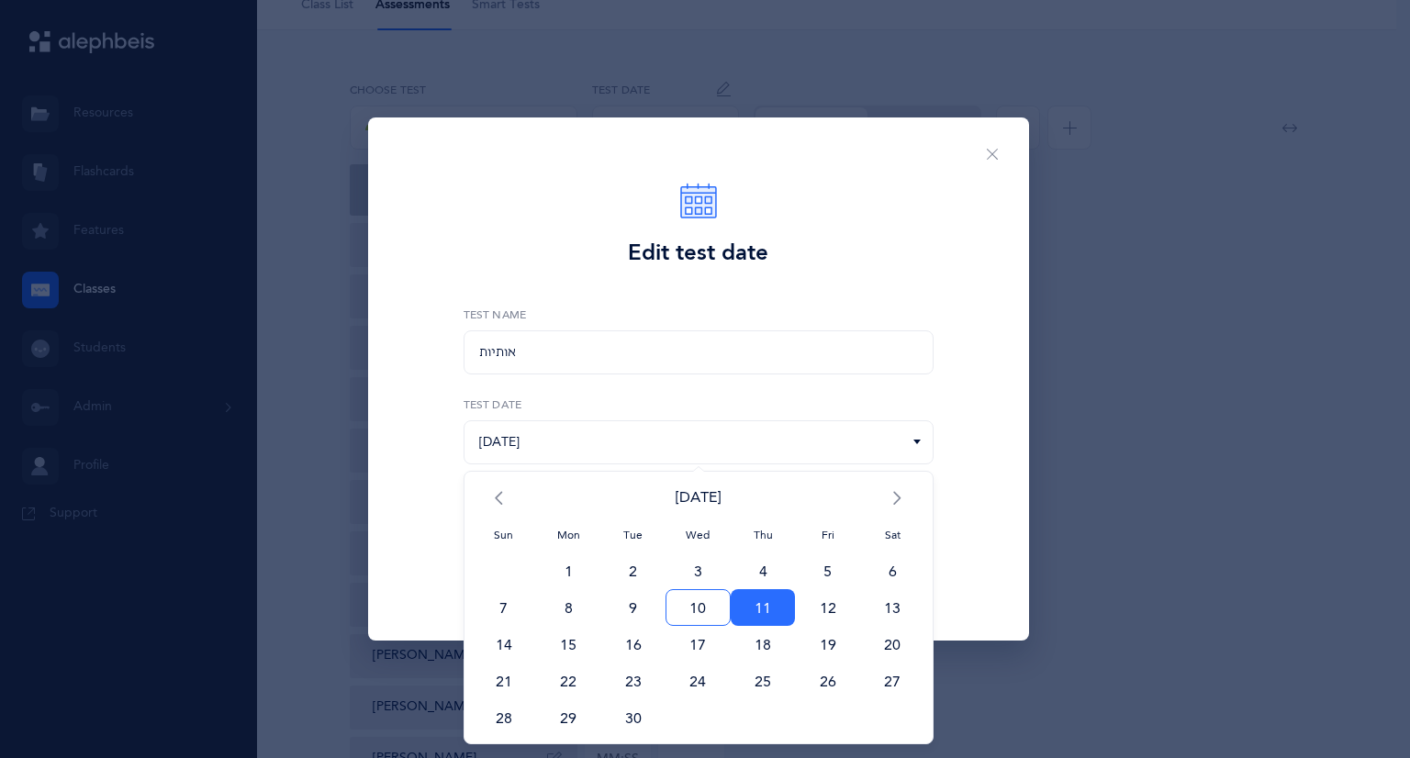
click at [697, 610] on span "10" at bounding box center [698, 607] width 65 height 37
type input "[DATE]"
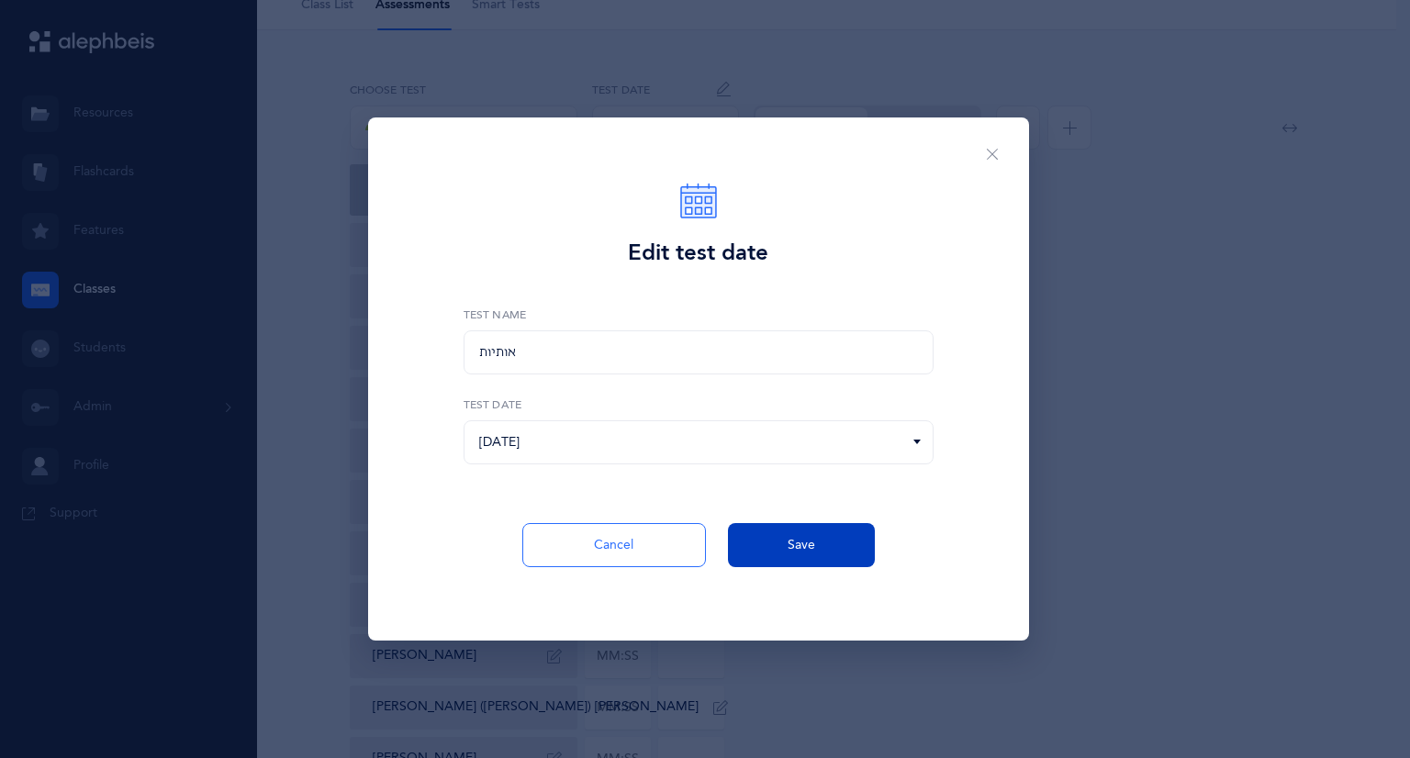
click at [824, 551] on button "Save" at bounding box center [801, 545] width 147 height 44
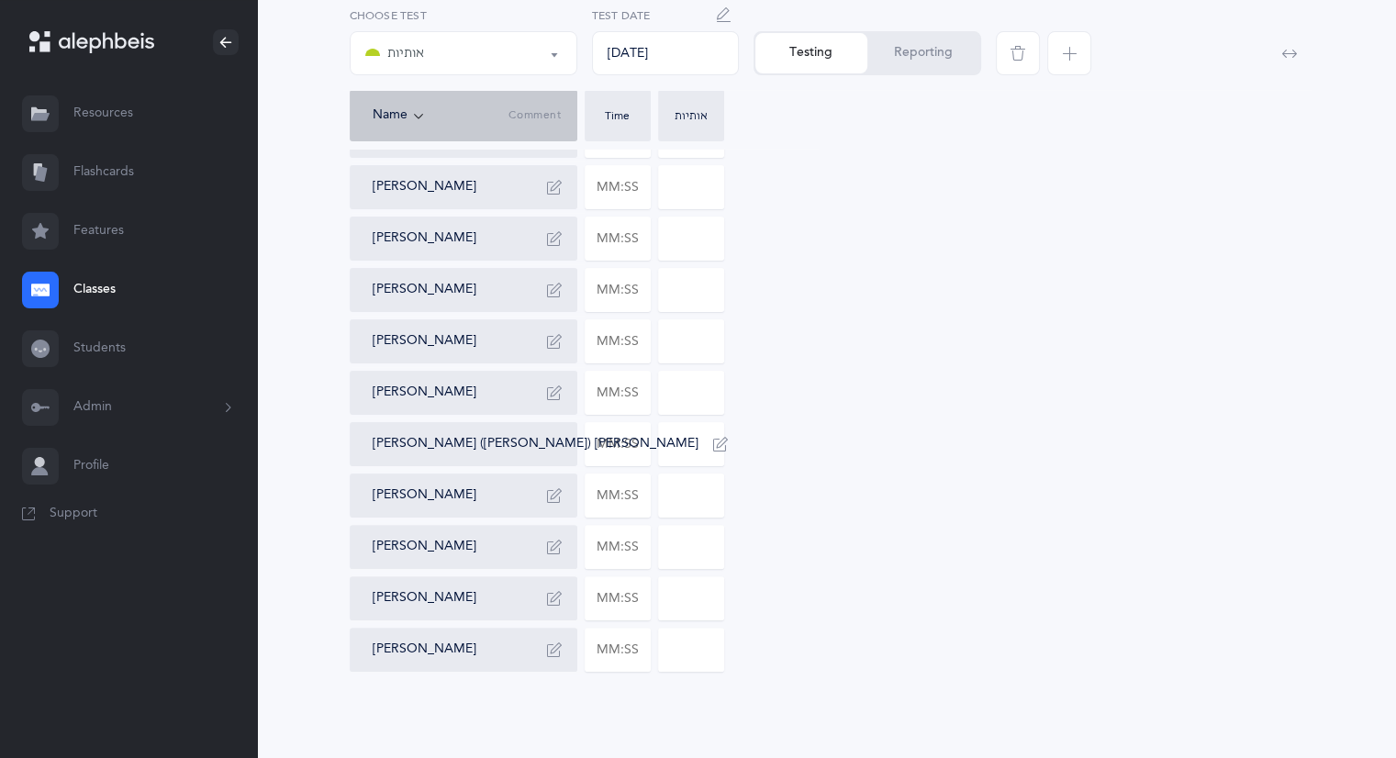
scroll to position [357, 0]
click at [634, 645] on input "text" at bounding box center [618, 648] width 64 height 42
type input "01:11"
type input "0"
click at [701, 650] on input "0" at bounding box center [691, 648] width 64 height 42
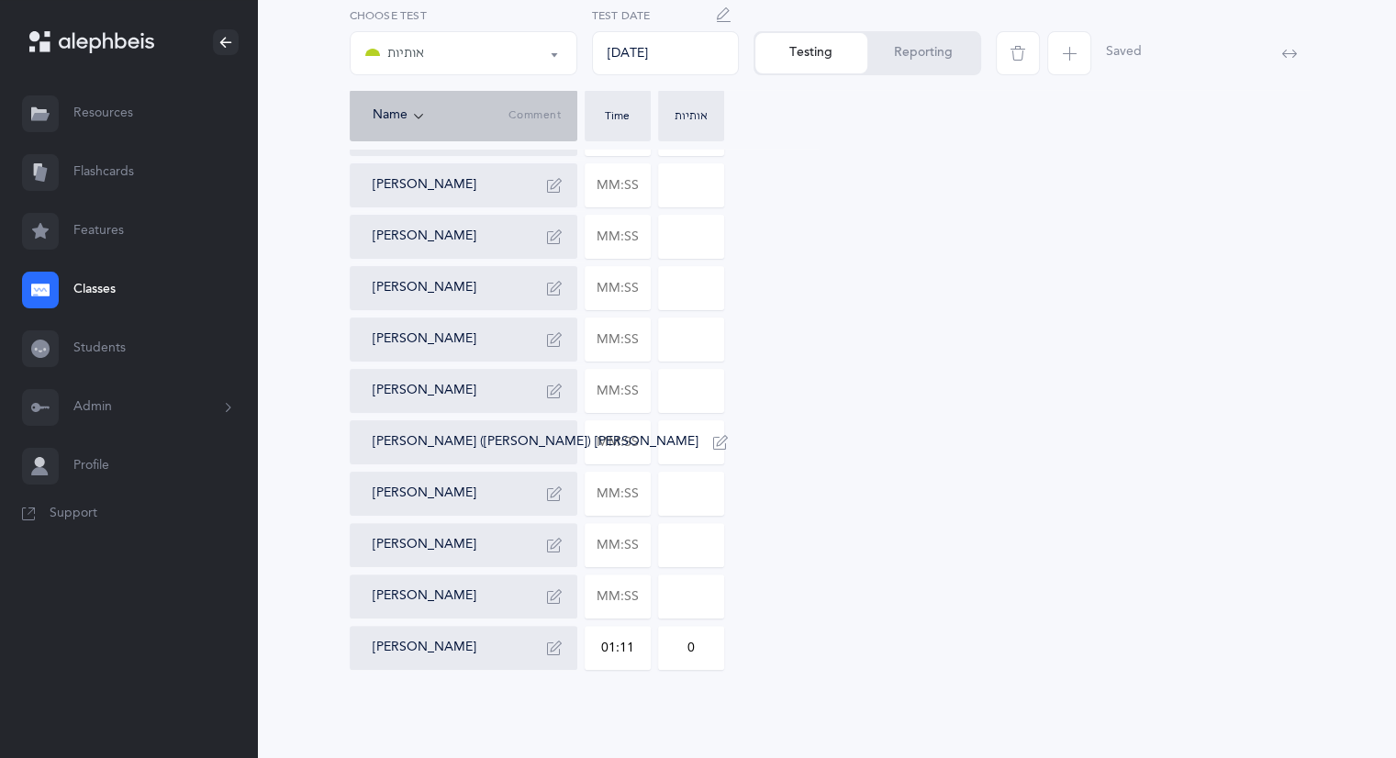
click at [683, 644] on input "0" at bounding box center [691, 648] width 64 height 42
drag, startPoint x: 697, startPoint y: 644, endPoint x: 675, endPoint y: 643, distance: 22.1
click at [679, 643] on input "0" at bounding box center [691, 648] width 64 height 42
type input "1"
click at [999, 379] on div "[PERSON_NAME] Shira [PERSON_NAME] [PERSON_NAME] [PERSON_NAME] Talia Galena [PER…" at bounding box center [827, 314] width 955 height 712
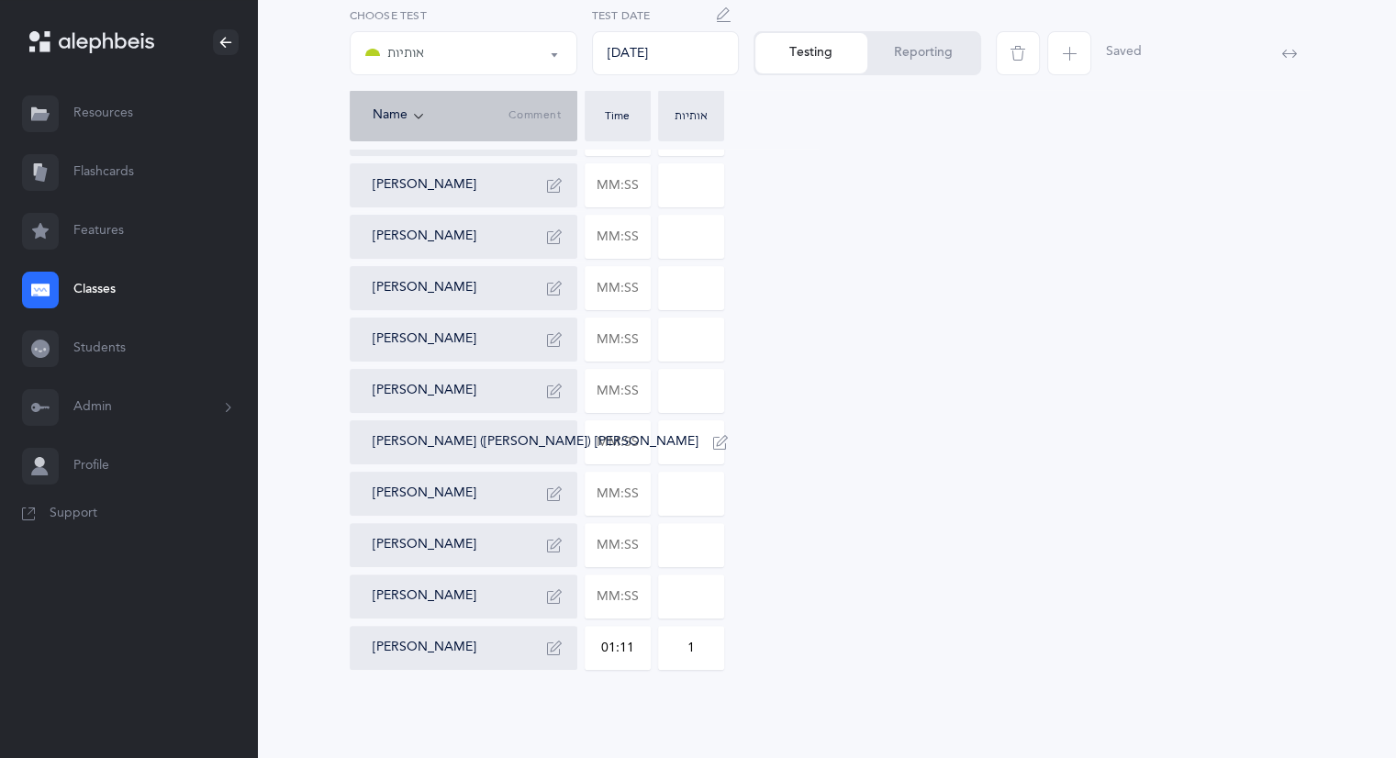
click at [944, 60] on button "Reporting" at bounding box center [924, 53] width 112 height 40
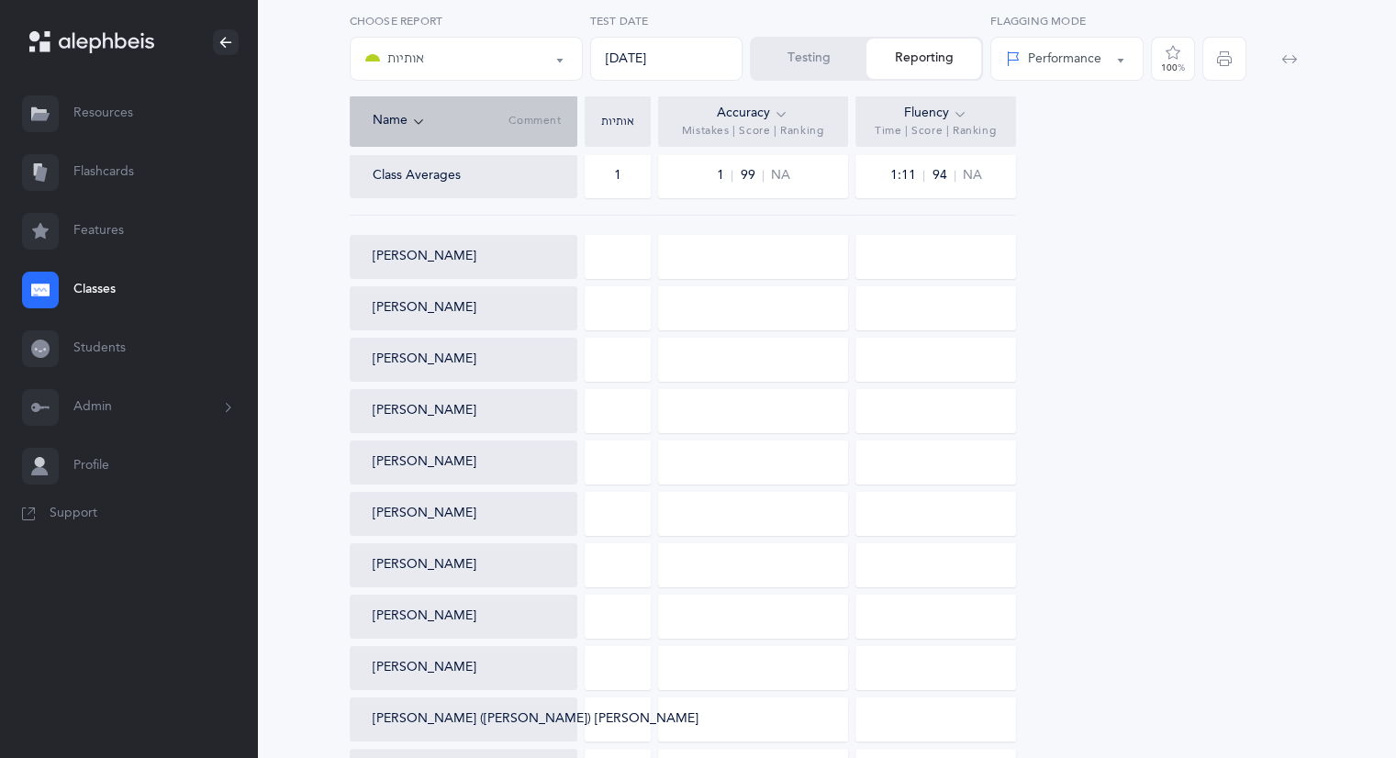
scroll to position [0, 0]
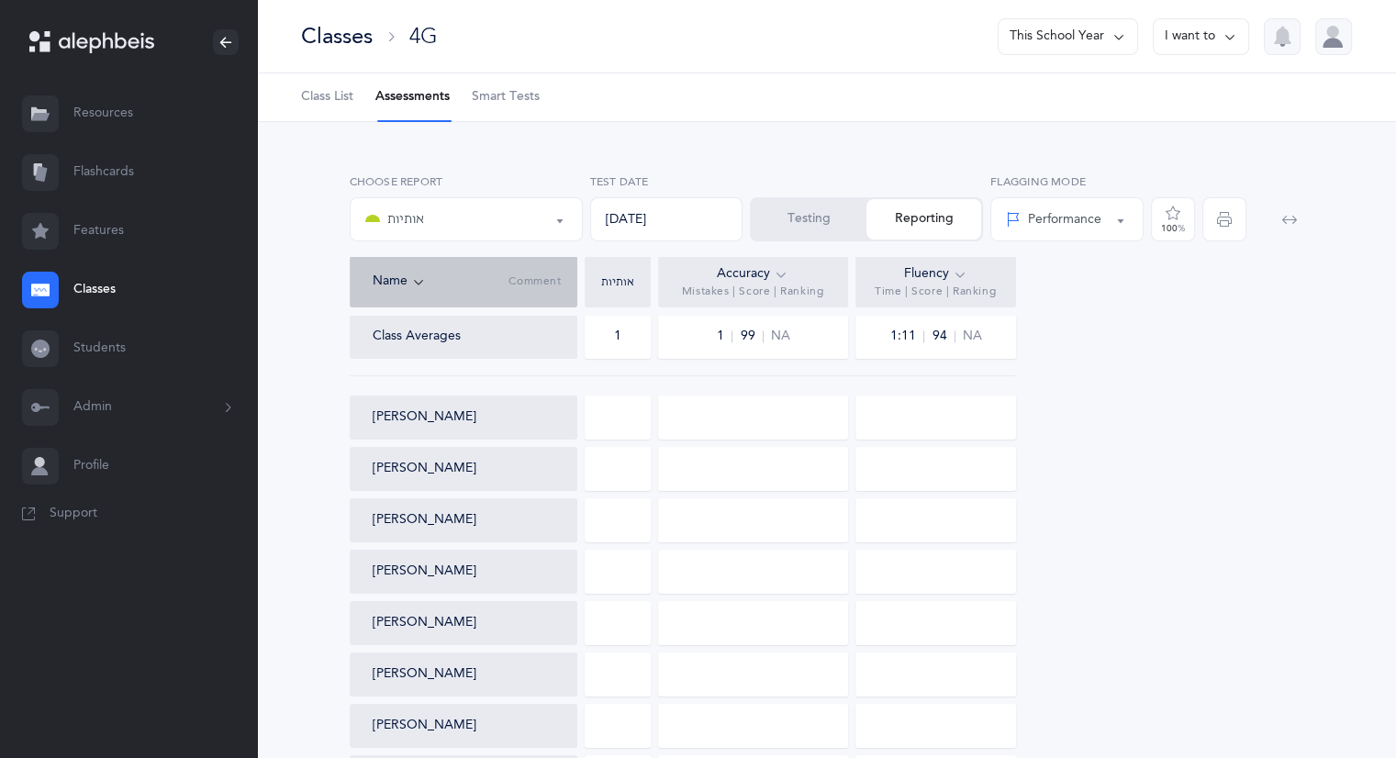
click at [806, 227] on button "Testing" at bounding box center [809, 219] width 115 height 40
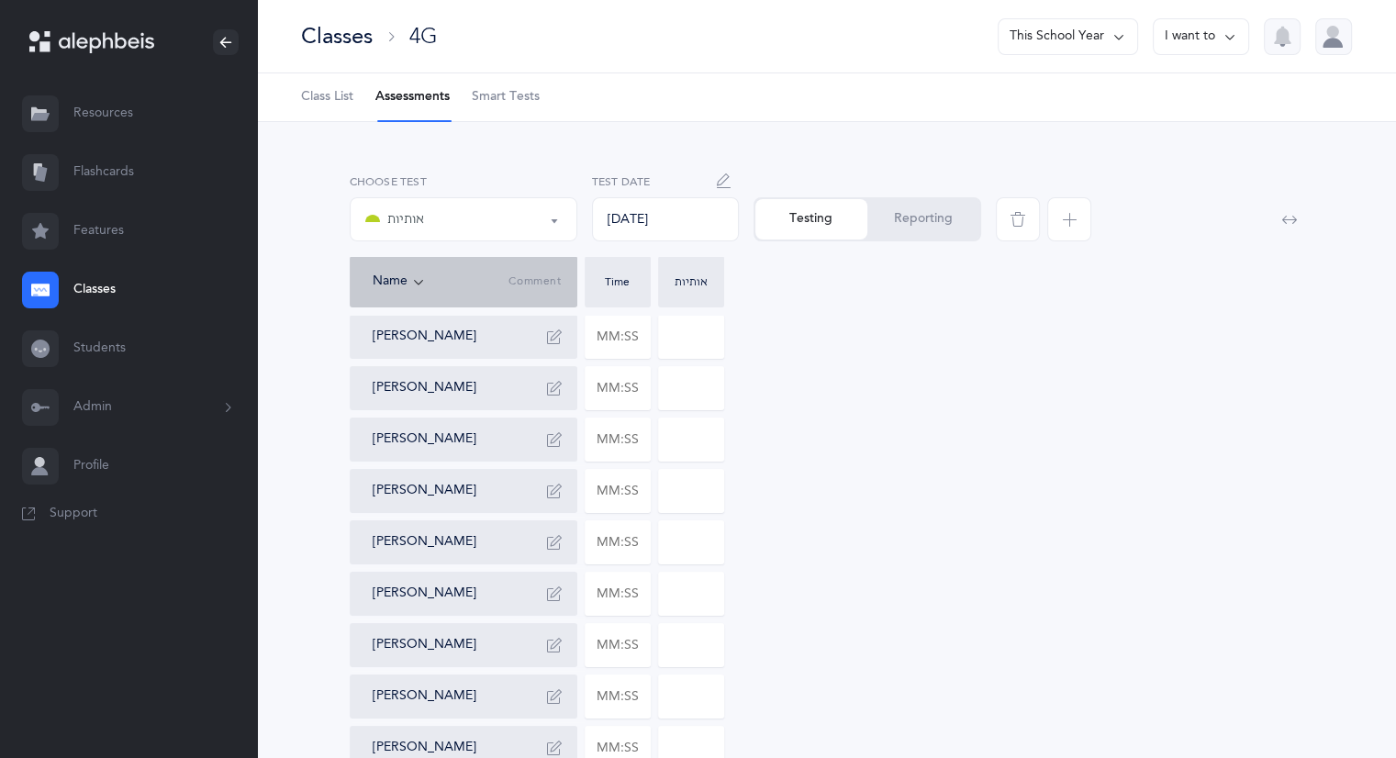
click at [1065, 218] on icon "button" at bounding box center [1069, 219] width 15 height 15
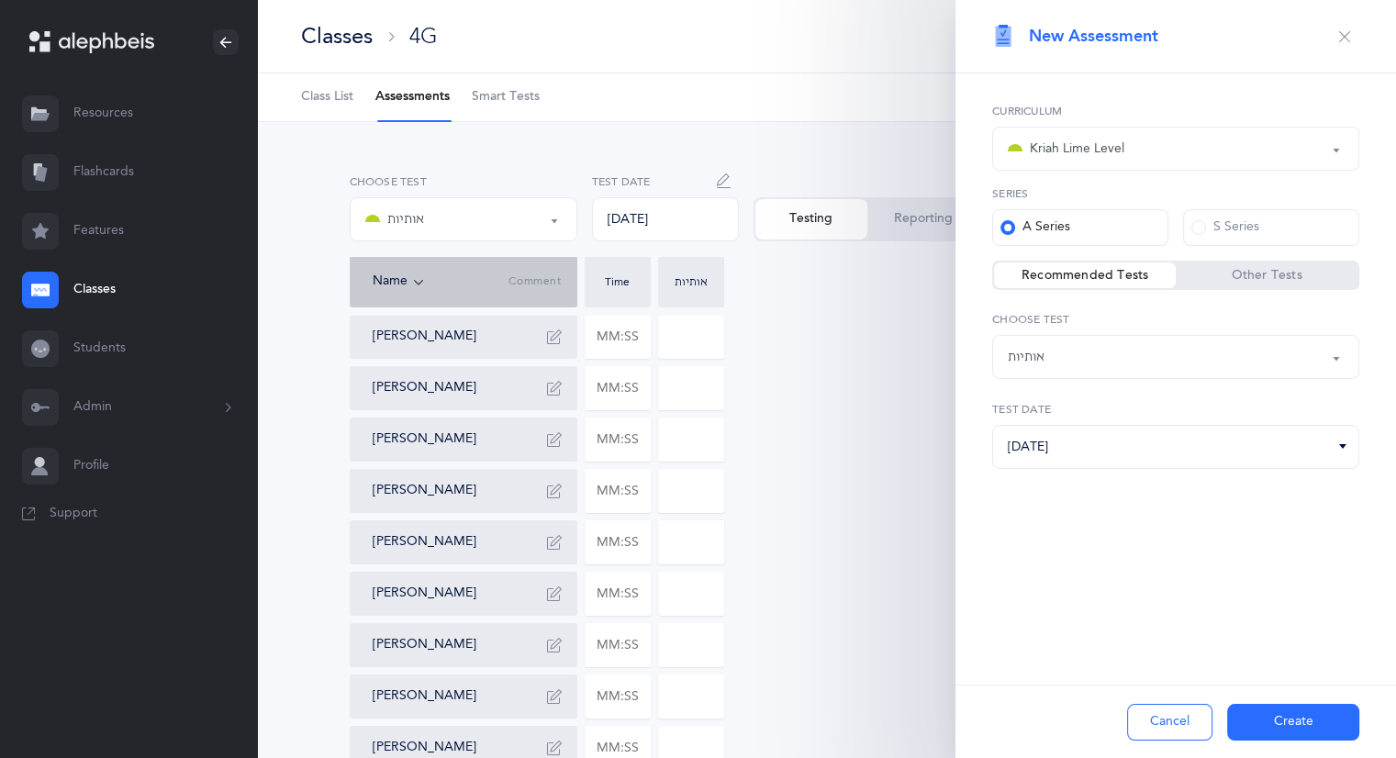
click at [1336, 357] on button "אותיות" at bounding box center [1176, 357] width 367 height 44
click at [1096, 443] on span "אותיות ונקודות L2" at bounding box center [1069, 449] width 96 height 17
select select "9"
drag, startPoint x: 1280, startPoint y: 723, endPoint x: 1266, endPoint y: 709, distance: 19.5
click at [1280, 721] on button "Create" at bounding box center [1294, 722] width 132 height 37
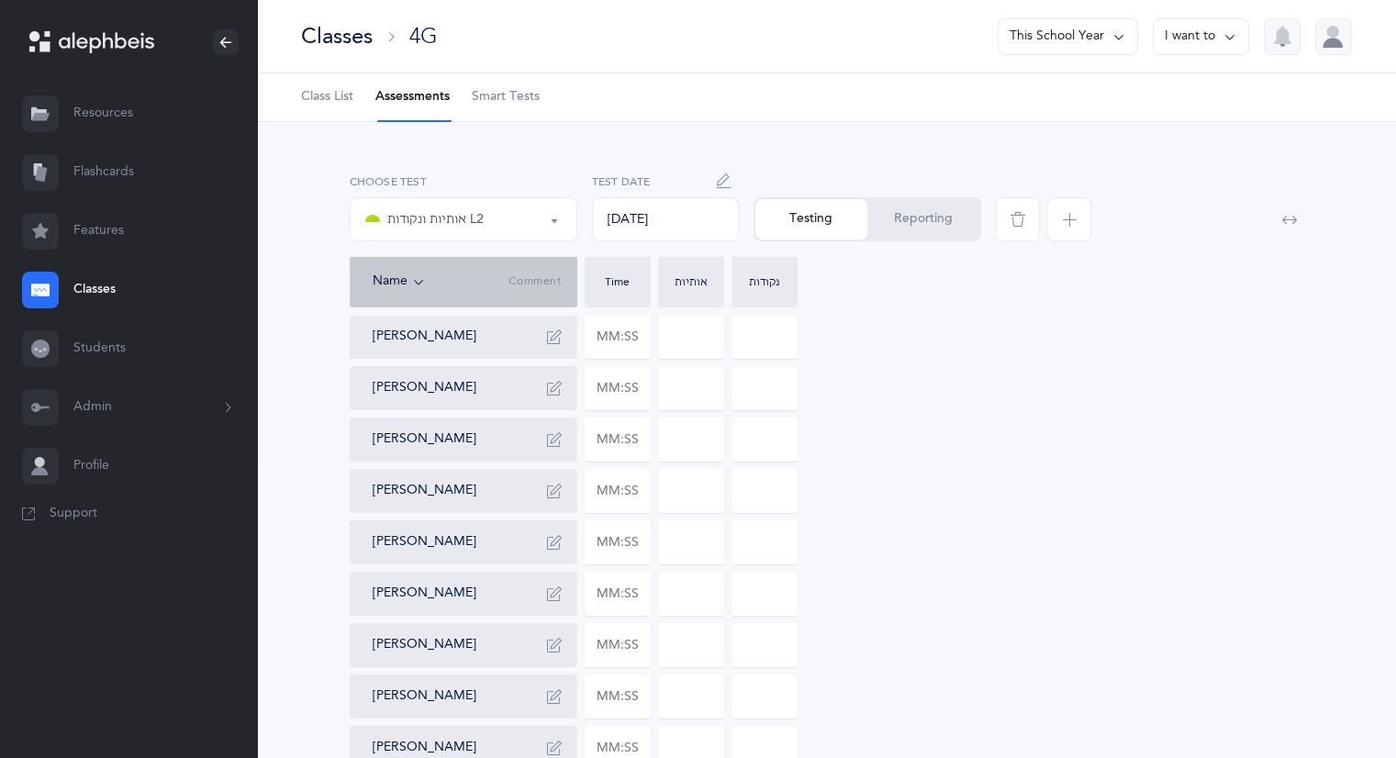
click at [726, 176] on icon "button" at bounding box center [724, 181] width 15 height 15
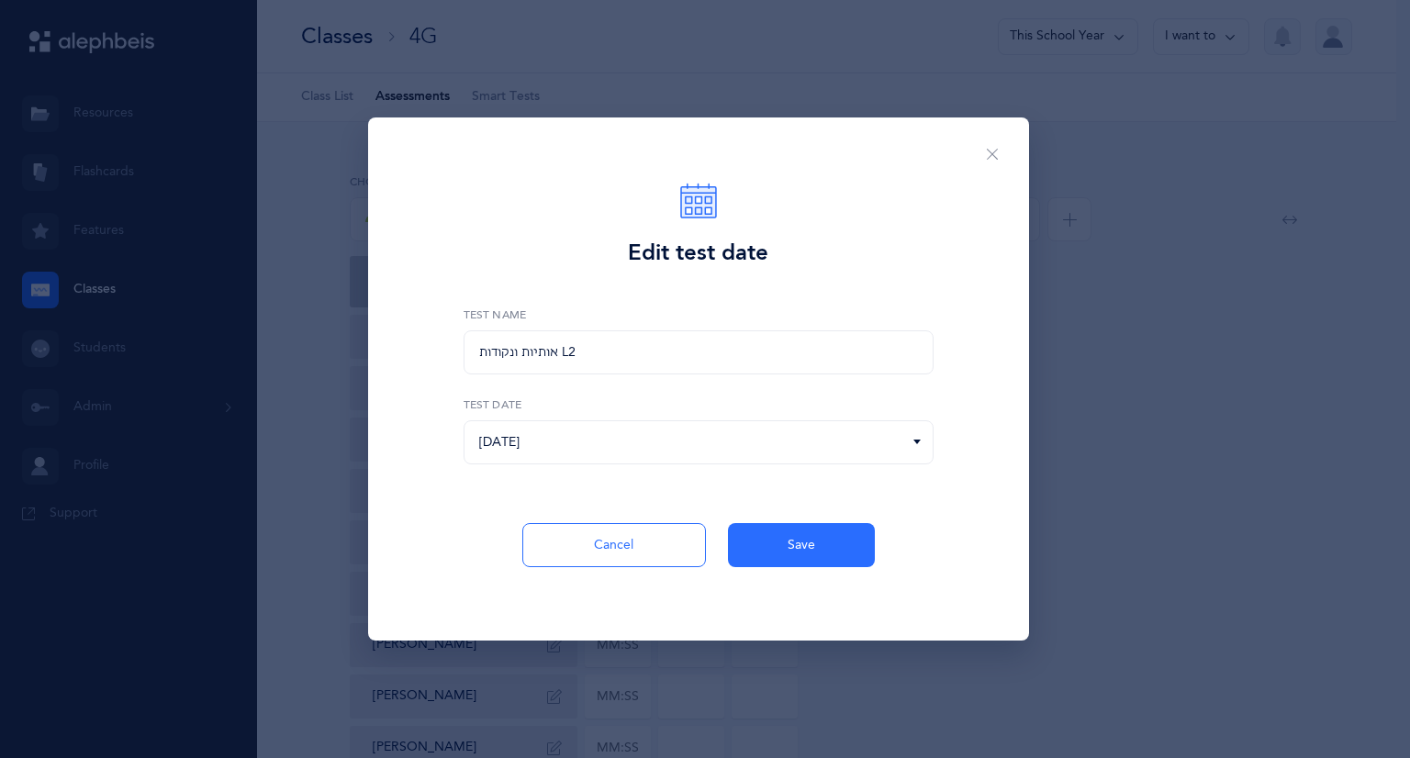
click at [914, 444] on icon at bounding box center [917, 442] width 15 height 17
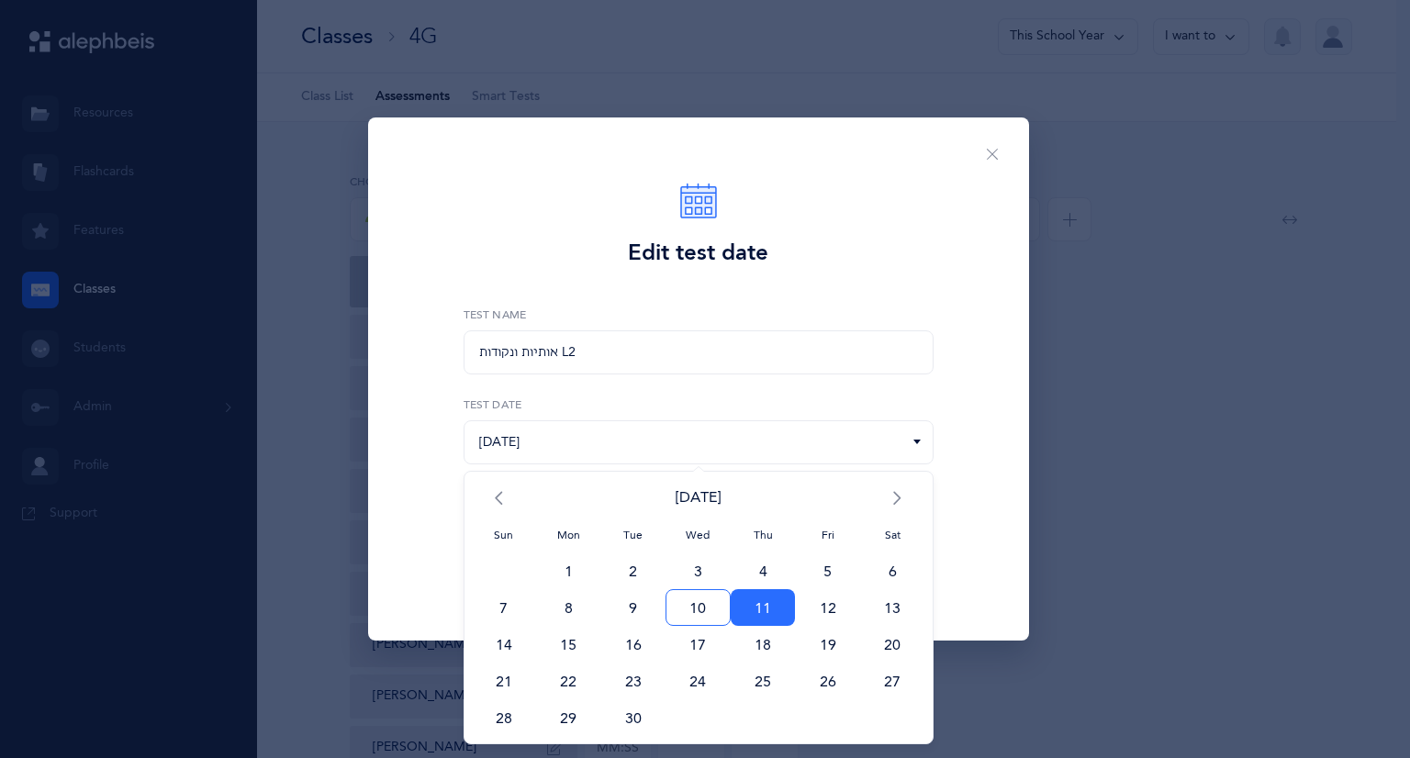
click at [700, 598] on span "10" at bounding box center [698, 607] width 65 height 37
type input "[DATE]"
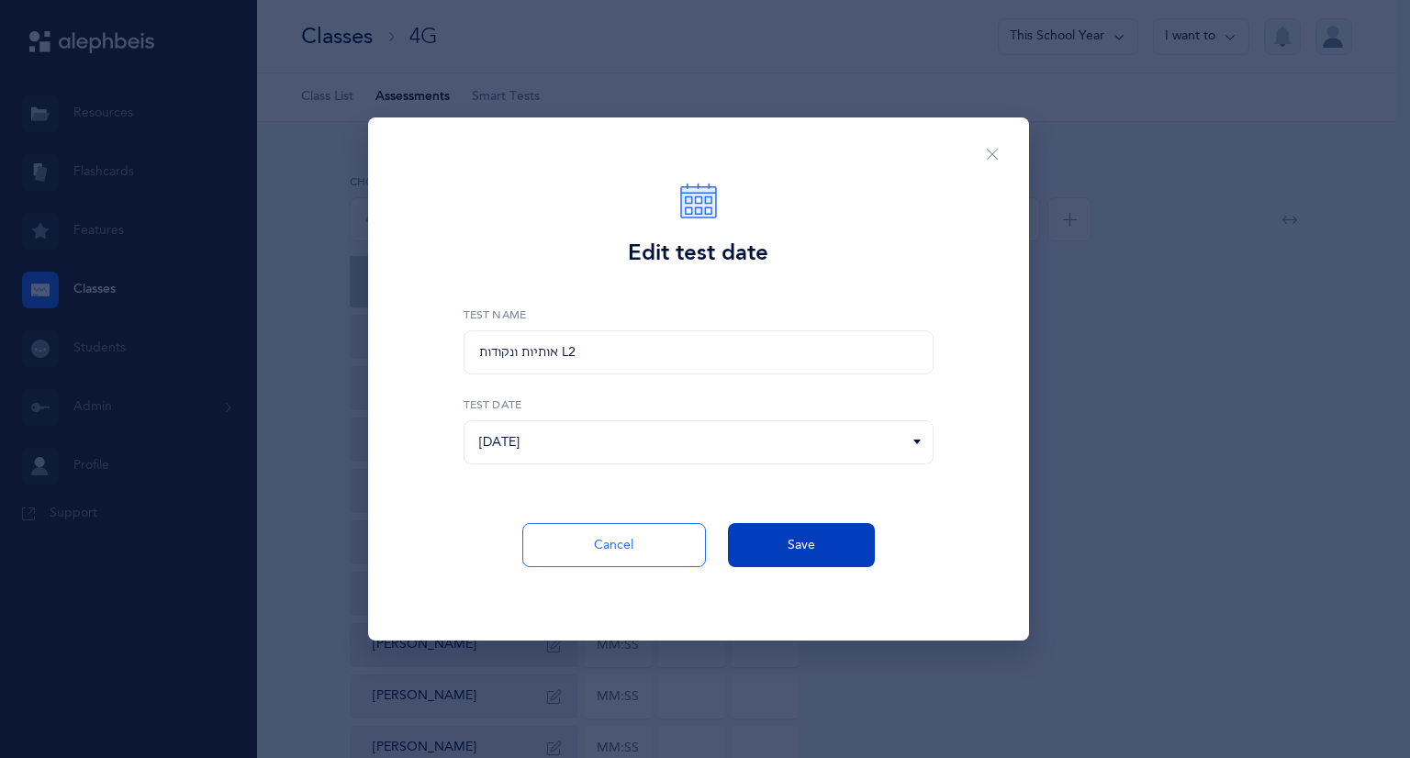
click at [836, 536] on button "Save" at bounding box center [801, 545] width 147 height 44
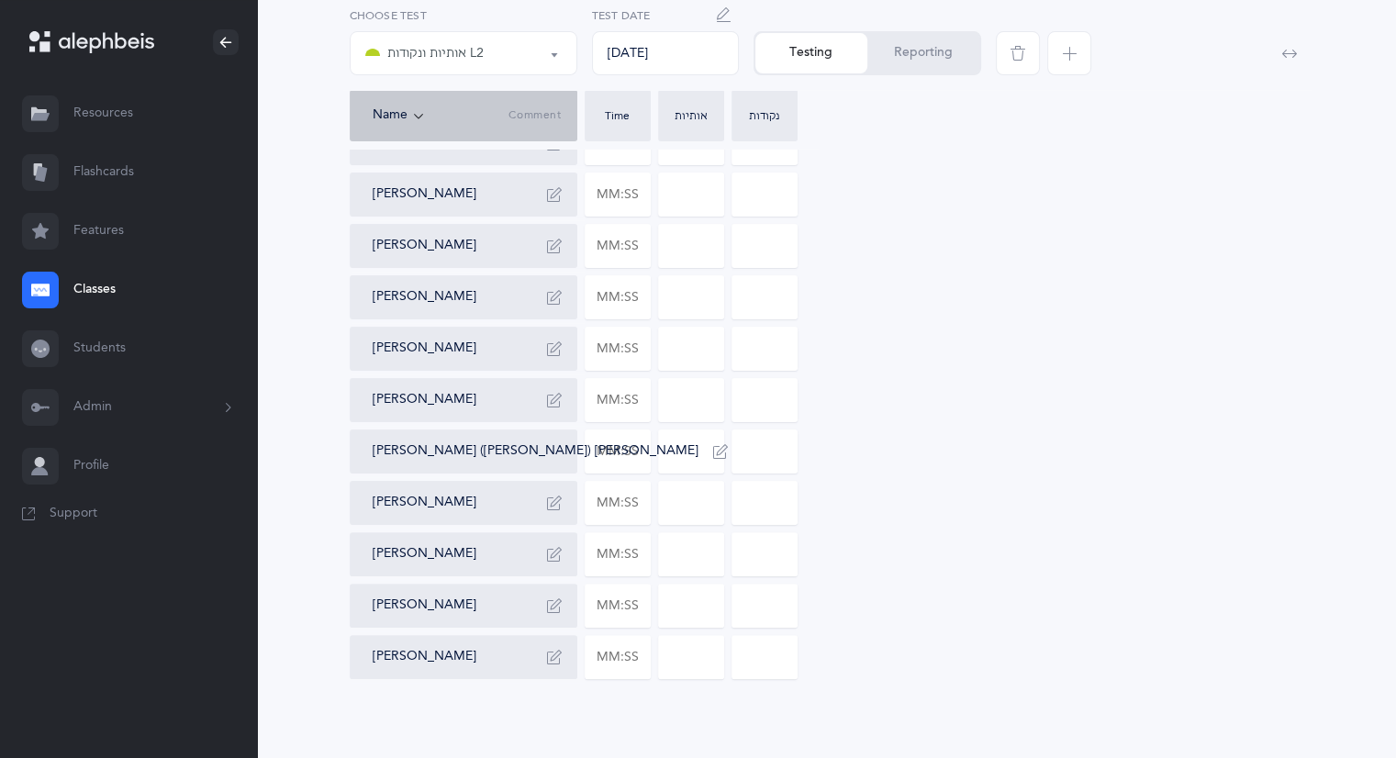
scroll to position [357, 0]
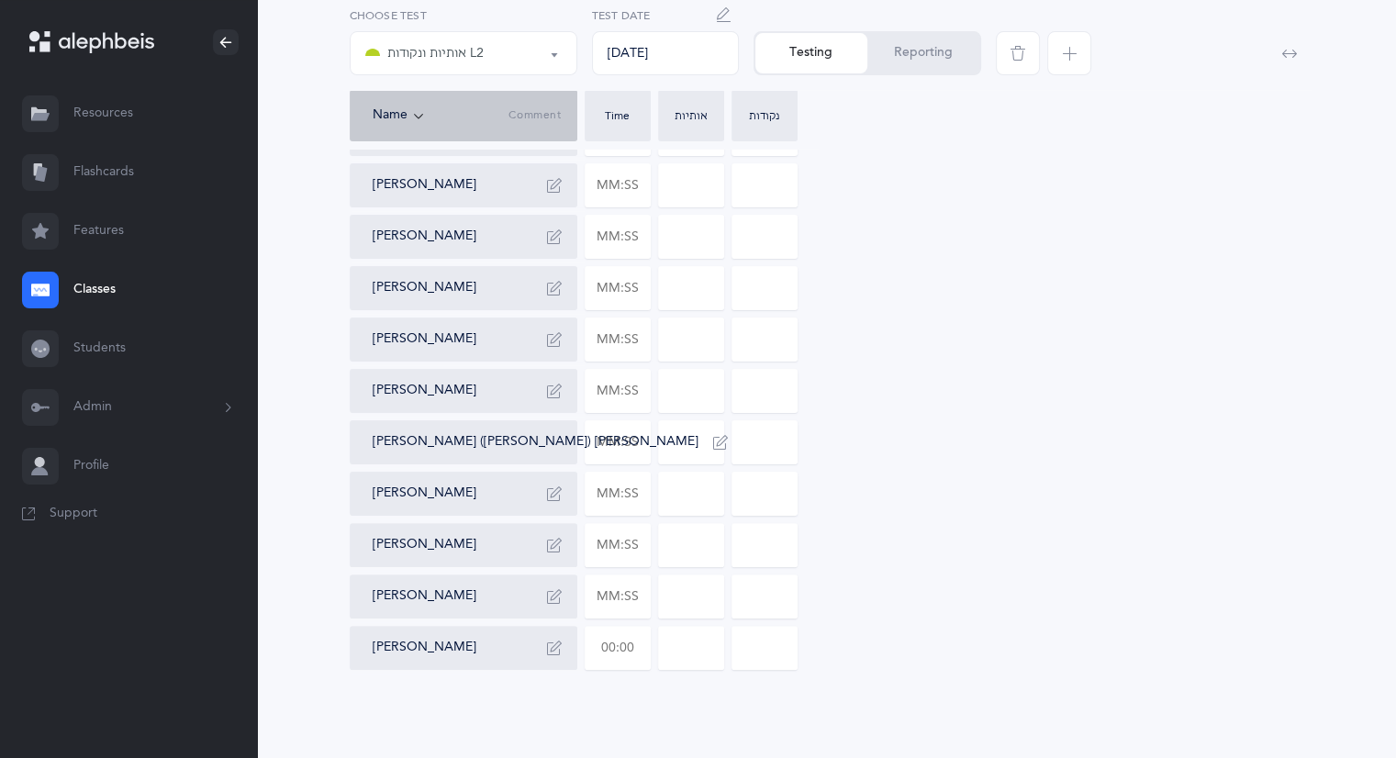
click at [644, 649] on input "text" at bounding box center [618, 648] width 64 height 42
type input "01:04"
type input "0"
click at [879, 584] on div "[PERSON_NAME] Shira [PERSON_NAME] [PERSON_NAME] [PERSON_NAME] Talia Galena [PER…" at bounding box center [827, 314] width 955 height 712
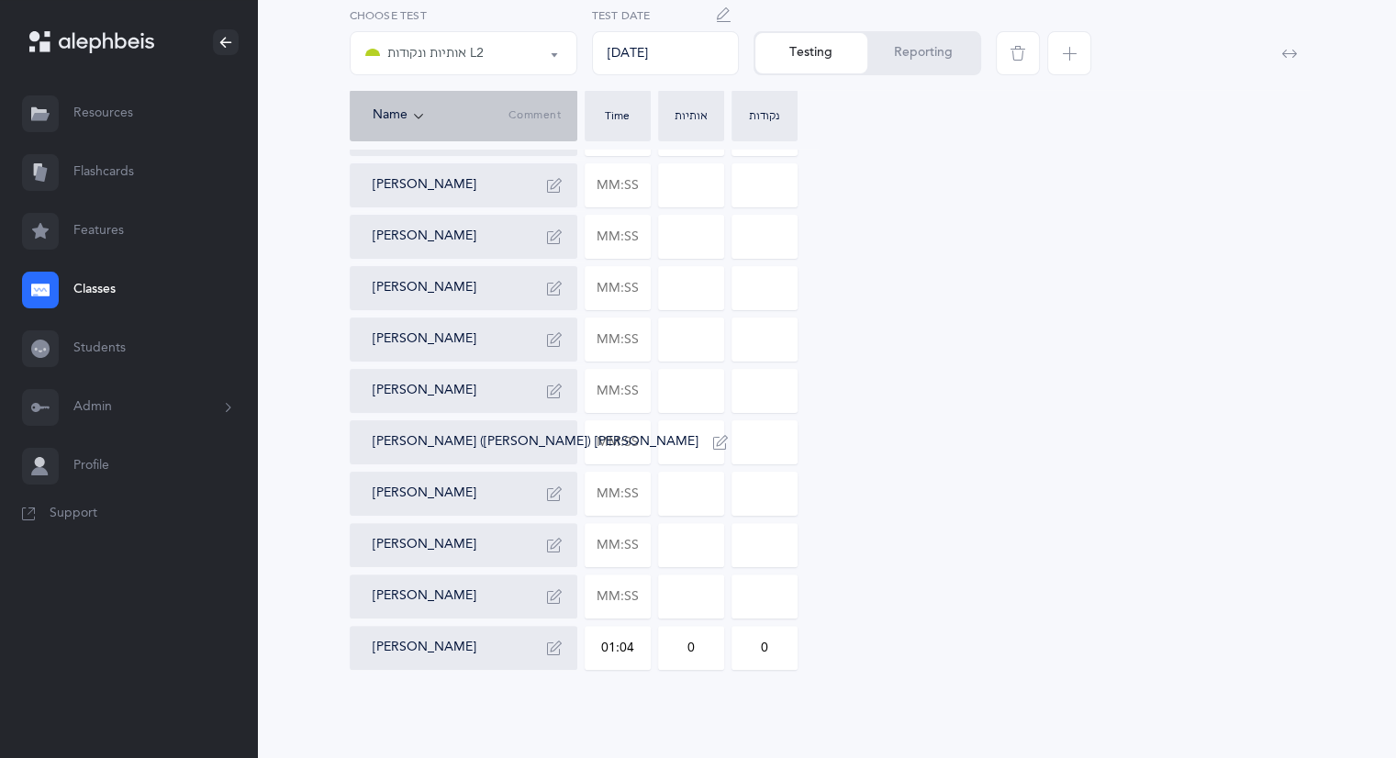
drag, startPoint x: 701, startPoint y: 651, endPoint x: 731, endPoint y: 640, distance: 32.2
click at [727, 640] on div "[PERSON_NAME] Shira [PERSON_NAME] [PERSON_NAME] [PERSON_NAME] Talia Galena [PER…" at bounding box center [827, 314] width 955 height 712
drag, startPoint x: 778, startPoint y: 643, endPoint x: 746, endPoint y: 640, distance: 31.3
click at [749, 645] on input "0" at bounding box center [765, 648] width 64 height 42
type input "3"
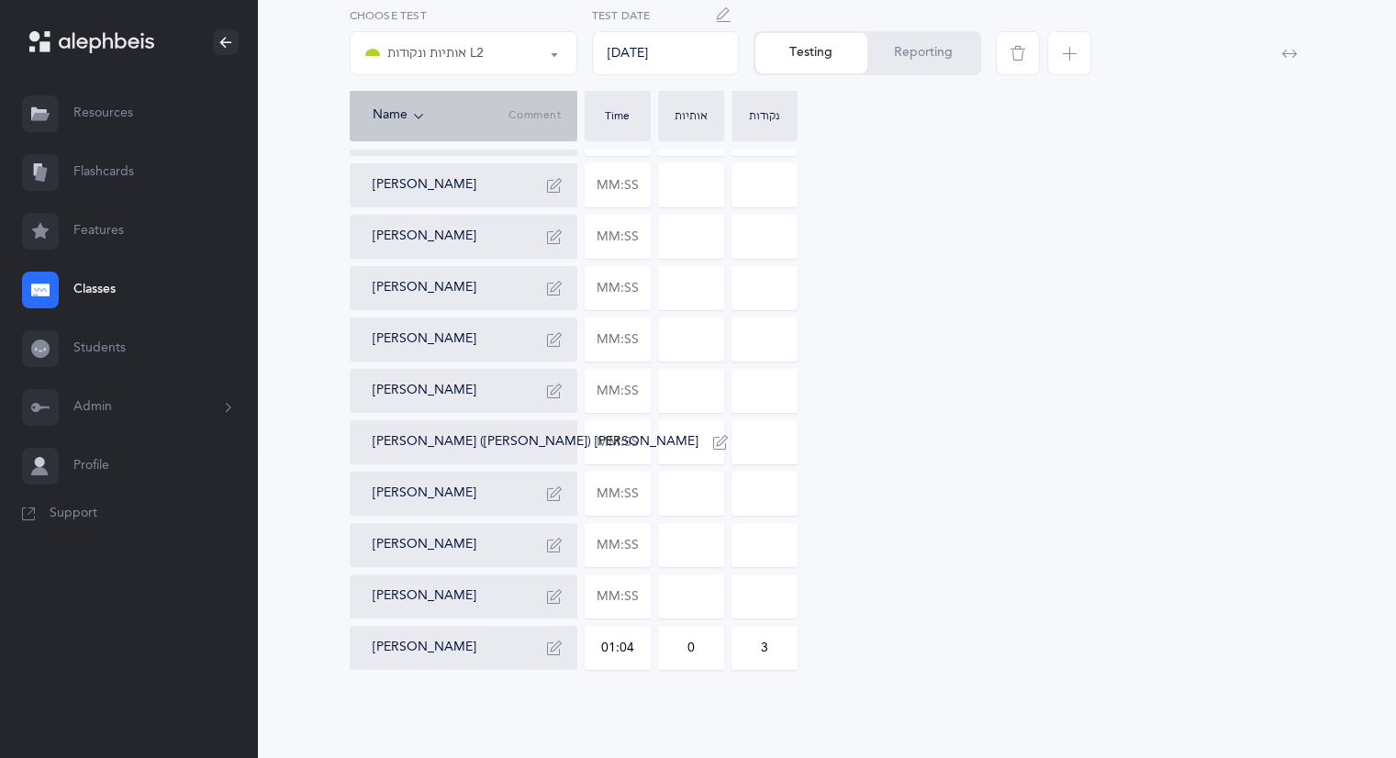
click at [640, 646] on input "01:04" at bounding box center [618, 648] width 64 height 42
drag, startPoint x: 639, startPoint y: 644, endPoint x: 612, endPoint y: 639, distance: 27.0
click at [610, 640] on input "01:04" at bounding box center [618, 648] width 64 height 42
type input "01:11"
drag, startPoint x: 703, startPoint y: 643, endPoint x: 670, endPoint y: 643, distance: 33.1
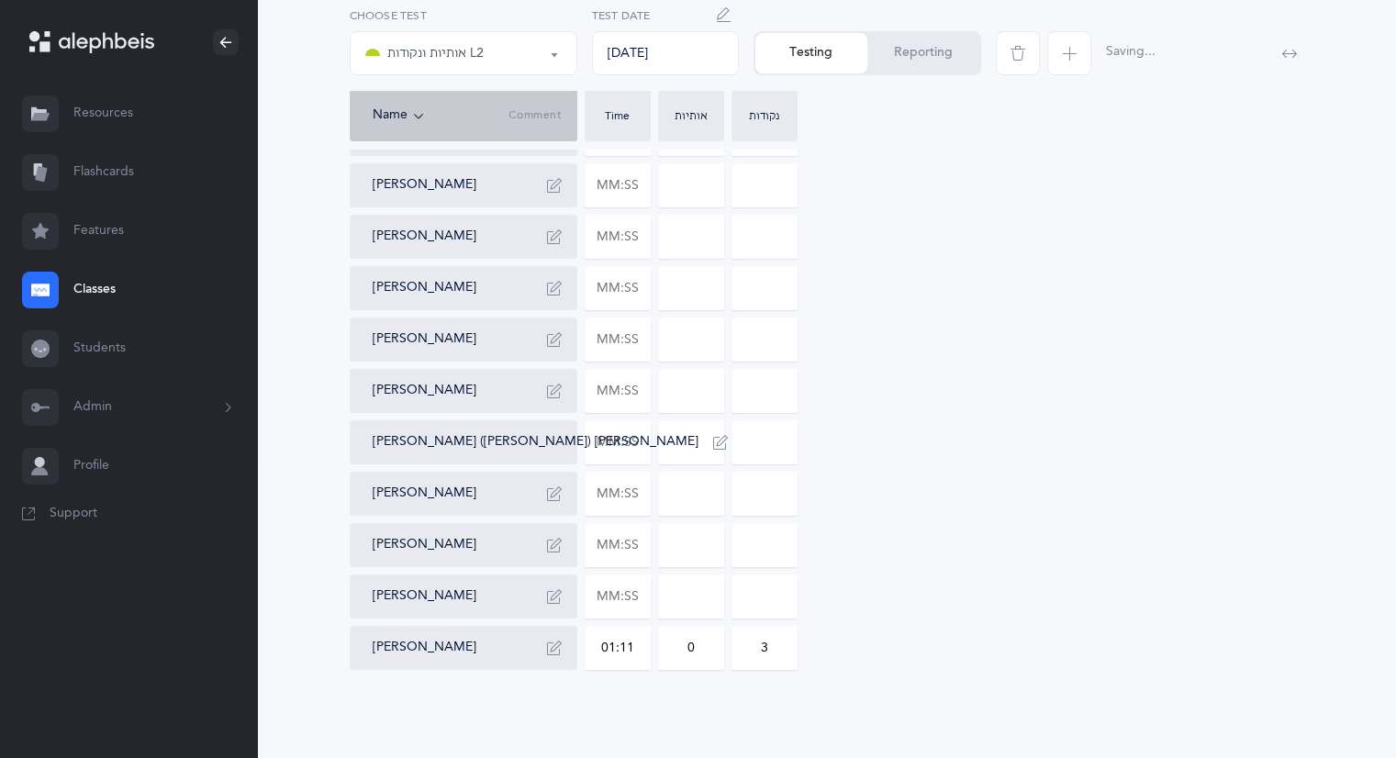
click at [670, 643] on input "0" at bounding box center [691, 648] width 64 height 42
type input "7"
drag, startPoint x: 768, startPoint y: 648, endPoint x: 746, endPoint y: 645, distance: 23.2
click at [746, 645] on input "3" at bounding box center [765, 648] width 64 height 42
type input "1"
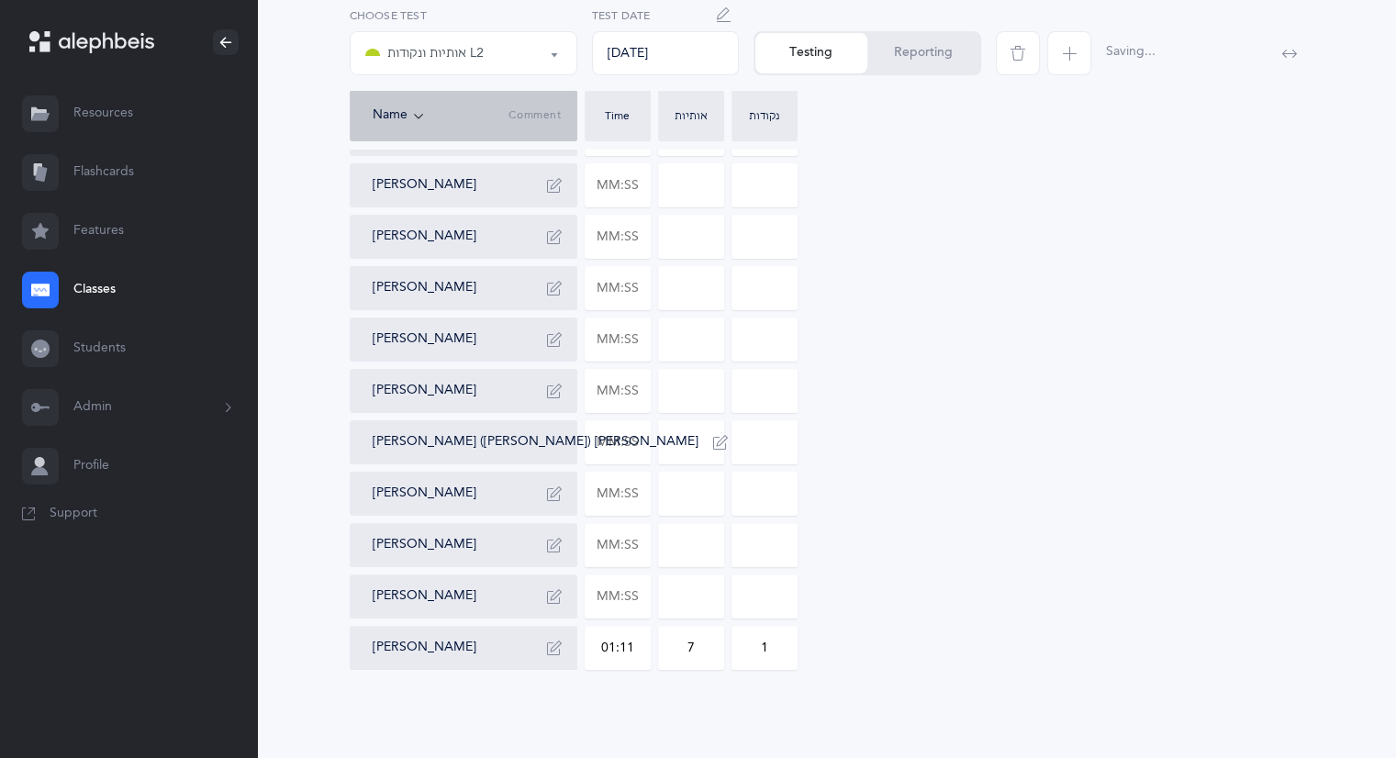
click at [999, 585] on div "[PERSON_NAME] Shira [PERSON_NAME] [PERSON_NAME] [PERSON_NAME] Talia Galena [PER…" at bounding box center [827, 314] width 955 height 712
click at [932, 50] on button "Reporting" at bounding box center [924, 53] width 112 height 40
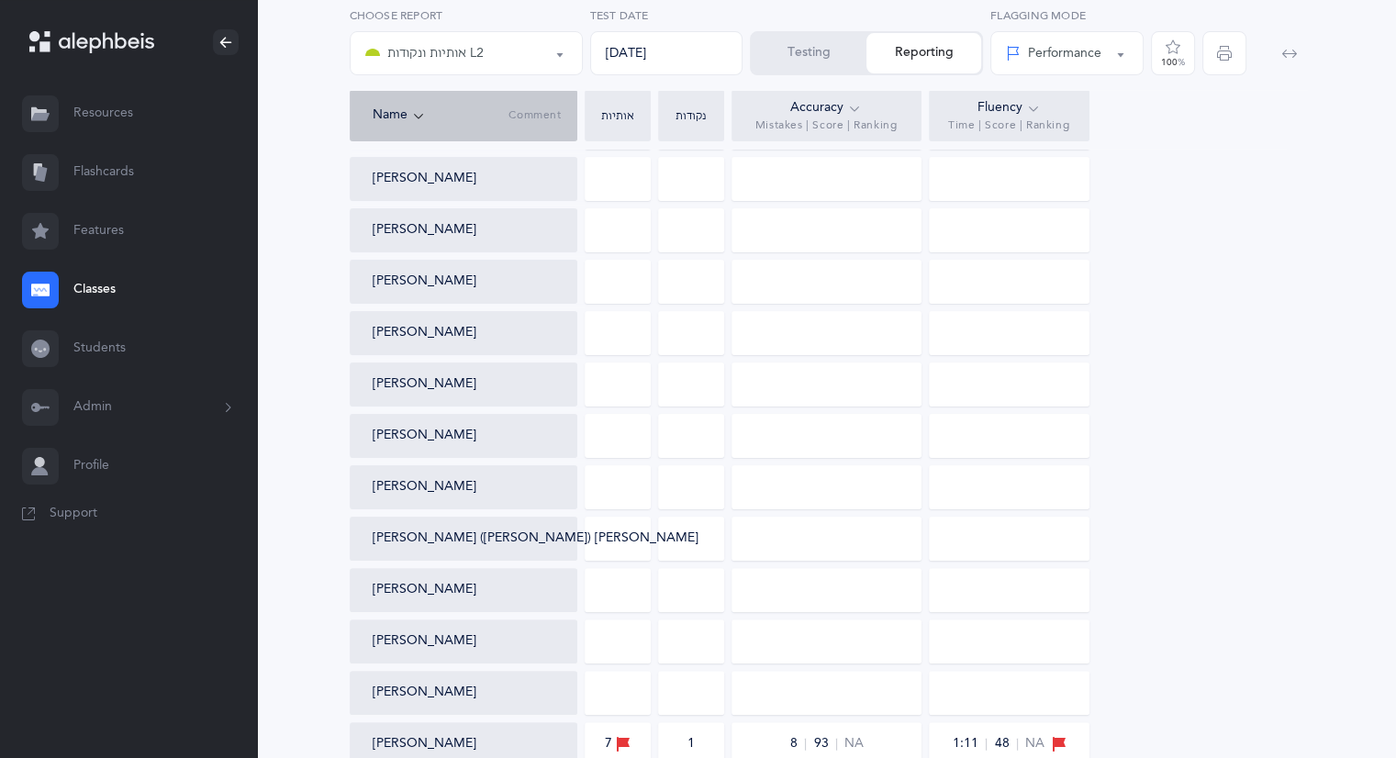
scroll to position [346, 0]
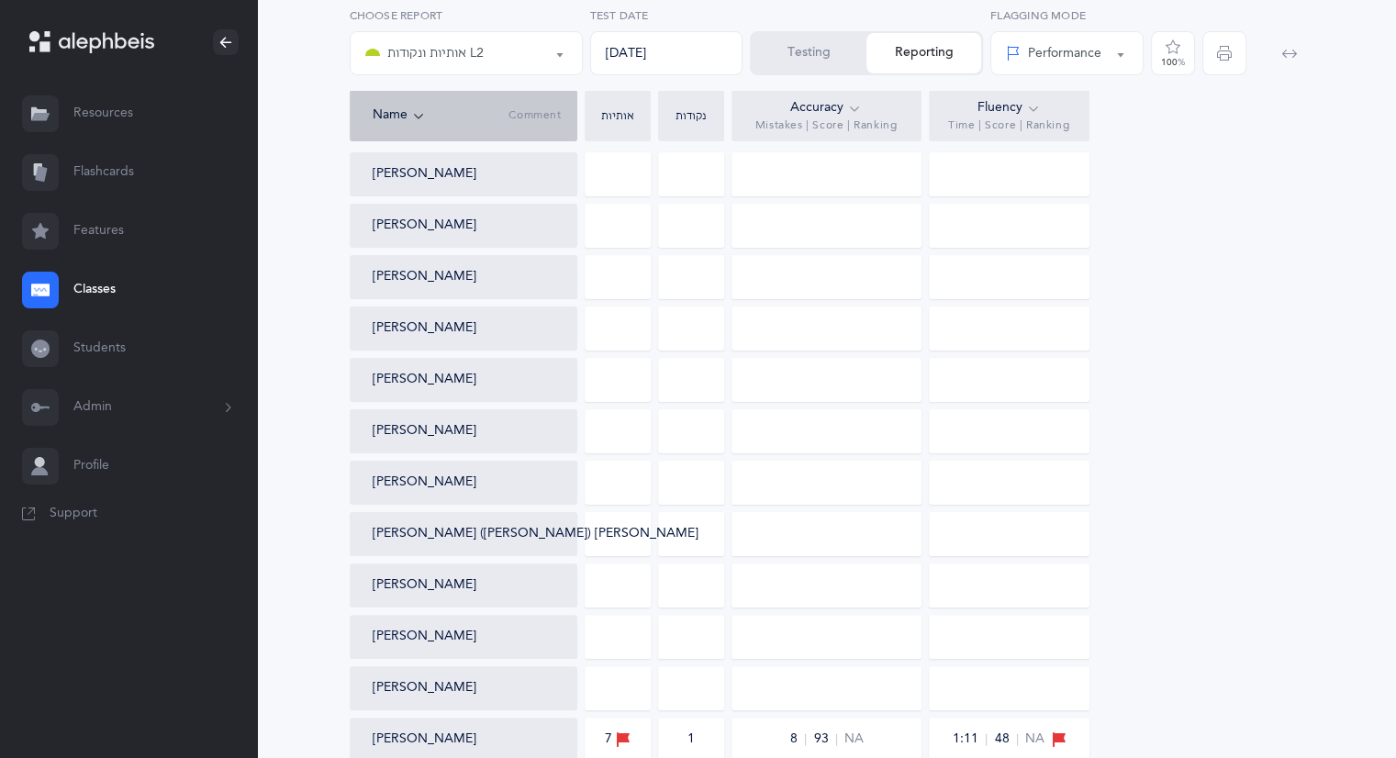
click at [566, 52] on button "אותיות ונקודות L2" at bounding box center [466, 53] width 233 height 44
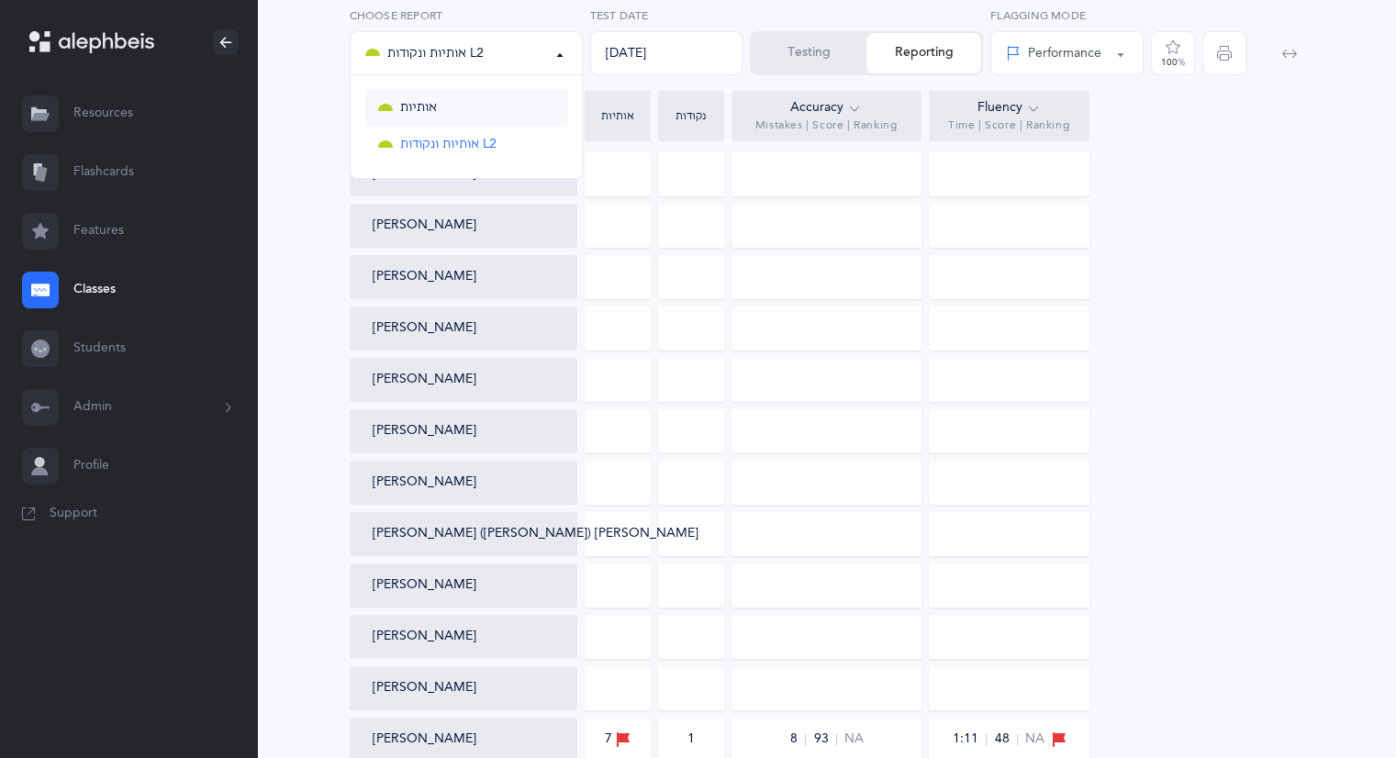
click at [444, 108] on link "אותיות" at bounding box center [466, 108] width 202 height 37
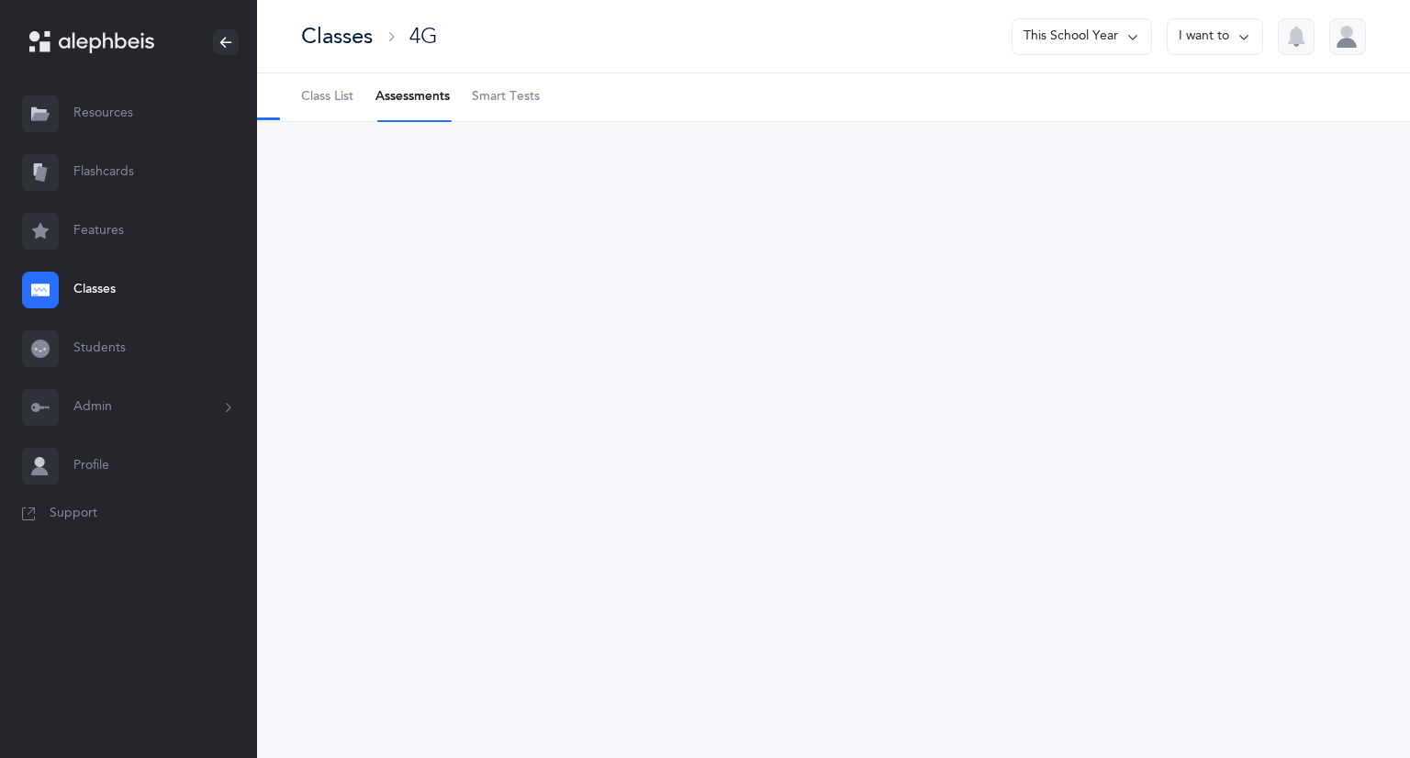
select select "2"
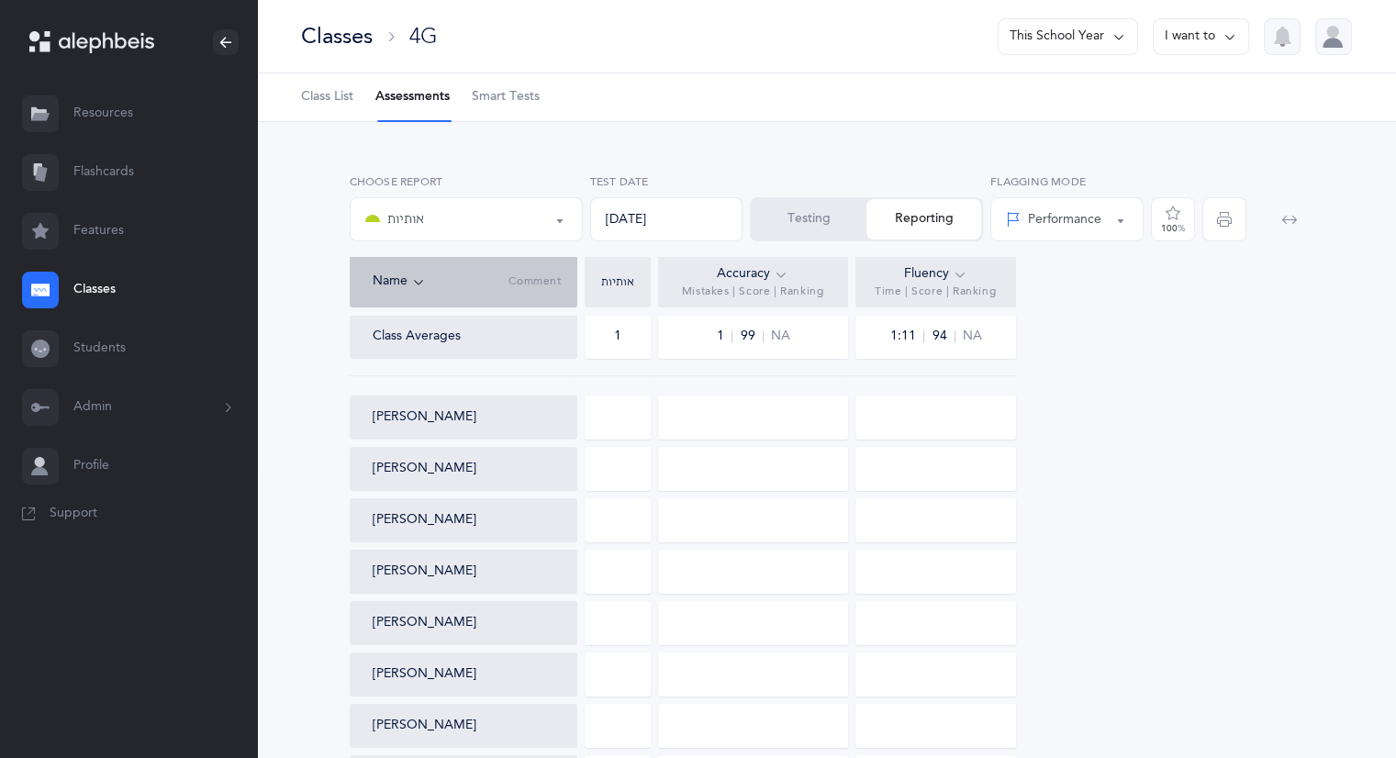
click at [784, 218] on button "Testing" at bounding box center [809, 219] width 115 height 40
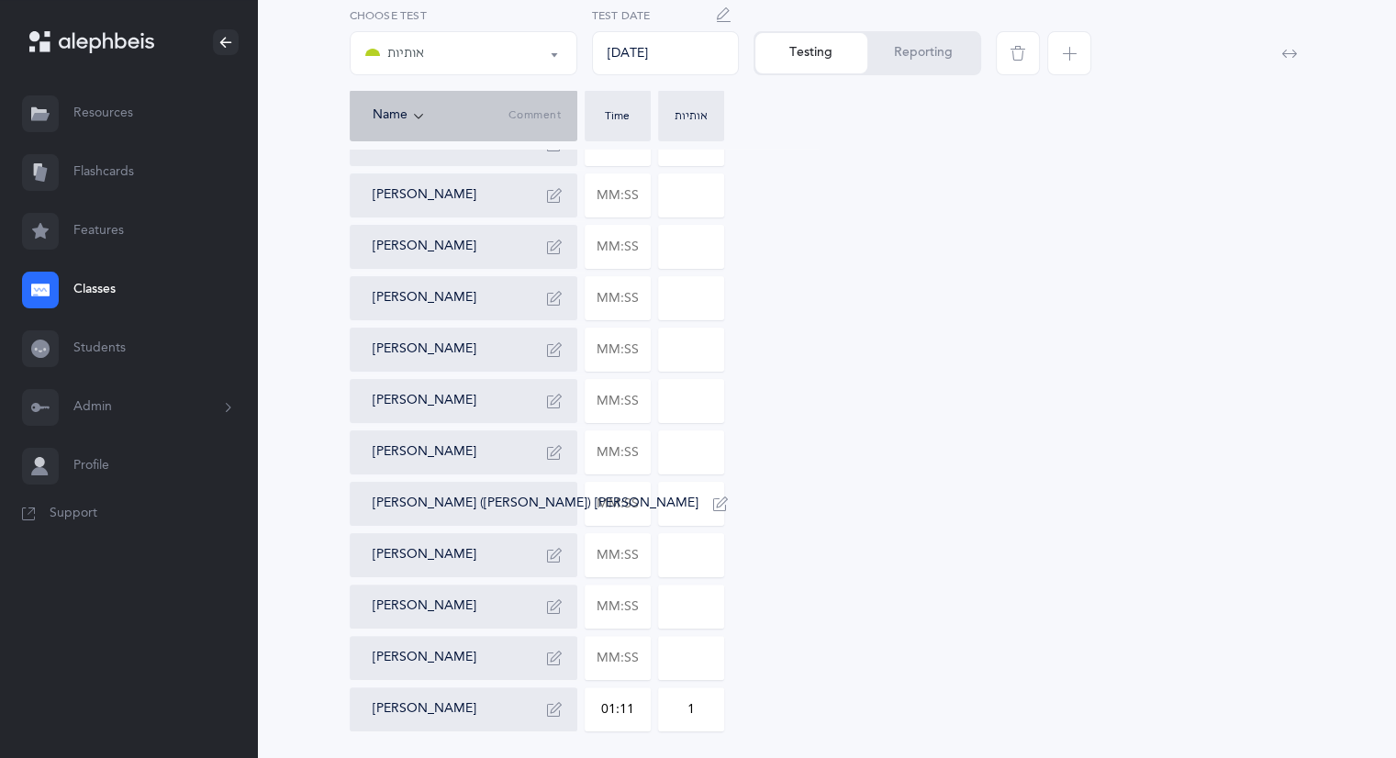
scroll to position [357, 0]
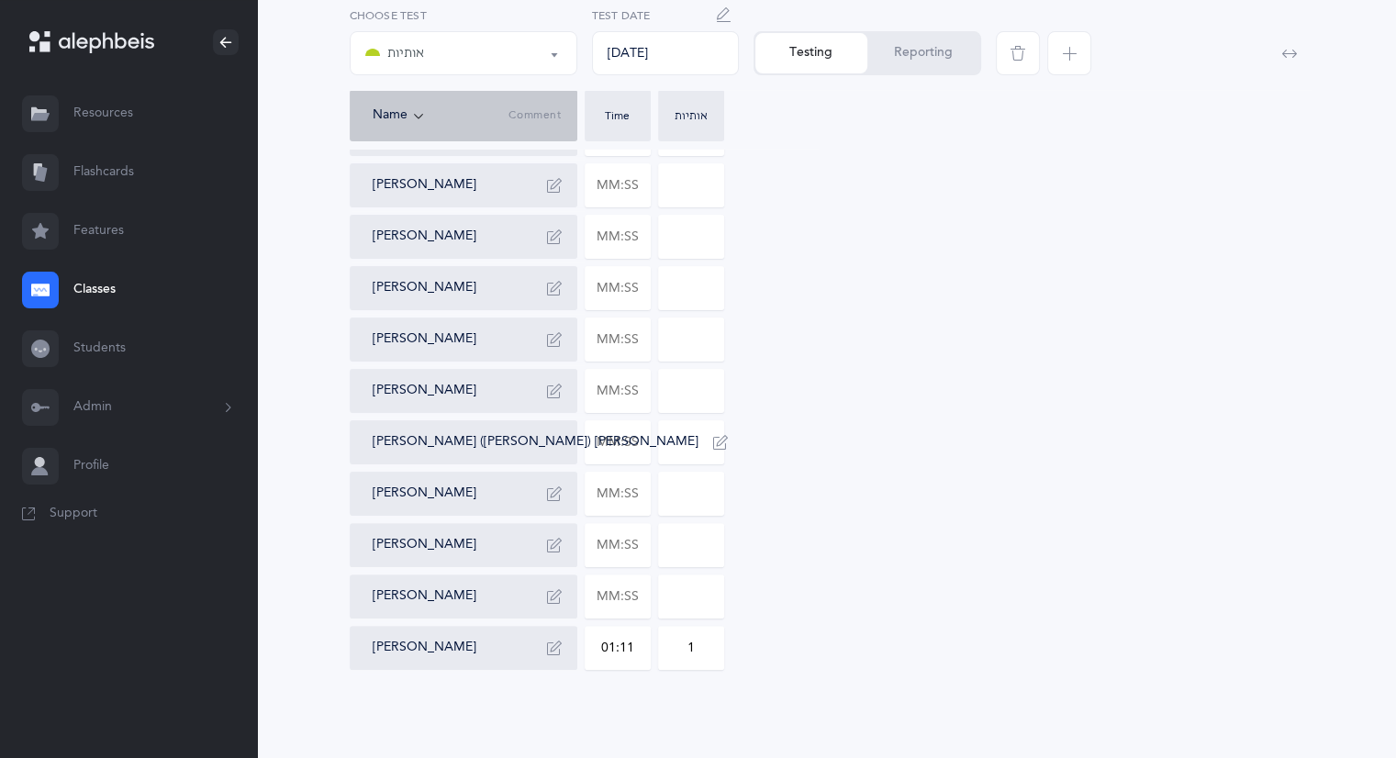
drag, startPoint x: 639, startPoint y: 645, endPoint x: 611, endPoint y: 660, distance: 31.2
click at [610, 654] on input "01:11" at bounding box center [618, 648] width 64 height 42
type input "01:04"
drag, startPoint x: 701, startPoint y: 644, endPoint x: 671, endPoint y: 647, distance: 30.5
click at [671, 647] on input "1" at bounding box center [691, 648] width 64 height 42
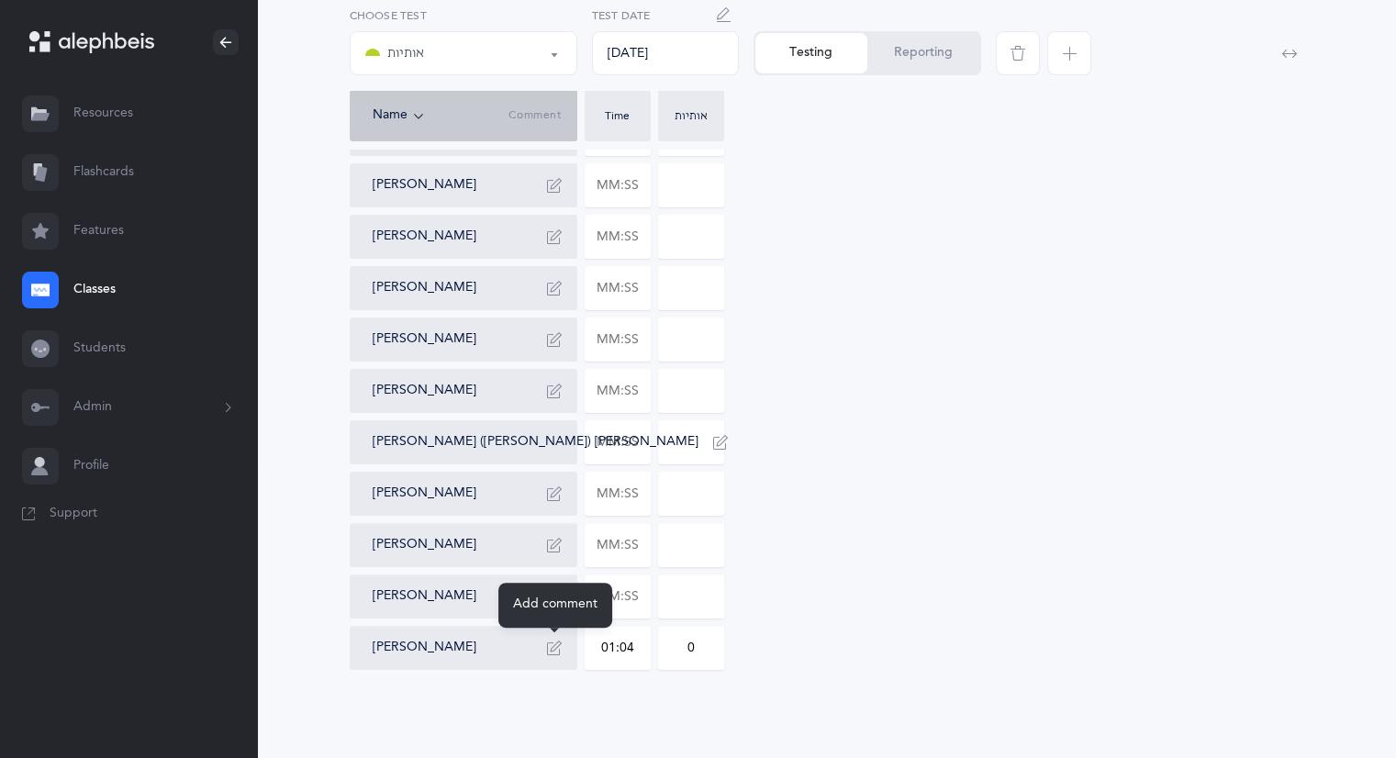
type input "0"
click at [552, 643] on icon "button" at bounding box center [554, 648] width 15 height 15
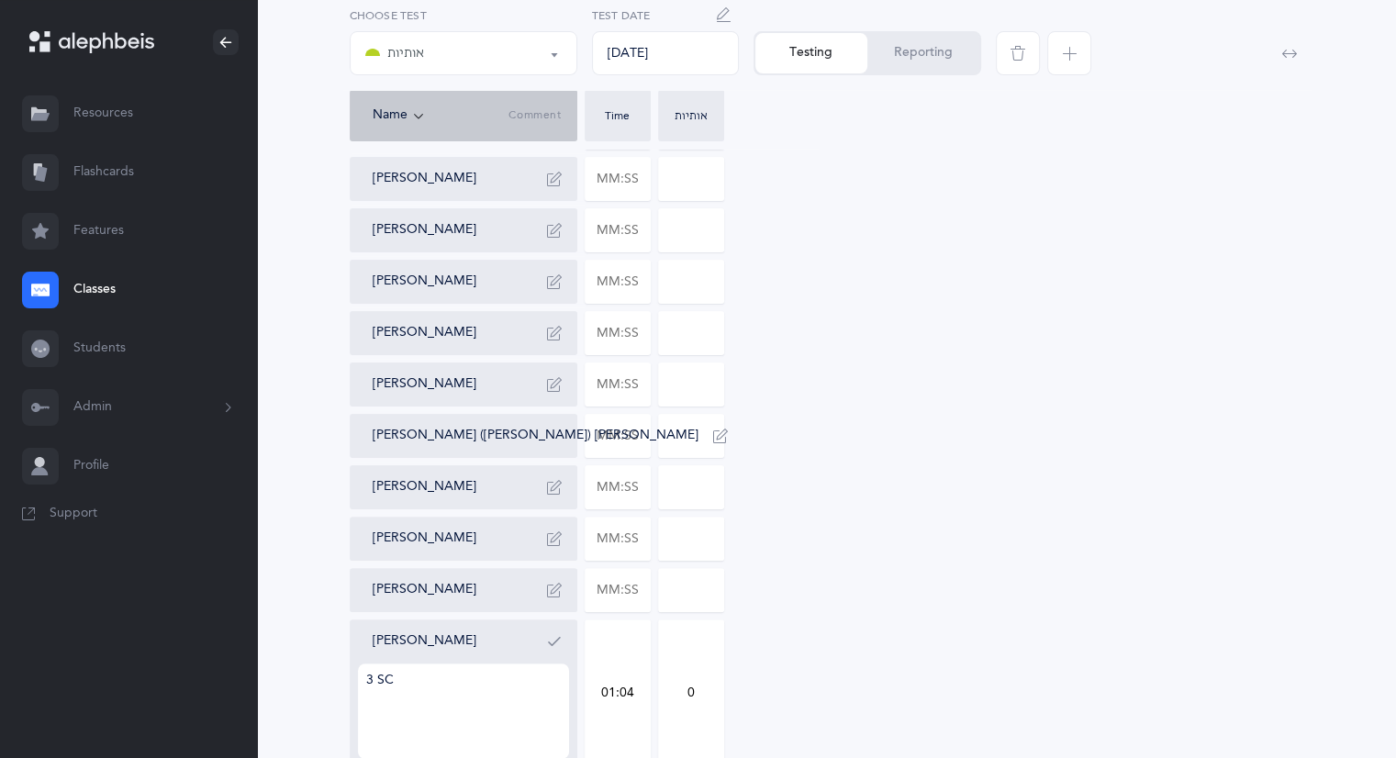
scroll to position [449, 0]
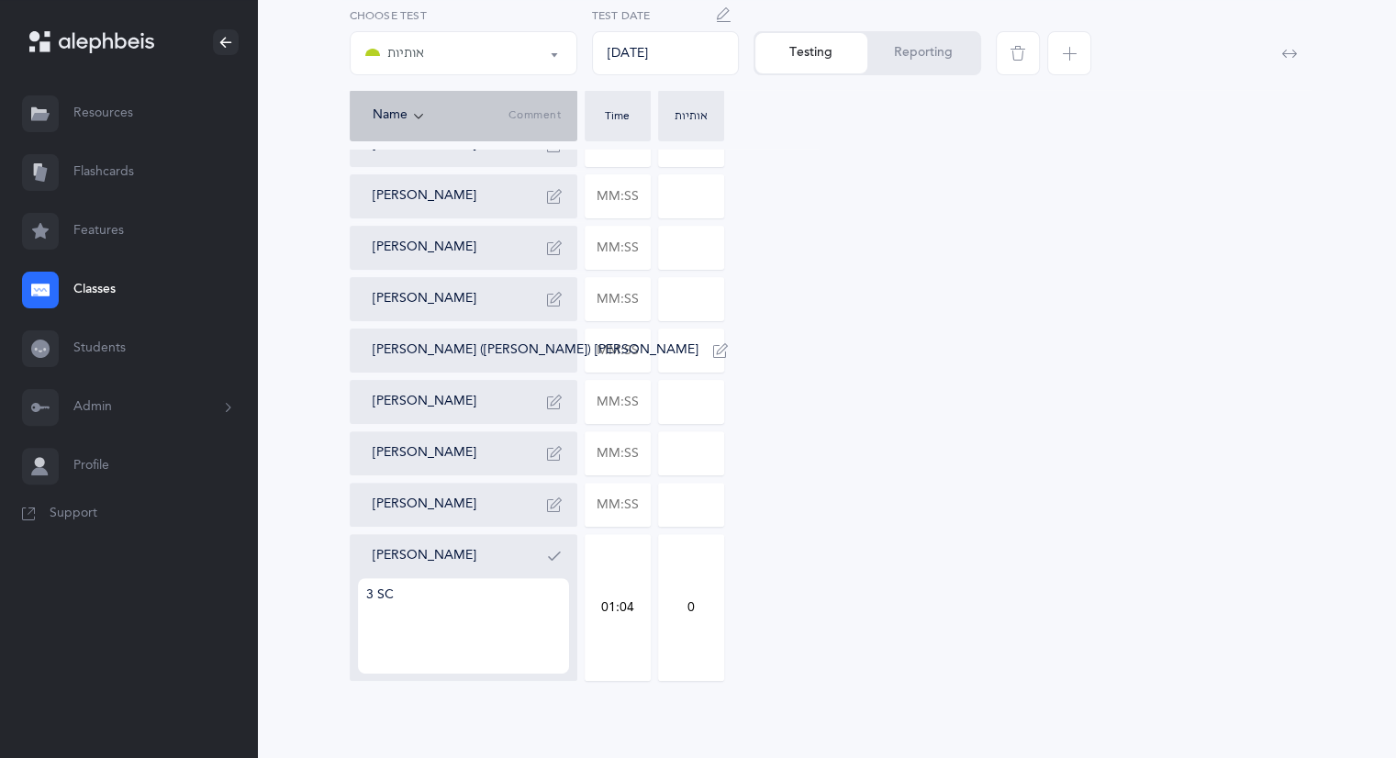
type textarea "3 SC"
click at [764, 623] on div "[PERSON_NAME] Shira [PERSON_NAME] [PERSON_NAME] [PERSON_NAME] Talia Galena [PER…" at bounding box center [827, 273] width 955 height 815
click at [869, 391] on div "[PERSON_NAME] Shira [PERSON_NAME] [PERSON_NAME] [PERSON_NAME] Talia Galena [PER…" at bounding box center [827, 273] width 955 height 815
click at [562, 554] on button "button" at bounding box center [554, 556] width 29 height 29
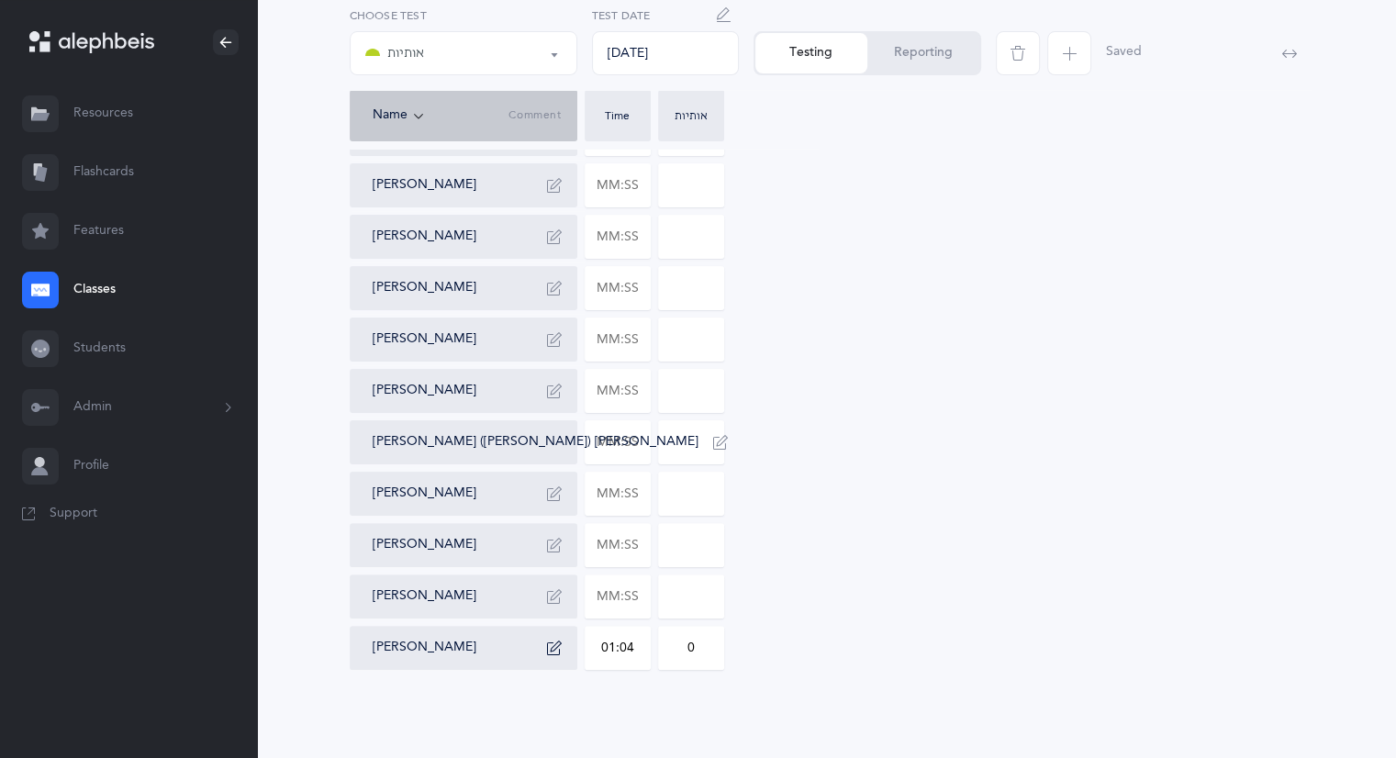
scroll to position [357, 0]
click at [921, 55] on button "Reporting" at bounding box center [924, 53] width 112 height 40
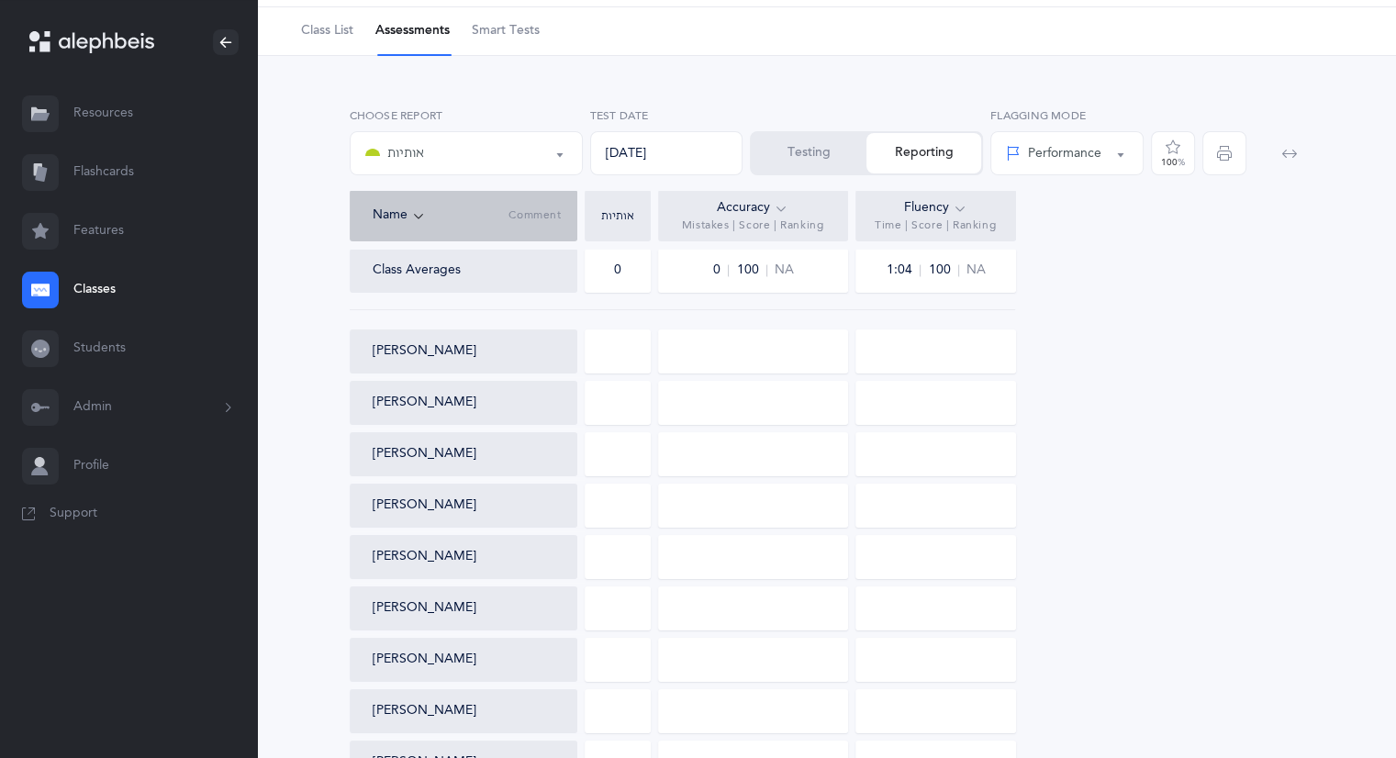
scroll to position [92, 0]
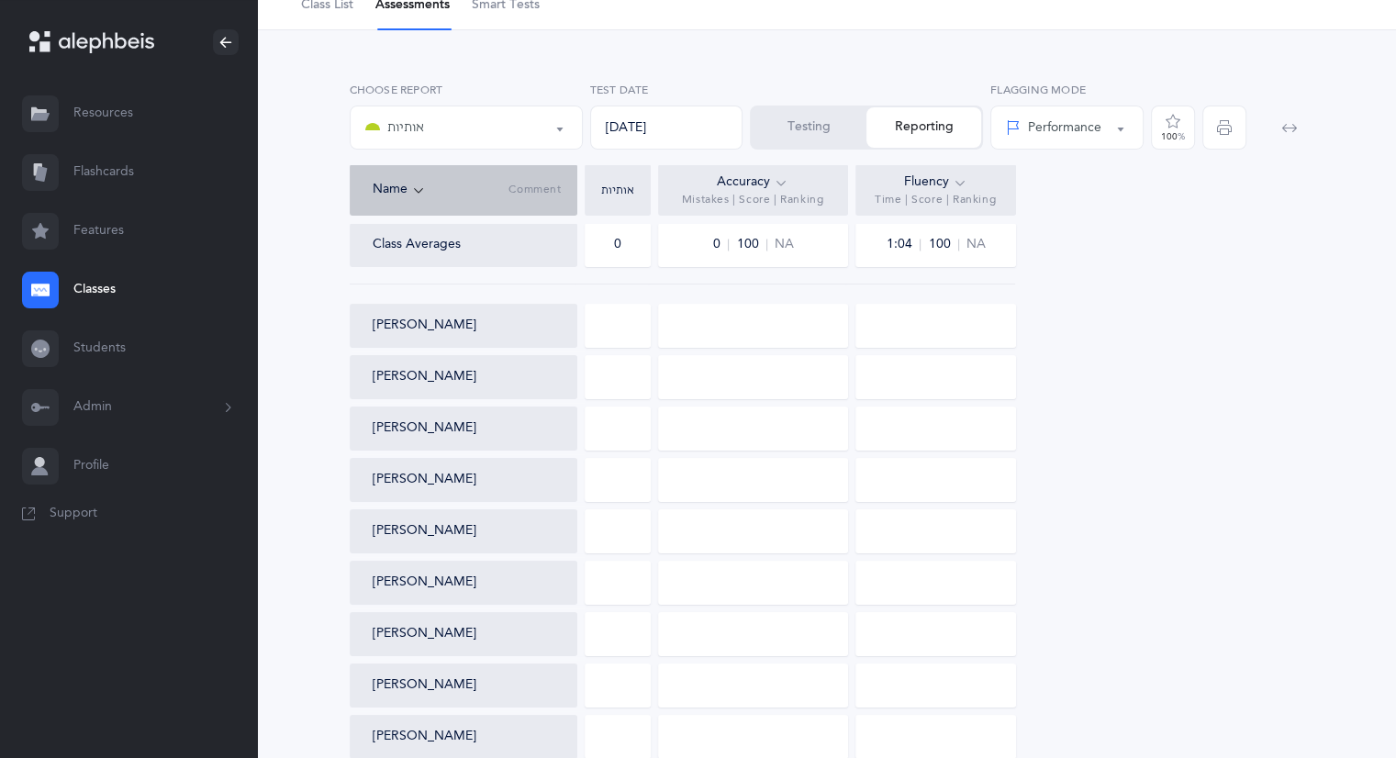
click at [803, 126] on button "Testing" at bounding box center [809, 127] width 115 height 40
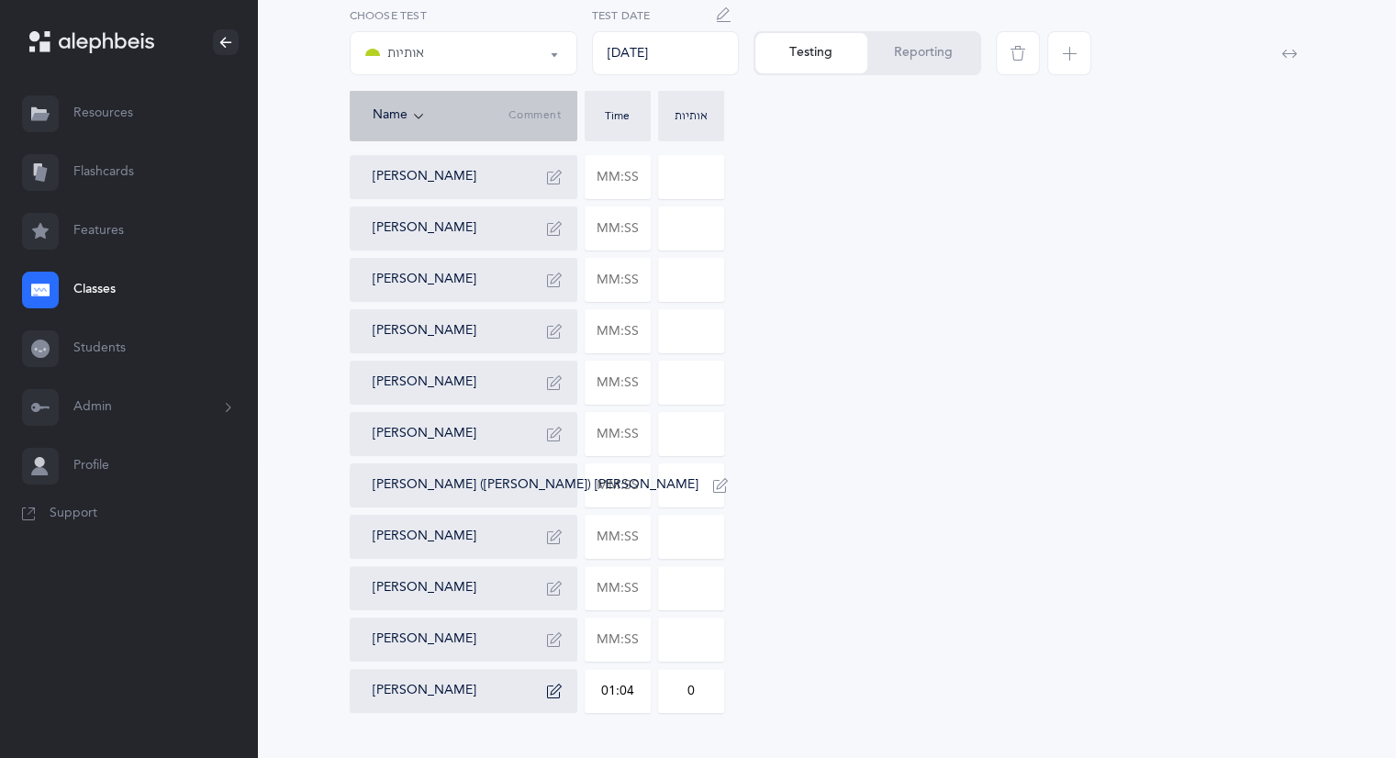
scroll to position [357, 0]
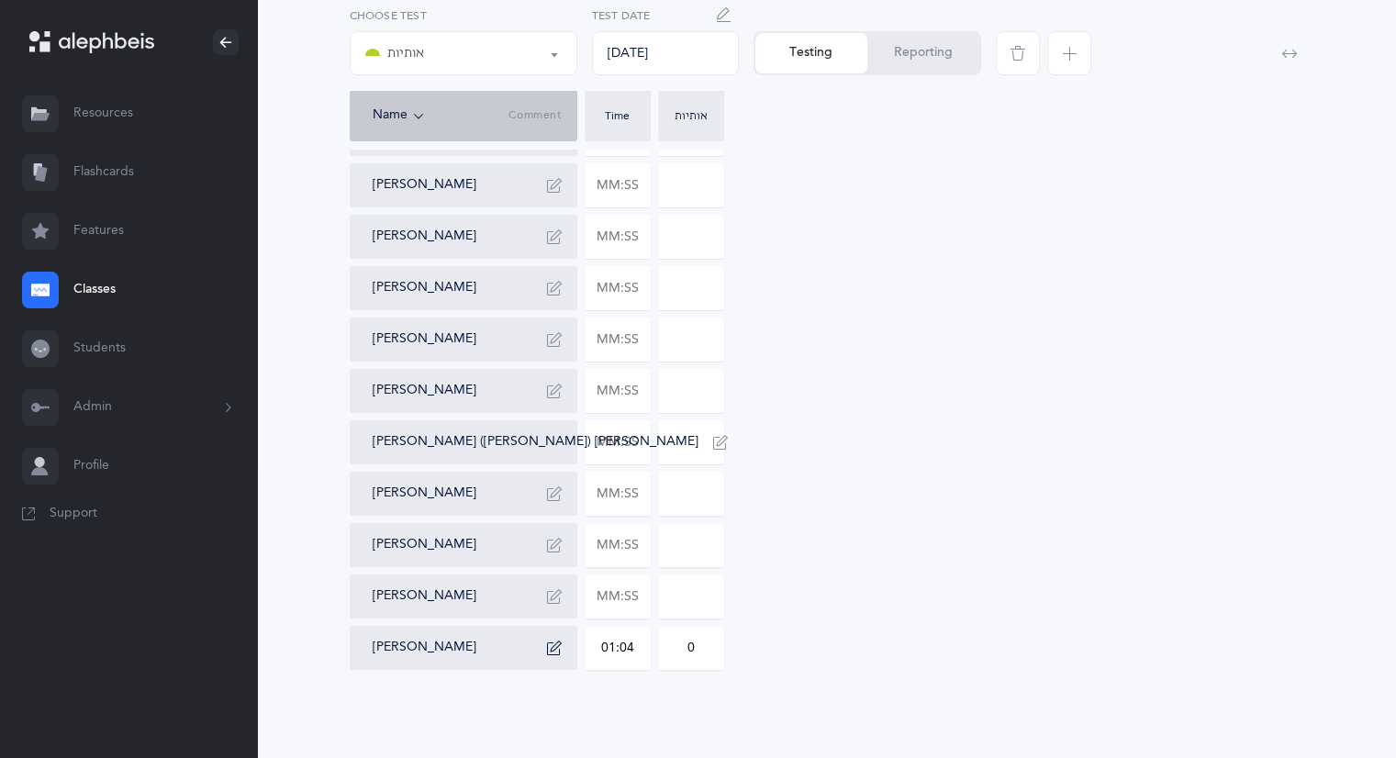
click at [556, 49] on button "אותיות" at bounding box center [464, 53] width 228 height 44
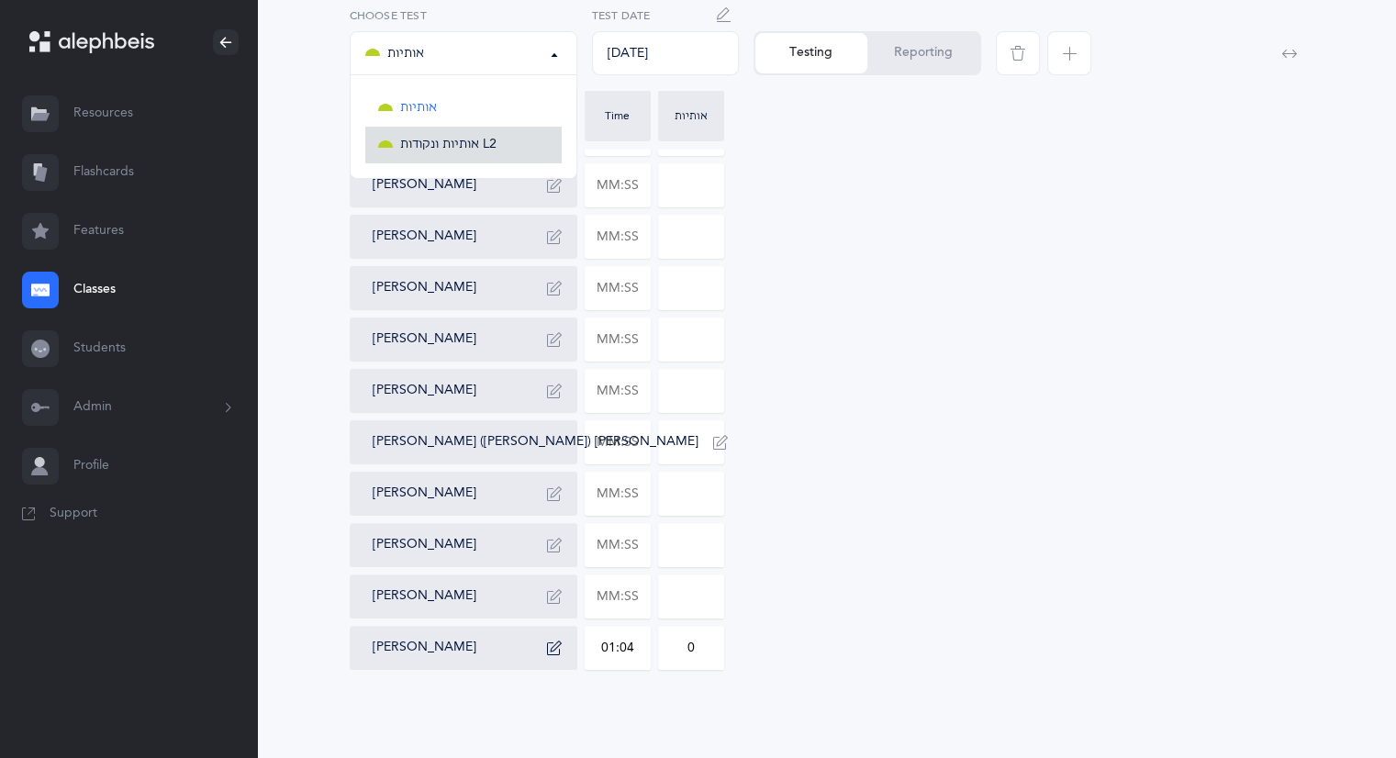
click at [461, 144] on span "אותיות ונקודות L2" at bounding box center [448, 145] width 96 height 17
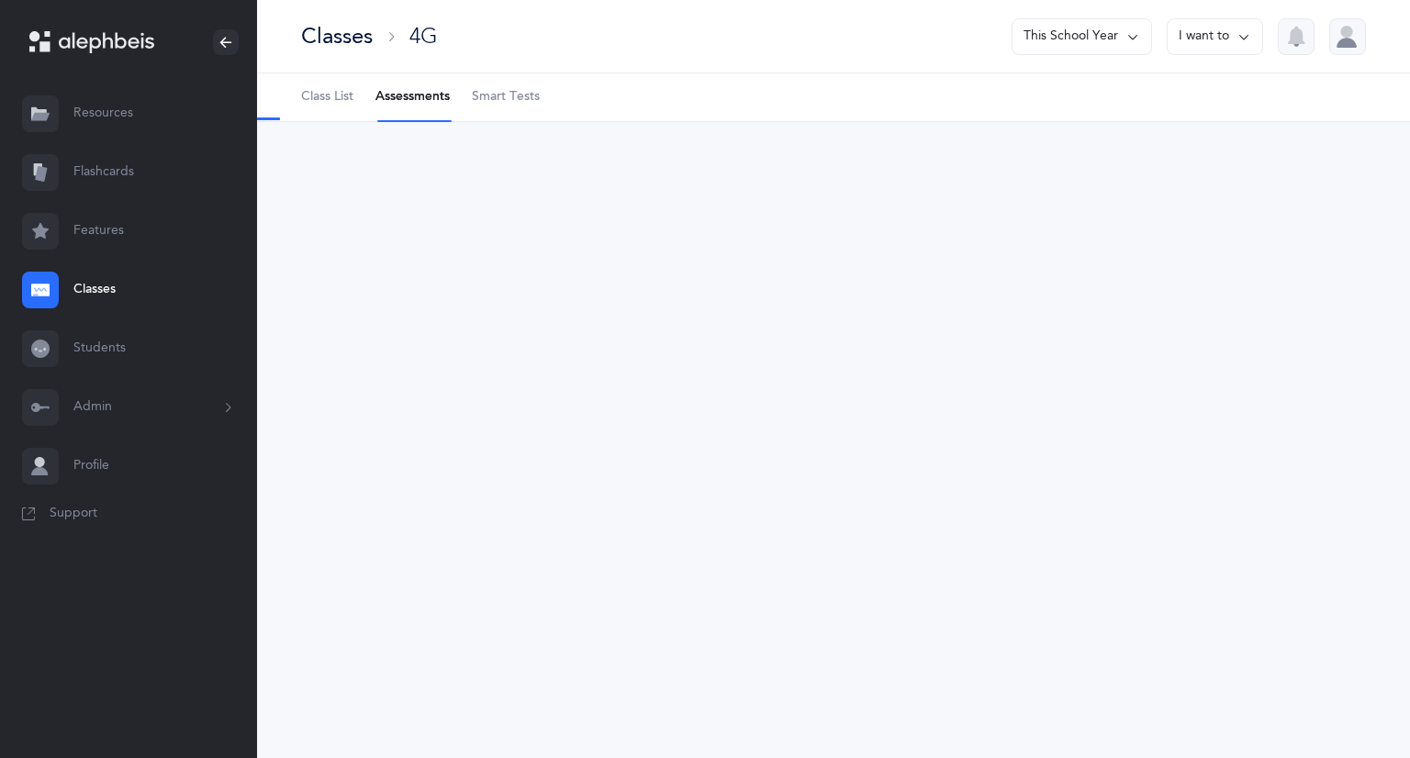
select select "9"
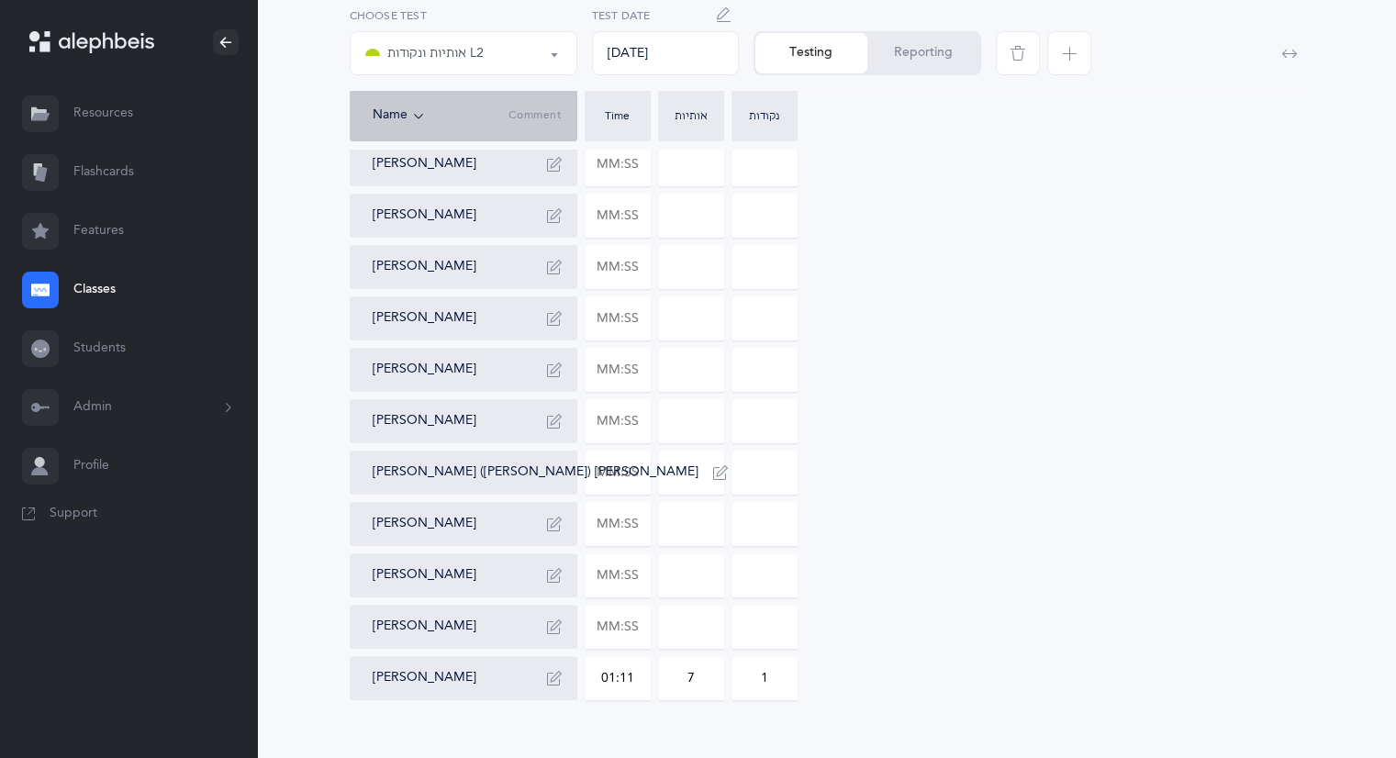
scroll to position [357, 0]
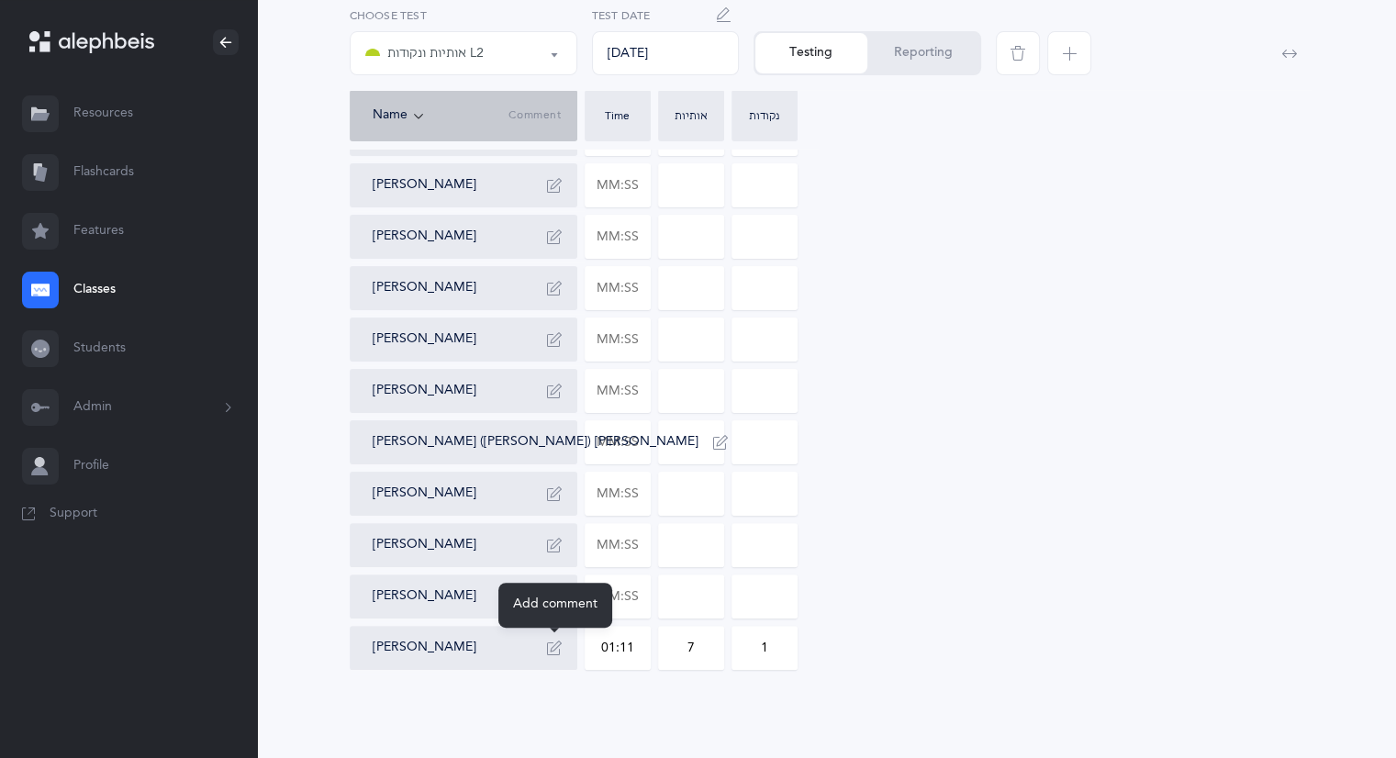
click at [561, 648] on icon "button" at bounding box center [554, 648] width 15 height 15
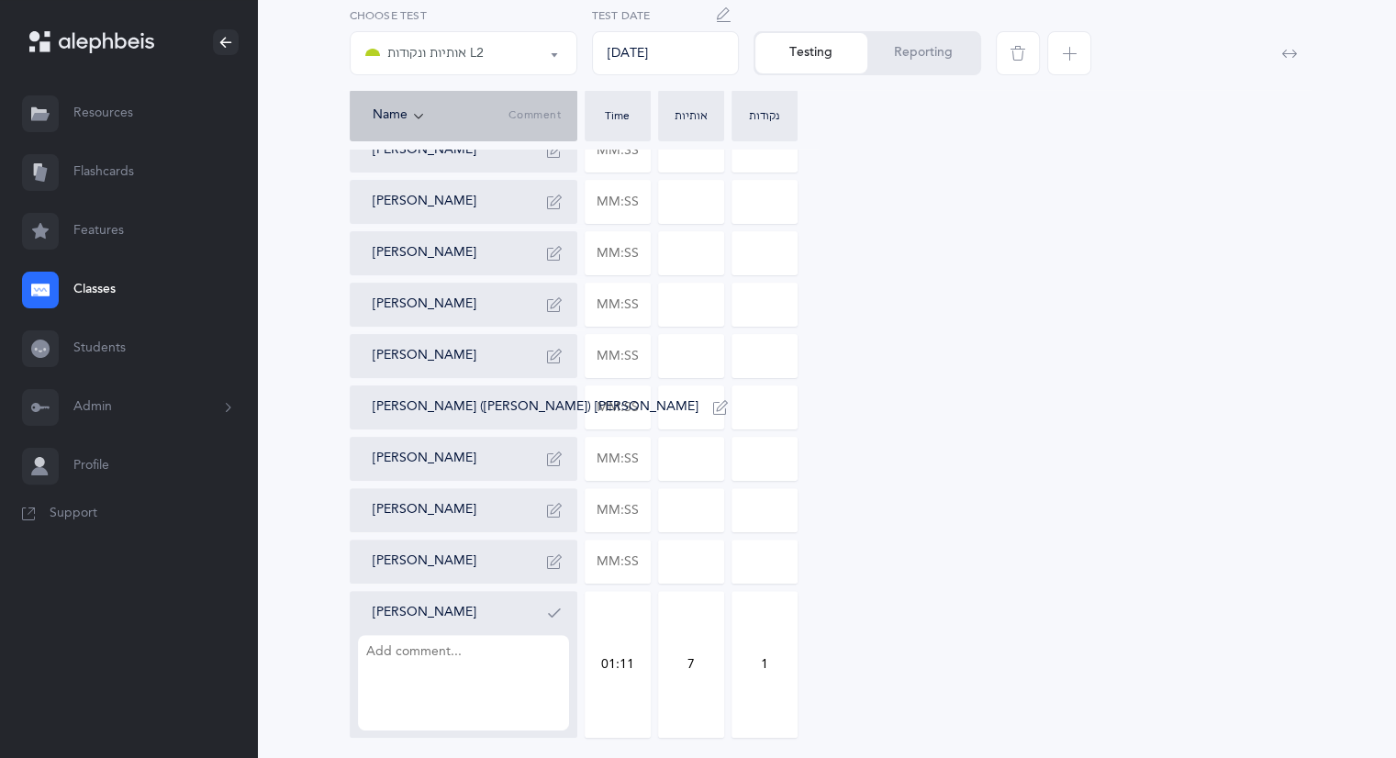
scroll to position [368, 0]
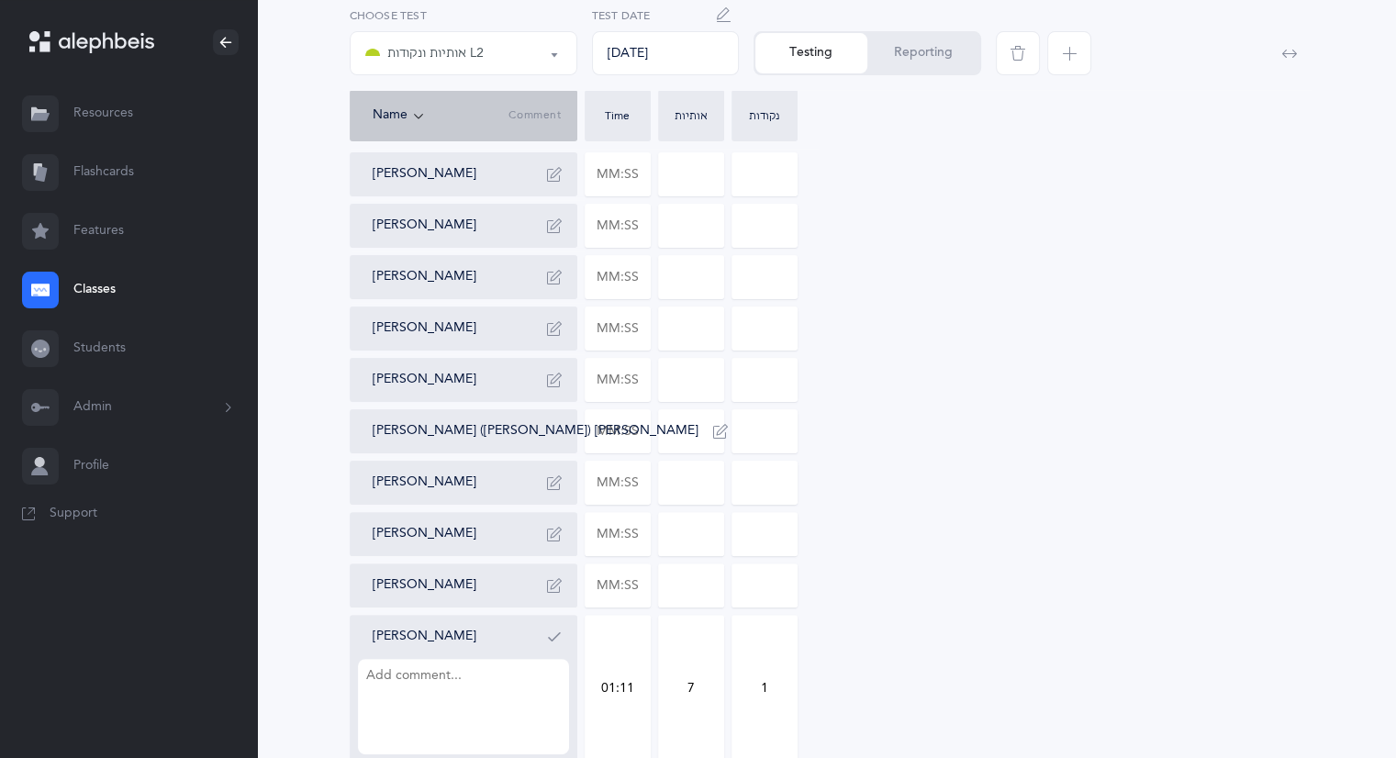
click at [551, 640] on icon "button" at bounding box center [554, 637] width 15 height 15
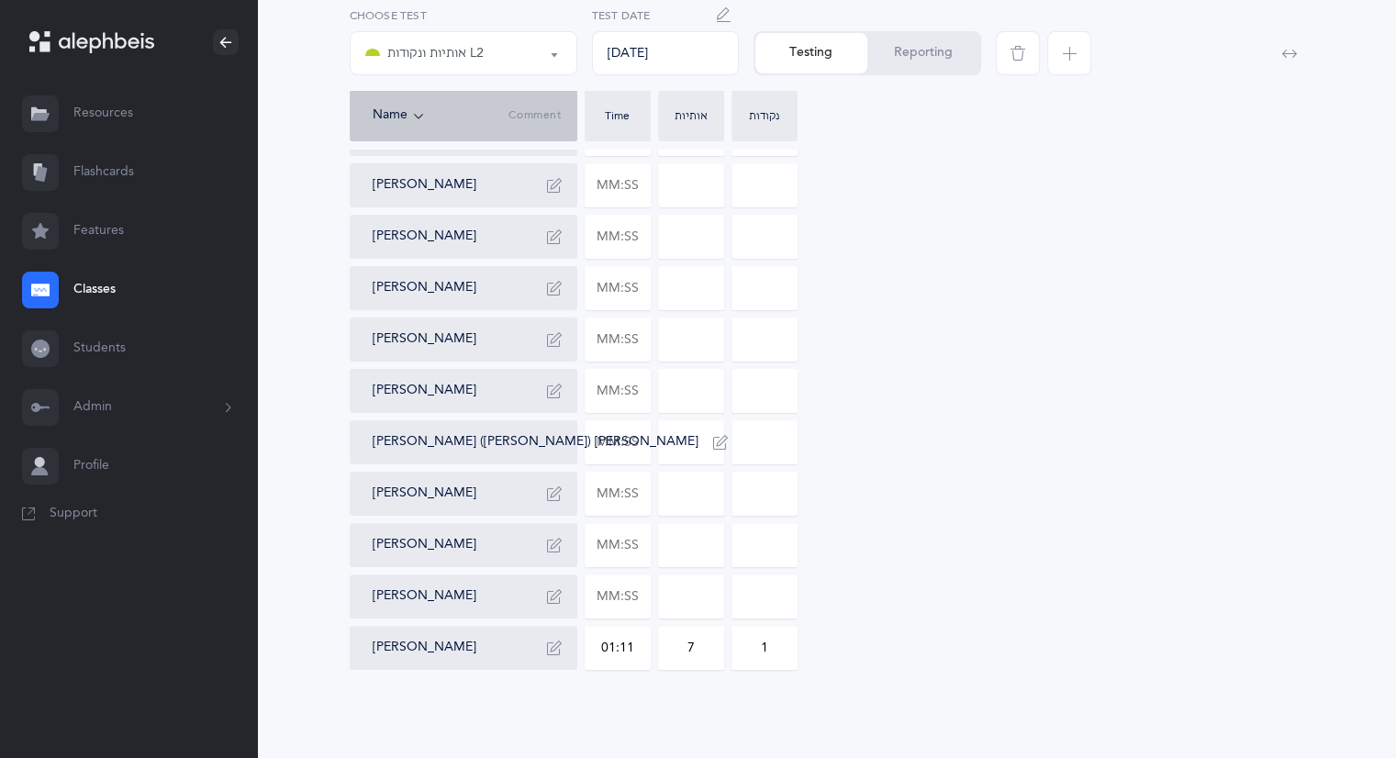
scroll to position [357, 0]
click at [547, 646] on icon "button" at bounding box center [554, 648] width 15 height 15
click at [936, 619] on div "[PERSON_NAME] Shira [PERSON_NAME] [PERSON_NAME] [PERSON_NAME] Talia Galena [PER…" at bounding box center [827, 365] width 955 height 815
click at [551, 653] on icon "button" at bounding box center [554, 648] width 15 height 15
click at [922, 62] on button "Reporting" at bounding box center [924, 53] width 112 height 40
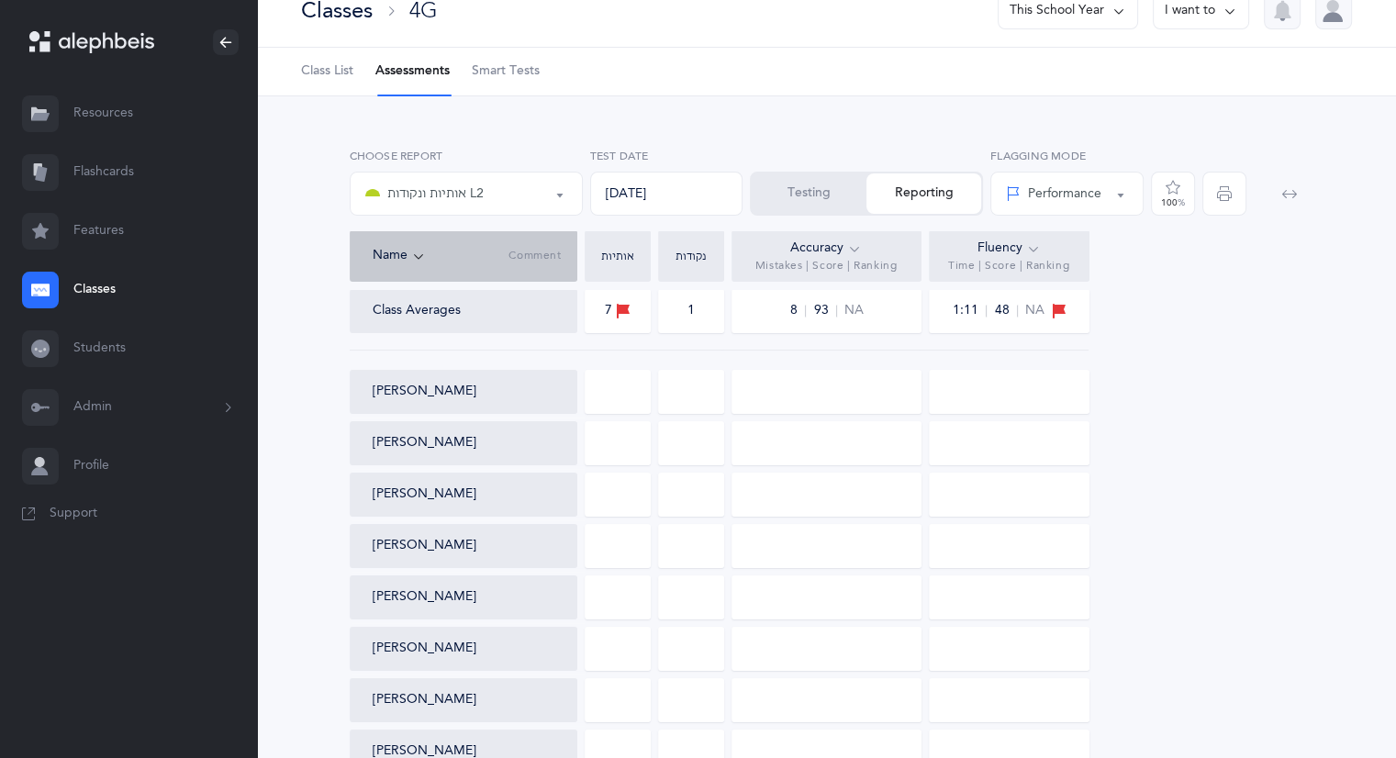
scroll to position [0, 0]
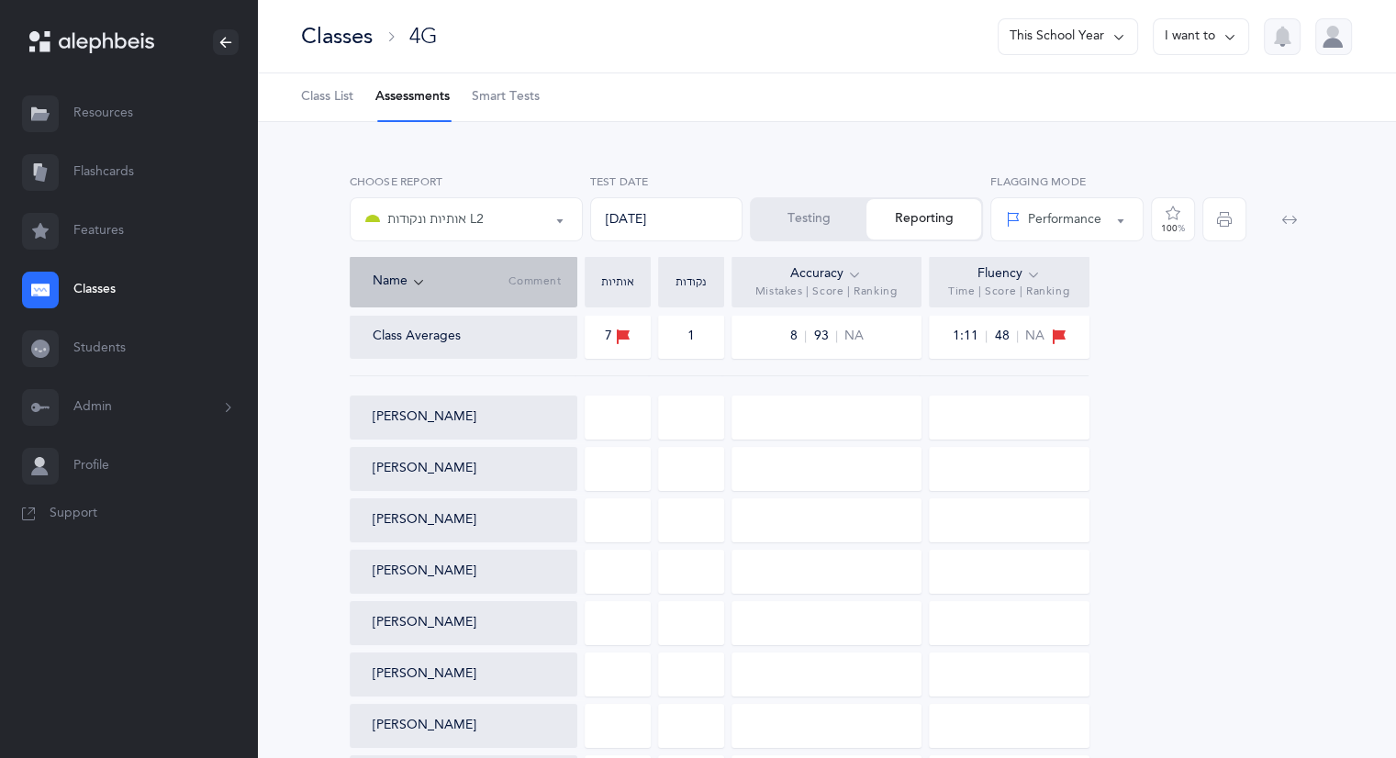
click at [813, 217] on button "Testing" at bounding box center [809, 219] width 115 height 40
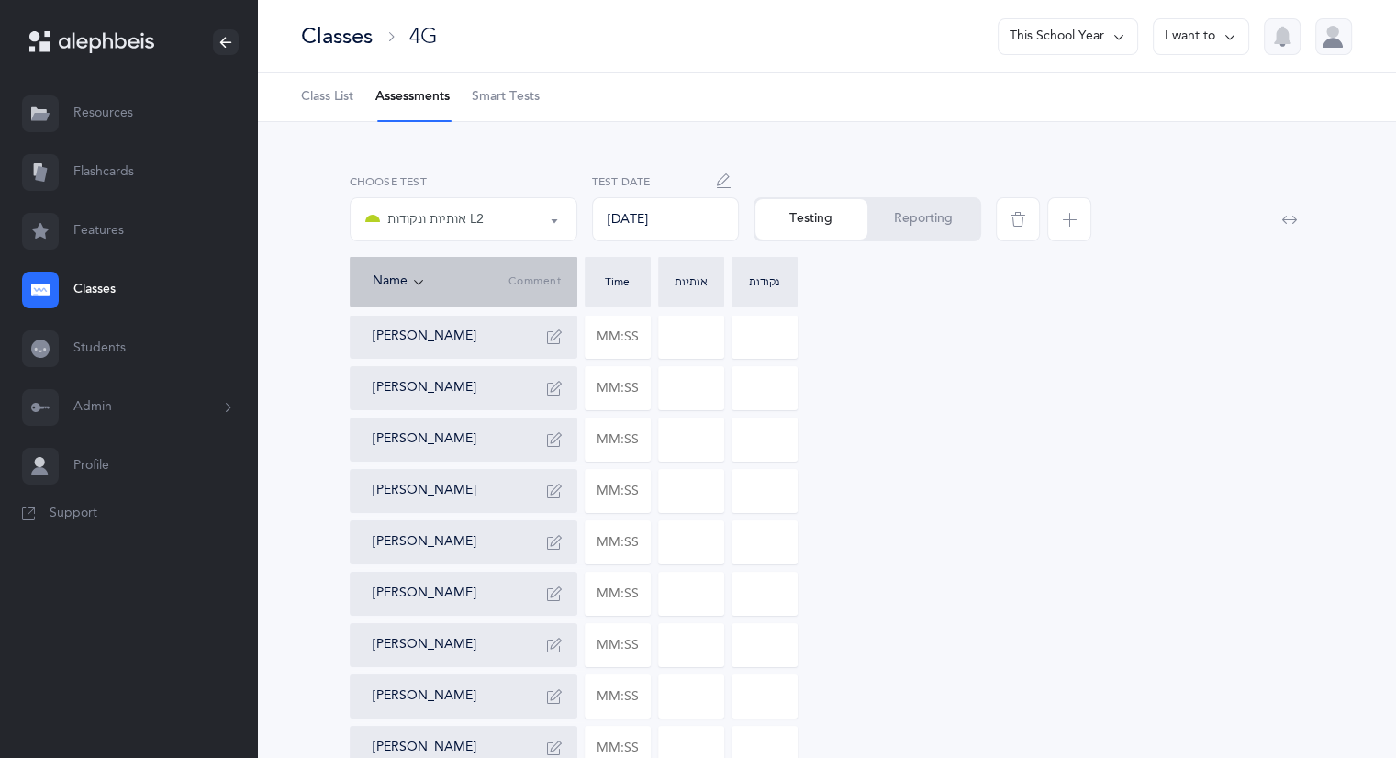
click at [925, 401] on div "[PERSON_NAME] Shira [PERSON_NAME] [PERSON_NAME] [PERSON_NAME] Talia Galena [PER…" at bounding box center [827, 671] width 955 height 712
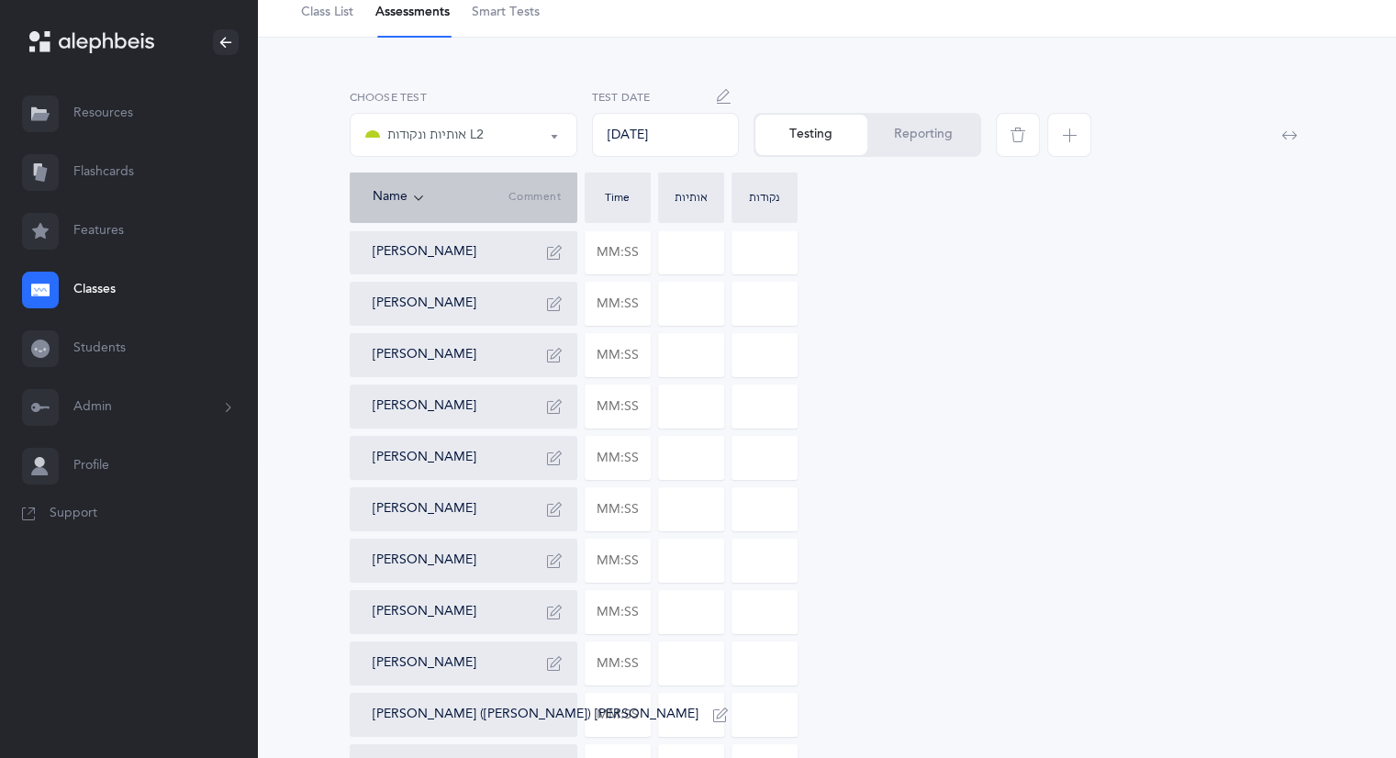
scroll to position [82, 0]
